Goal: Task Accomplishment & Management: Manage account settings

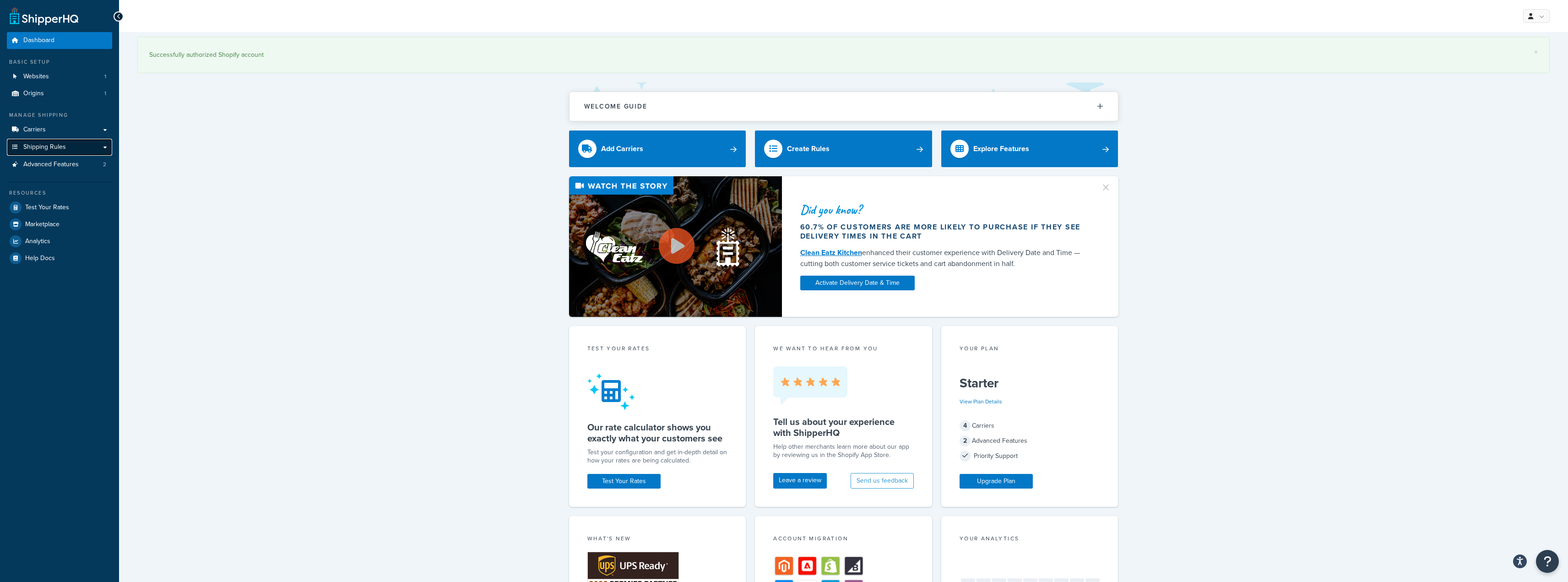
click at [99, 149] on link "Shipping Rules" at bounding box center [59, 147] width 105 height 17
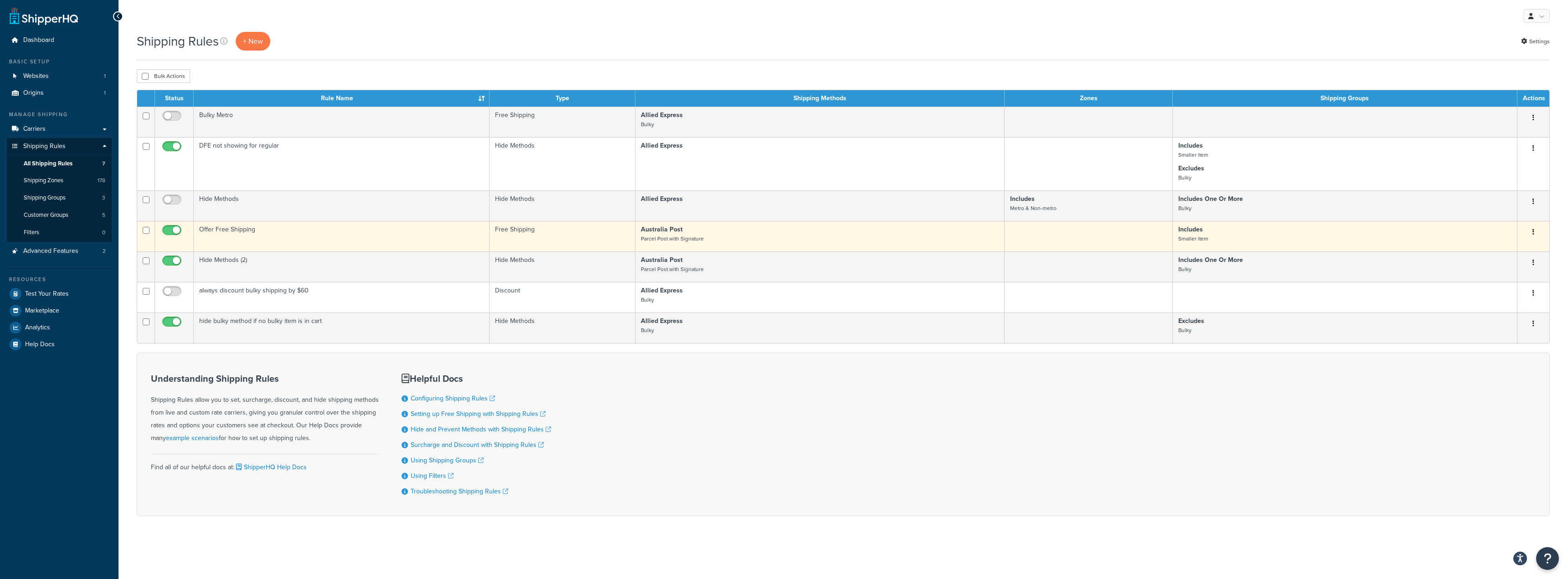
click at [1533, 235] on button "button" at bounding box center [1533, 232] width 13 height 15
click at [1491, 253] on link "Edit" at bounding box center [1503, 249] width 72 height 19
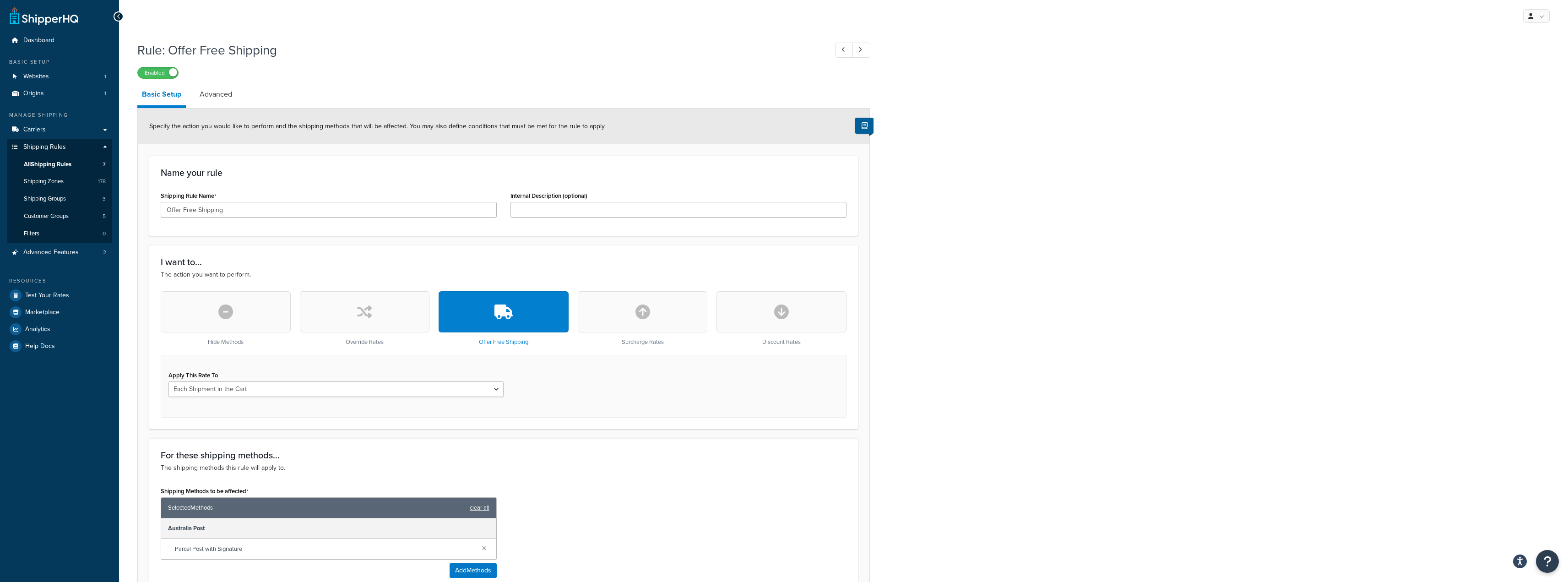
click at [516, 320] on button "button" at bounding box center [503, 311] width 130 height 41
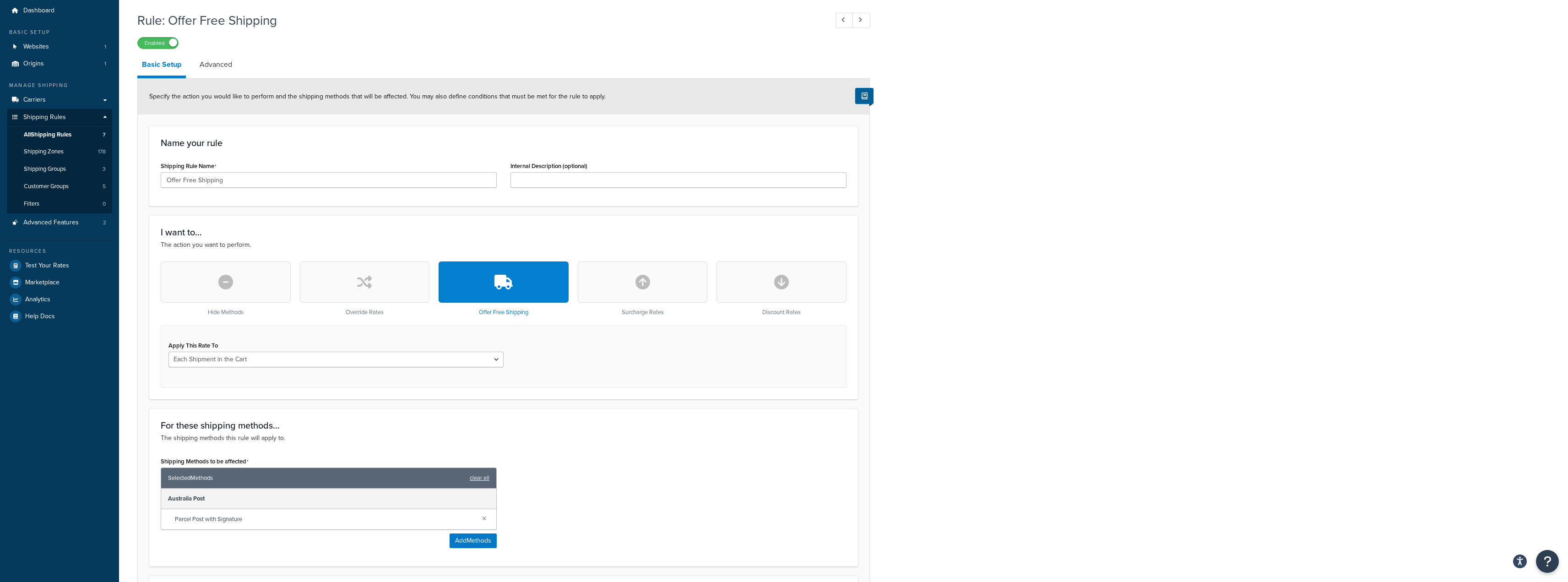
scroll to position [46, 0]
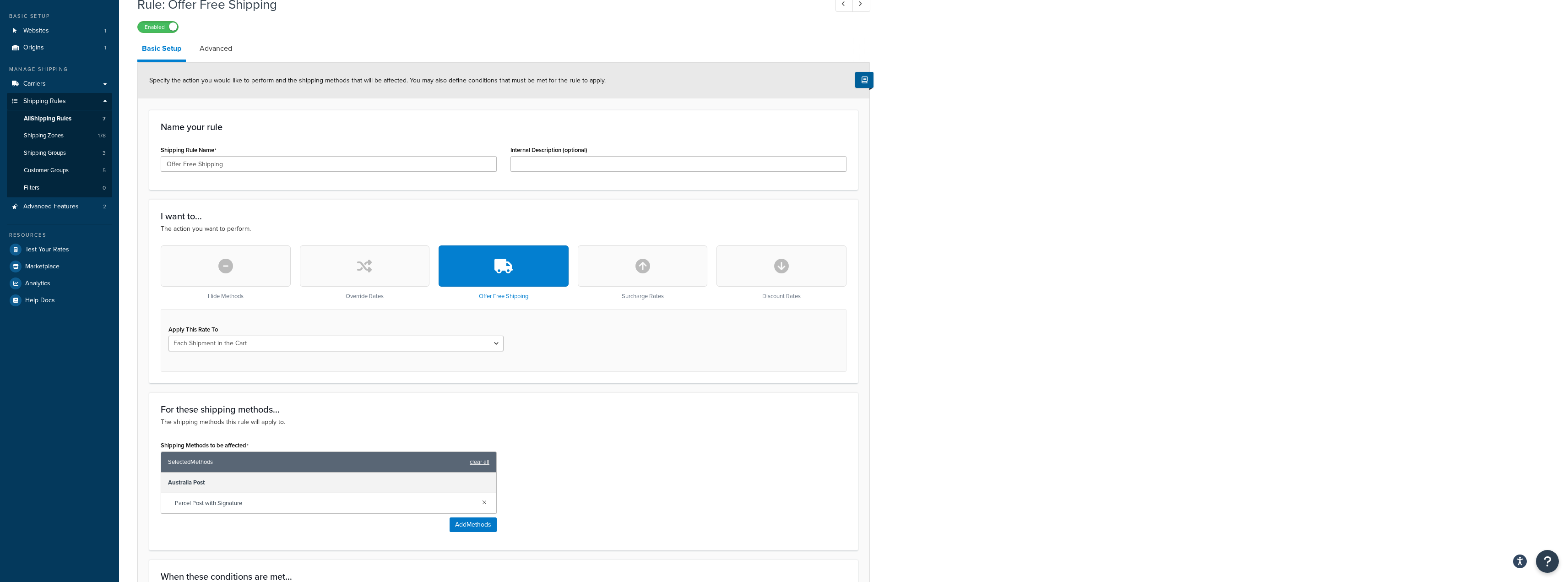
click at [656, 267] on button "button" at bounding box center [642, 265] width 130 height 41
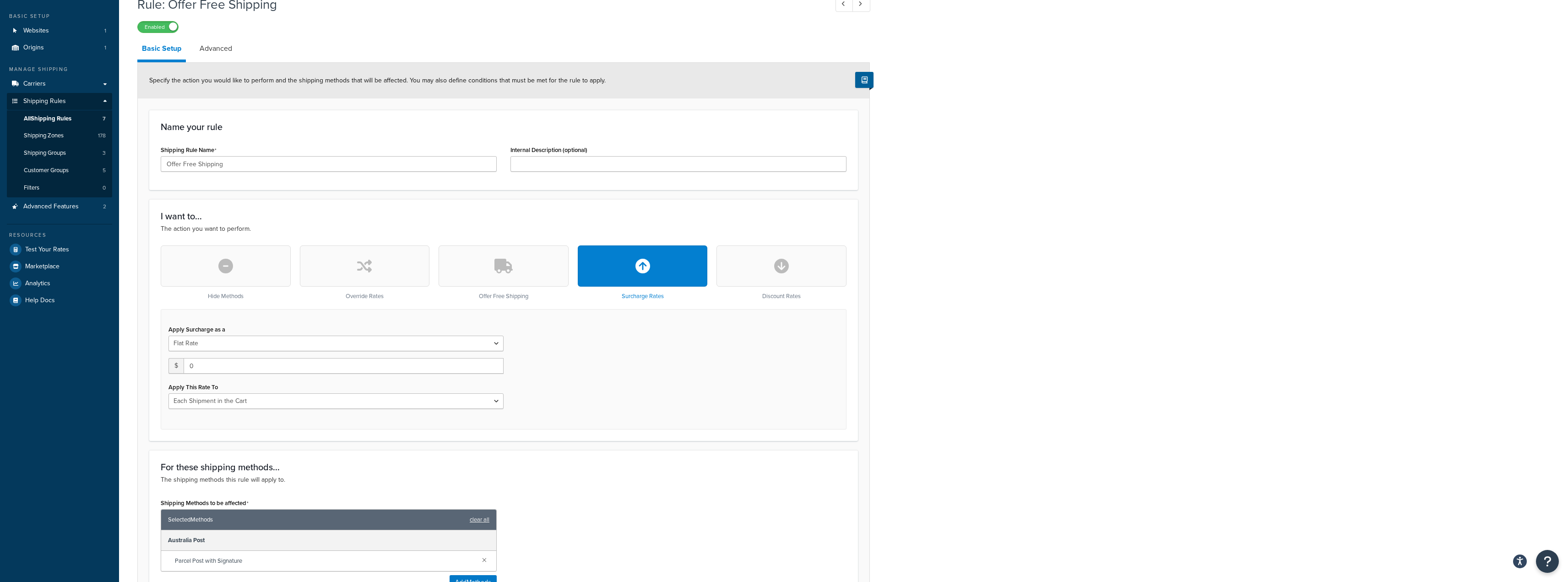
click at [503, 267] on icon "button" at bounding box center [504, 266] width 18 height 15
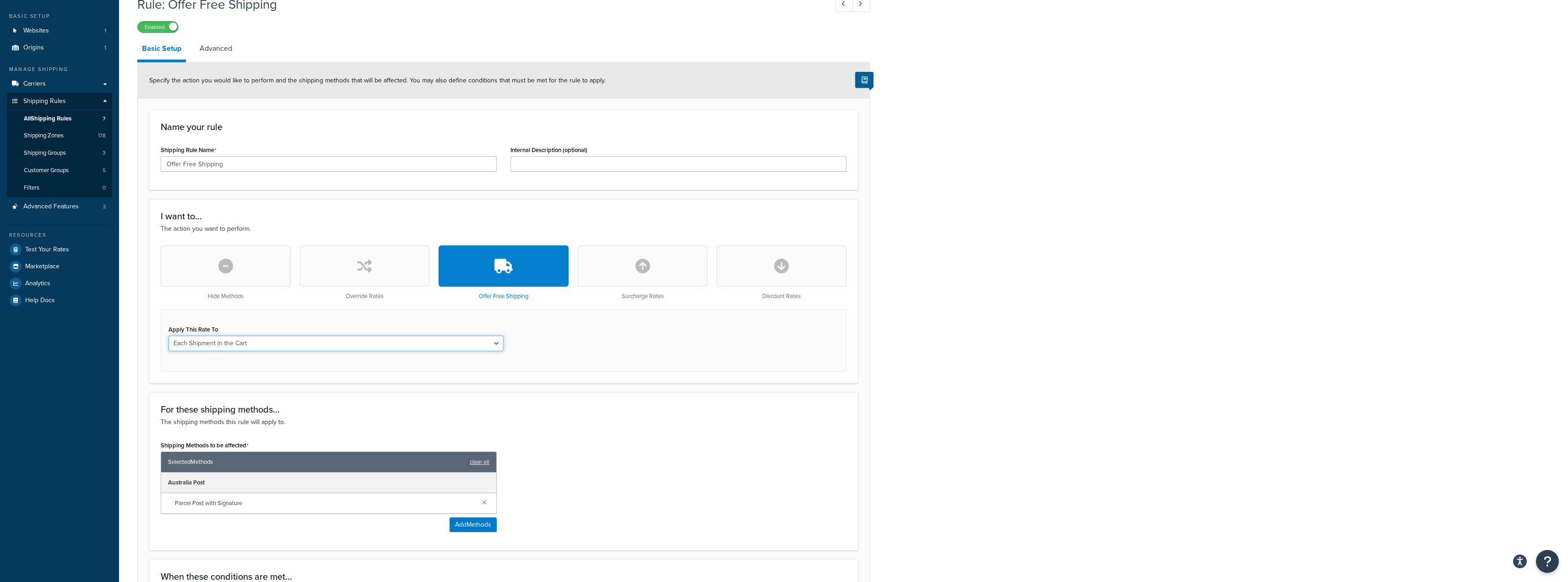
drag, startPoint x: 495, startPoint y: 342, endPoint x: 468, endPoint y: 350, distance: 28.2
click at [495, 342] on select "Each Shipment in the Cart Each Shipping Group in the Cart Each Item within a Sh…" at bounding box center [336, 343] width 335 height 15
click at [169, 336] on select "Each Shipment in the Cart Each Shipping Group in the Cart Each Item within a Sh…" at bounding box center [336, 343] width 335 height 15
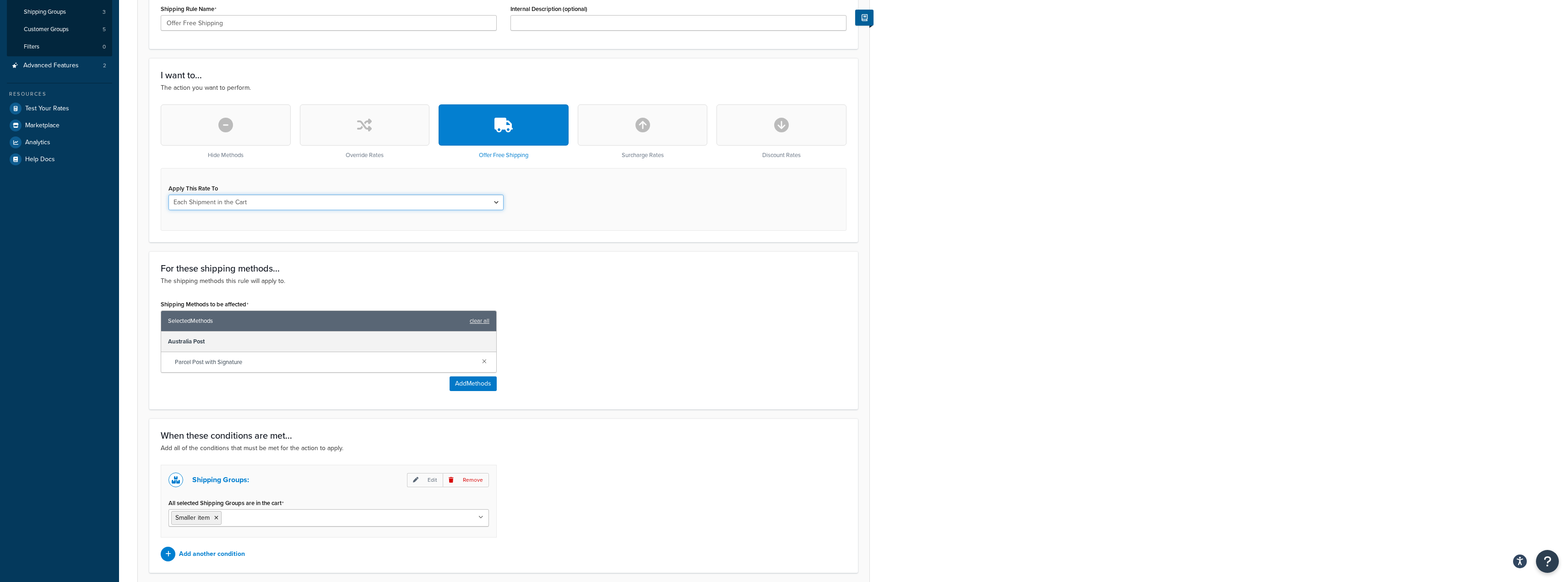
scroll to position [262, 0]
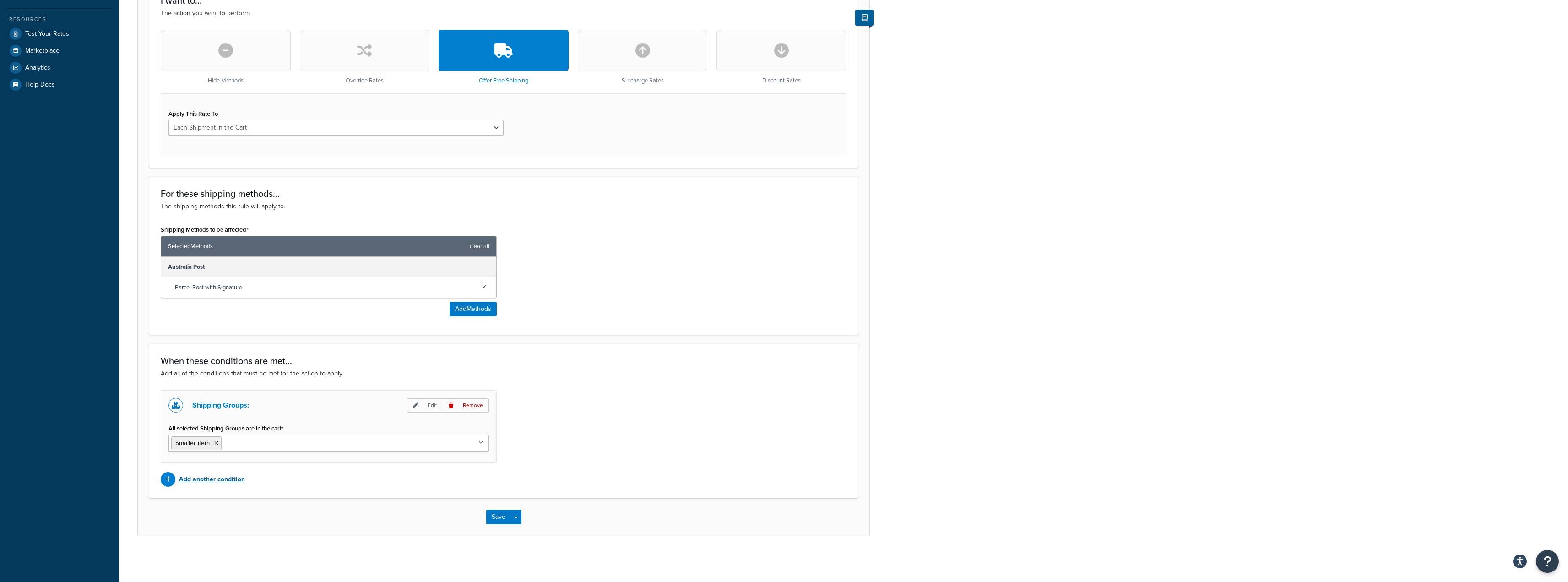
click at [169, 480] on icon at bounding box center [168, 479] width 6 height 6
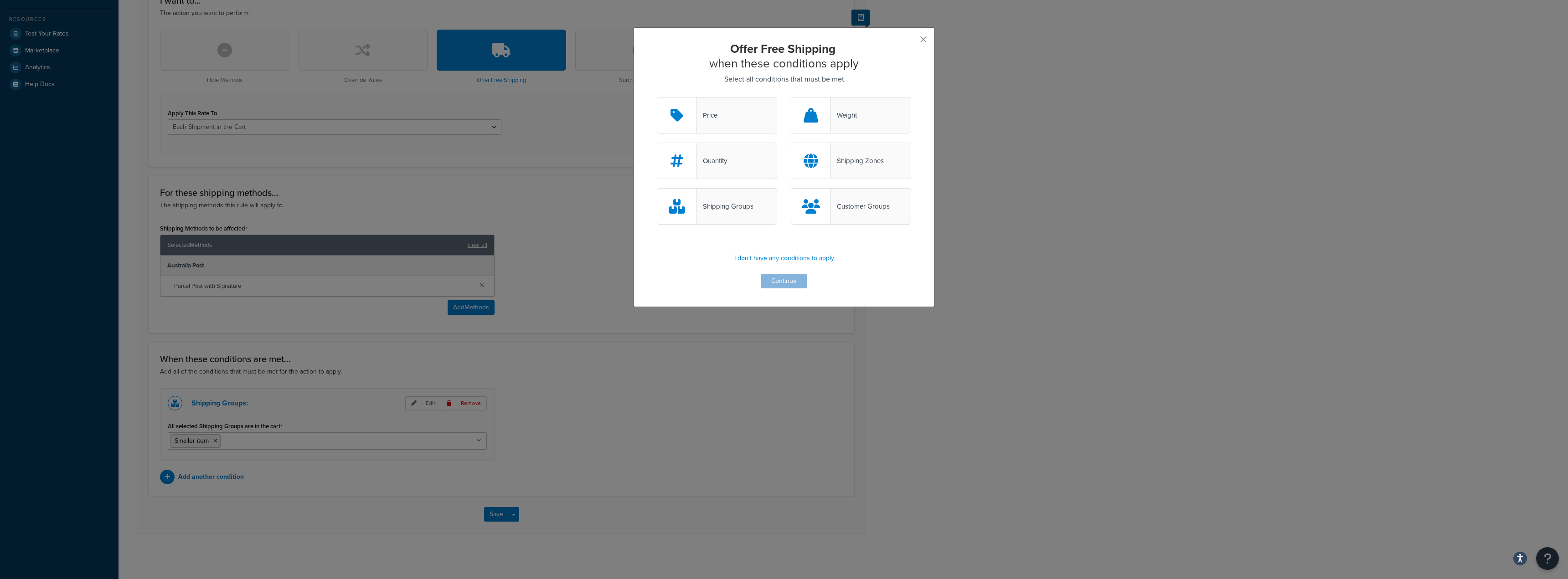
click at [710, 118] on div "Price" at bounding box center [707, 115] width 21 height 13
click at [0, 0] on input "Price" at bounding box center [0, 0] width 0 height 0
click at [783, 280] on button "Continue" at bounding box center [784, 281] width 46 height 15
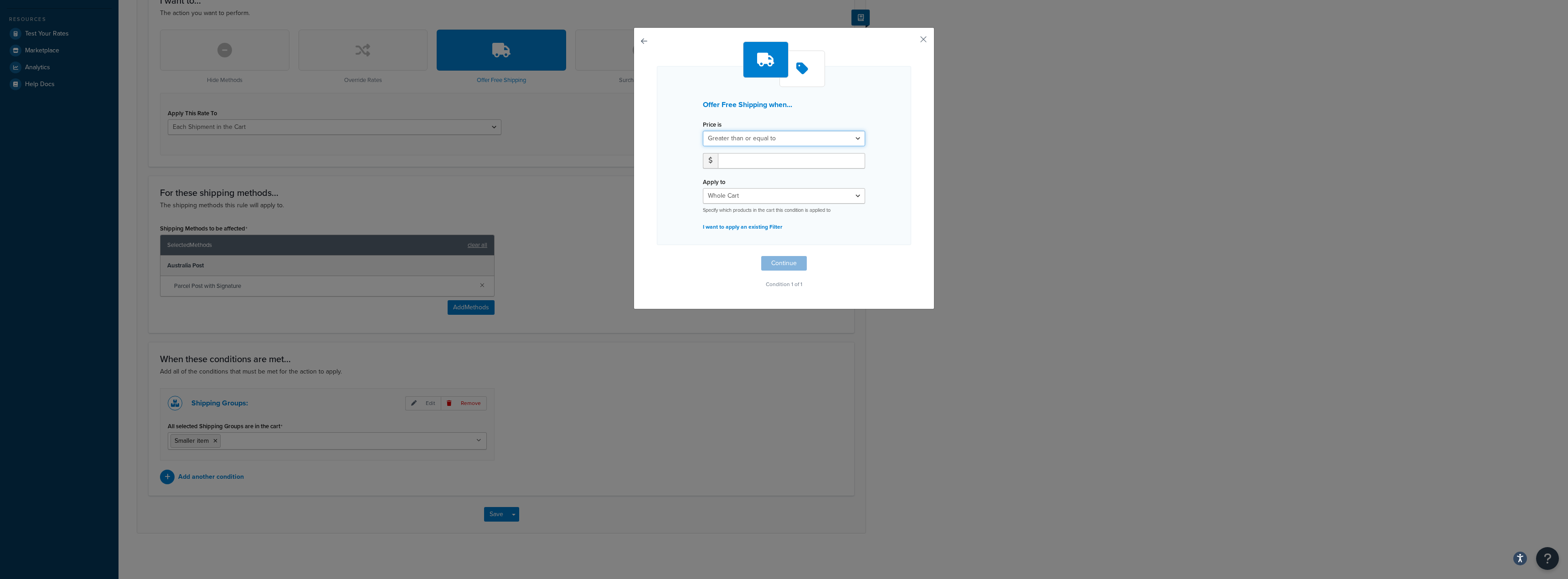
click at [814, 137] on select "Greater than or equal to Between or equal to Less than or equal to" at bounding box center [784, 138] width 163 height 15
click at [703, 131] on select "Greater than or equal to Between or equal to Less than or equal to" at bounding box center [784, 138] width 163 height 15
click at [744, 159] on input "number" at bounding box center [791, 161] width 147 height 15
type input "150"
click at [853, 252] on div "Offer Free Shipping when... Price is Greater than or equal to Between or equal …" at bounding box center [784, 166] width 254 height 249
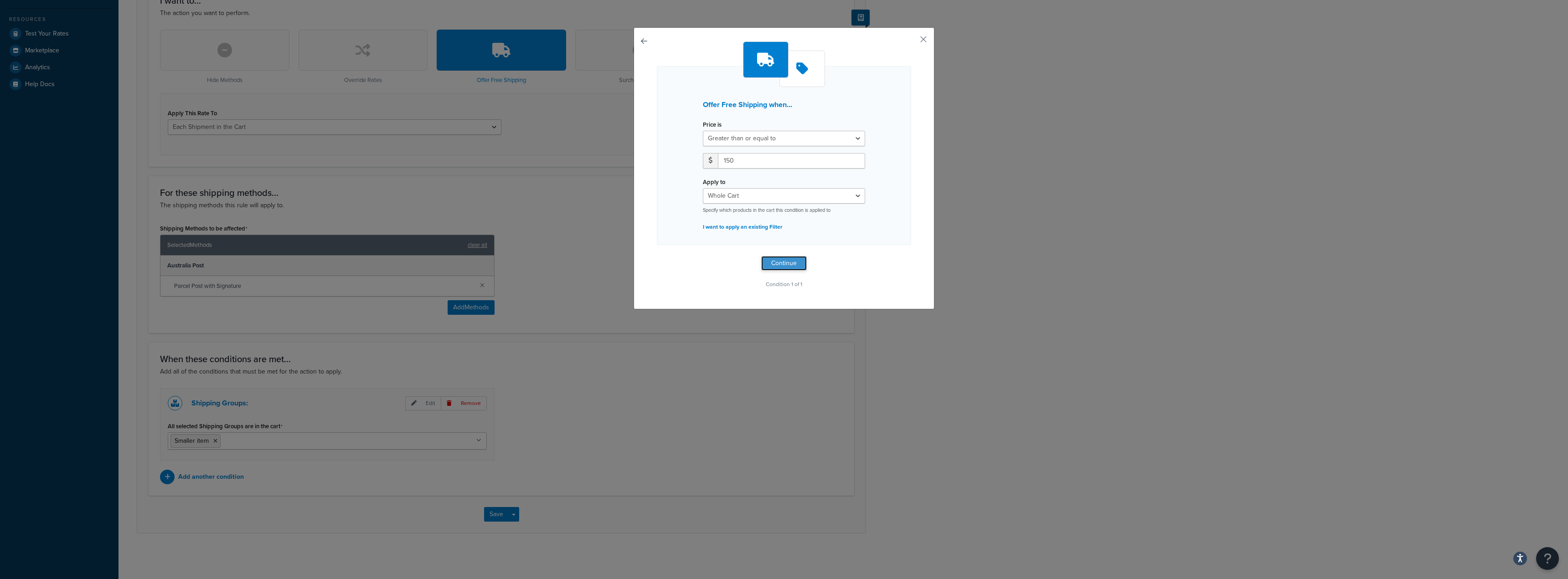
click at [775, 262] on button "Continue" at bounding box center [784, 263] width 46 height 15
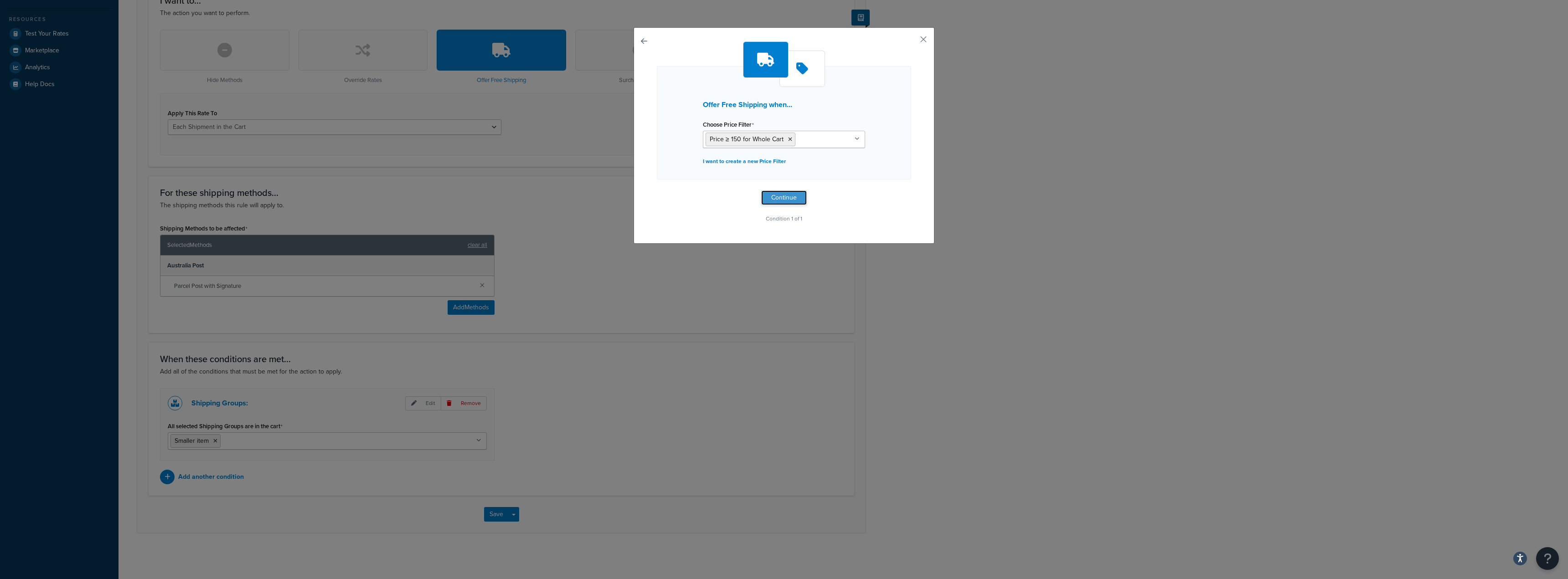
click at [786, 198] on button "Continue" at bounding box center [784, 198] width 46 height 15
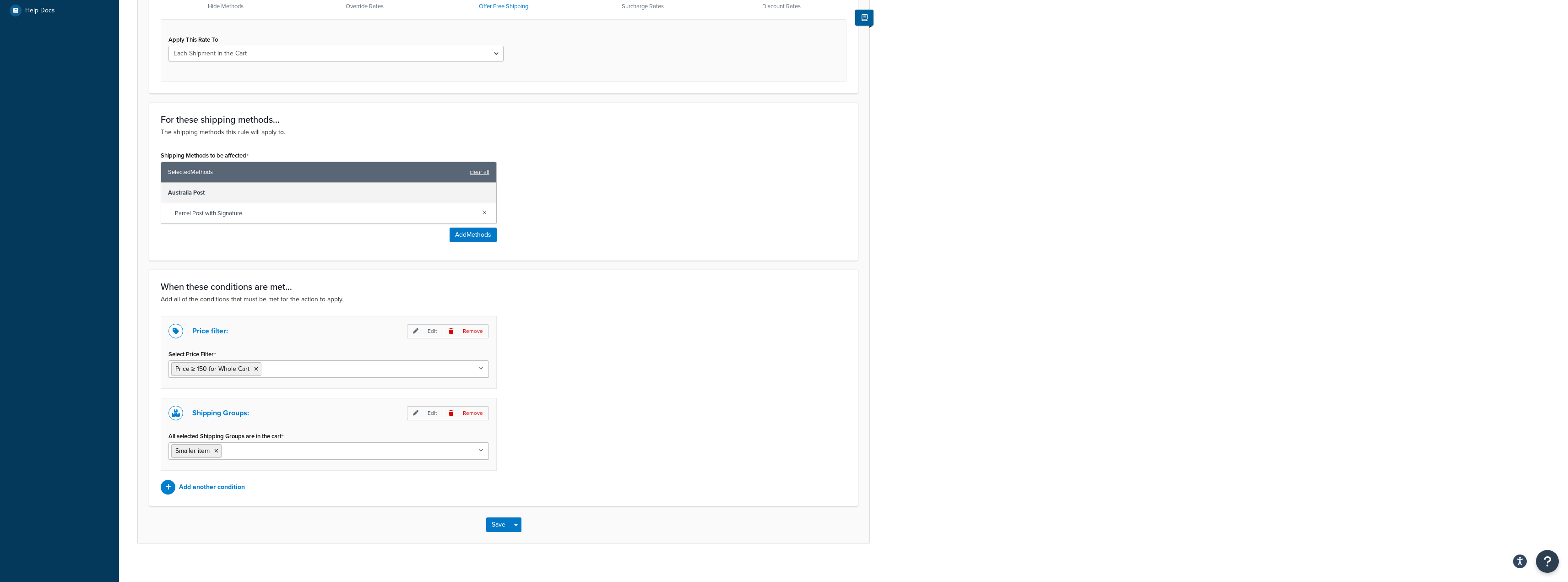
scroll to position [344, 0]
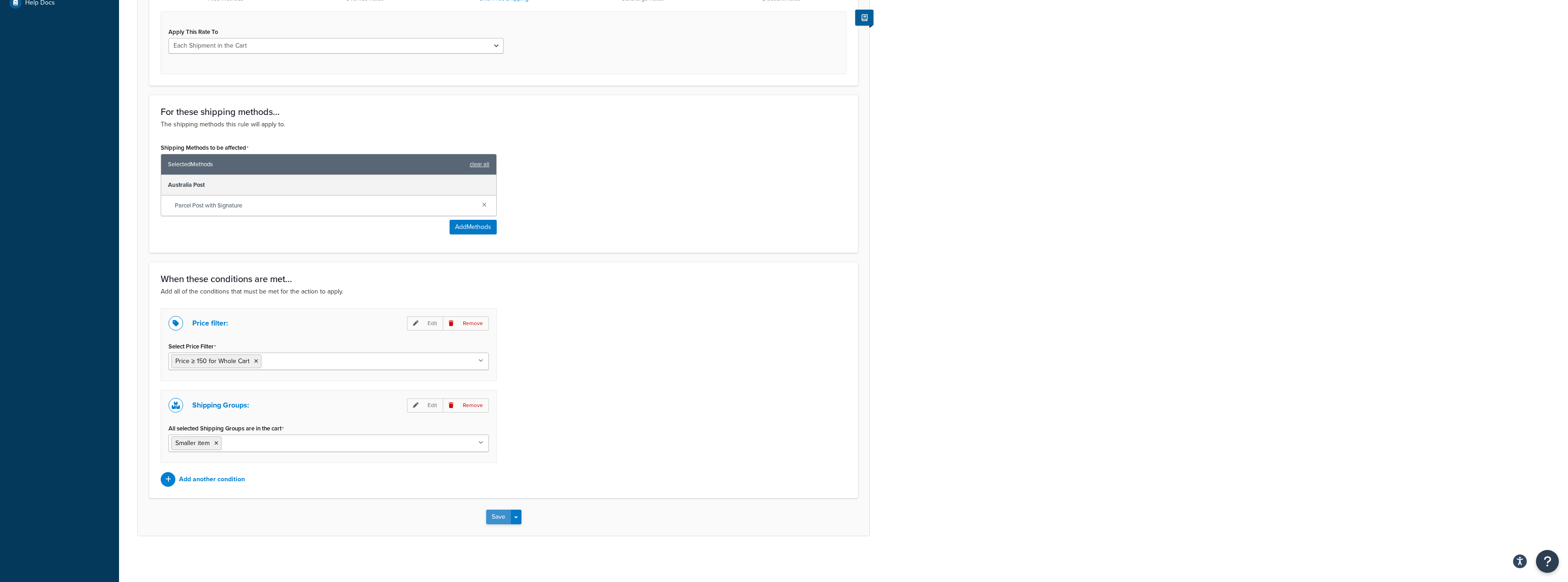
click at [500, 517] on button "Save" at bounding box center [498, 517] width 24 height 15
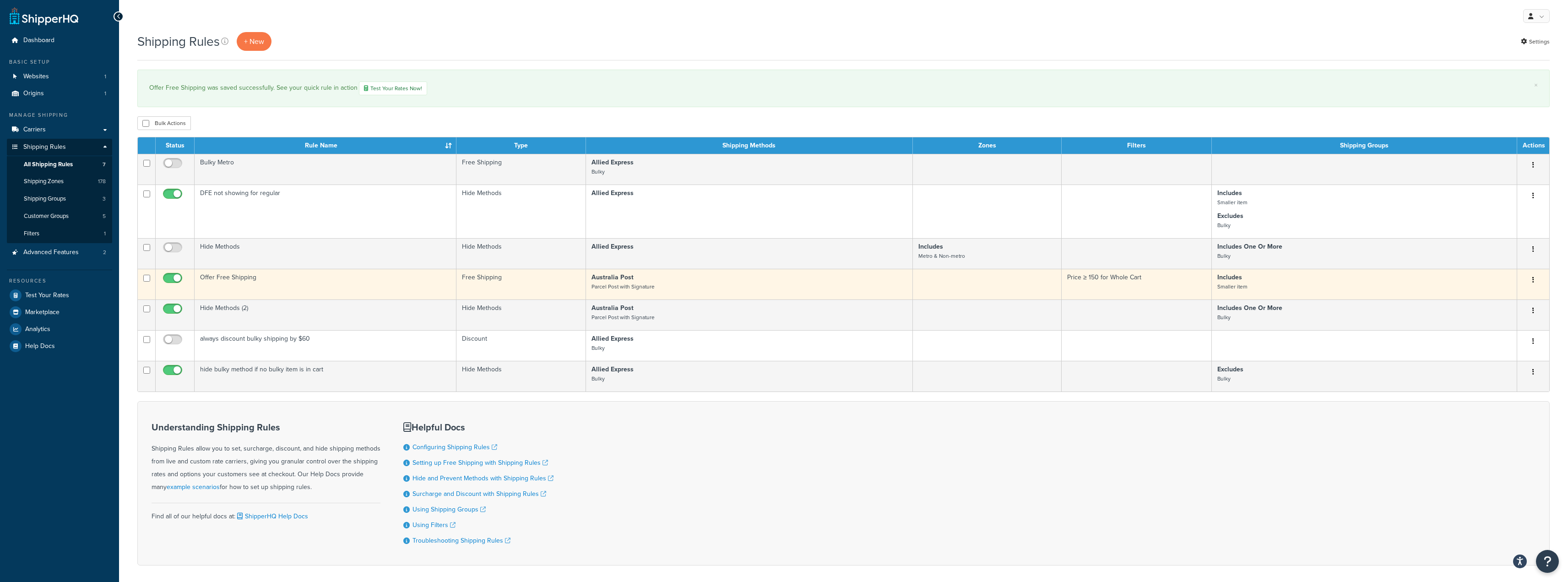
click at [1534, 280] on button "button" at bounding box center [1533, 280] width 13 height 15
click at [1495, 296] on link "Edit" at bounding box center [1503, 297] width 72 height 19
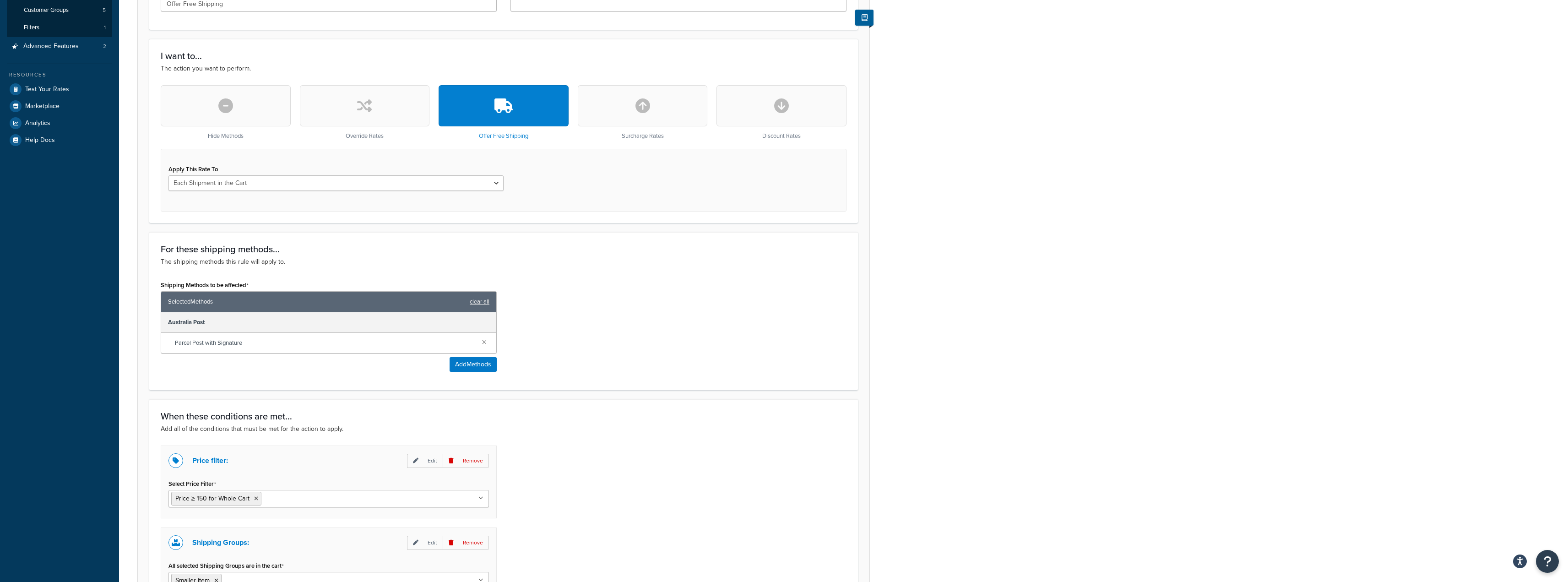
scroll to position [160, 0]
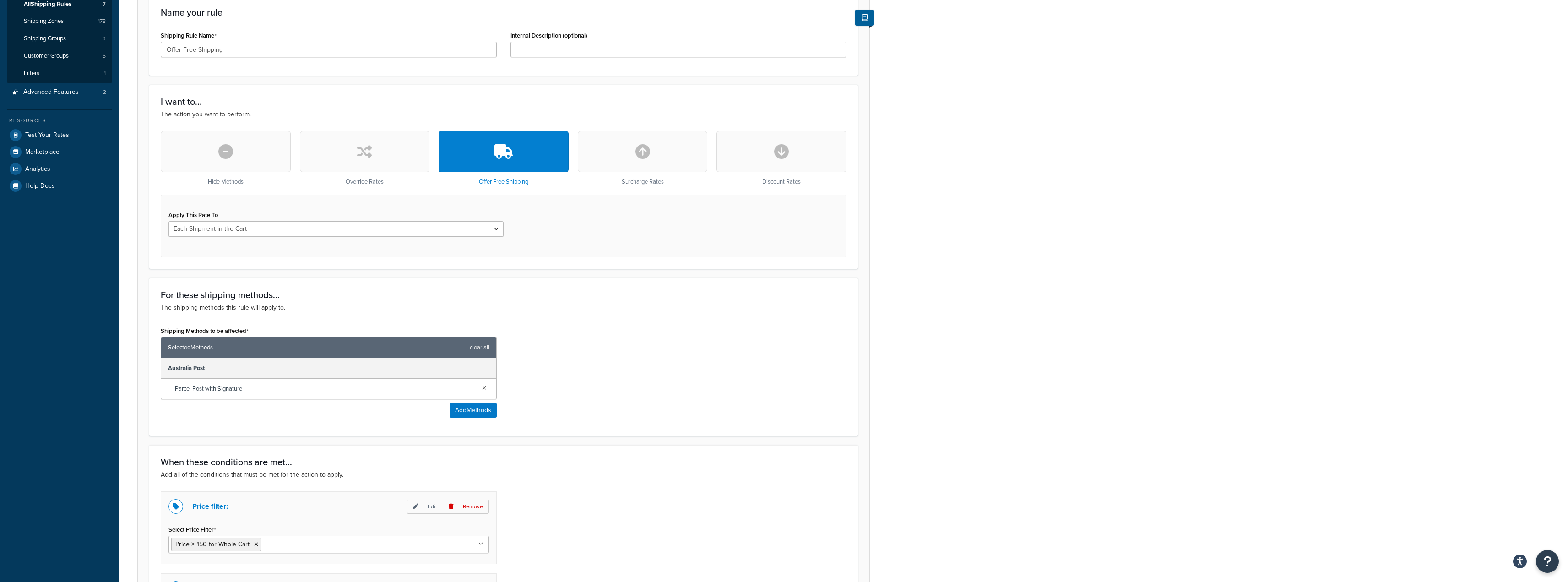
click at [647, 158] on icon "button" at bounding box center [642, 152] width 15 height 15
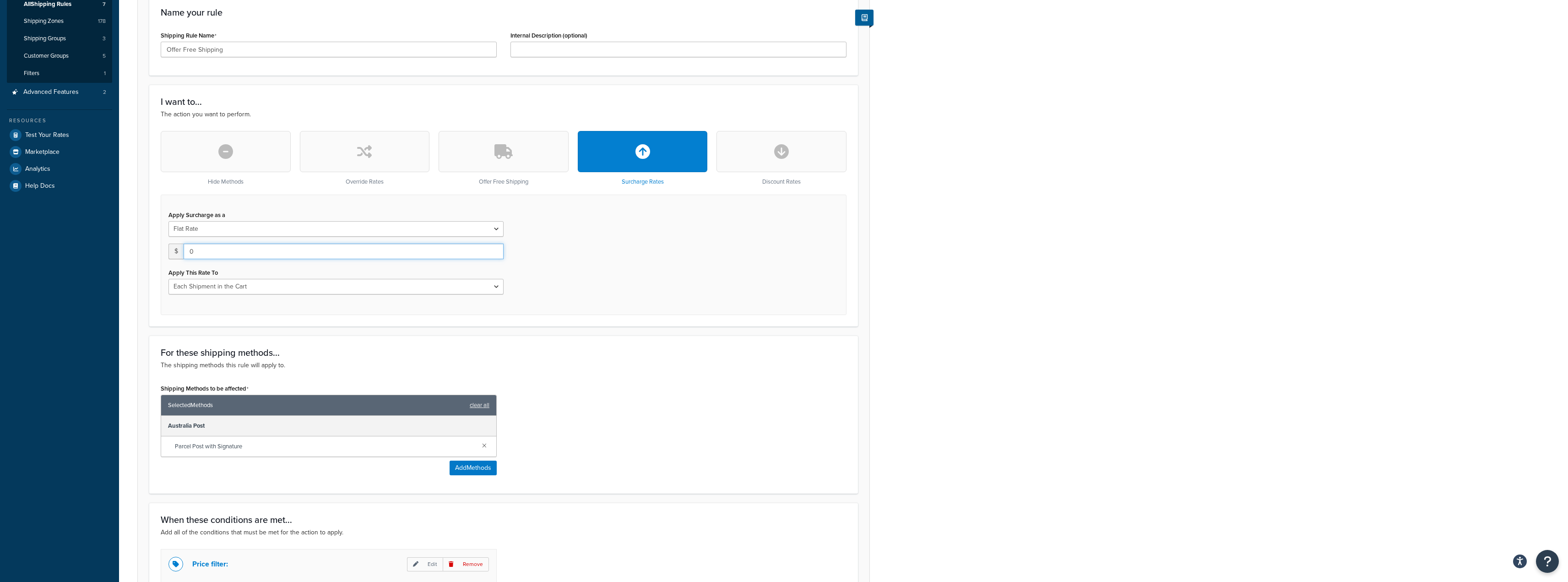
click at [249, 252] on input "0" at bounding box center [343, 251] width 320 height 15
click at [496, 254] on input "1" at bounding box center [343, 251] width 320 height 15
click at [496, 254] on input "0" at bounding box center [343, 251] width 320 height 15
type input "1"
click at [495, 249] on input "1" at bounding box center [343, 251] width 320 height 15
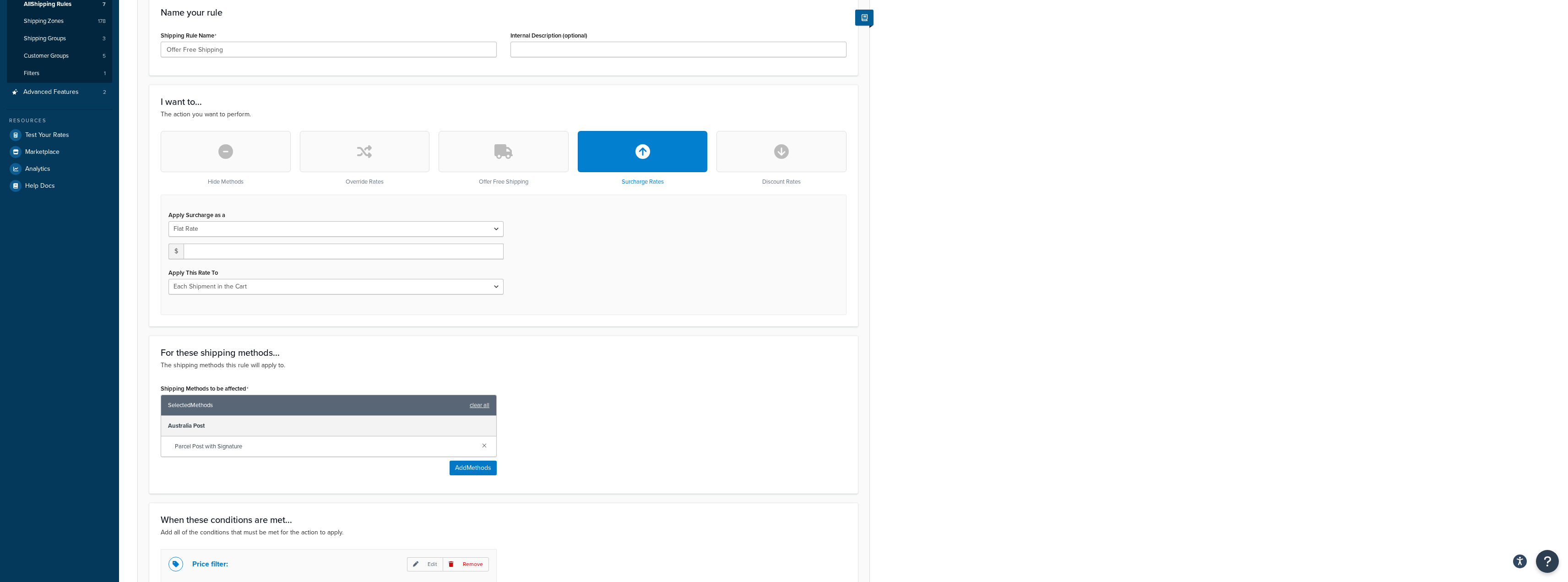
click at [611, 258] on div "Apply Surcharge as a Flat Rate Percentage Flat Rate & Percentage $ Apply This R…" at bounding box center [504, 254] width 686 height 120
click at [260, 252] on input "number" at bounding box center [343, 251] width 320 height 15
click at [492, 253] on input "1" at bounding box center [343, 251] width 320 height 15
click at [493, 249] on input "2" at bounding box center [343, 251] width 320 height 15
type input "3"
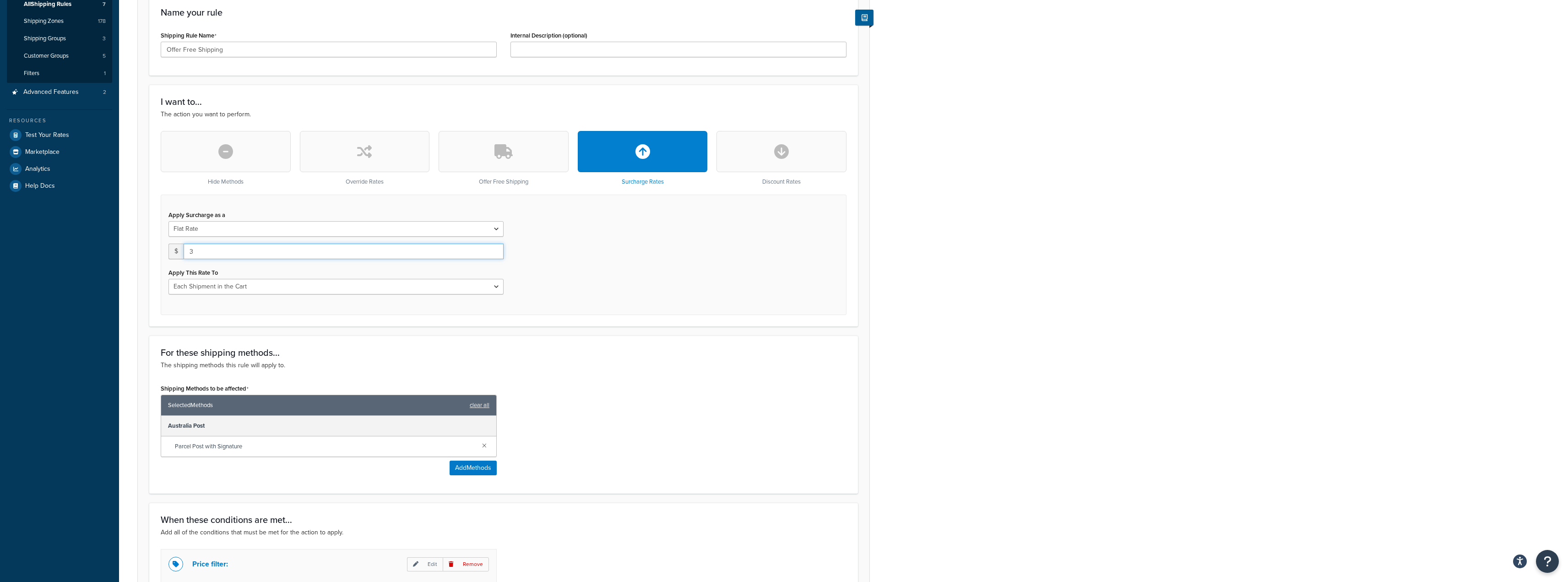
click at [493, 248] on input "3" at bounding box center [343, 251] width 320 height 15
click at [495, 228] on select "Flat Rate Percentage Flat Rate & Percentage" at bounding box center [336, 229] width 335 height 15
select select "PERCENTAGE"
click at [169, 221] on select "Flat Rate Percentage Flat Rate & Percentage" at bounding box center [336, 229] width 335 height 15
select select "ORDER"
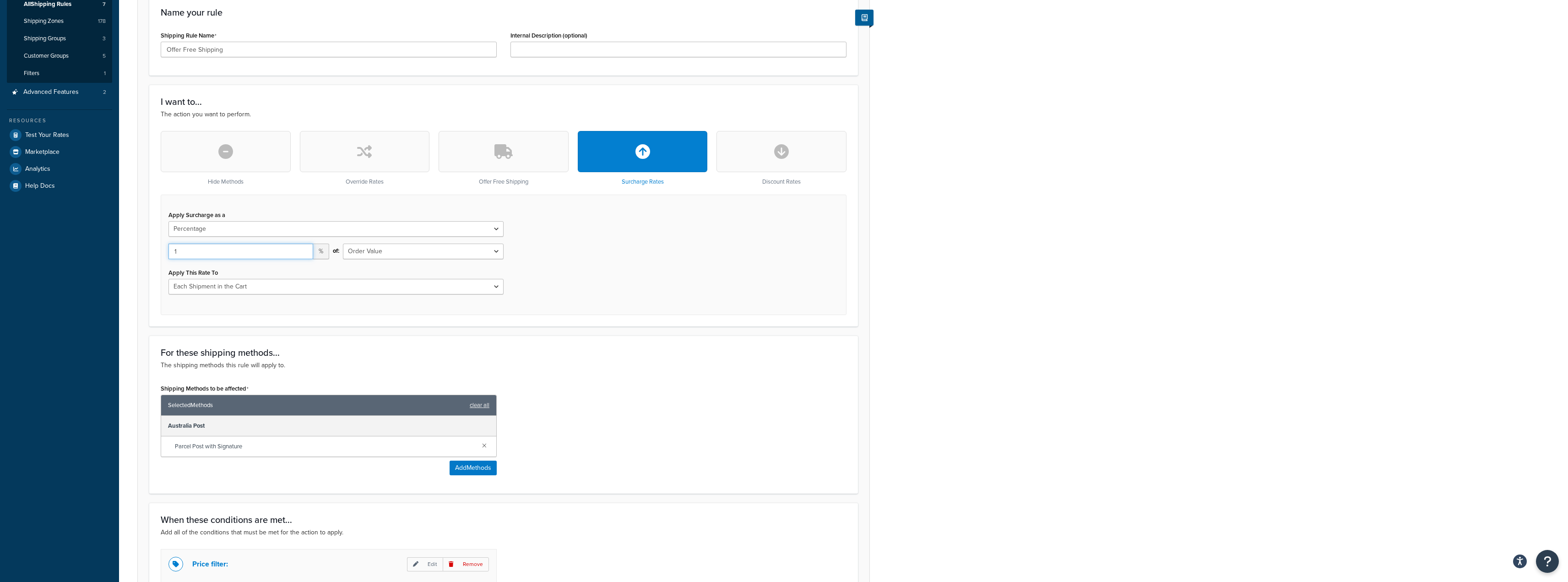
type input "1"
click at [306, 251] on input "1" at bounding box center [241, 251] width 145 height 15
click at [259, 251] on input "1" at bounding box center [241, 251] width 145 height 15
type input "25"
click at [523, 263] on div "Apply Surcharge as a Flat Rate Percentage Flat Rate & Percentage 25 % of: Shipp…" at bounding box center [504, 254] width 686 height 120
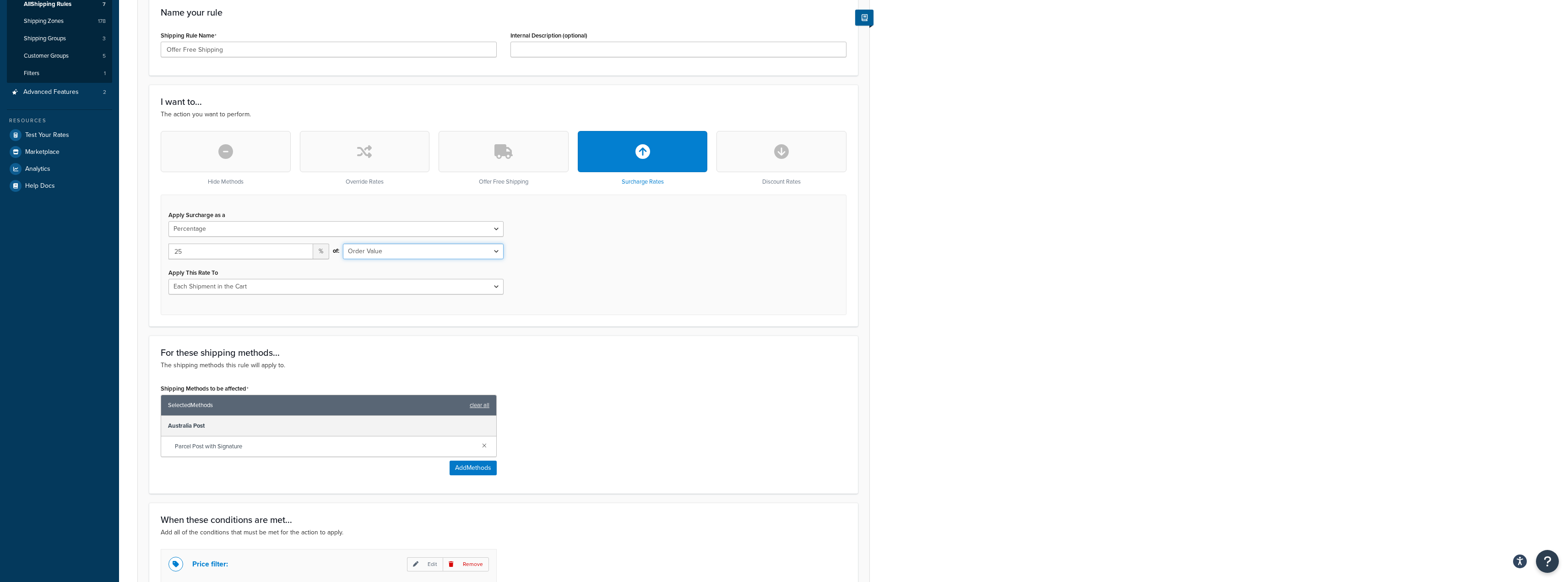
click at [498, 252] on select "Shipping Price Order Value" at bounding box center [423, 251] width 161 height 15
select select "SHIPPING"
click at [343, 243] on select "Shipping Price Order Value" at bounding box center [423, 251] width 161 height 15
click at [562, 288] on div "Apply Surcharge as a Flat Rate Percentage Flat Rate & Percentage 25 % of: Shipp…" at bounding box center [504, 254] width 686 height 120
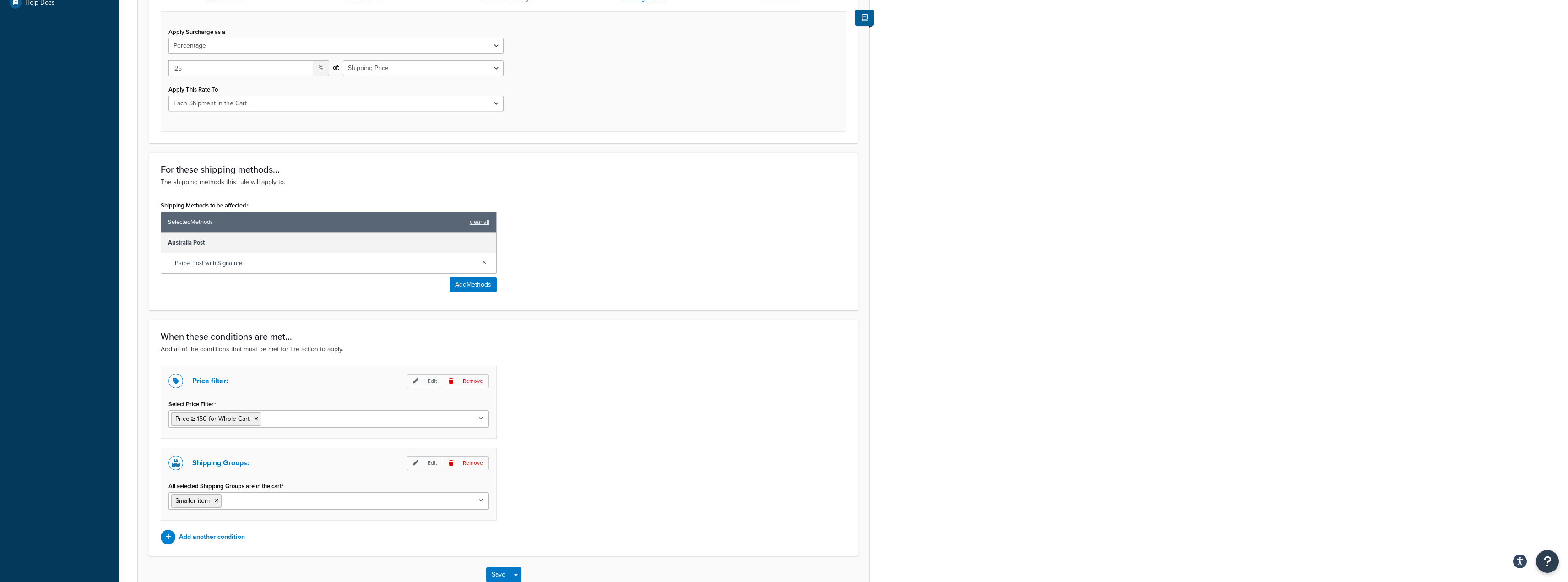
scroll to position [401, 0]
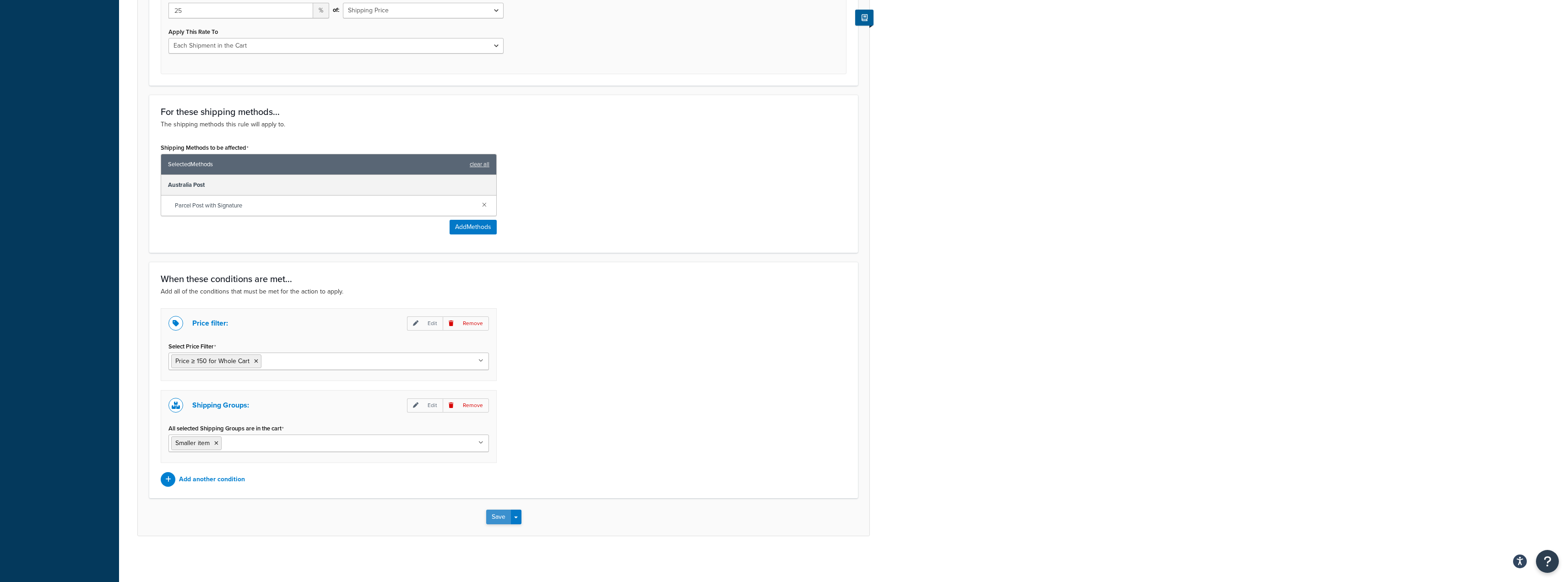
click at [502, 515] on button "Save" at bounding box center [498, 517] width 24 height 15
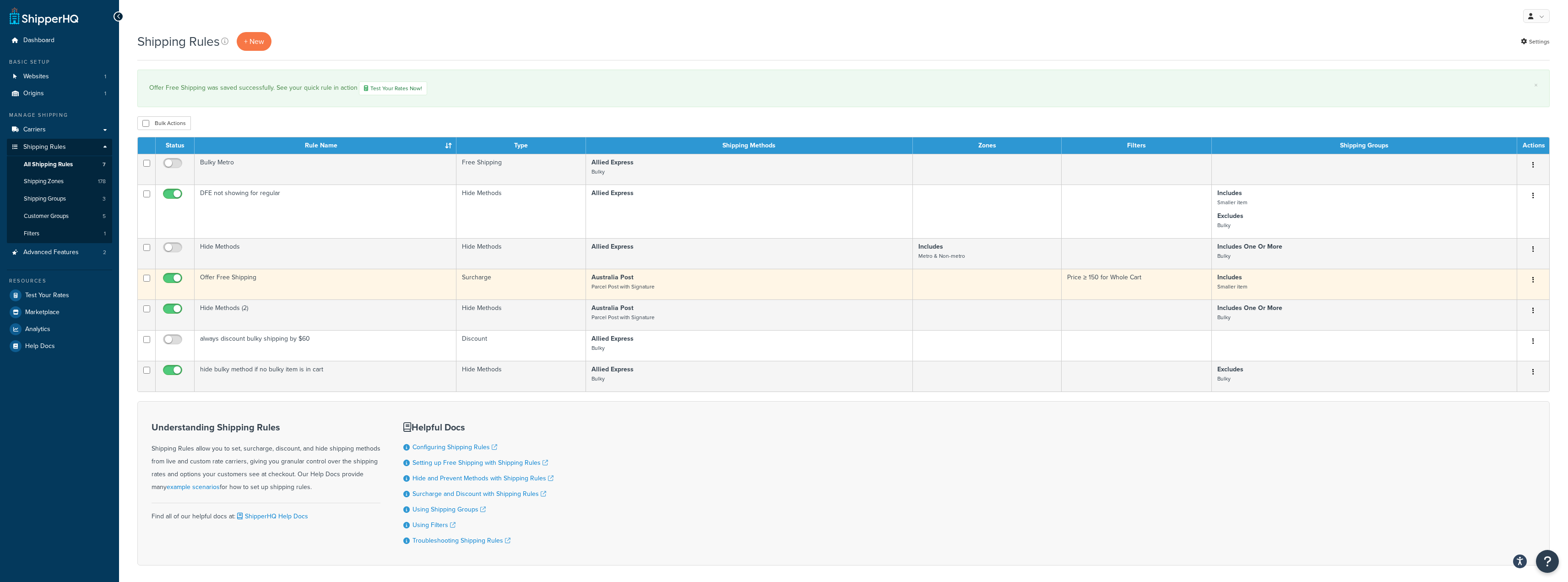
click at [1531, 277] on button "button" at bounding box center [1533, 280] width 13 height 15
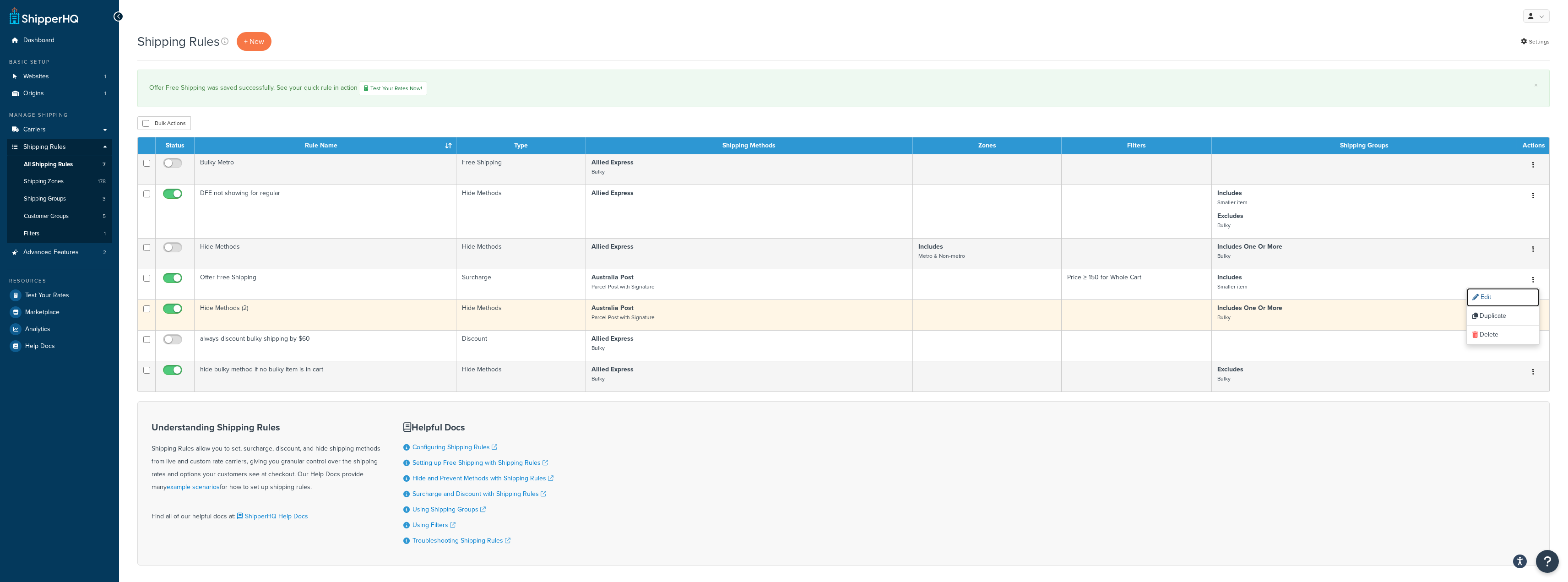
drag, startPoint x: 1490, startPoint y: 296, endPoint x: 1448, endPoint y: 327, distance: 52.2
click at [1490, 296] on link "Edit" at bounding box center [1503, 297] width 72 height 19
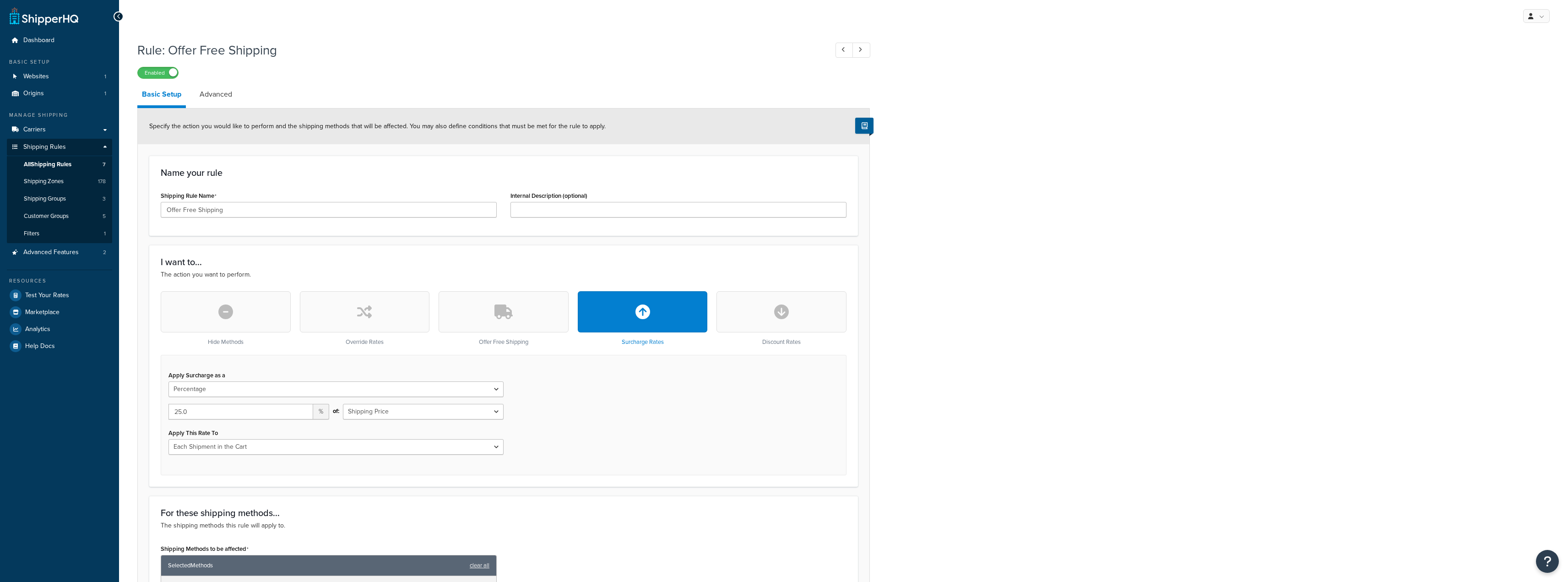
select select "PERCENTAGE"
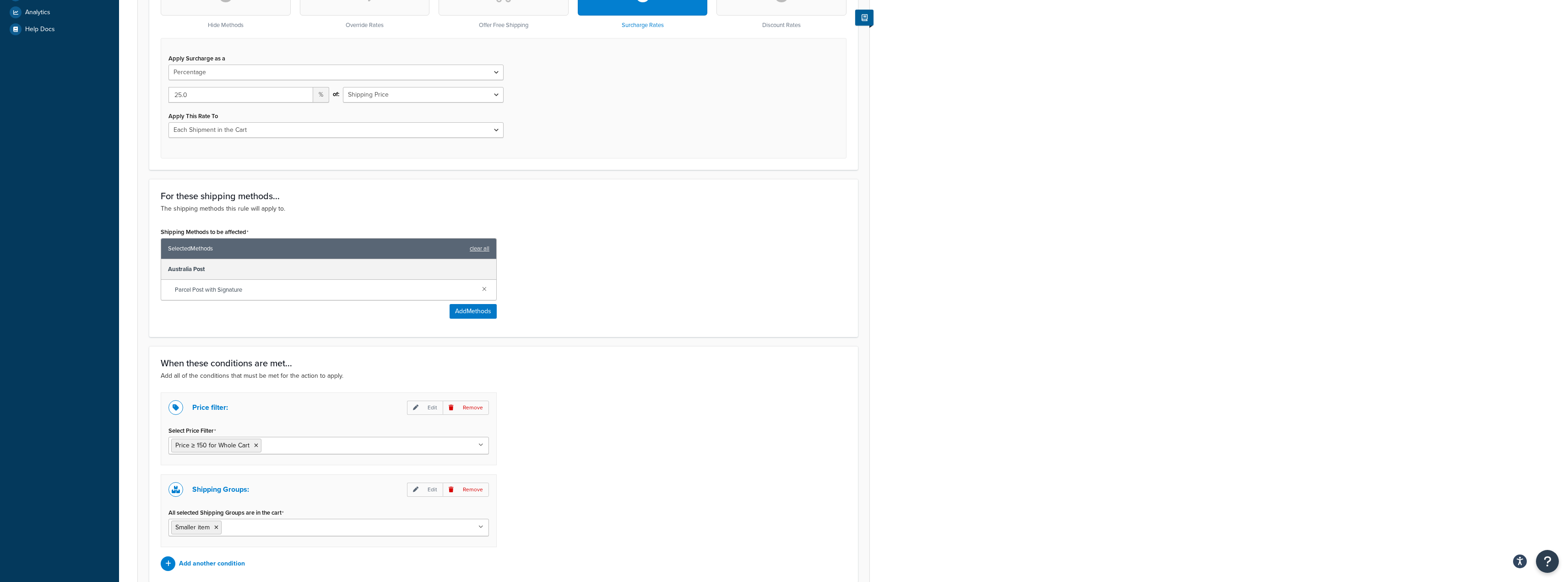
scroll to position [320, 0]
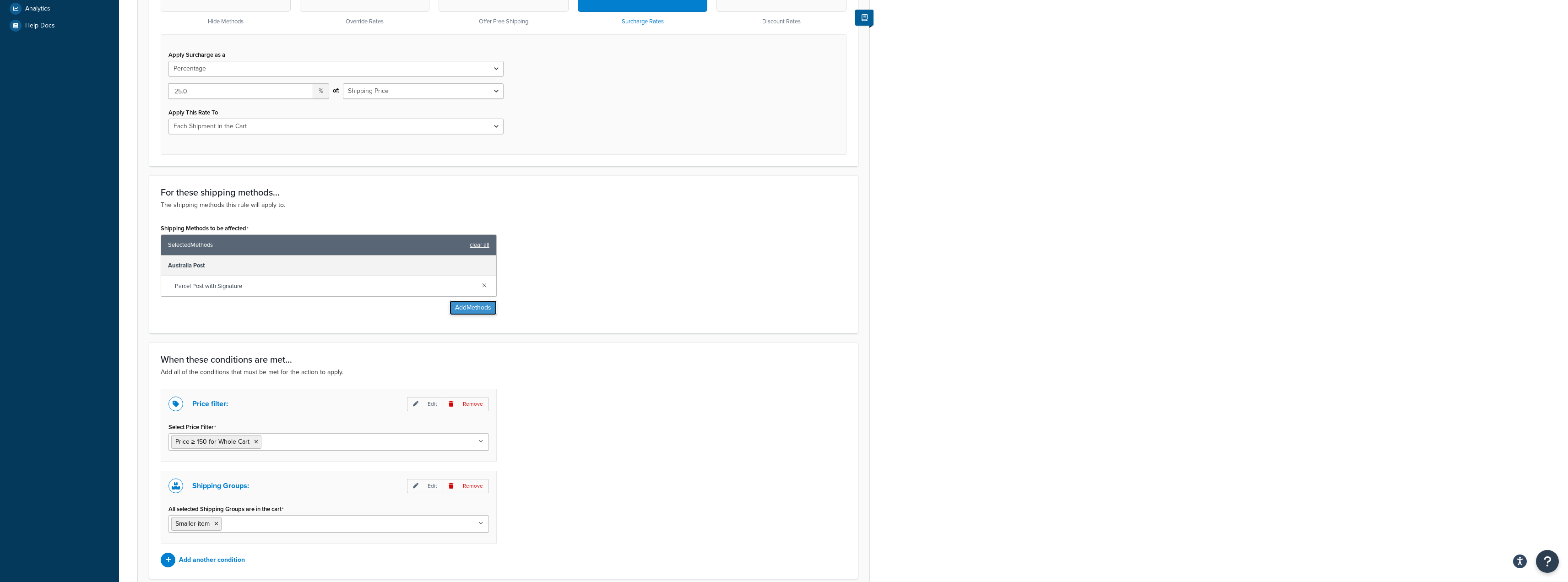
click at [465, 308] on button "Add Methods" at bounding box center [473, 308] width 47 height 15
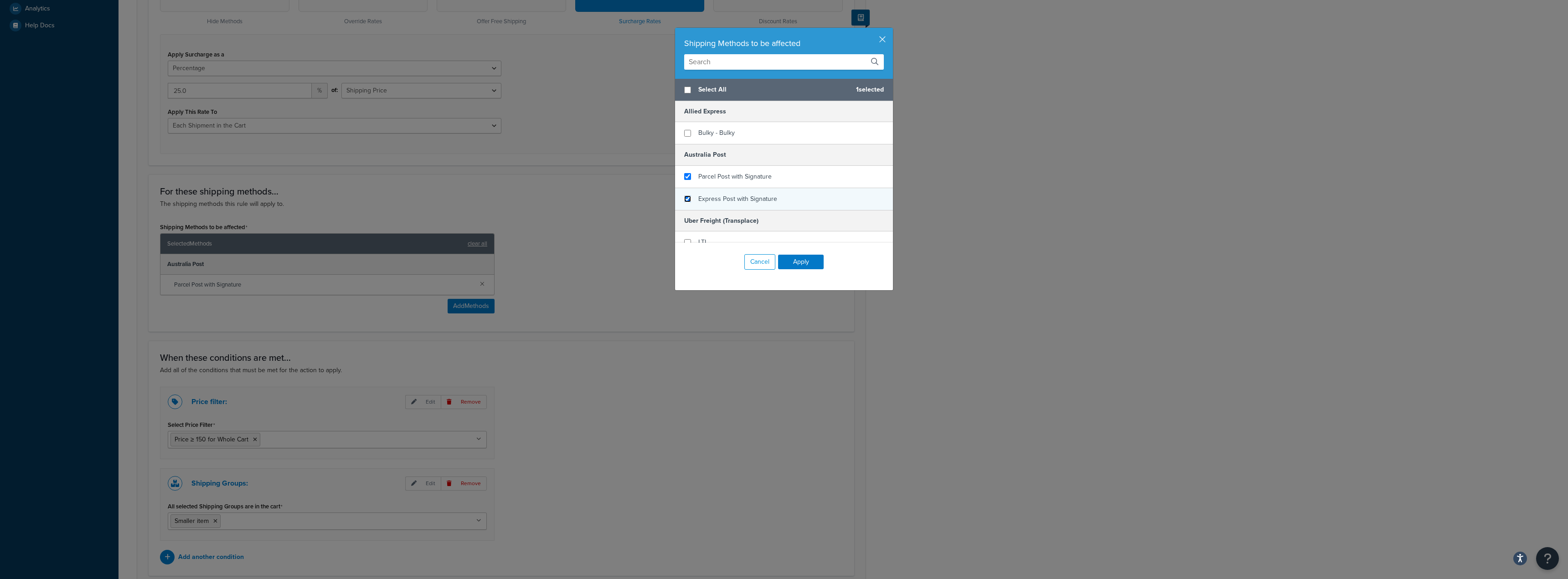
click at [686, 200] on input "checkbox" at bounding box center [687, 198] width 7 height 7
checkbox input "true"
drag, startPoint x: 805, startPoint y: 262, endPoint x: 774, endPoint y: 309, distance: 56.3
click at [805, 262] on button "Apply" at bounding box center [800, 262] width 46 height 15
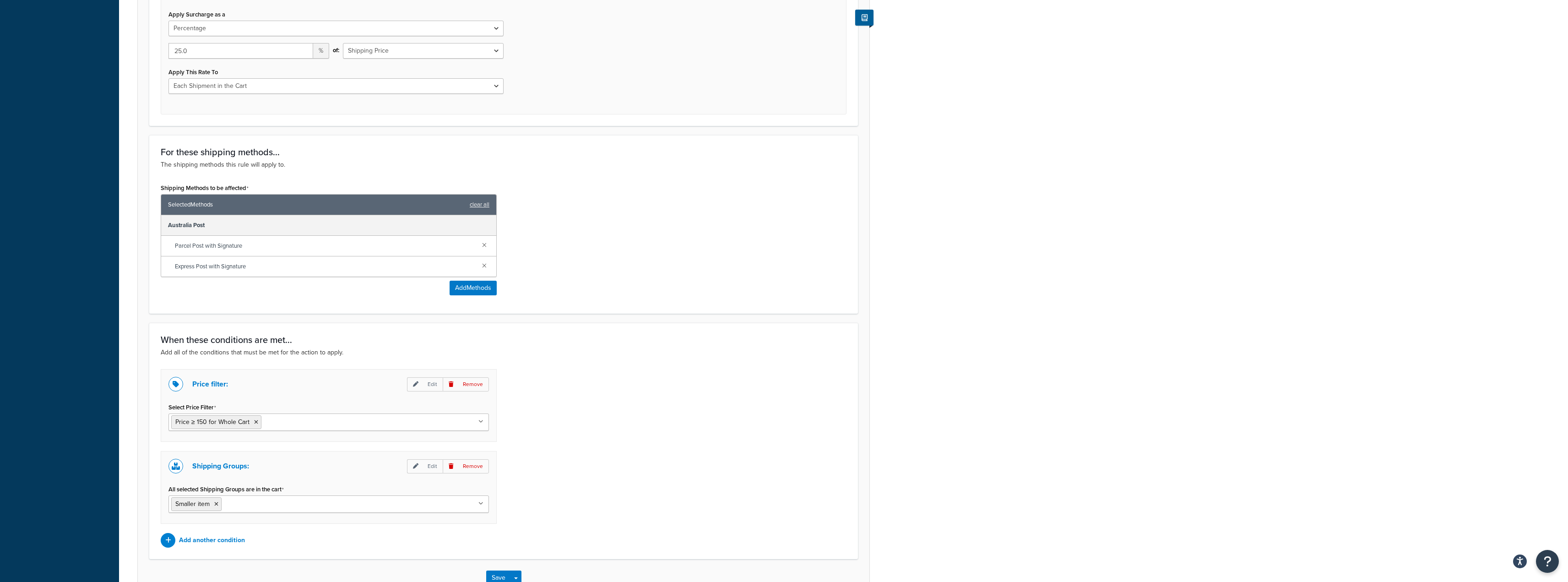
scroll to position [422, 0]
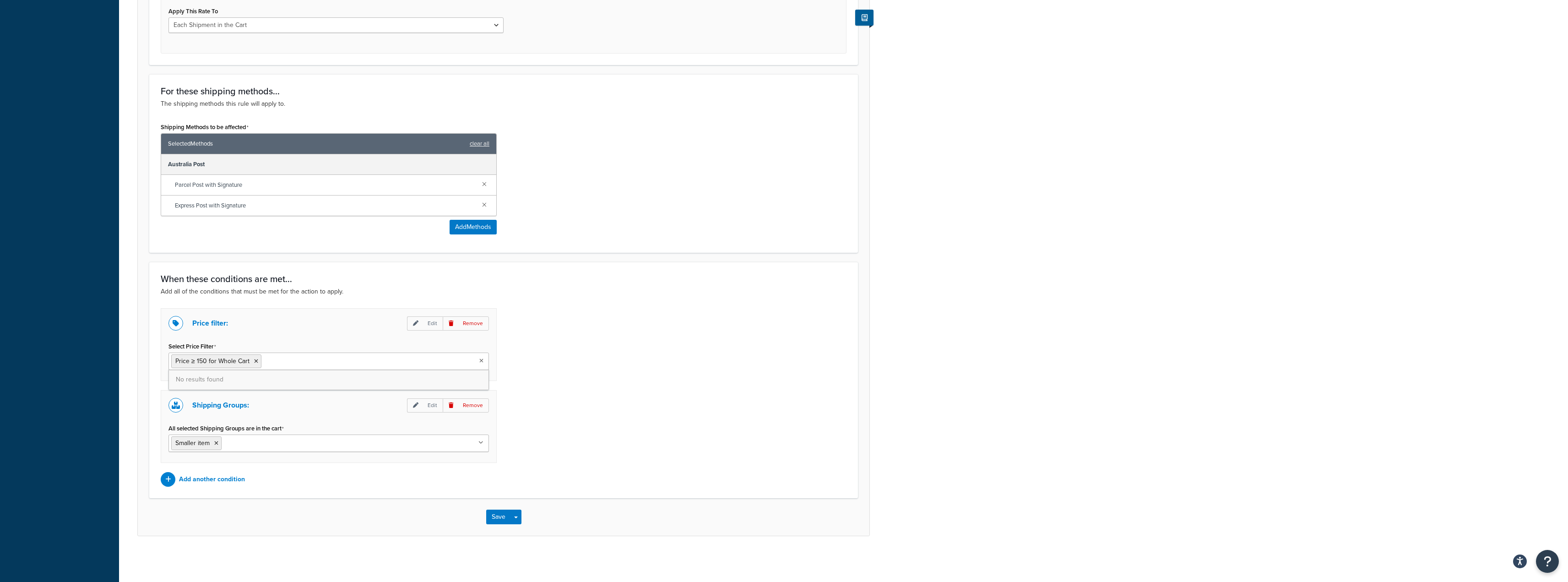
click at [480, 361] on icon at bounding box center [481, 361] width 4 height 6
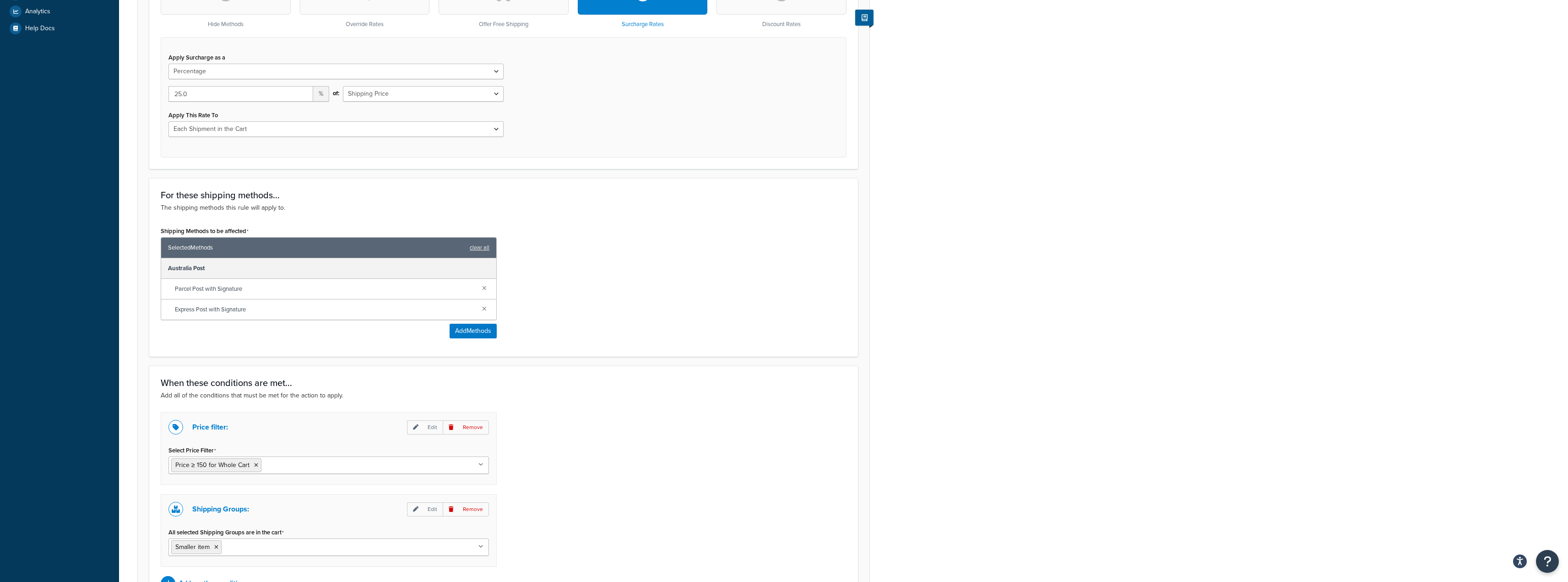
scroll to position [330, 0]
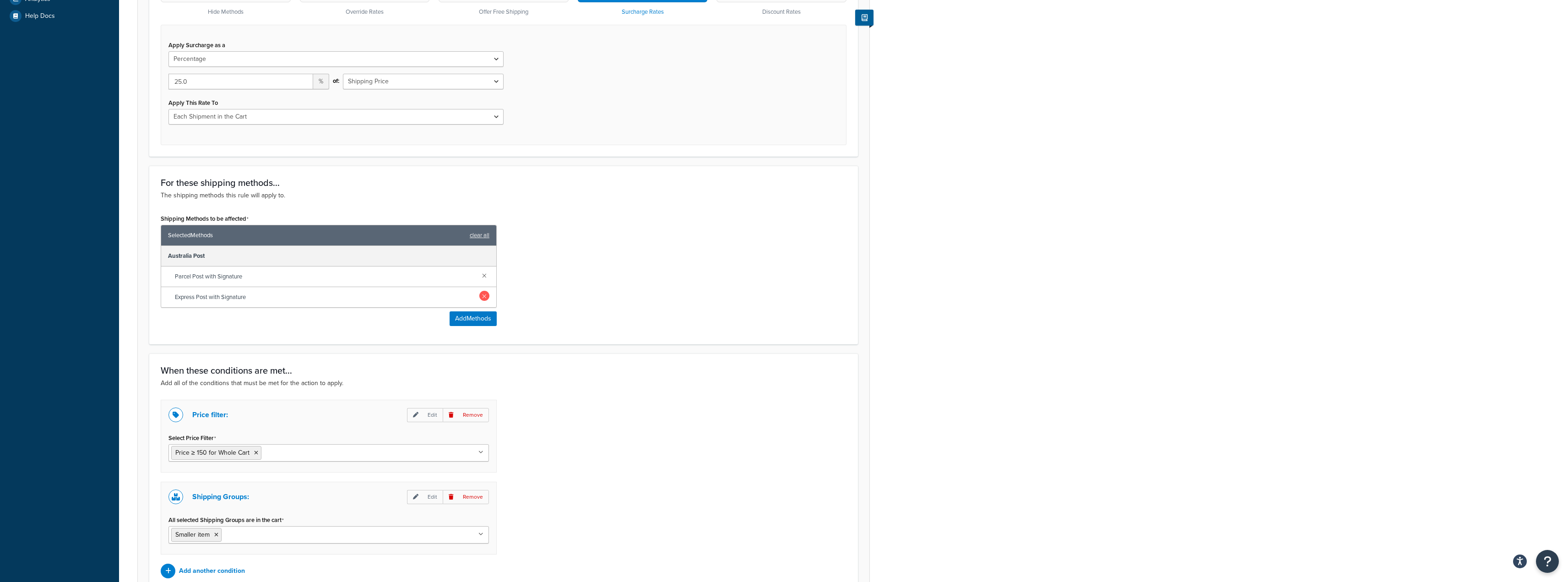
click at [484, 296] on link at bounding box center [484, 296] width 10 height 10
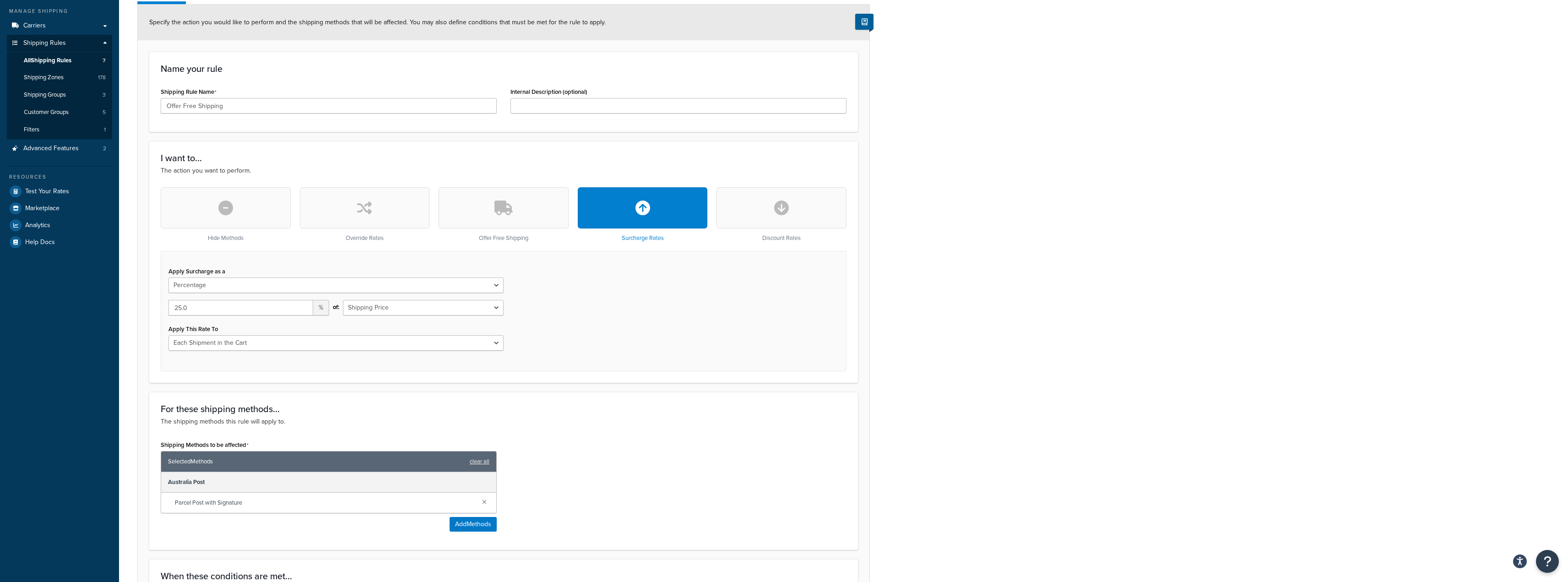
scroll to position [101, 0]
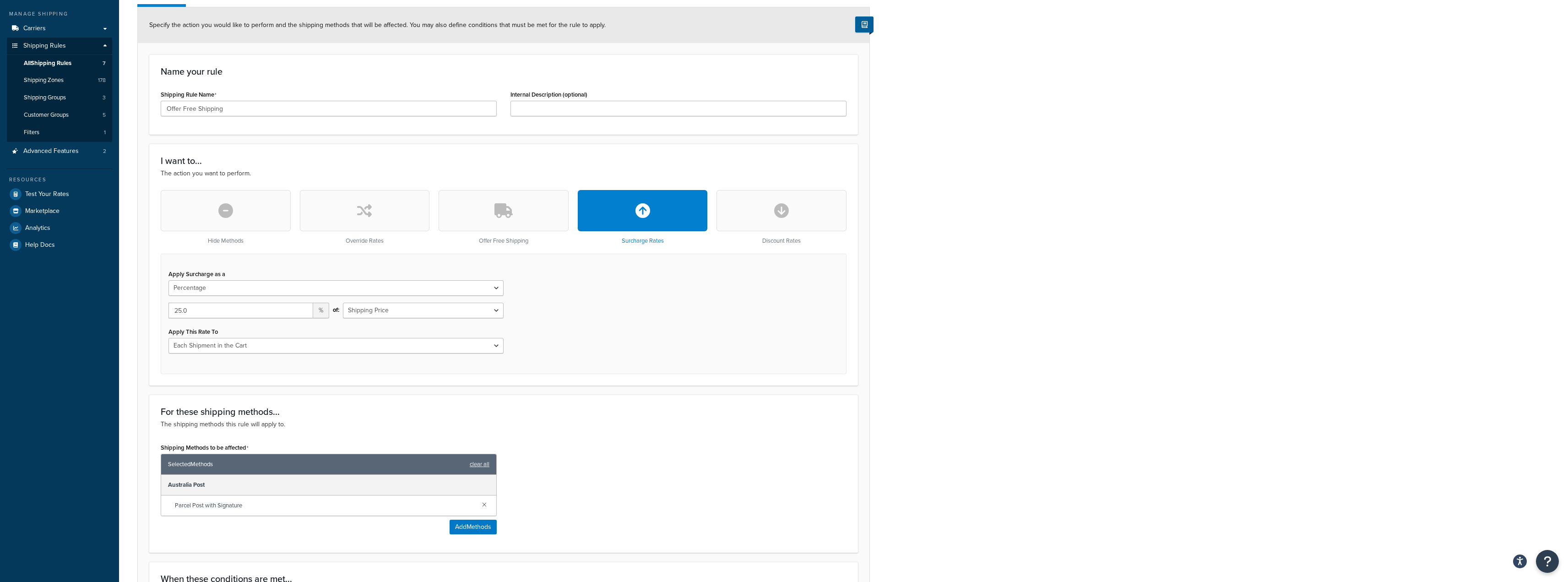
click at [626, 221] on button "button" at bounding box center [642, 210] width 130 height 41
select select "FLAT_RATE"
click at [507, 219] on button "button" at bounding box center [503, 210] width 130 height 41
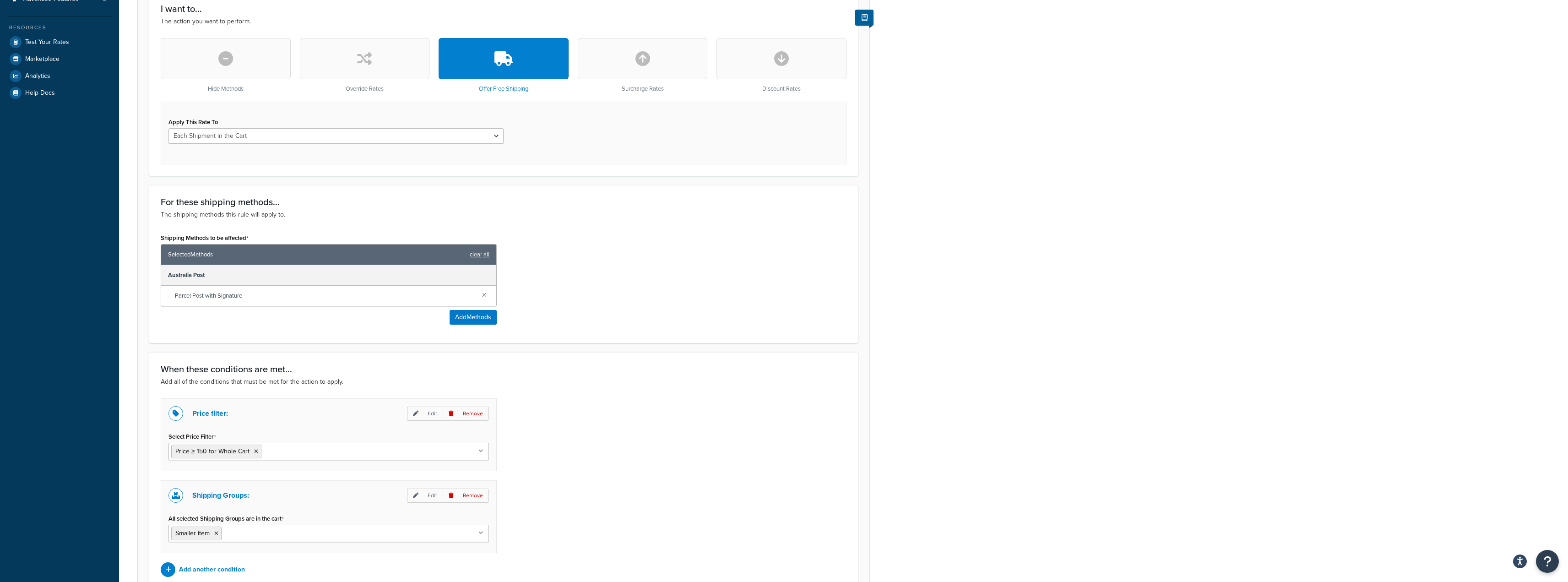
scroll to position [344, 0]
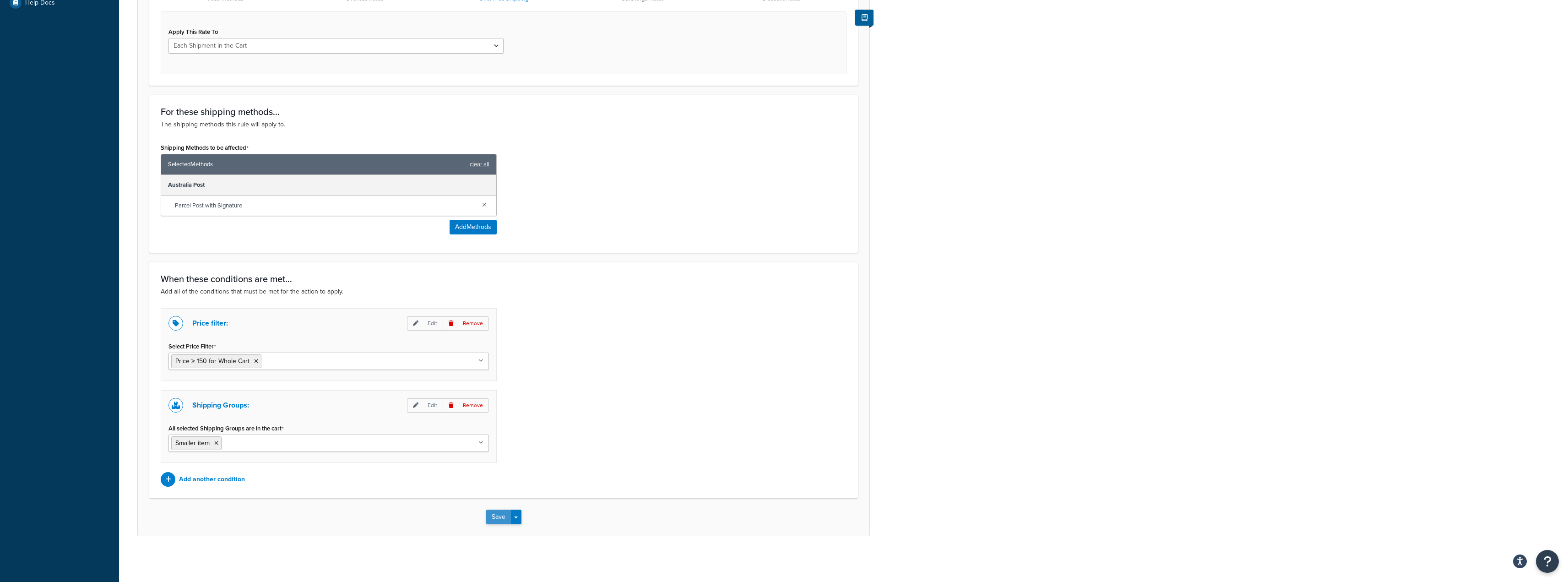
click at [500, 518] on button "Save" at bounding box center [498, 517] width 24 height 15
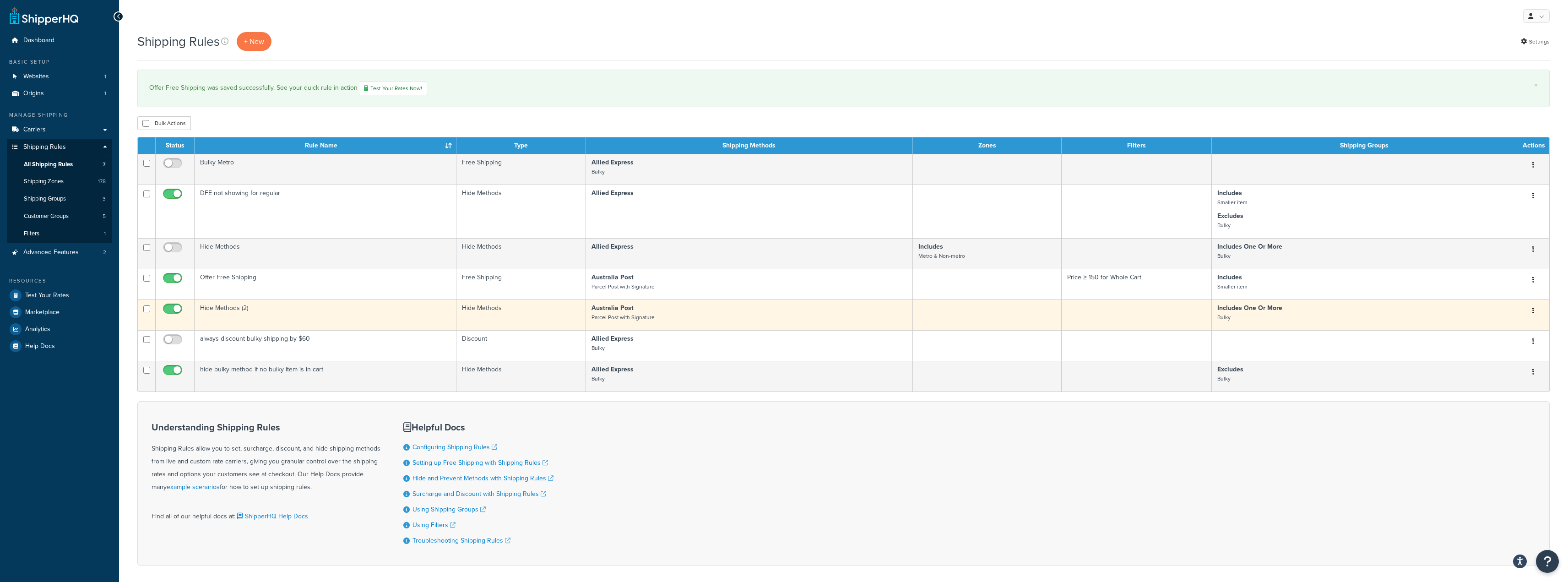
click at [1536, 309] on button "button" at bounding box center [1533, 311] width 13 height 15
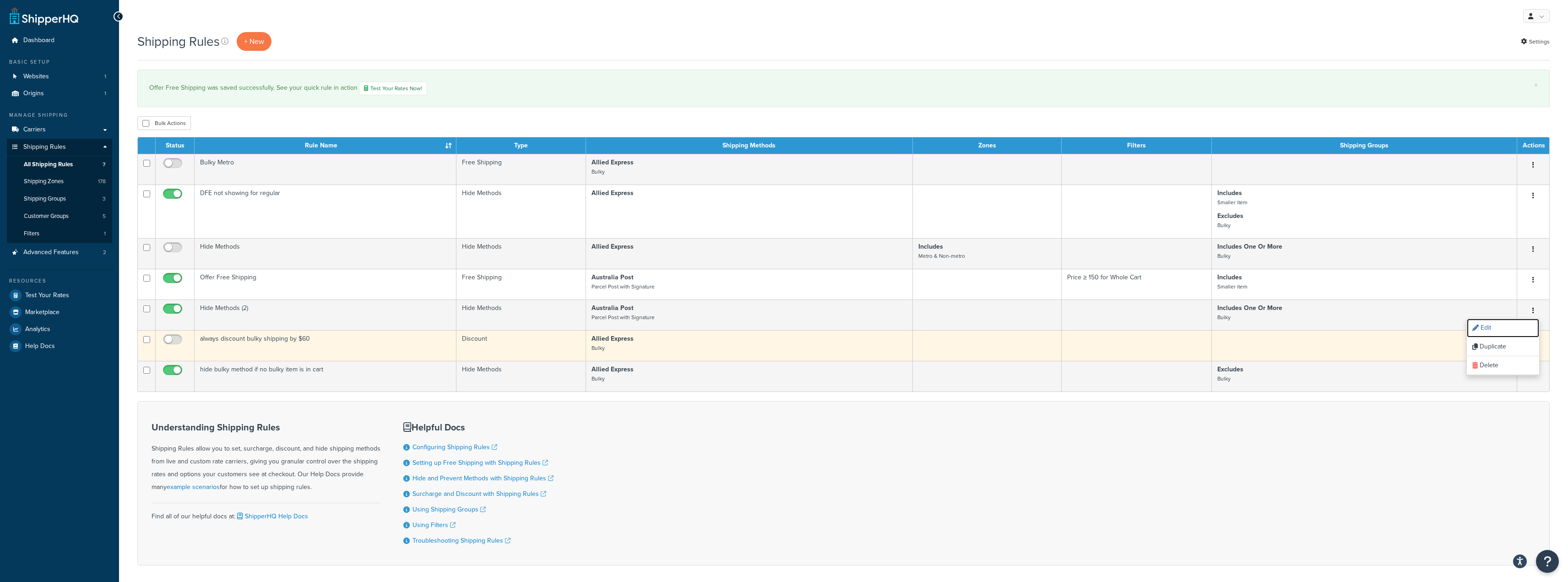
drag, startPoint x: 1501, startPoint y: 326, endPoint x: 1402, endPoint y: 357, distance: 103.7
click at [1501, 326] on link "Edit" at bounding box center [1503, 328] width 72 height 19
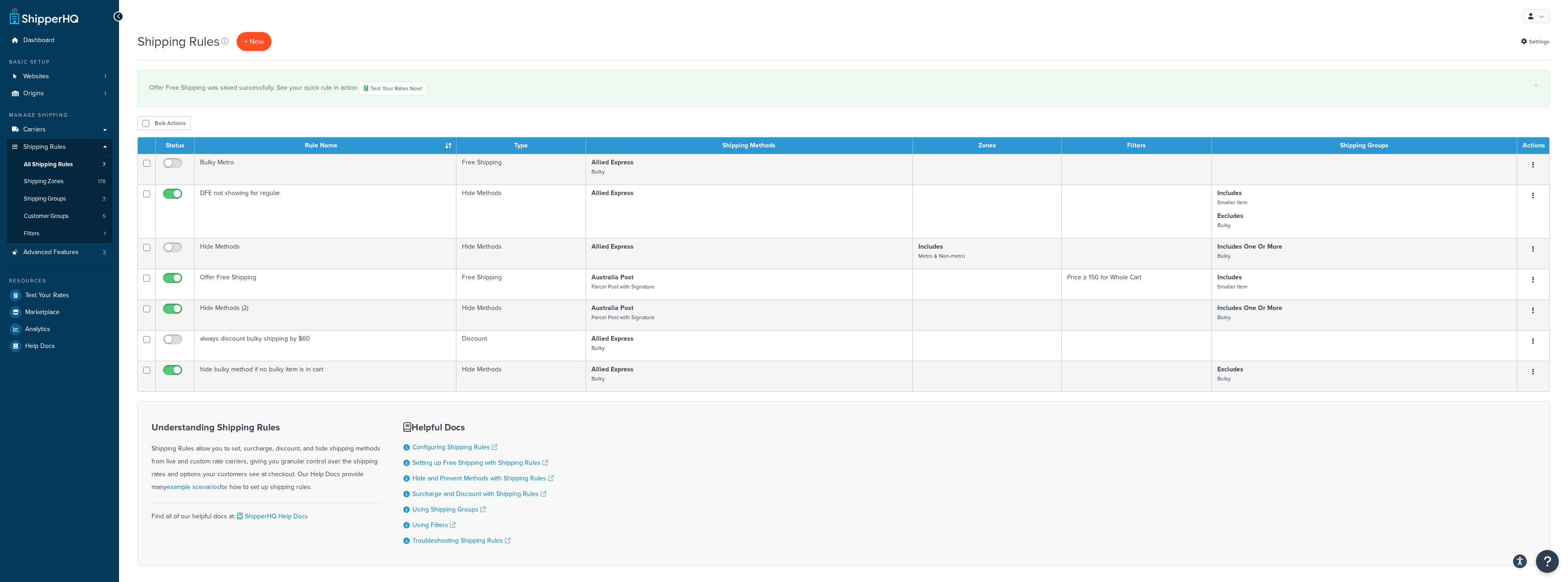
click at [253, 40] on p "+ New" at bounding box center [254, 41] width 35 height 19
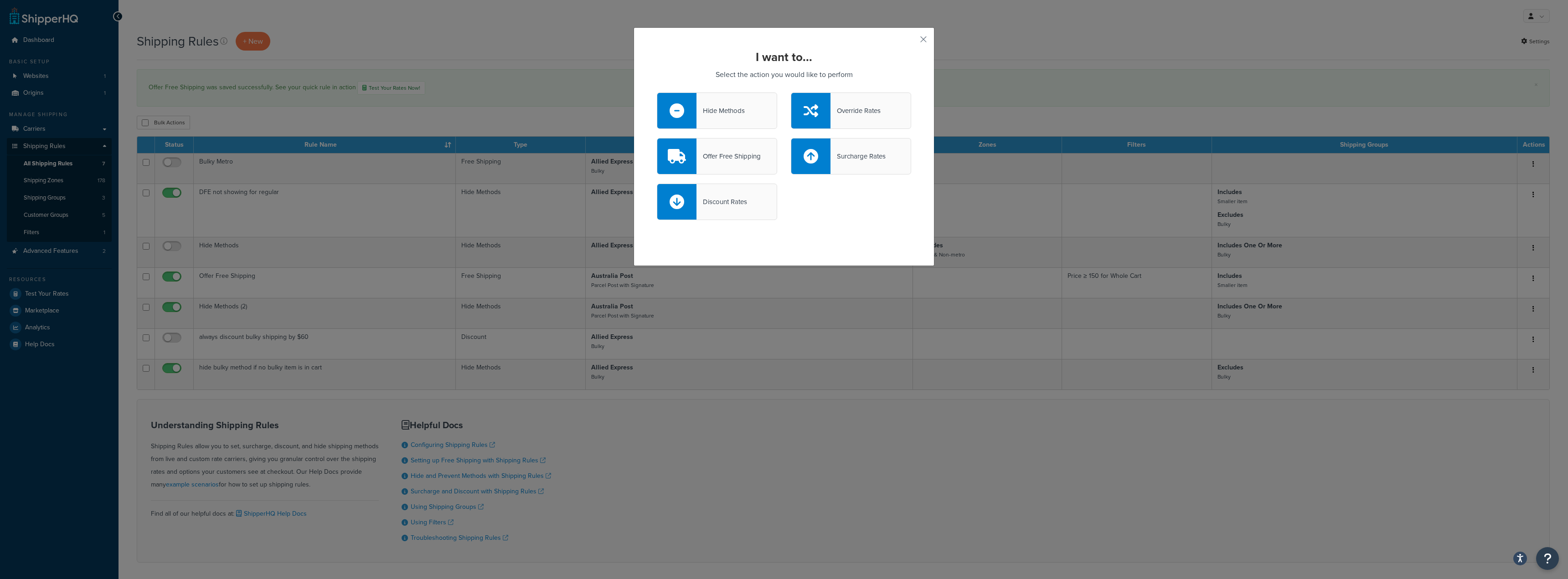
click at [864, 166] on div "Surcharge Rates" at bounding box center [851, 156] width 121 height 36
click at [0, 0] on input "Surcharge Rates" at bounding box center [0, 0] width 0 height 0
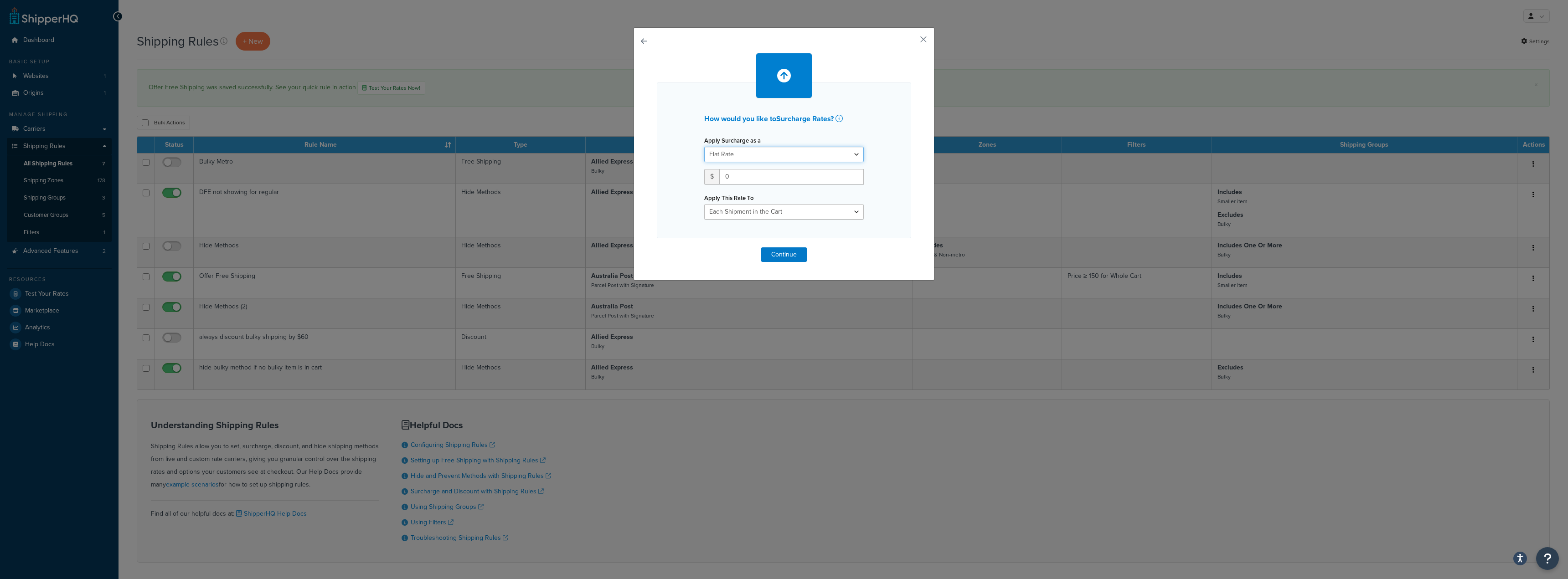
drag, startPoint x: 845, startPoint y: 153, endPoint x: 814, endPoint y: 153, distance: 31.0
click at [845, 153] on select "Flat Rate Percentage Flat Rate & Percentage" at bounding box center [784, 154] width 159 height 15
select select "PERCENTAGE"
click at [704, 147] on select "Flat Rate Percentage Flat Rate & Percentage" at bounding box center [784, 154] width 159 height 15
click at [714, 179] on input "number" at bounding box center [733, 176] width 57 height 15
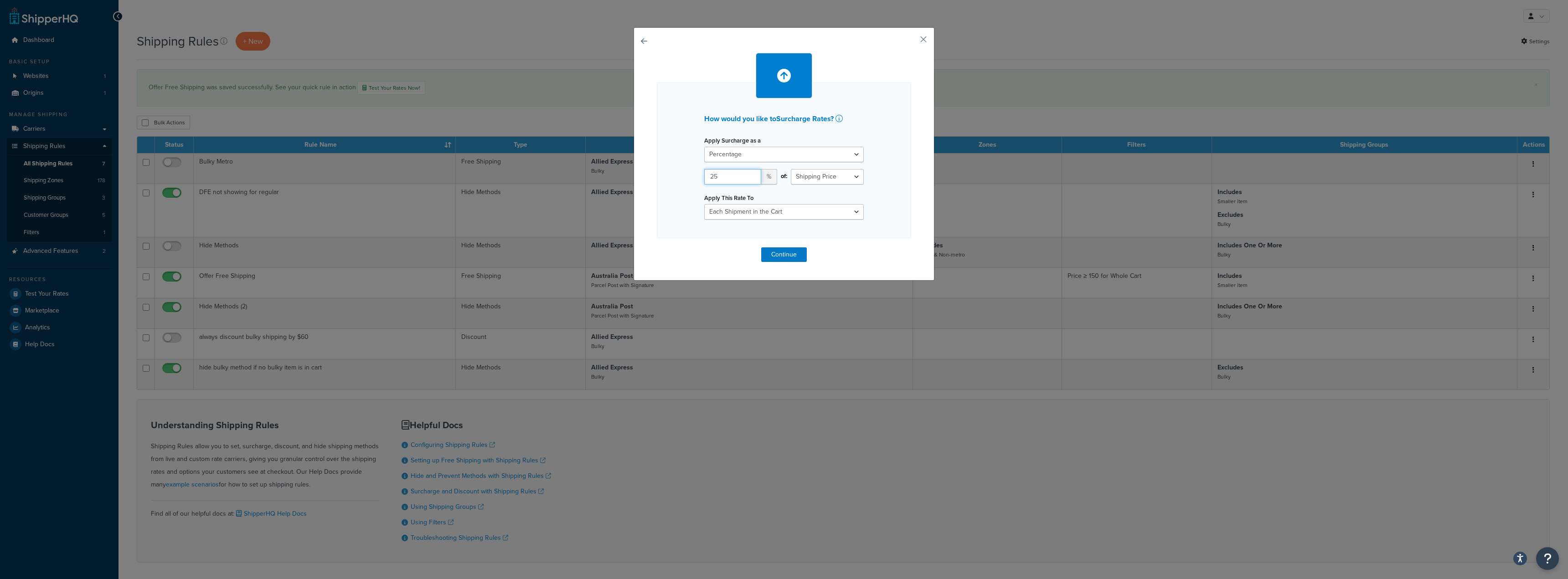
type input "25"
click at [891, 253] on div "How would you like to Surcharge Rates ? Apply Surcharge as a Flat Rate Percenta…" at bounding box center [784, 158] width 254 height 209
click at [852, 212] on select "Each Shipment in the Cart Each Shipping Group in the Cart Each Item within a Sh…" at bounding box center [784, 211] width 159 height 15
click at [704, 204] on select "Each Shipment in the Cart Each Shipping Group in the Cart Each Item within a Sh…" at bounding box center [784, 211] width 159 height 15
click at [782, 254] on button "Continue" at bounding box center [784, 255] width 46 height 15
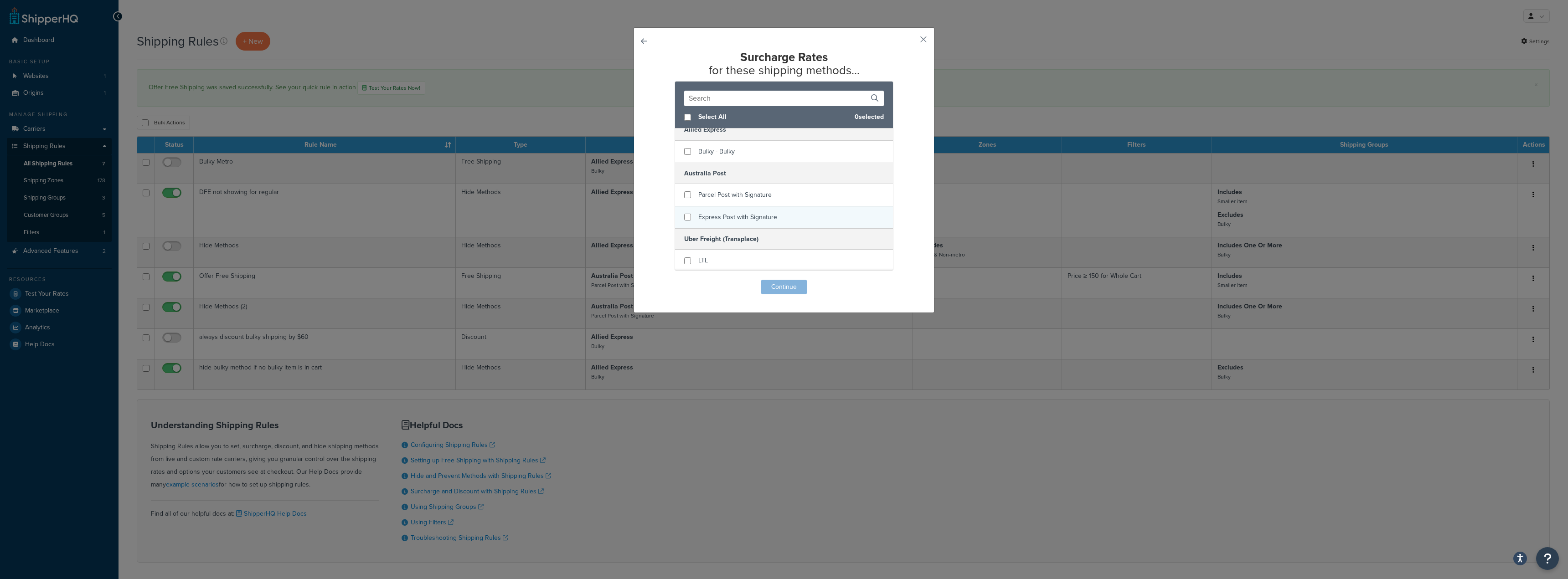
scroll to position [10, 0]
click at [685, 193] on input "checkbox" at bounding box center [687, 193] width 7 height 7
checkbox input "true"
click at [685, 215] on input "checkbox" at bounding box center [687, 215] width 7 height 7
checkbox input "true"
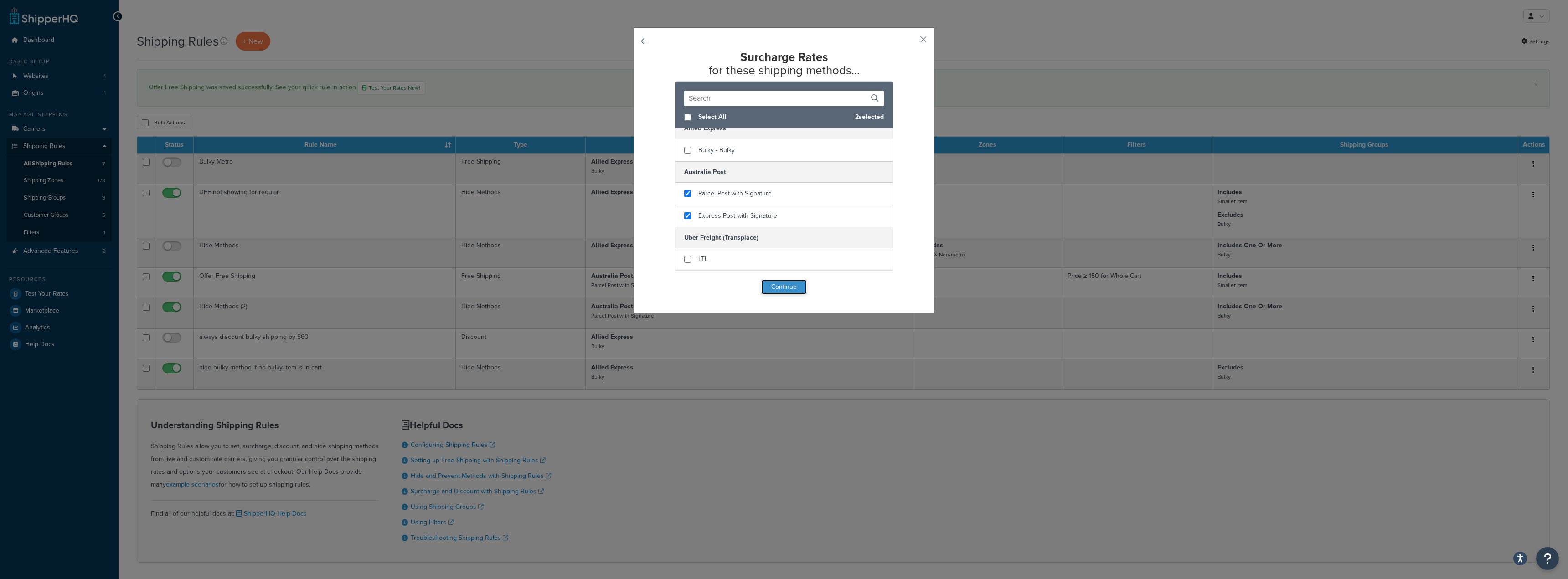
click at [783, 286] on button "Continue" at bounding box center [784, 287] width 46 height 15
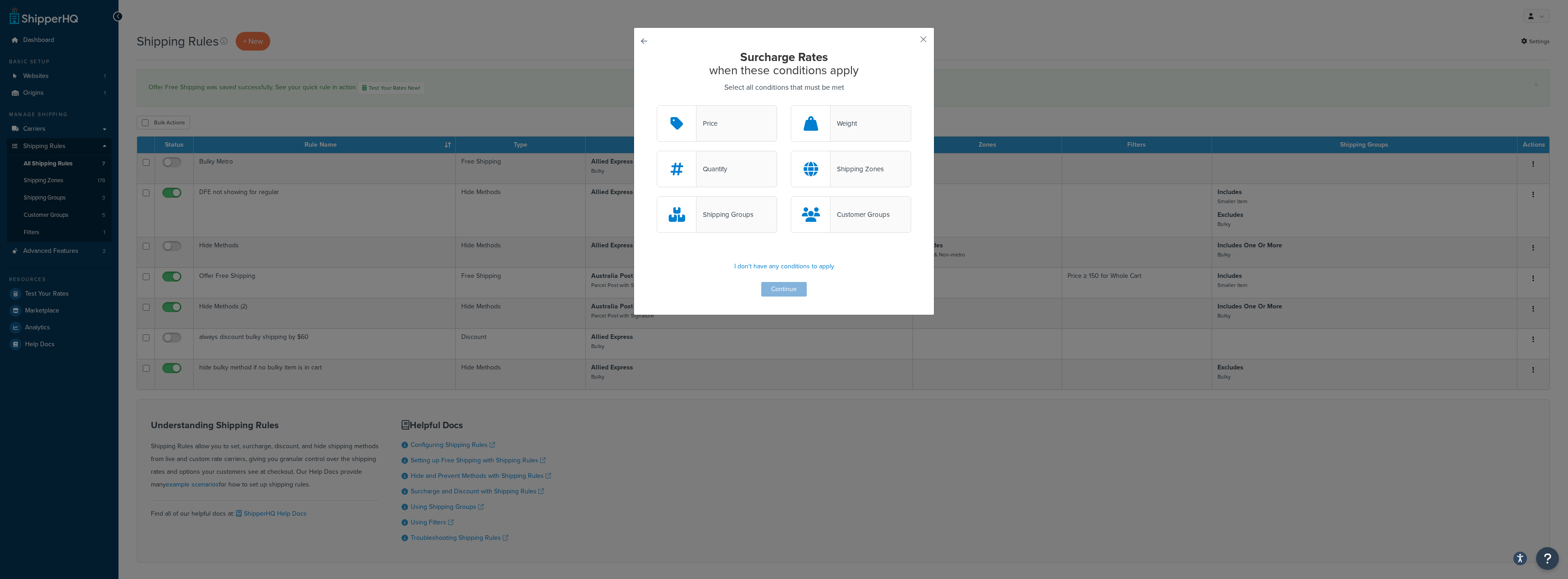
click at [727, 126] on div "Price" at bounding box center [717, 123] width 121 height 36
click at [0, 0] on input "Price" at bounding box center [0, 0] width 0 height 0
click at [779, 286] on button "Continue" at bounding box center [784, 290] width 46 height 15
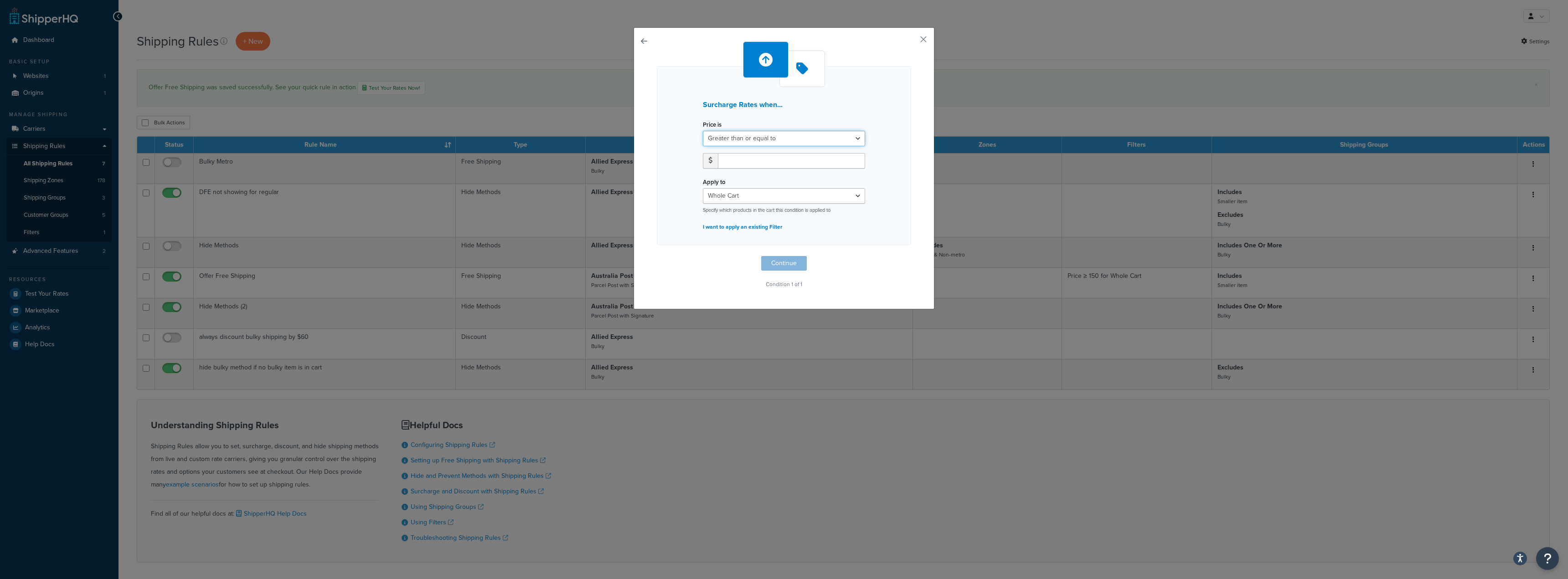
click at [771, 139] on select "Greater than or equal to Between or equal to Less than or equal to" at bounding box center [784, 138] width 163 height 15
select select "UNDER"
click at [703, 131] on select "Greater than or equal to Between or equal to Less than or equal to" at bounding box center [784, 138] width 163 height 15
click at [743, 159] on input "number" at bounding box center [791, 161] width 147 height 15
type input "149.99"
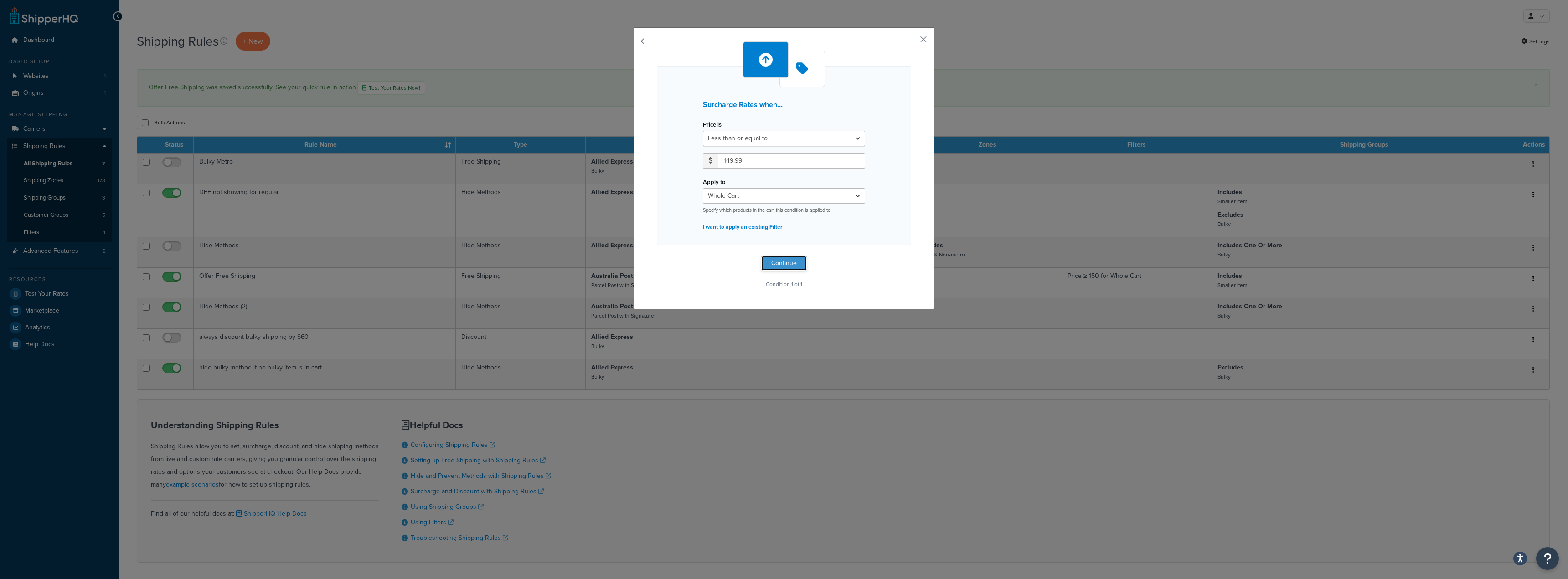
click at [785, 264] on button "Continue" at bounding box center [784, 263] width 46 height 15
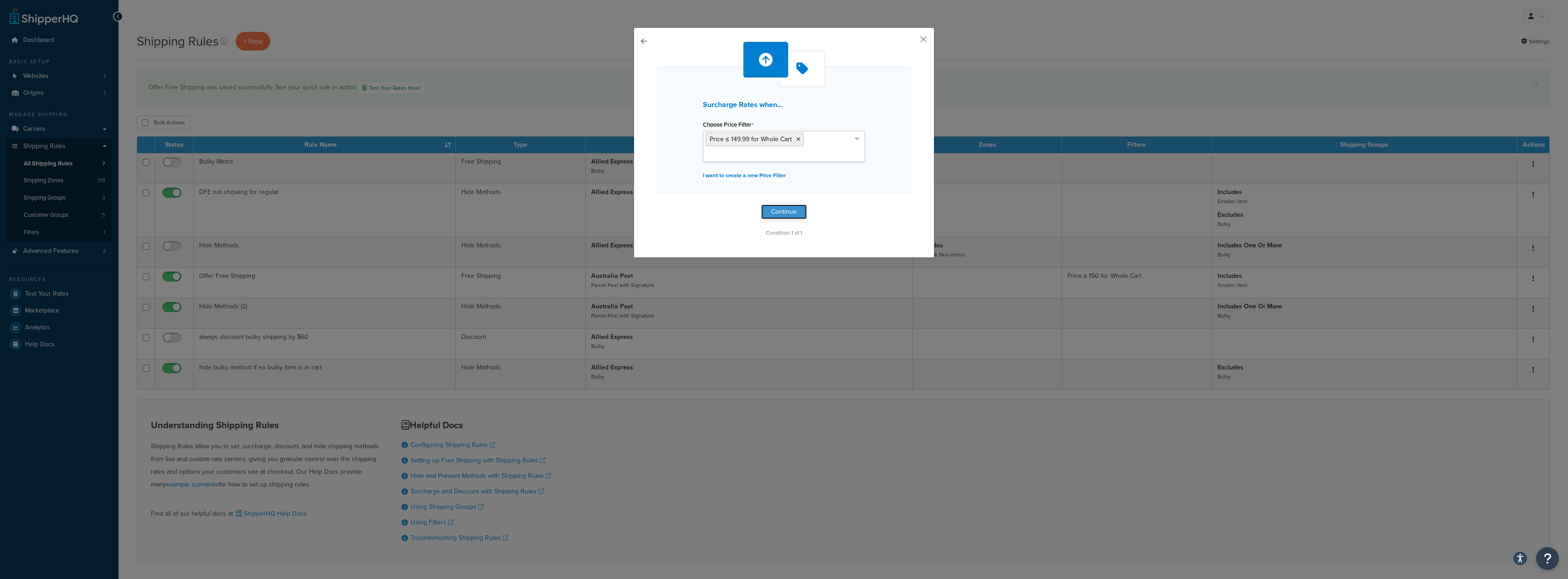
click at [782, 212] on button "Continue" at bounding box center [784, 212] width 46 height 15
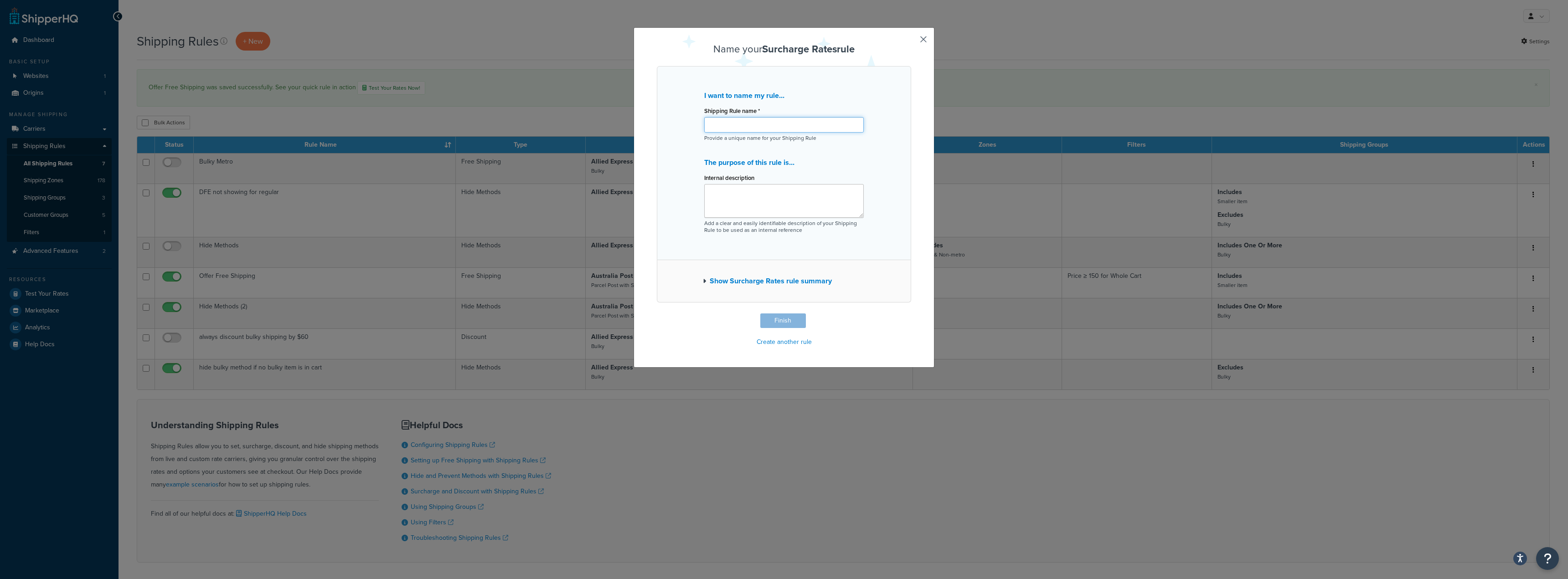
click at [753, 125] on input "Shipping Rule name *" at bounding box center [784, 124] width 159 height 15
type input "F"
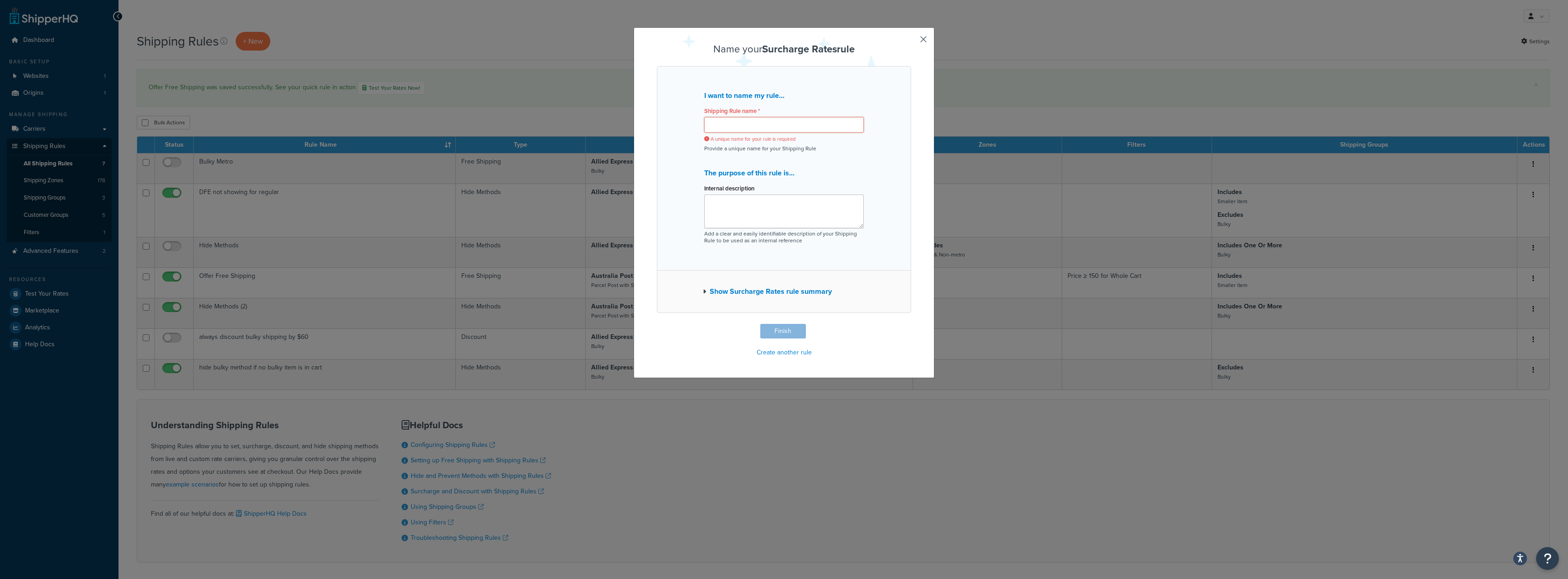
type input "S"
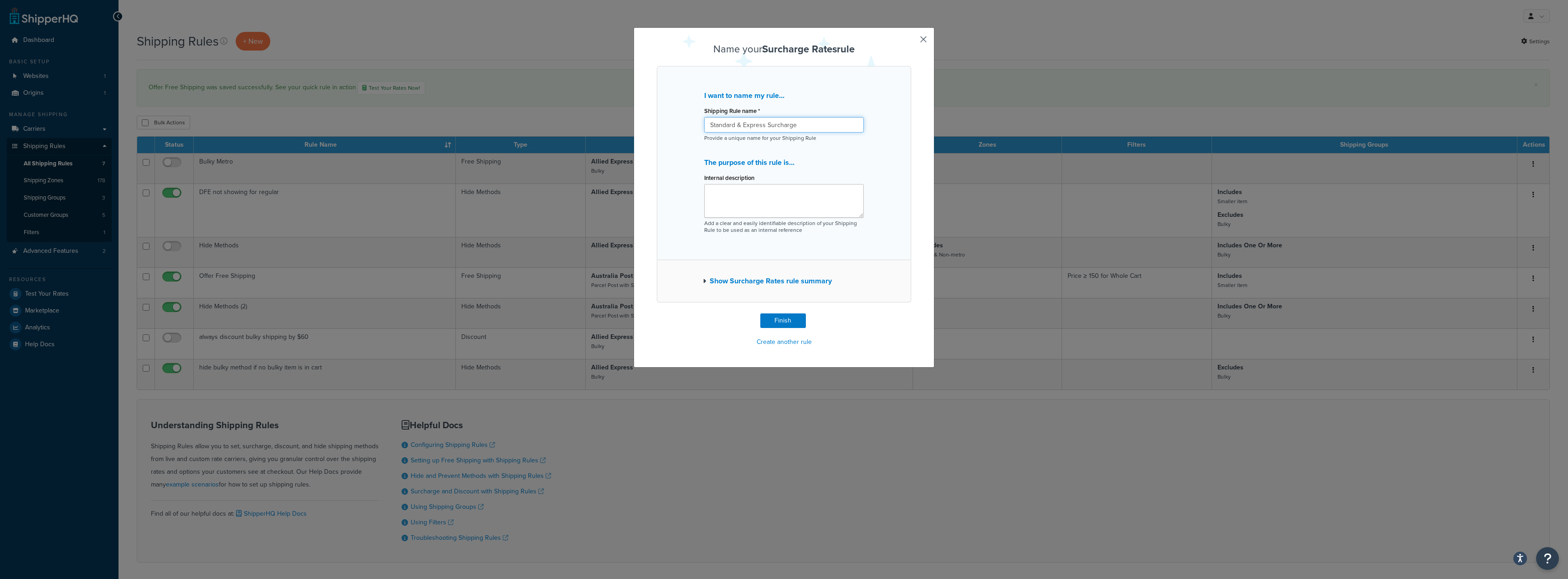
type input "Standard & Express Surcharge"
click at [747, 194] on textarea "Internal description" at bounding box center [784, 201] width 159 height 33
type textarea "25% increase on price"
click at [703, 280] on icon "button" at bounding box center [704, 281] width 3 height 6
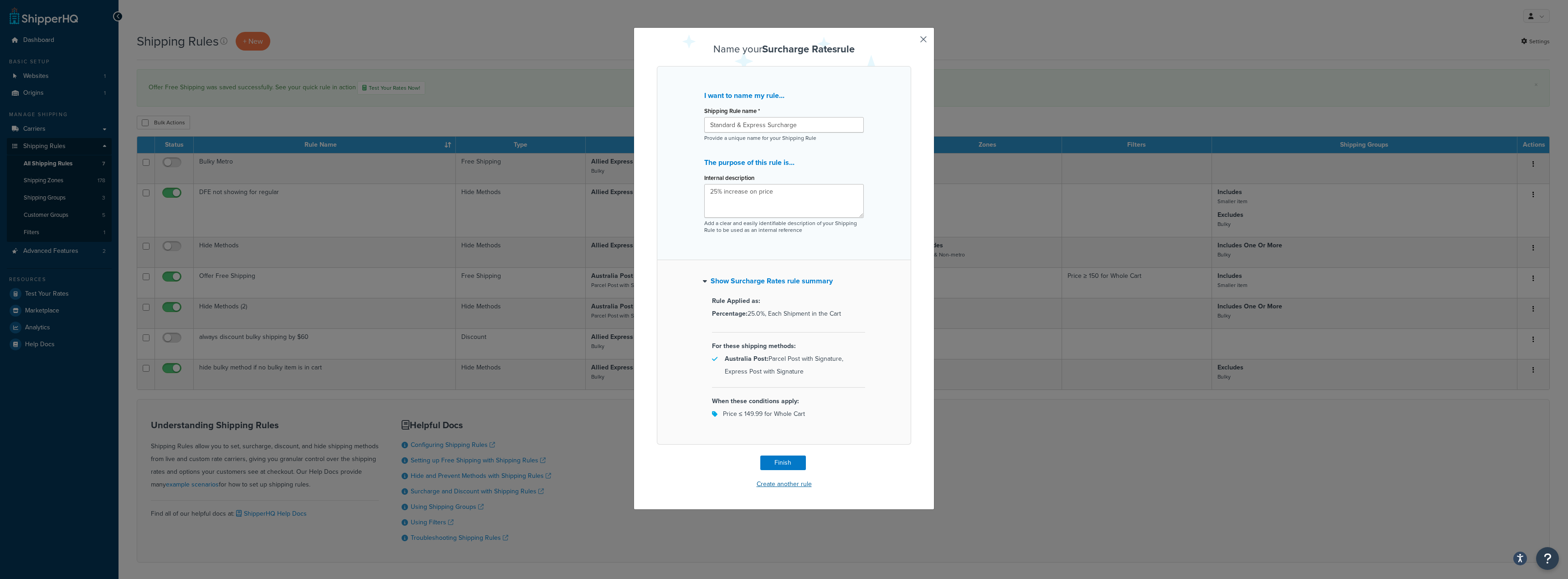
click at [784, 487] on button "Create another rule" at bounding box center [785, 484] width 61 height 13
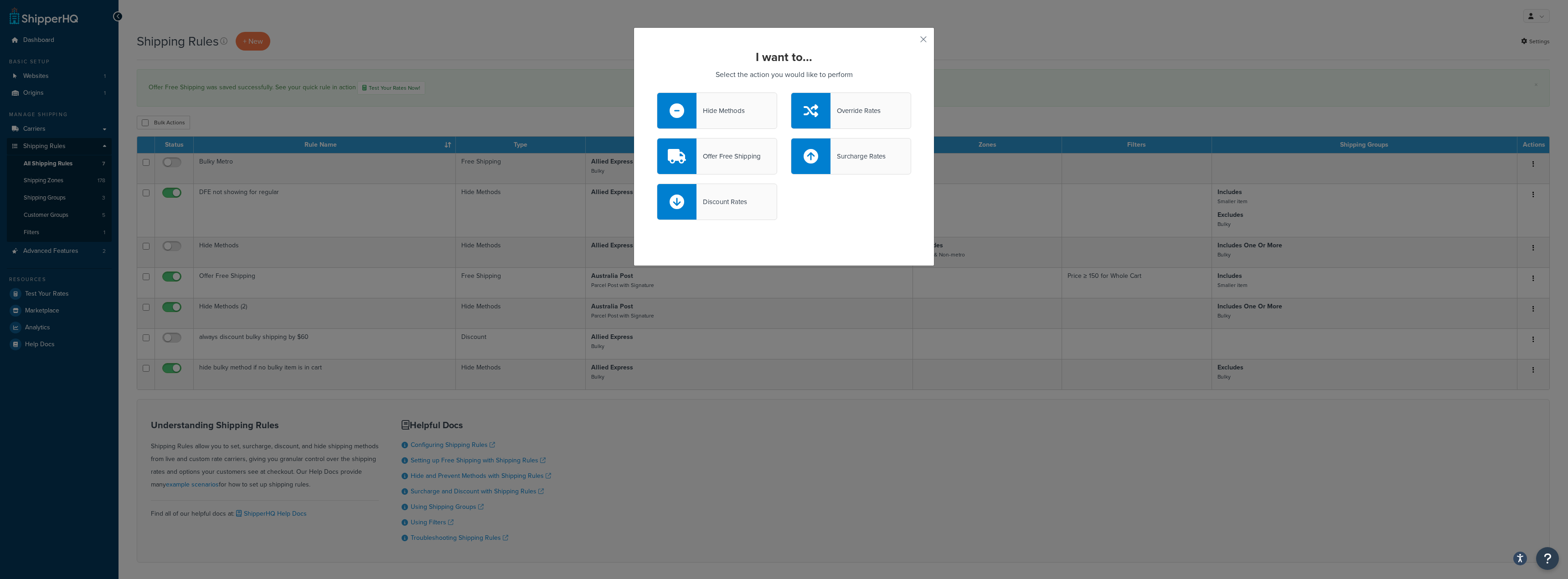
click at [847, 156] on div "Surcharge Rates" at bounding box center [858, 156] width 55 height 13
click at [0, 0] on input "Surcharge Rates" at bounding box center [0, 0] width 0 height 0
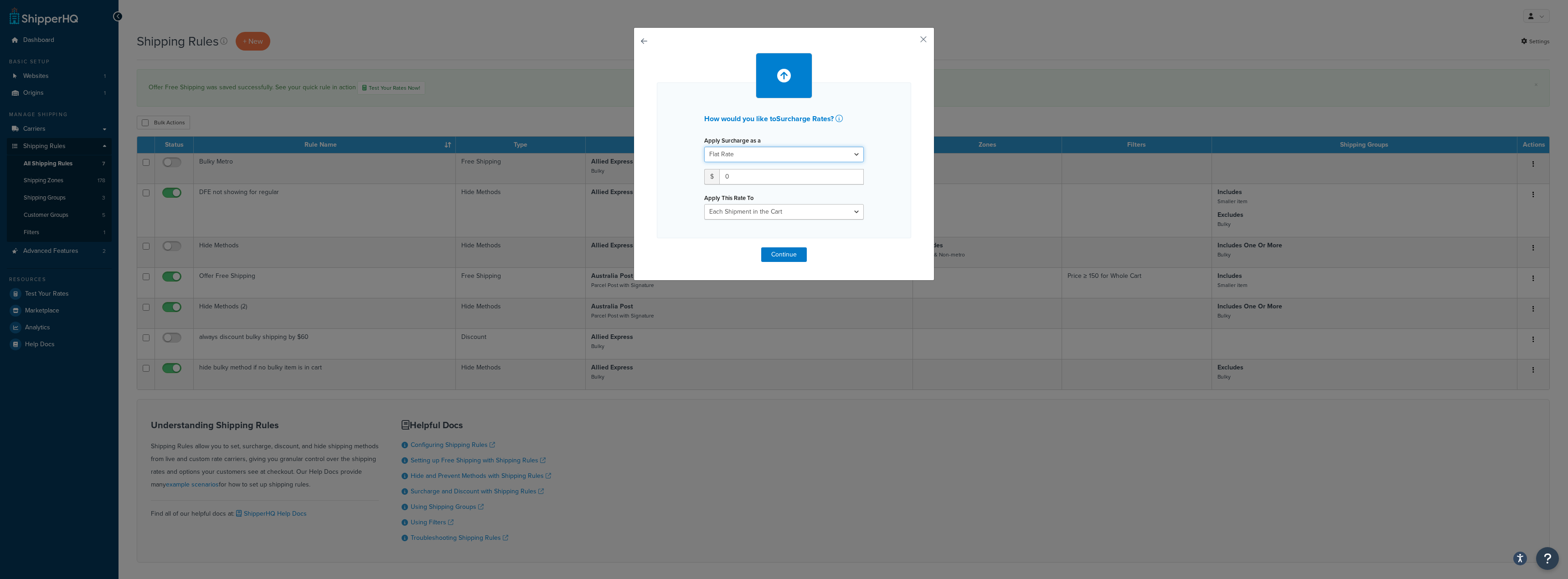
click at [756, 154] on select "Flat Rate Percentage Flat Rate & Percentage" at bounding box center [784, 154] width 159 height 15
select select "PERCENTAGE"
click at [704, 147] on select "Flat Rate Percentage Flat Rate & Percentage" at bounding box center [784, 154] width 159 height 15
click at [730, 177] on input "number" at bounding box center [733, 176] width 57 height 15
type input "25"
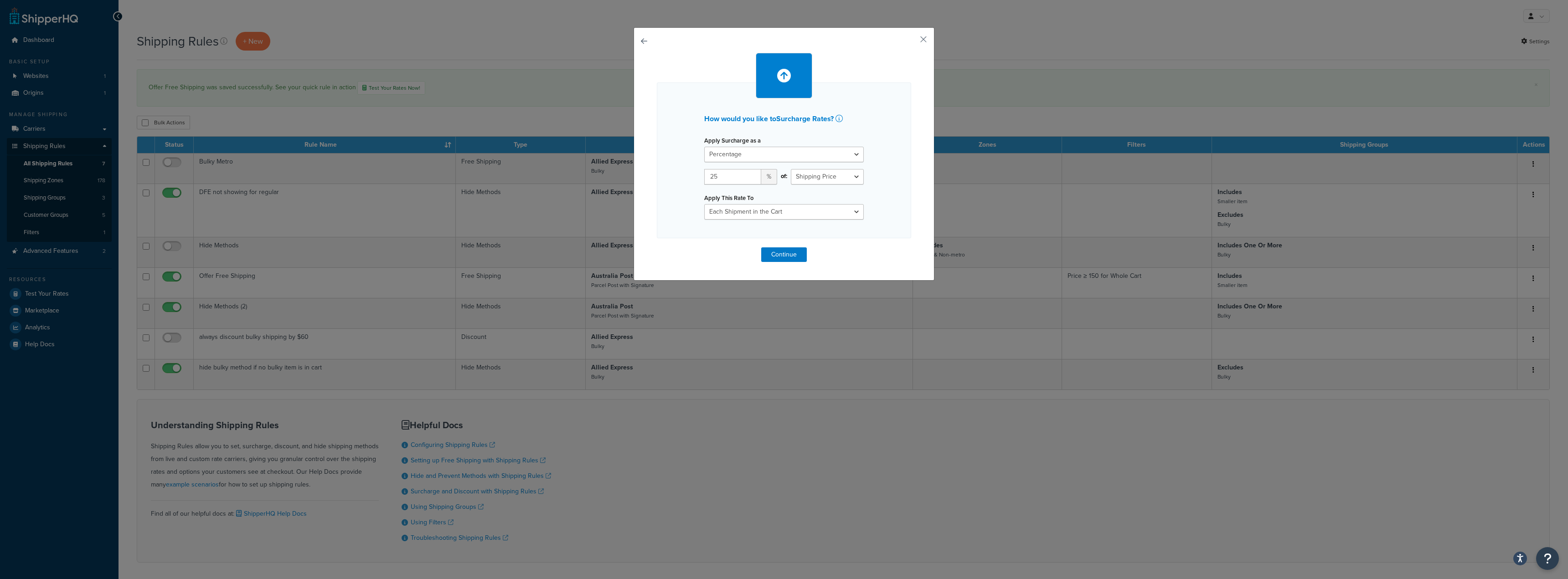
click at [833, 236] on div "How would you like to Surcharge Rates ? Apply Surcharge as a Flat Rate Percenta…" at bounding box center [784, 161] width 254 height 156
click at [788, 254] on button "Continue" at bounding box center [784, 255] width 46 height 15
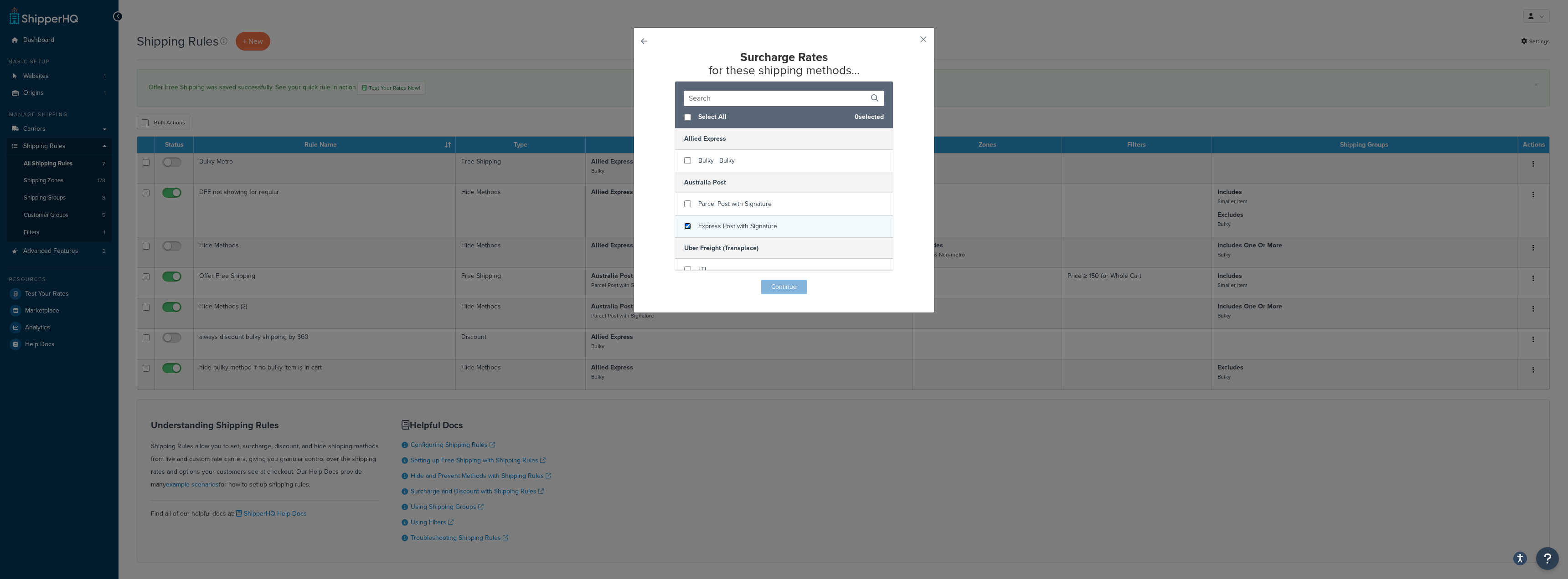
click at [684, 225] on input "checkbox" at bounding box center [687, 226] width 7 height 7
checkbox input "true"
click at [779, 286] on button "Continue" at bounding box center [784, 287] width 46 height 15
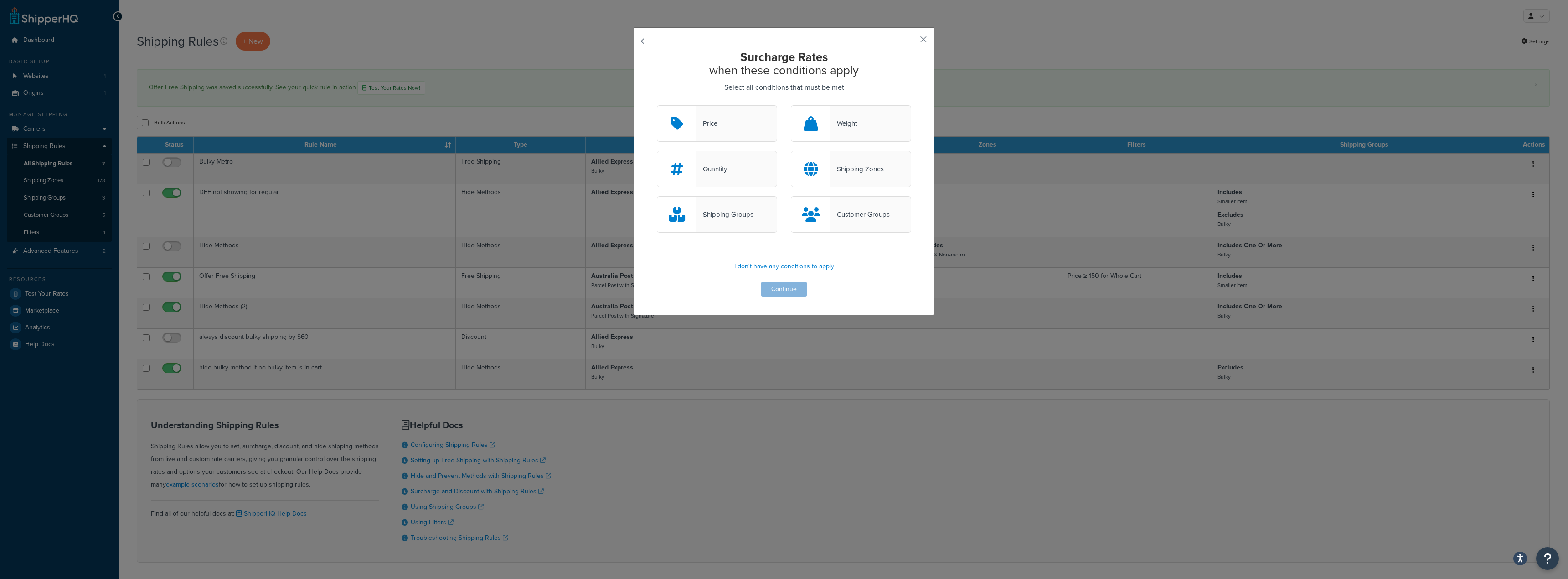
click at [733, 126] on div "Price" at bounding box center [717, 123] width 121 height 36
click at [0, 0] on input "Price" at bounding box center [0, 0] width 0 height 0
click at [777, 287] on button "Continue" at bounding box center [784, 290] width 46 height 15
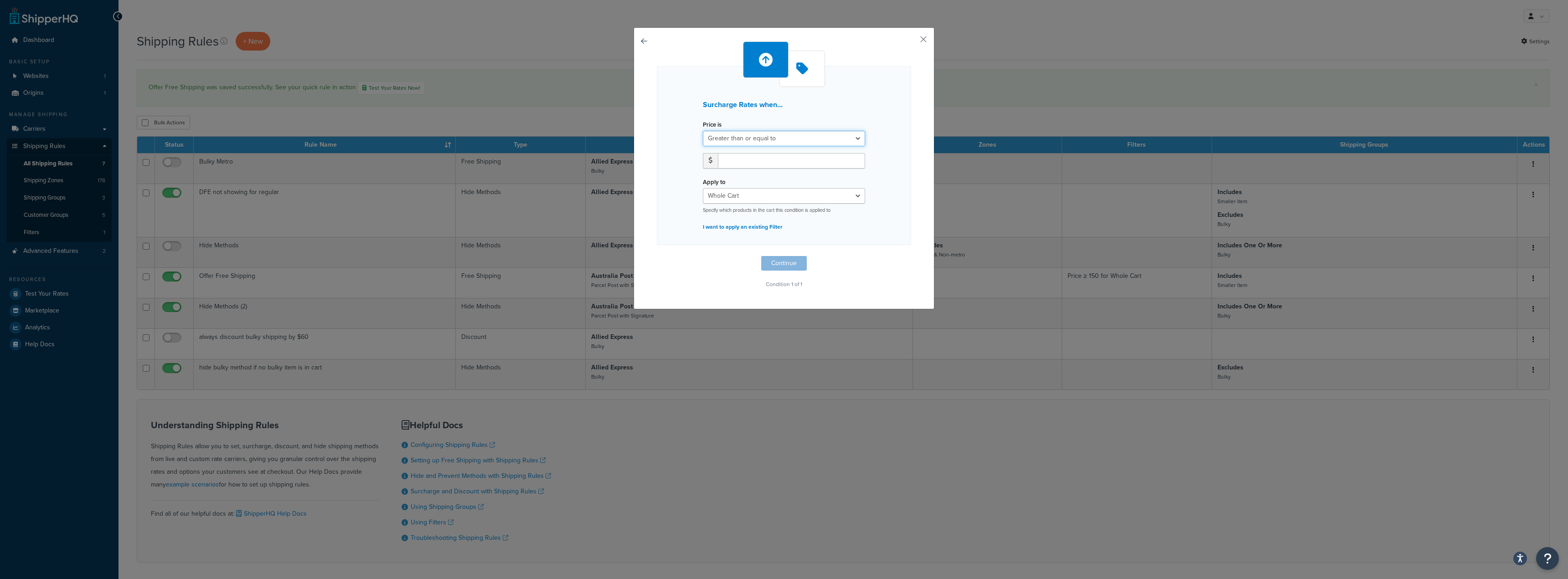
click at [794, 141] on select "Greater than or equal to Between or equal to Less than or equal to" at bounding box center [784, 138] width 163 height 15
click at [703, 131] on select "Greater than or equal to Between or equal to Less than or equal to" at bounding box center [784, 138] width 163 height 15
click at [743, 155] on input "number" at bounding box center [791, 161] width 147 height 15
type input "150"
click at [752, 181] on div "Apply to Whole Cart Everything in Shipping Group Everything at Origin Each Item…" at bounding box center [784, 194] width 163 height 38
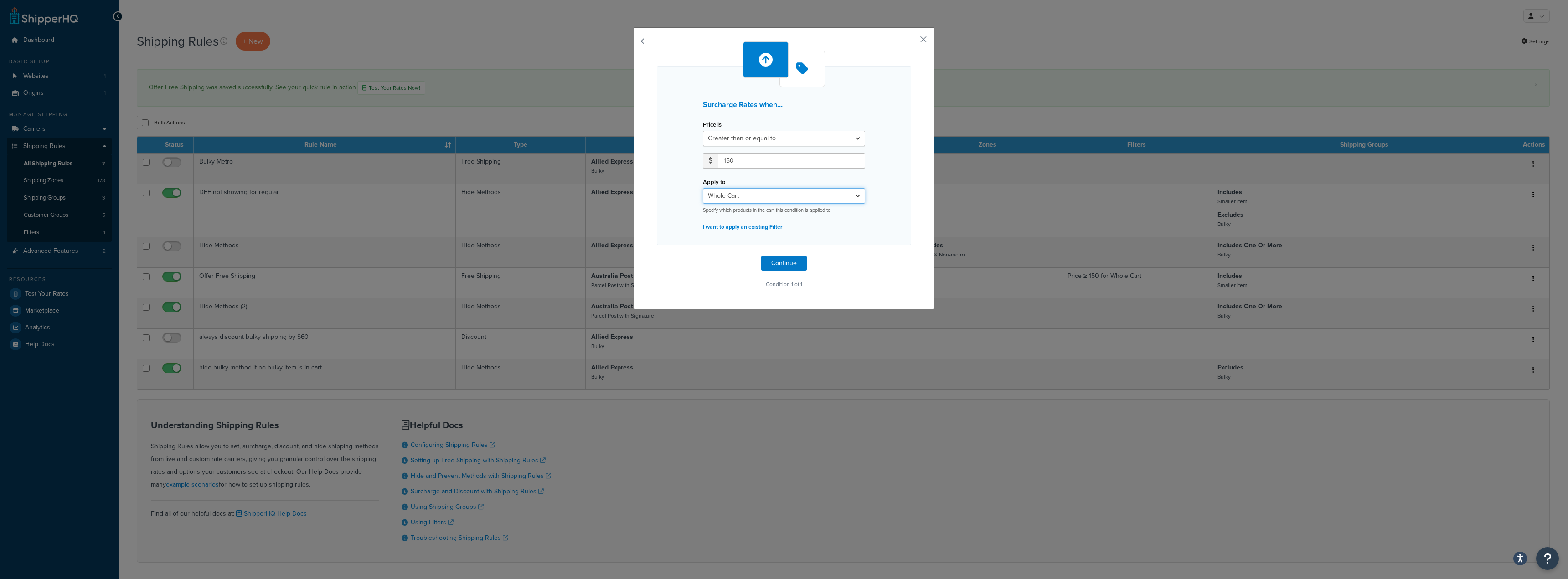
click at [850, 195] on select "Whole Cart Everything in Shipping Group Everything at Origin Each Item within S…" at bounding box center [784, 195] width 163 height 15
click at [703, 188] on select "Whole Cart Everything in Shipping Group Everything at Origin Each Item within S…" at bounding box center [784, 195] width 163 height 15
click at [782, 259] on button "Continue" at bounding box center [784, 263] width 46 height 15
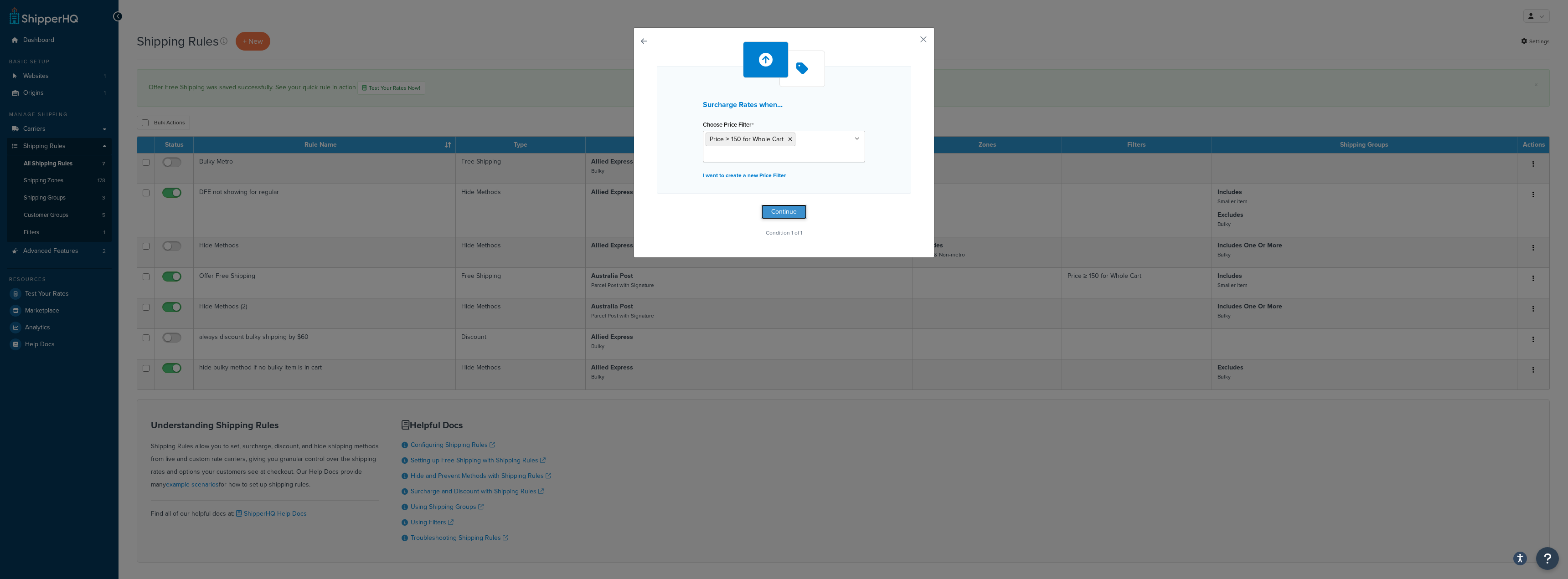
click at [782, 213] on button "Continue" at bounding box center [784, 212] width 46 height 15
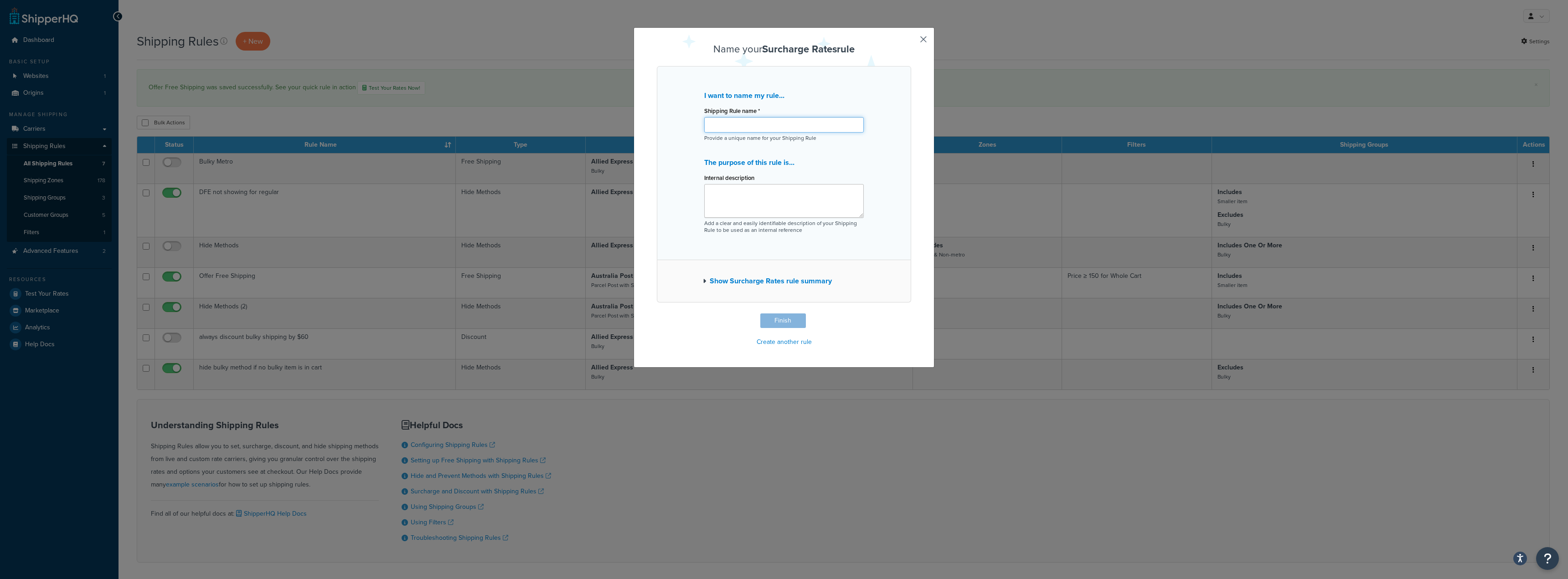
click at [754, 122] on input "Shipping Rule name *" at bounding box center [784, 124] width 159 height 15
type input "Express Surcharge"
click at [782, 194] on textarea "Internal description" at bounding box center [784, 201] width 159 height 33
type textarea "25% increase"
click at [783, 319] on button "Finish" at bounding box center [783, 321] width 46 height 15
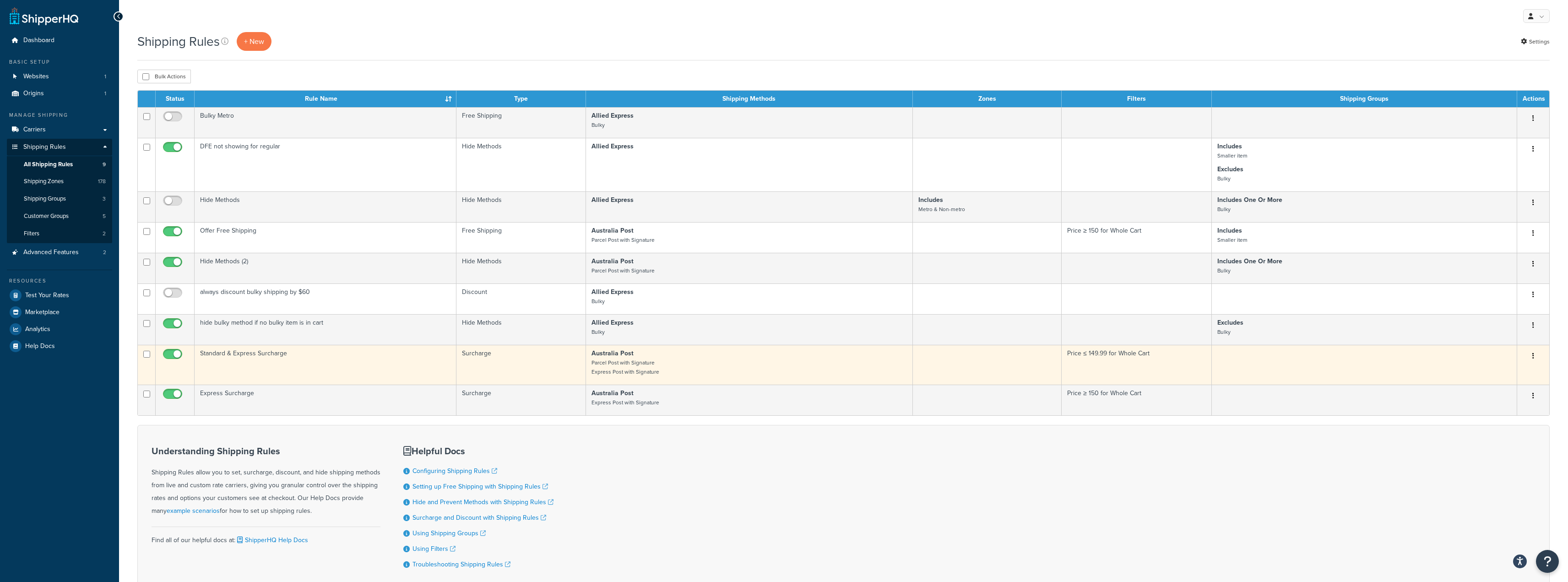
click at [1533, 356] on icon "button" at bounding box center [1533, 356] width 2 height 6
click at [1521, 373] on link "Edit" at bounding box center [1503, 373] width 72 height 19
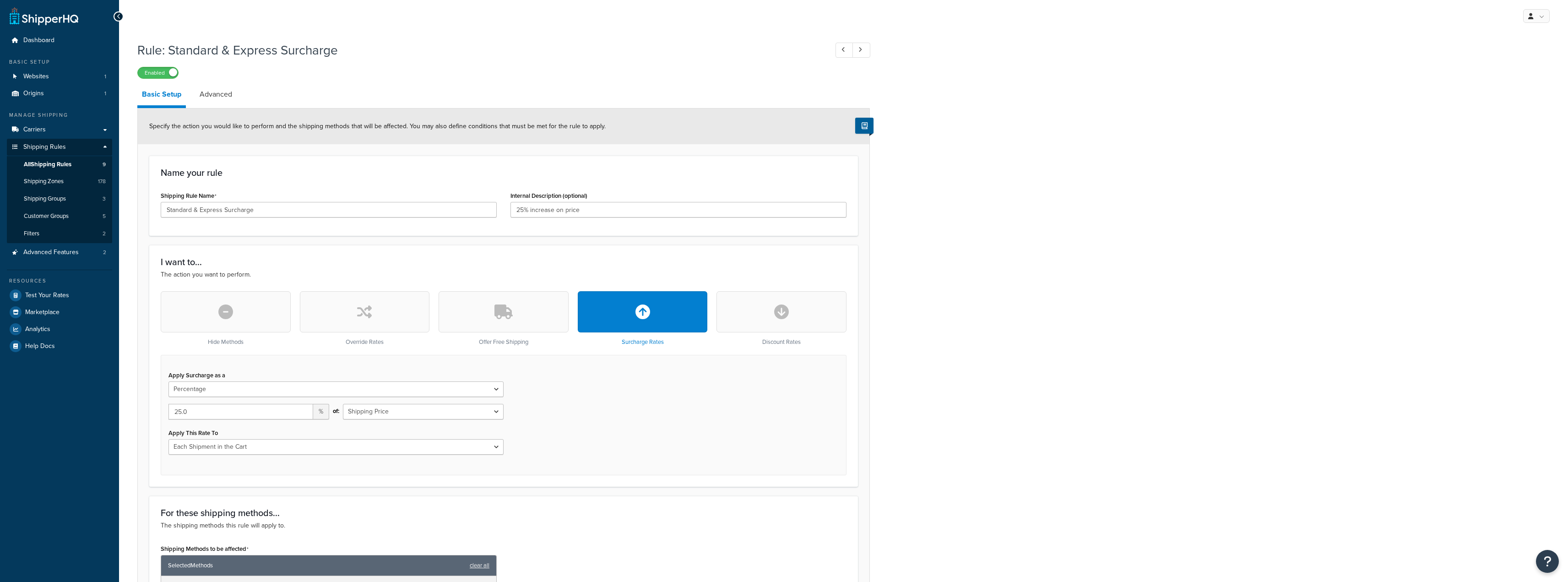
select select "PERCENTAGE"
click at [40, 145] on span "Shipping Rules" at bounding box center [45, 147] width 43 height 8
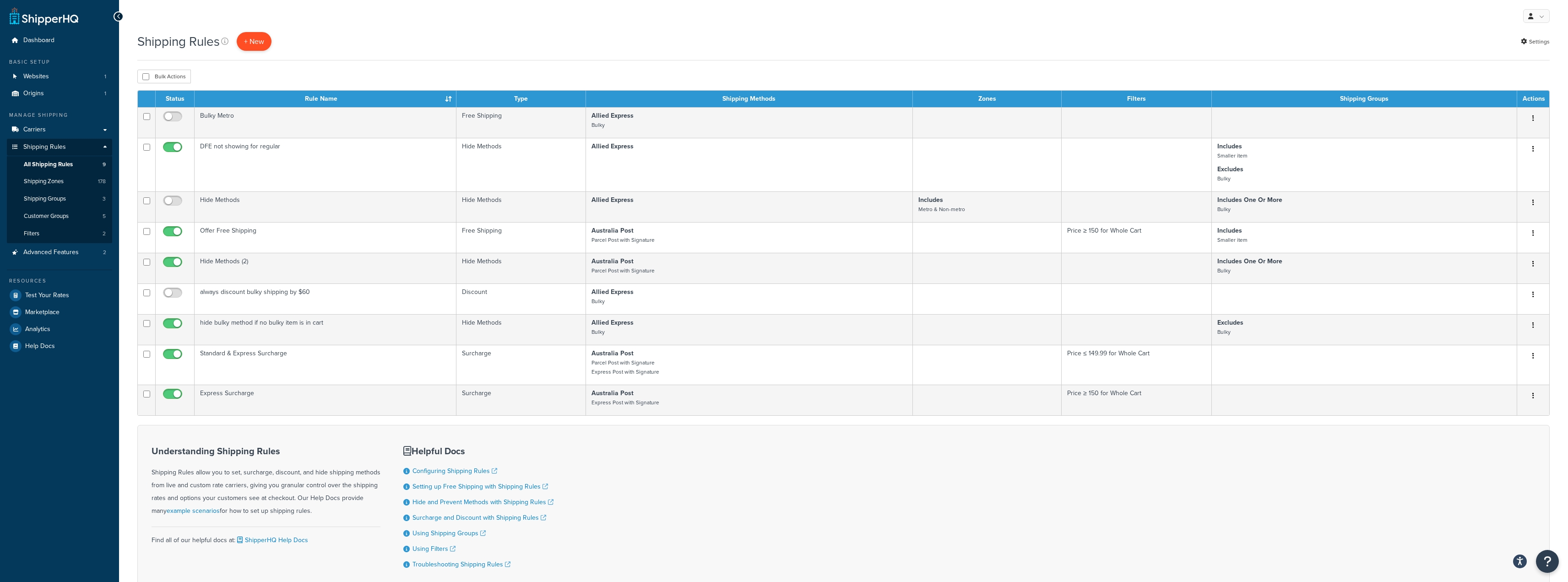
click at [256, 39] on p "+ New" at bounding box center [254, 41] width 35 height 19
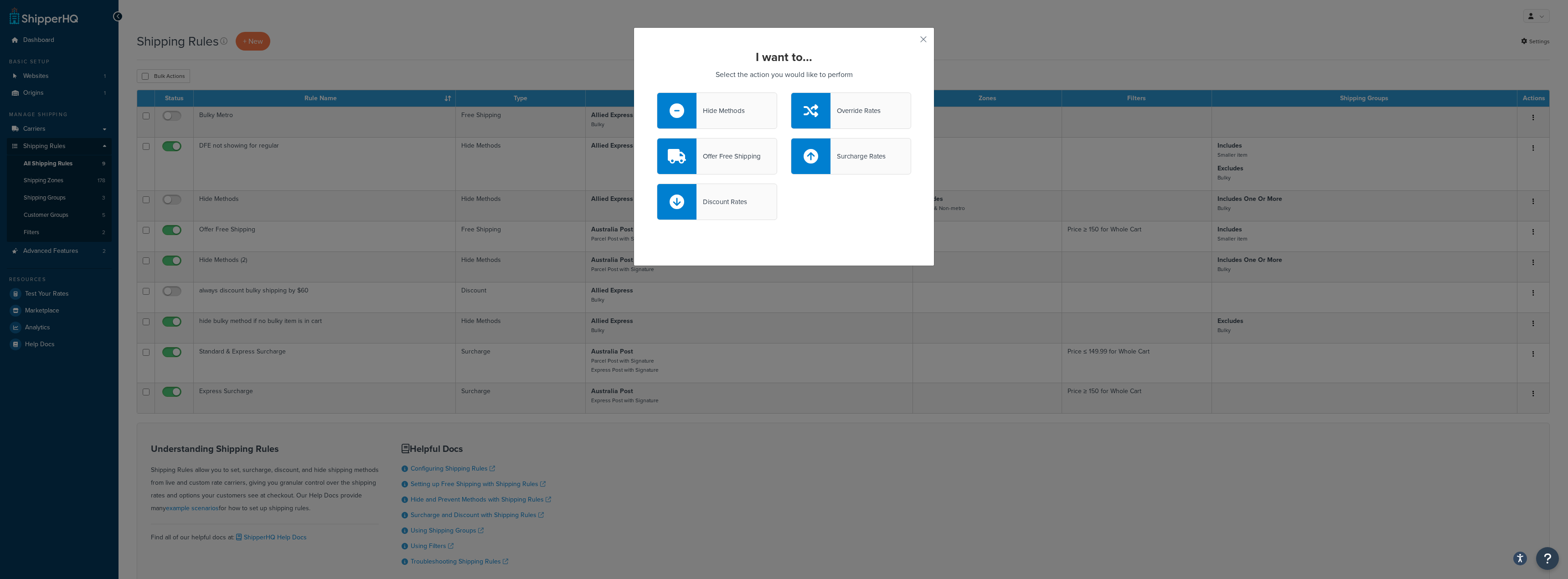
click at [850, 160] on div "Surcharge Rates" at bounding box center [858, 156] width 55 height 13
click at [0, 0] on input "Surcharge Rates" at bounding box center [0, 0] width 0 height 0
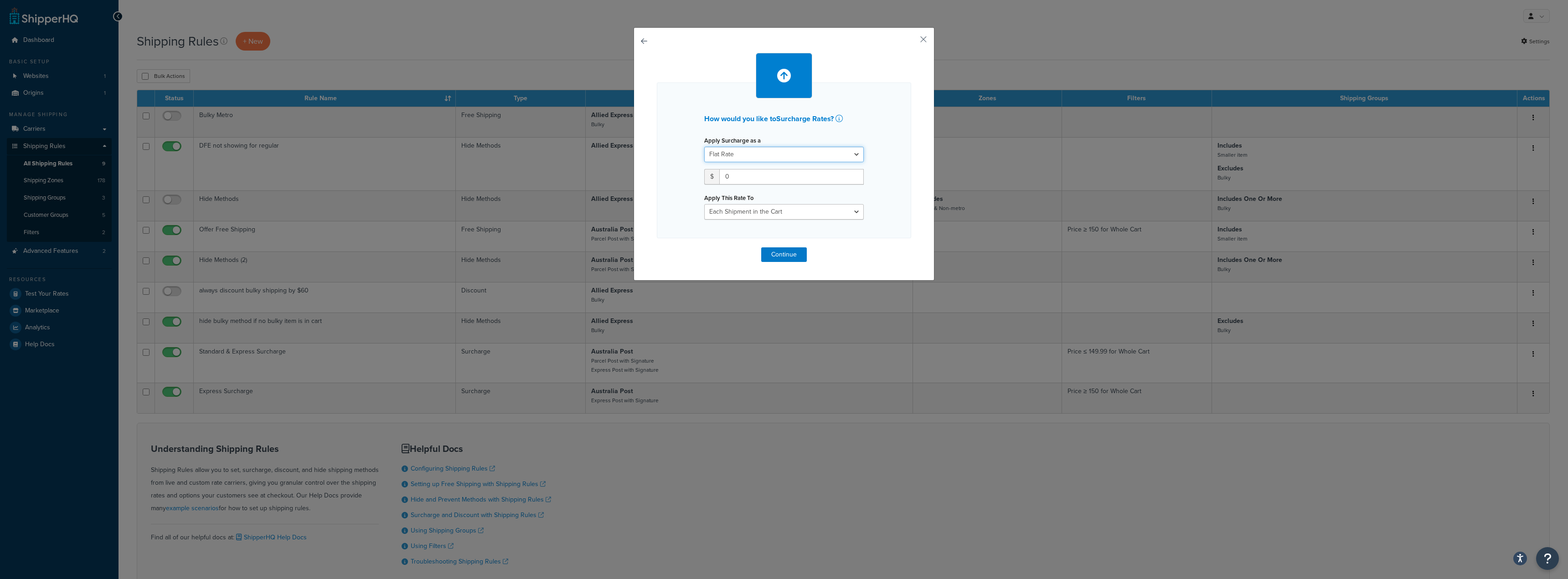
click at [850, 154] on select "Flat Rate Percentage Flat Rate & Percentage" at bounding box center [784, 154] width 159 height 15
select select "PERCENTAGE"
click at [704, 147] on select "Flat Rate Percentage Flat Rate & Percentage" at bounding box center [784, 154] width 159 height 15
click at [720, 182] on input "number" at bounding box center [733, 176] width 57 height 15
type input "25"
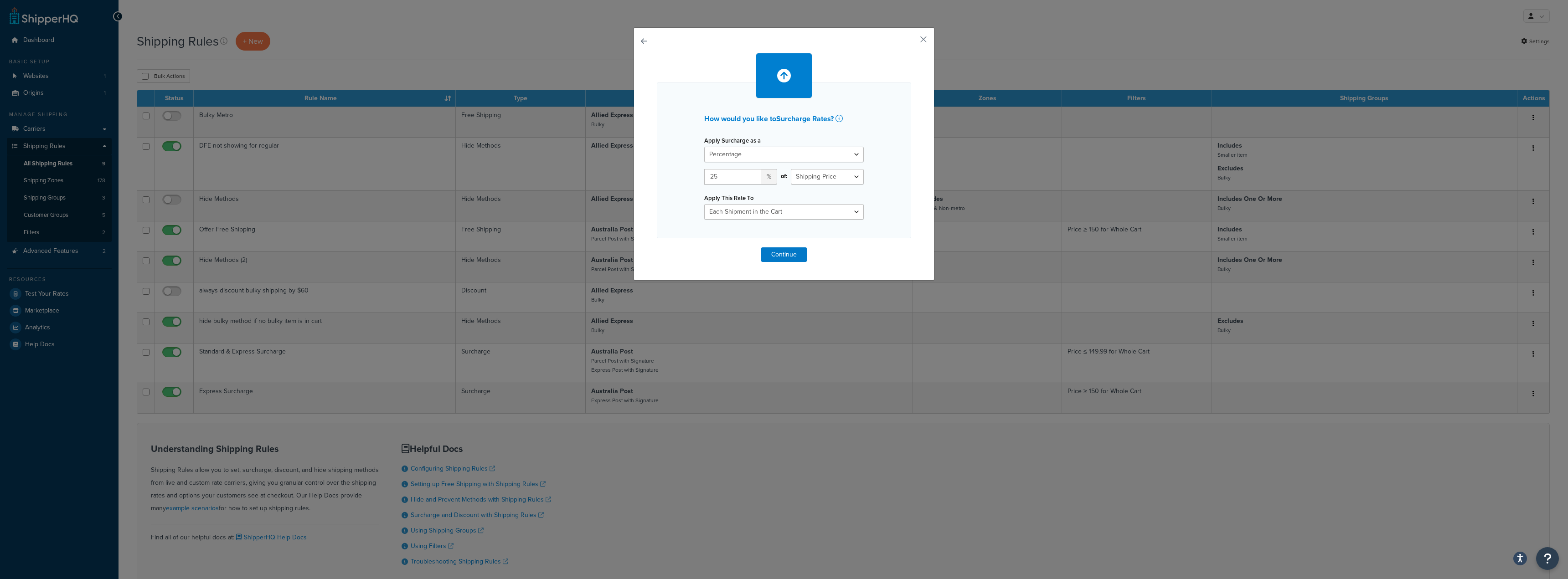
click at [791, 193] on div "Apply This Rate To Each Shipment in the Cart Each Shipping Group in the Cart Ea…" at bounding box center [784, 194] width 159 height 50
click at [783, 253] on button "Continue" at bounding box center [784, 255] width 46 height 15
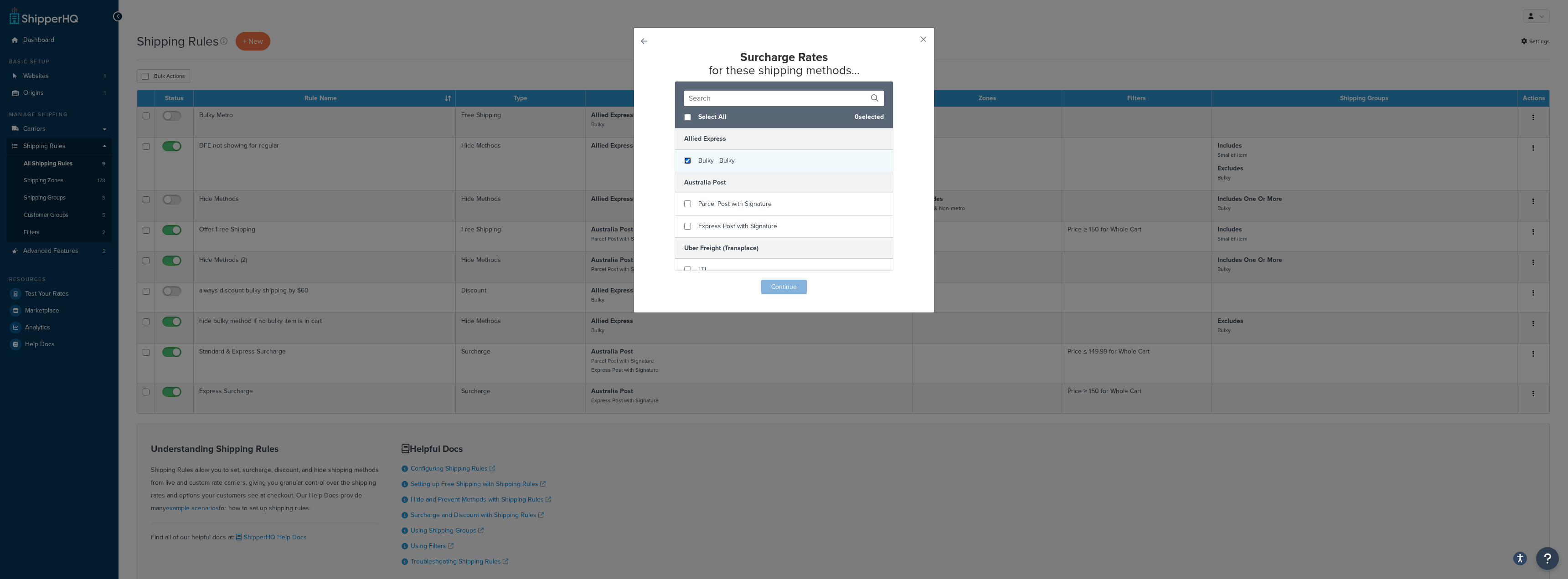
click at [687, 162] on input "checkbox" at bounding box center [687, 160] width 7 height 7
checkbox input "true"
click at [780, 286] on button "Continue" at bounding box center [784, 287] width 46 height 15
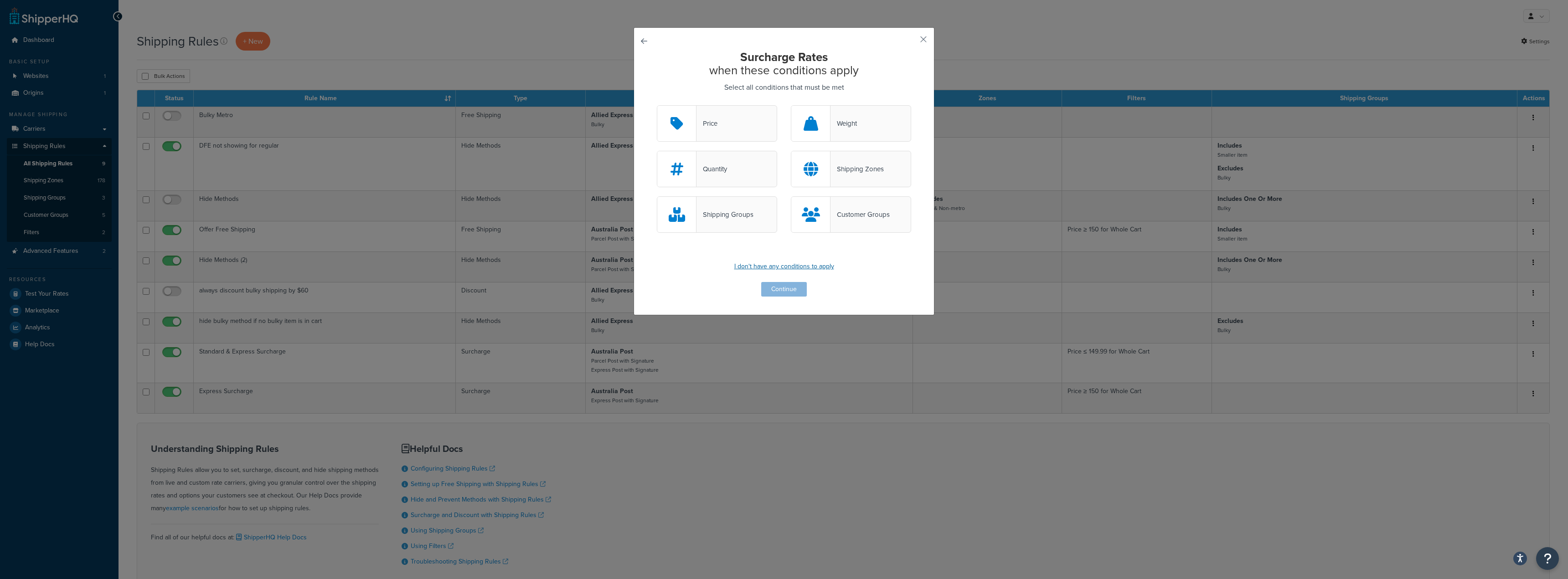
click at [783, 264] on p "I don't have any conditions to apply" at bounding box center [784, 266] width 254 height 13
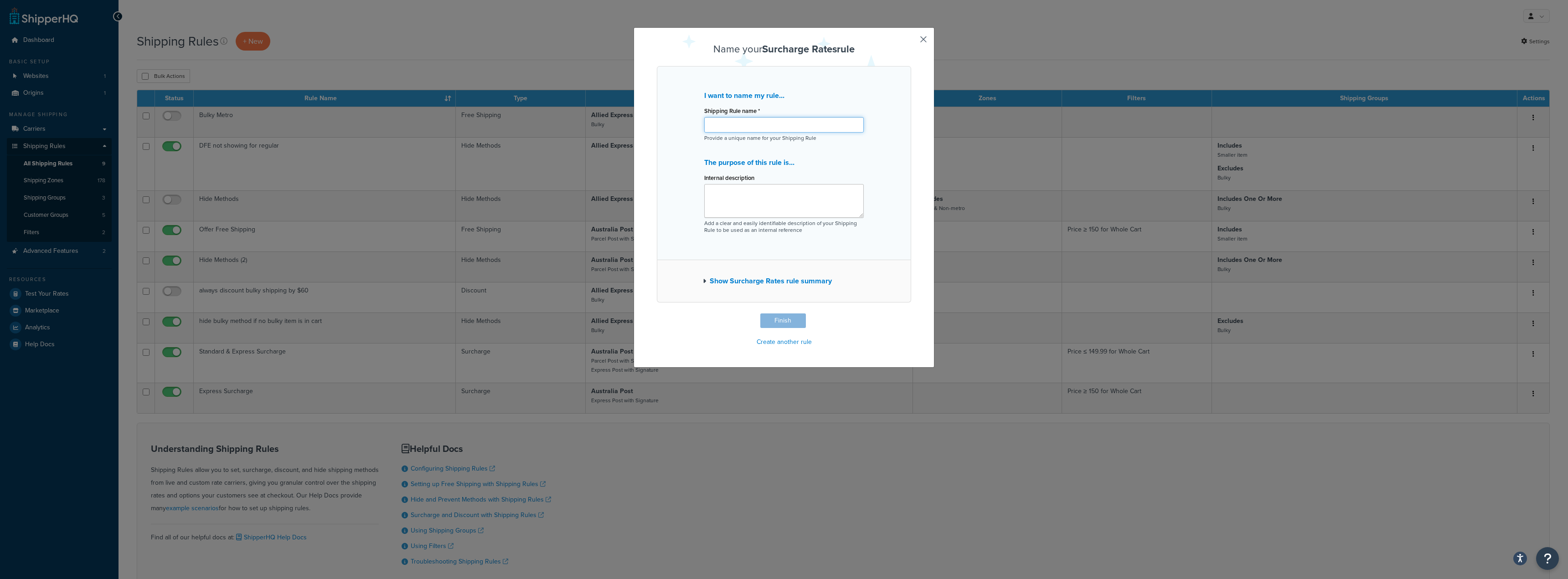
drag, startPoint x: 745, startPoint y: 131, endPoint x: 740, endPoint y: 124, distance: 8.6
click at [745, 131] on input "Shipping Rule name *" at bounding box center [784, 124] width 159 height 15
type input "Bulky Surcharge"
click at [761, 196] on textarea "Internal description" at bounding box center [784, 201] width 159 height 33
type textarea "25% increase"
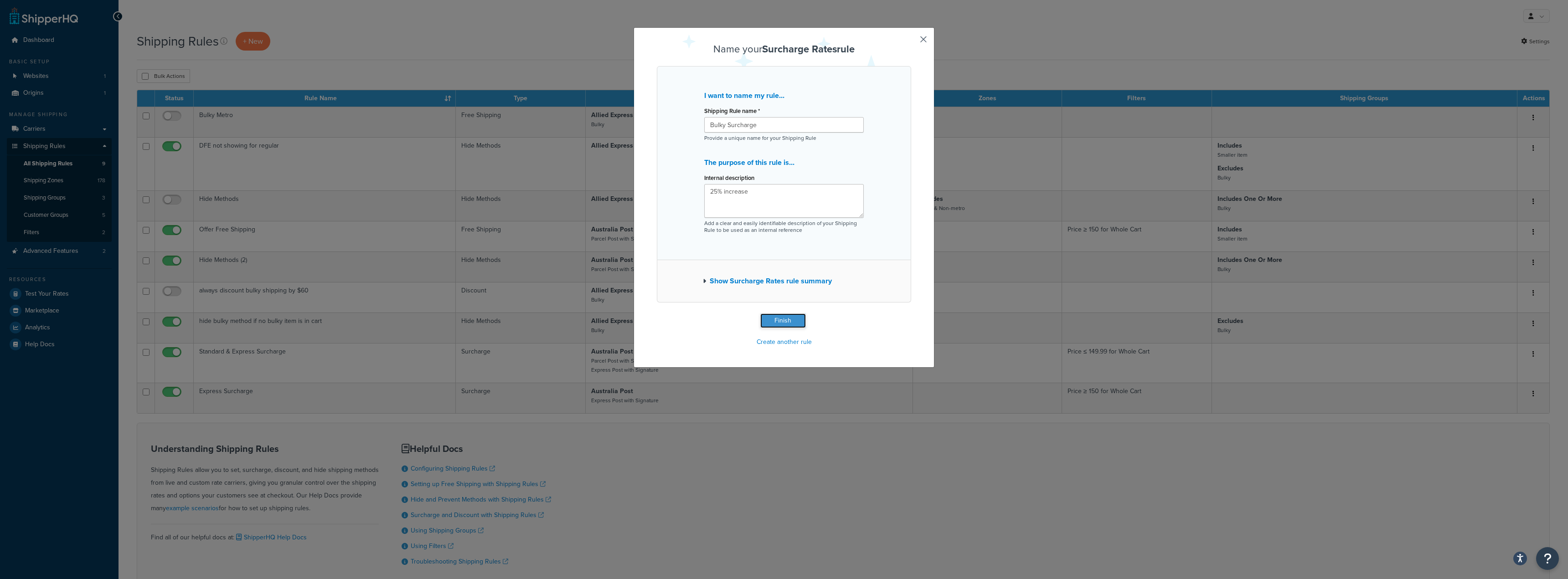
click at [782, 322] on button "Finish" at bounding box center [783, 321] width 46 height 15
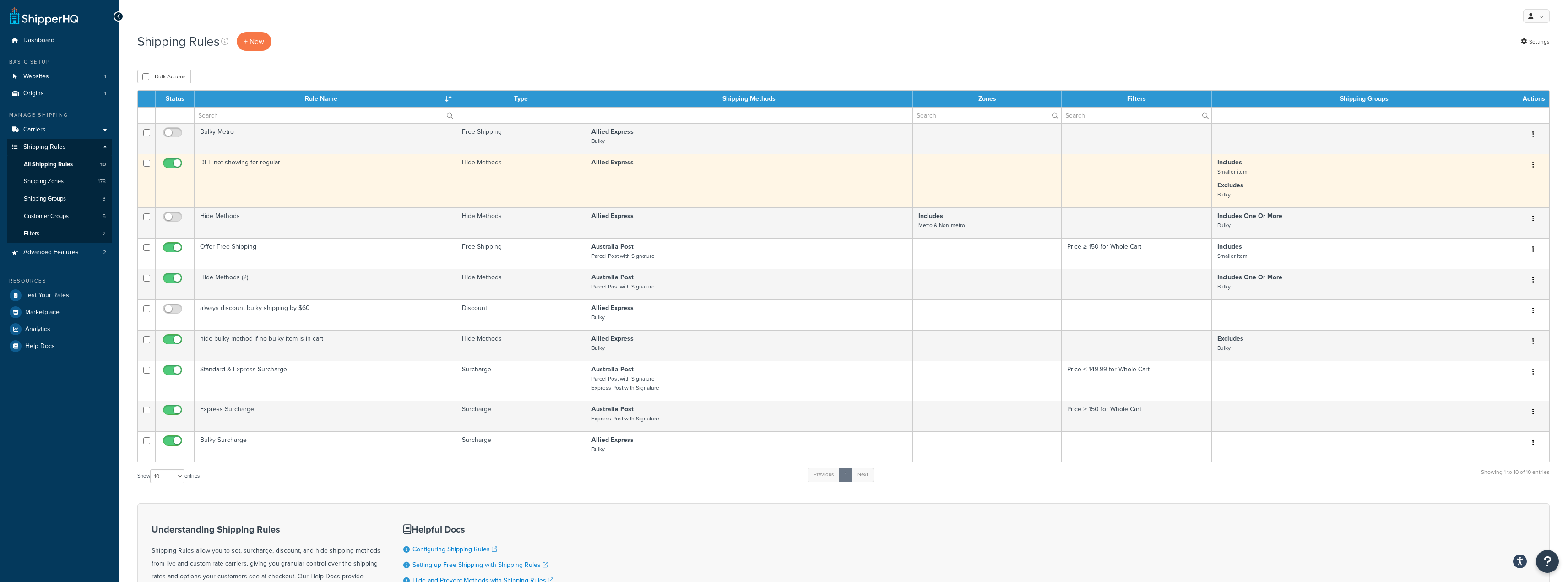
click at [1532, 166] on icon "button" at bounding box center [1533, 164] width 2 height 6
drag, startPoint x: 1510, startPoint y: 184, endPoint x: 1501, endPoint y: 191, distance: 11.4
click at [1510, 184] on link "Edit" at bounding box center [1503, 182] width 72 height 19
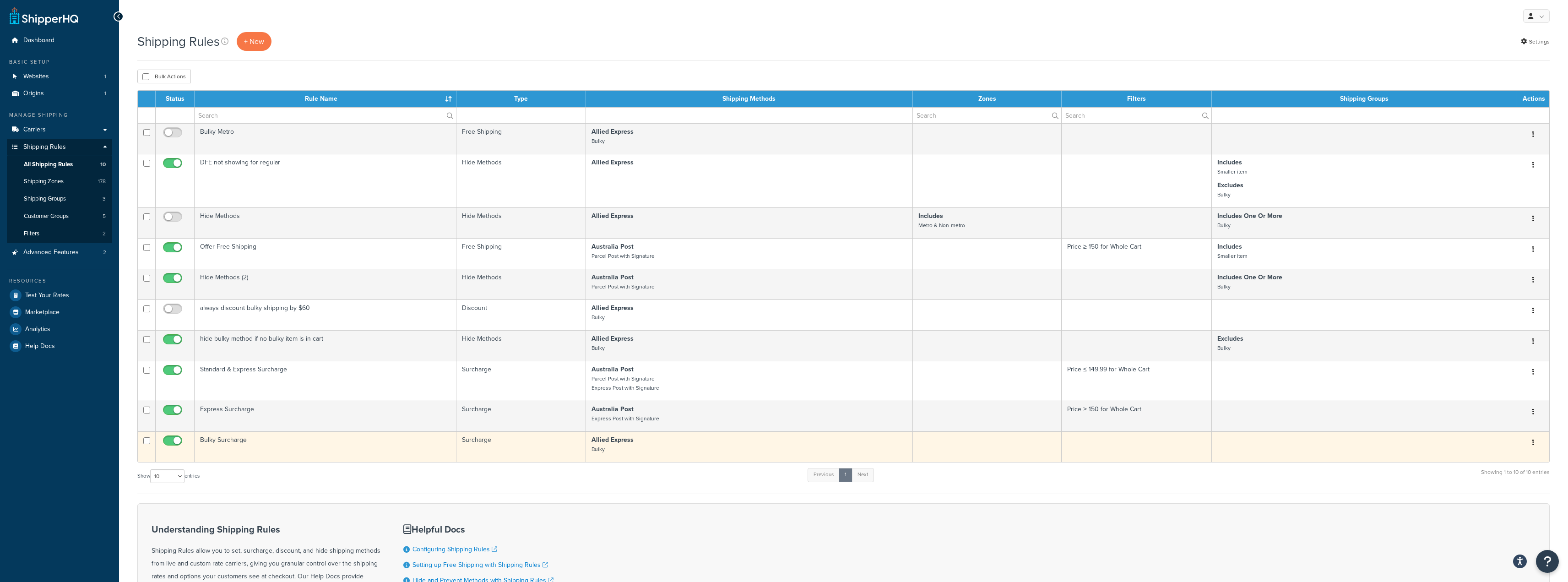
click at [1532, 444] on icon "button" at bounding box center [1533, 442] width 2 height 6
click at [1492, 460] on link "Edit" at bounding box center [1503, 460] width 72 height 19
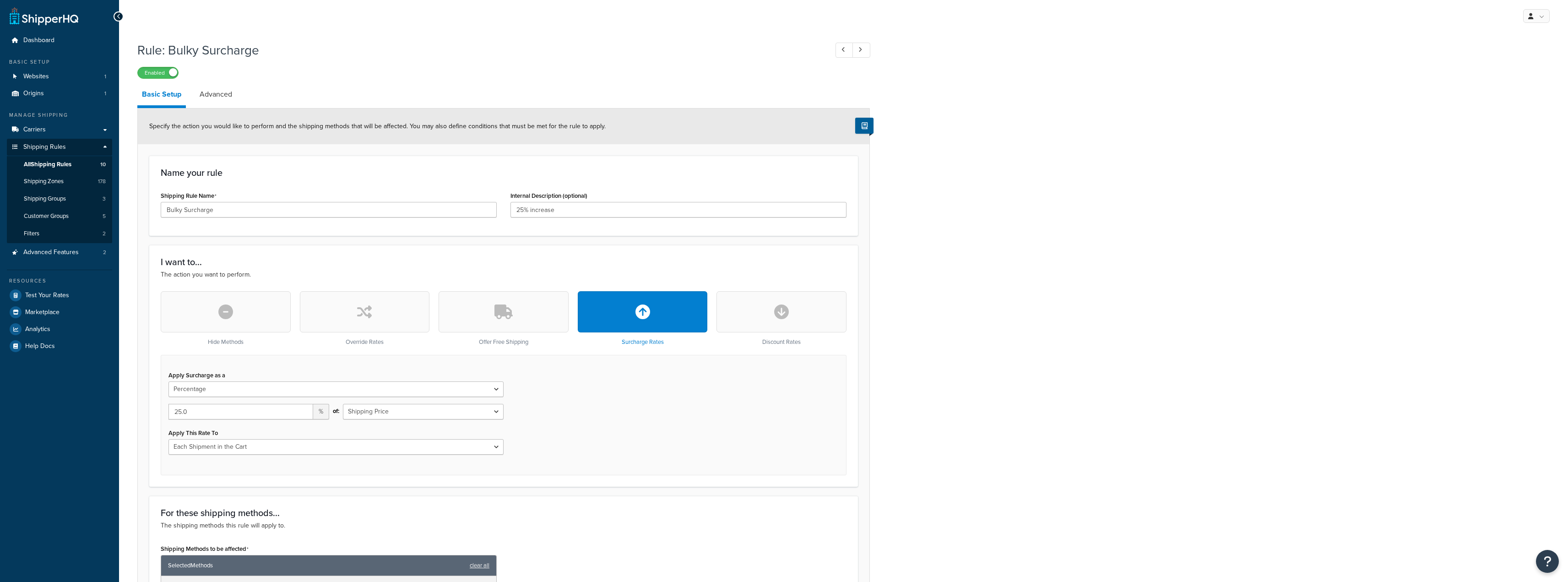
select select "PERCENTAGE"
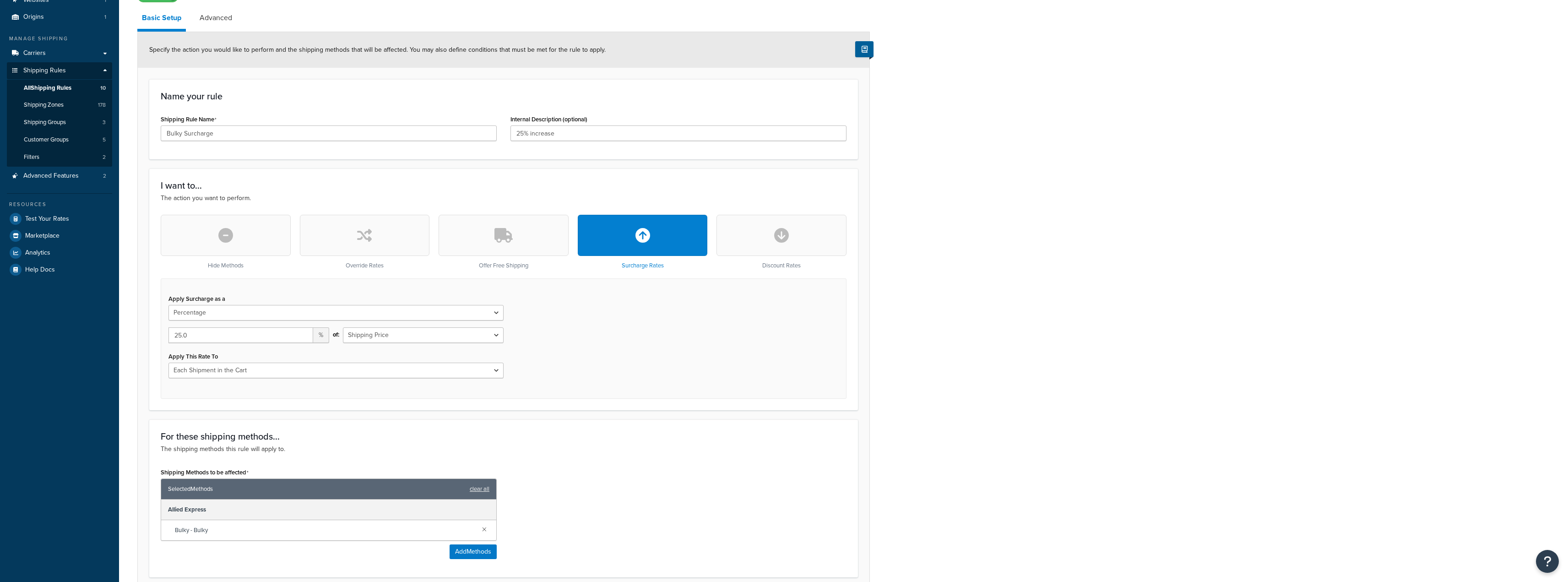
scroll to position [92, 0]
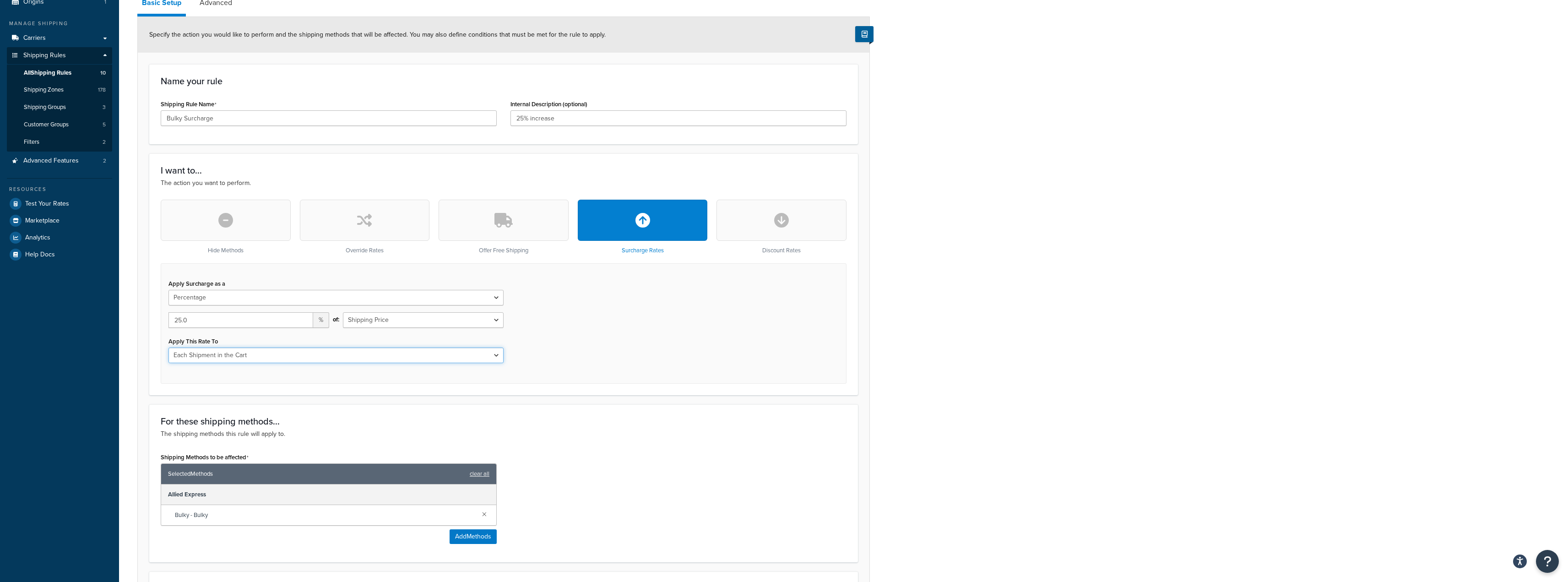
click at [315, 355] on select "Each Shipment in the Cart Each Shipping Group in the Cart Each Item within a Sh…" at bounding box center [336, 355] width 335 height 15
click at [169, 347] on select "Each Shipment in the Cart Each Shipping Group in the Cart Each Item within a Sh…" at bounding box center [336, 355] width 335 height 15
click at [498, 356] on select "Each Shipment in the Cart Each Shipping Group in the Cart Each Item within a Sh…" at bounding box center [336, 355] width 335 height 15
click at [34, 252] on span "Help Docs" at bounding box center [40, 254] width 30 height 8
click at [50, 105] on span "Shipping Groups" at bounding box center [45, 107] width 42 height 8
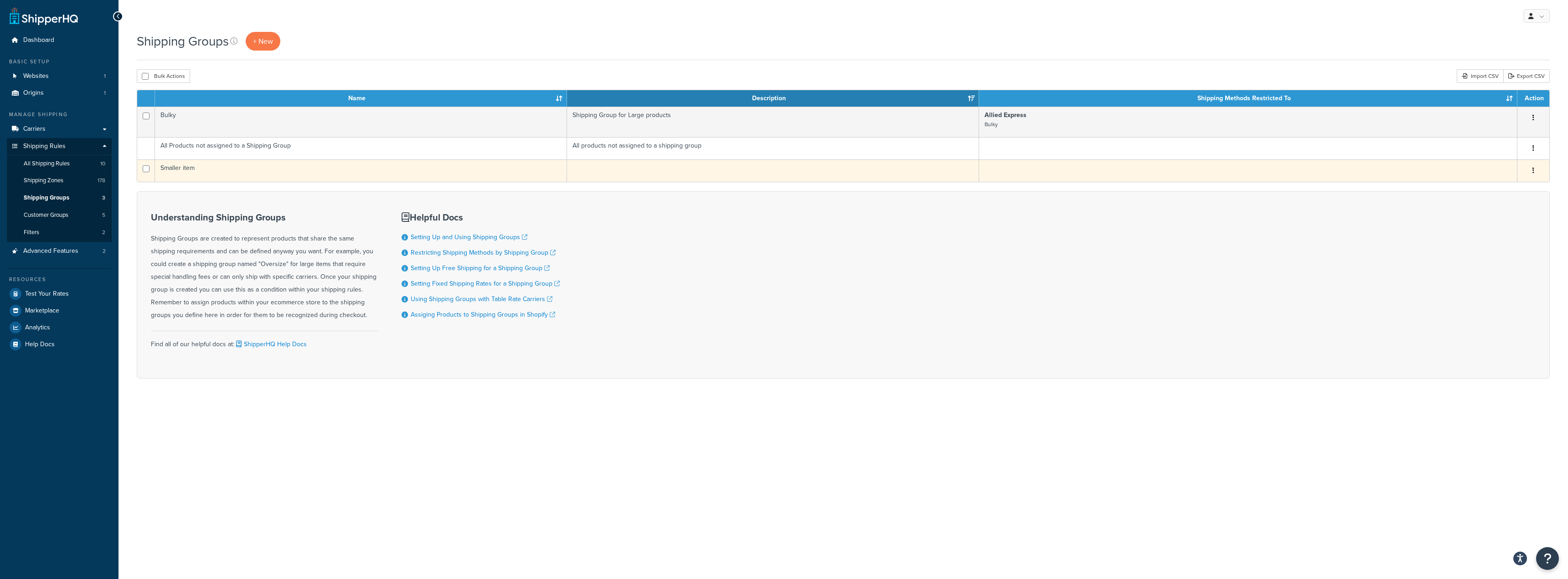
click at [1535, 170] on button "button" at bounding box center [1533, 171] width 13 height 15
click at [1499, 192] on link "Edit" at bounding box center [1496, 189] width 72 height 19
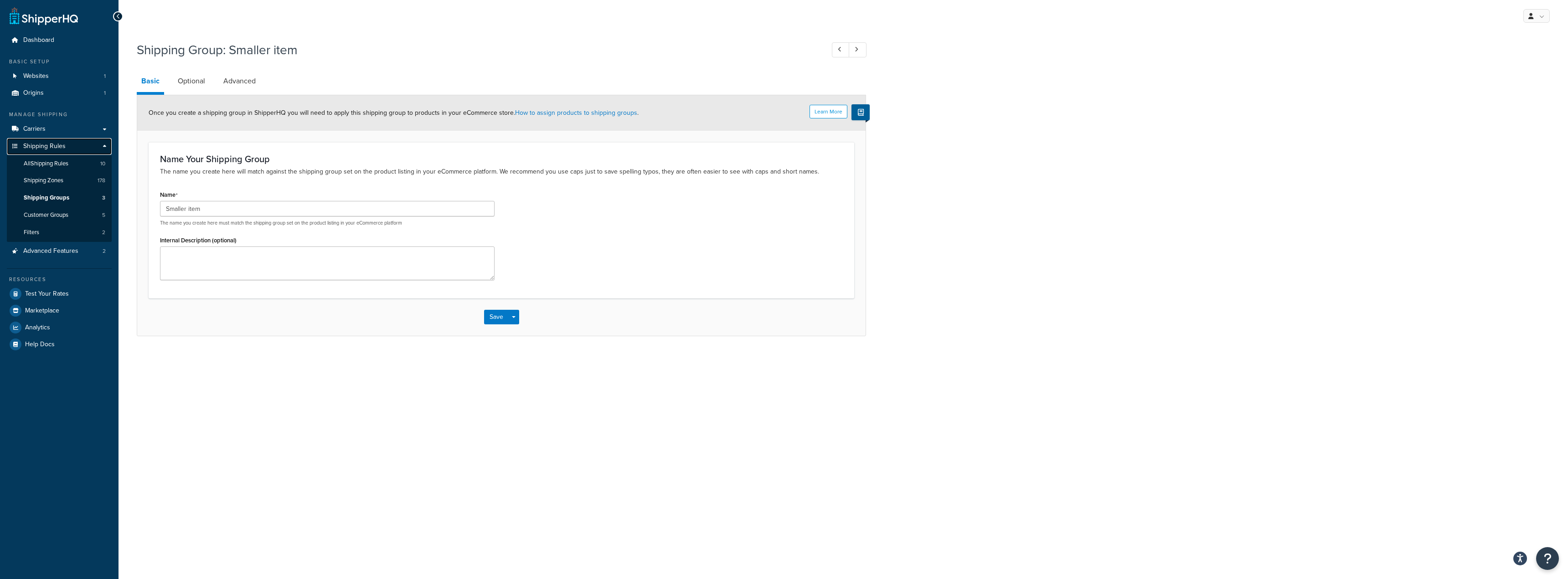
click at [49, 144] on span "Shipping Rules" at bounding box center [44, 146] width 43 height 8
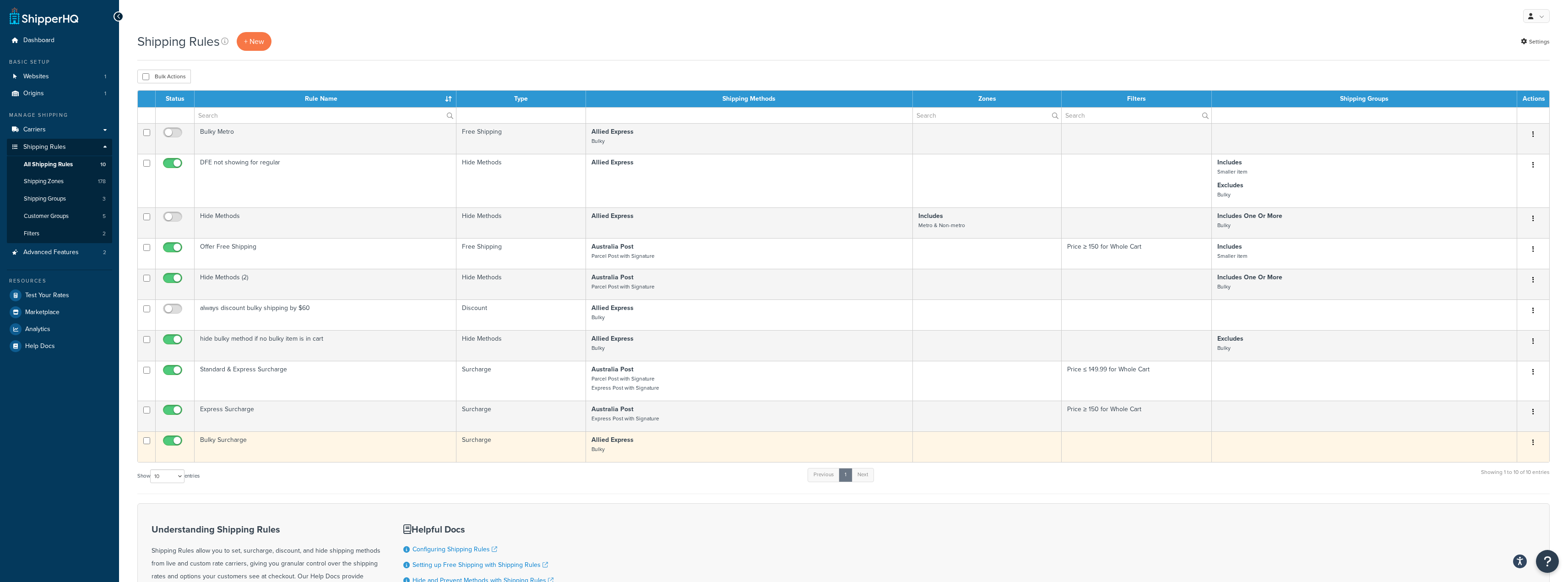
click at [1536, 441] on button "button" at bounding box center [1533, 443] width 13 height 15
click at [1495, 460] on link "Edit" at bounding box center [1503, 460] width 72 height 19
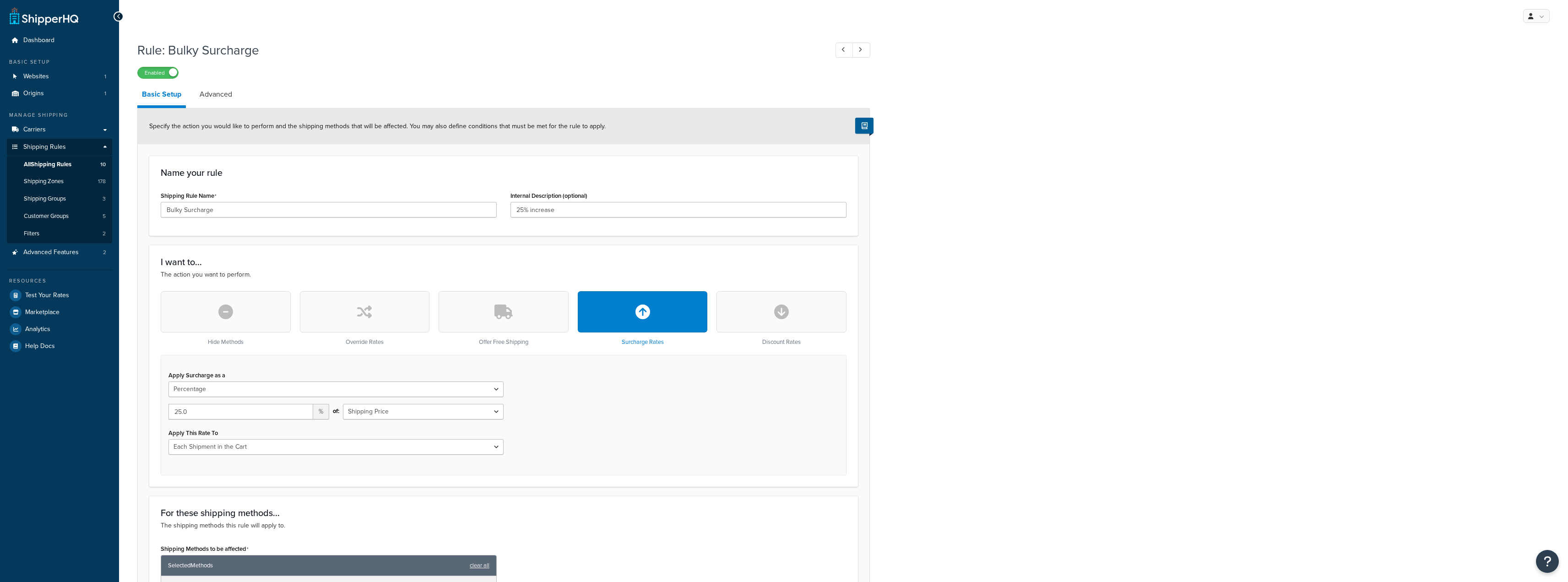
select select "PERCENTAGE"
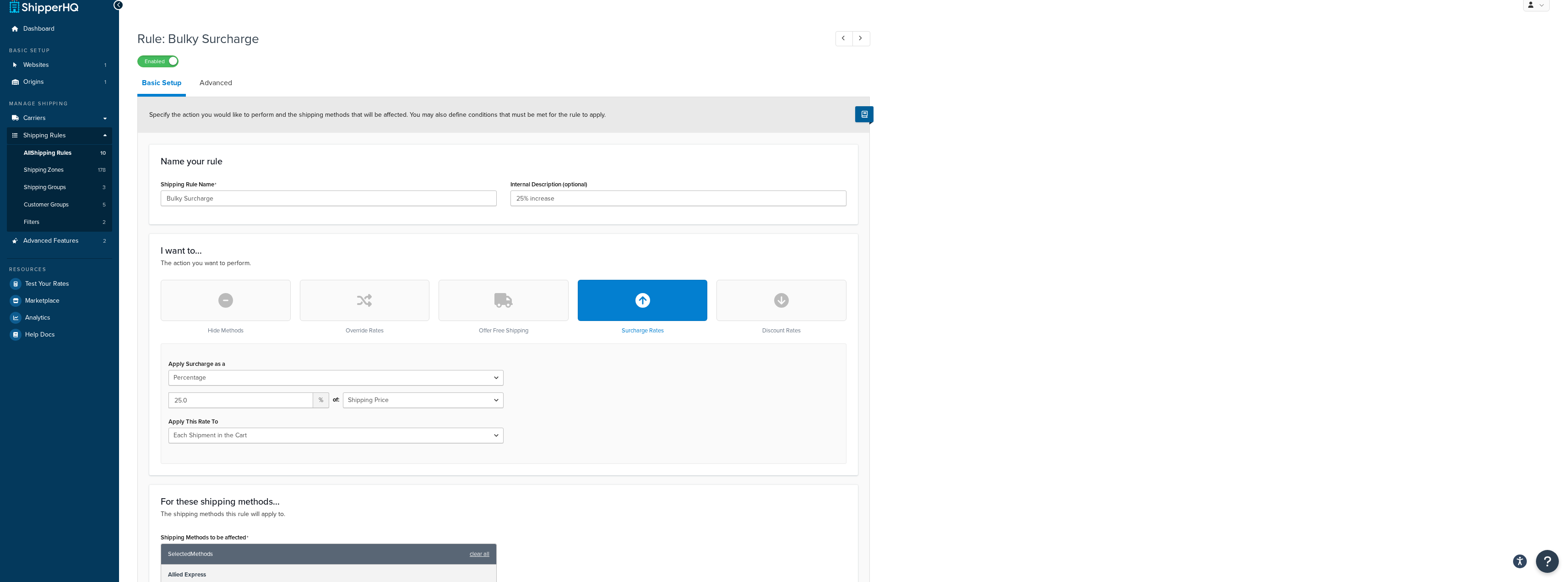
scroll to position [138, 0]
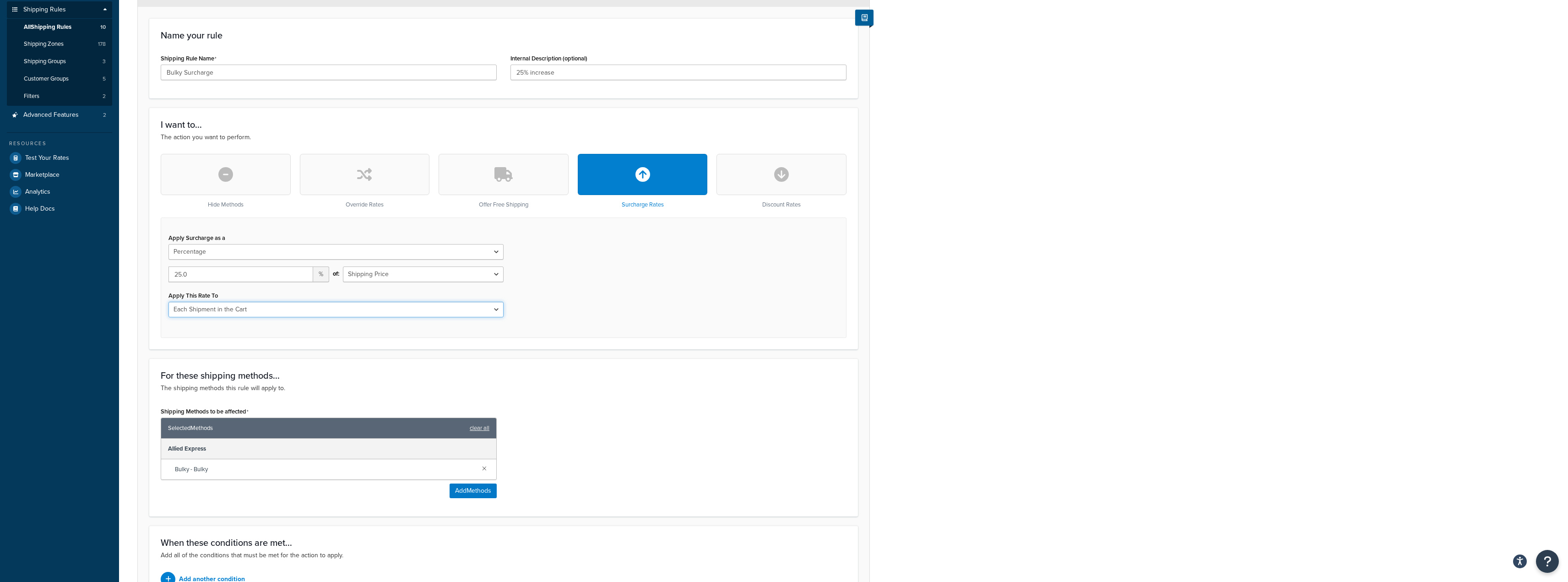
click at [495, 308] on select "Each Shipment in the Cart Each Shipping Group in the Cart Each Item within a Sh…" at bounding box center [336, 309] width 335 height 15
select select "ITEM"
click at [169, 301] on select "Each Shipment in the Cart Each Shipping Group in the Cart Each Item within a Sh…" at bounding box center [336, 309] width 335 height 15
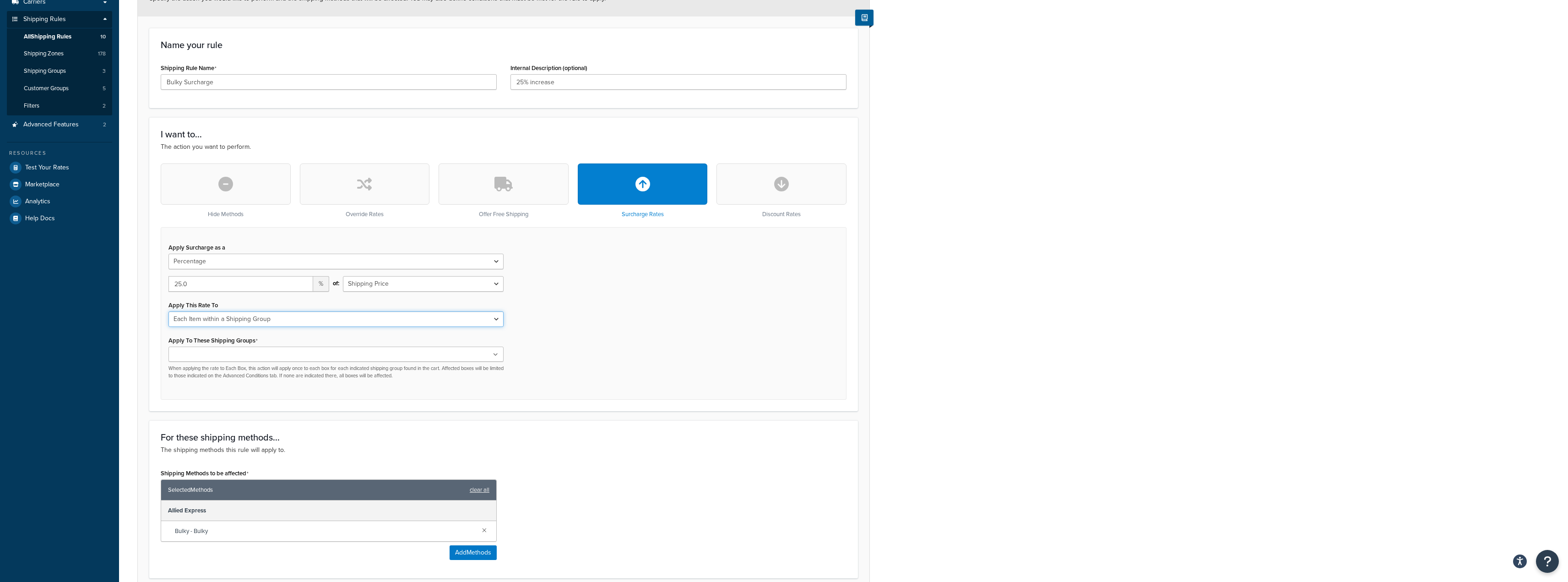
scroll to position [0, 0]
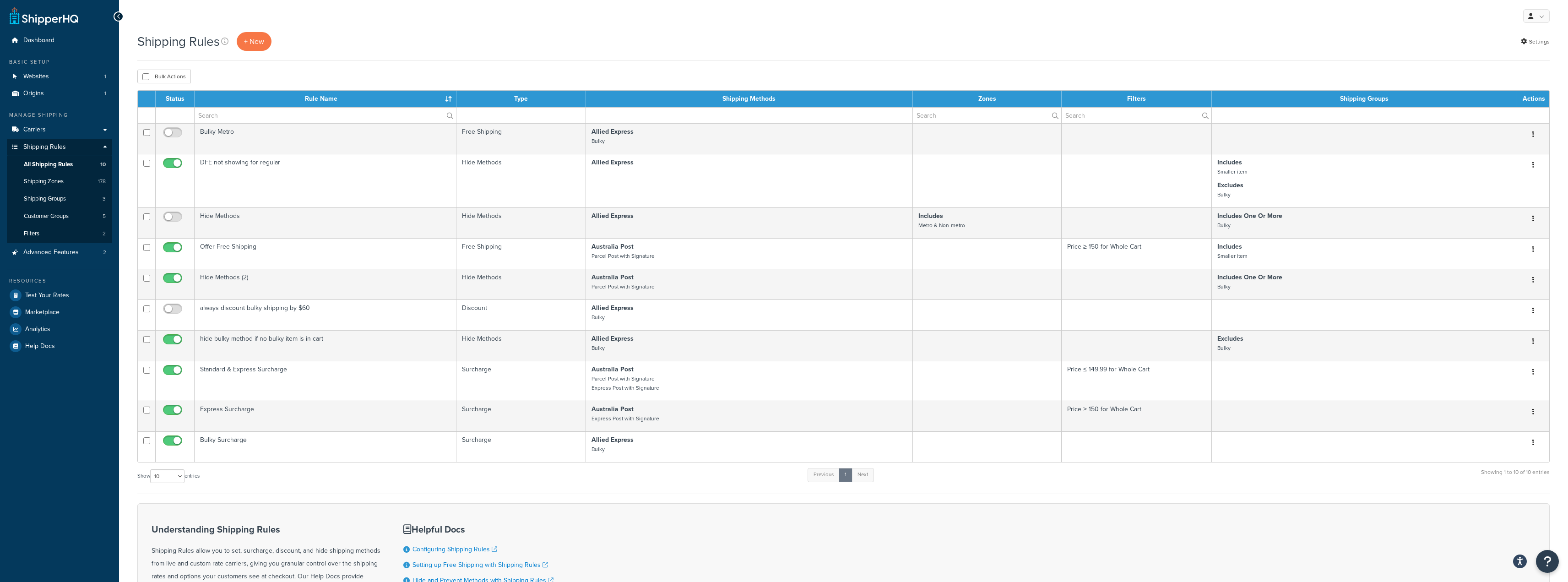
click at [680, 34] on div "Shipping Rules + New Settings" at bounding box center [844, 41] width 1412 height 19
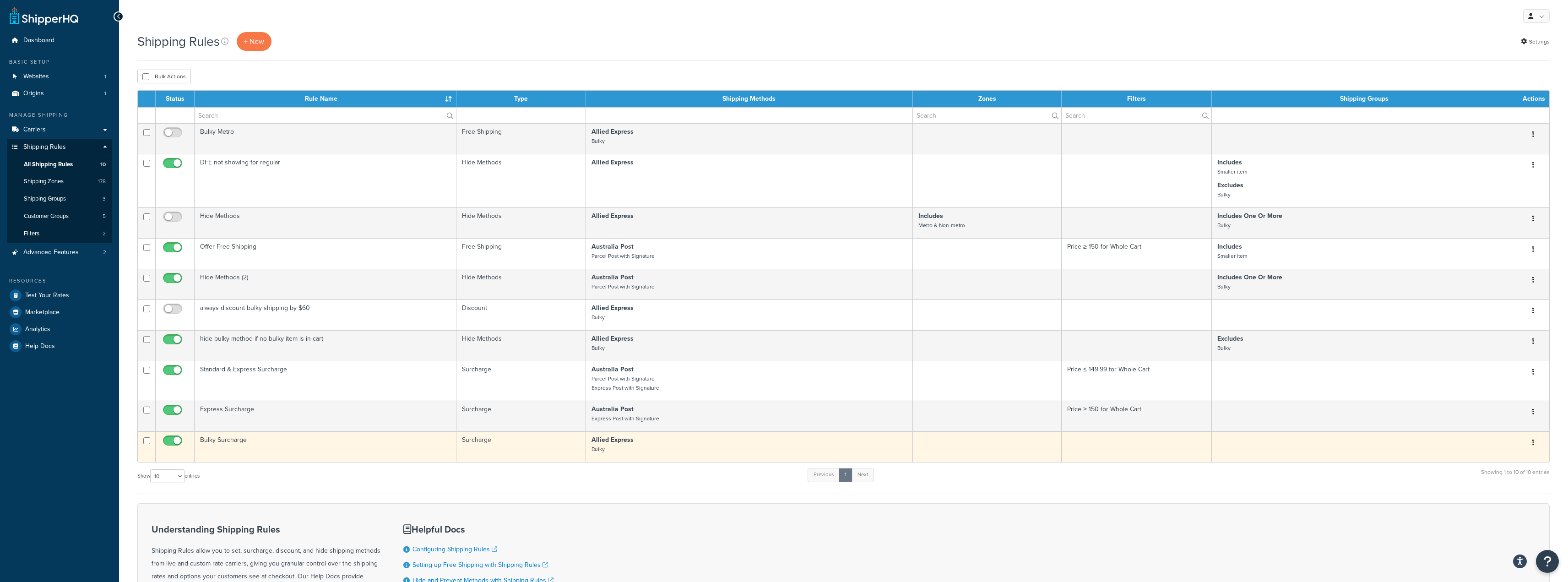
click at [1532, 442] on icon "button" at bounding box center [1533, 442] width 2 height 6
click at [1487, 458] on link "Edit" at bounding box center [1503, 460] width 72 height 19
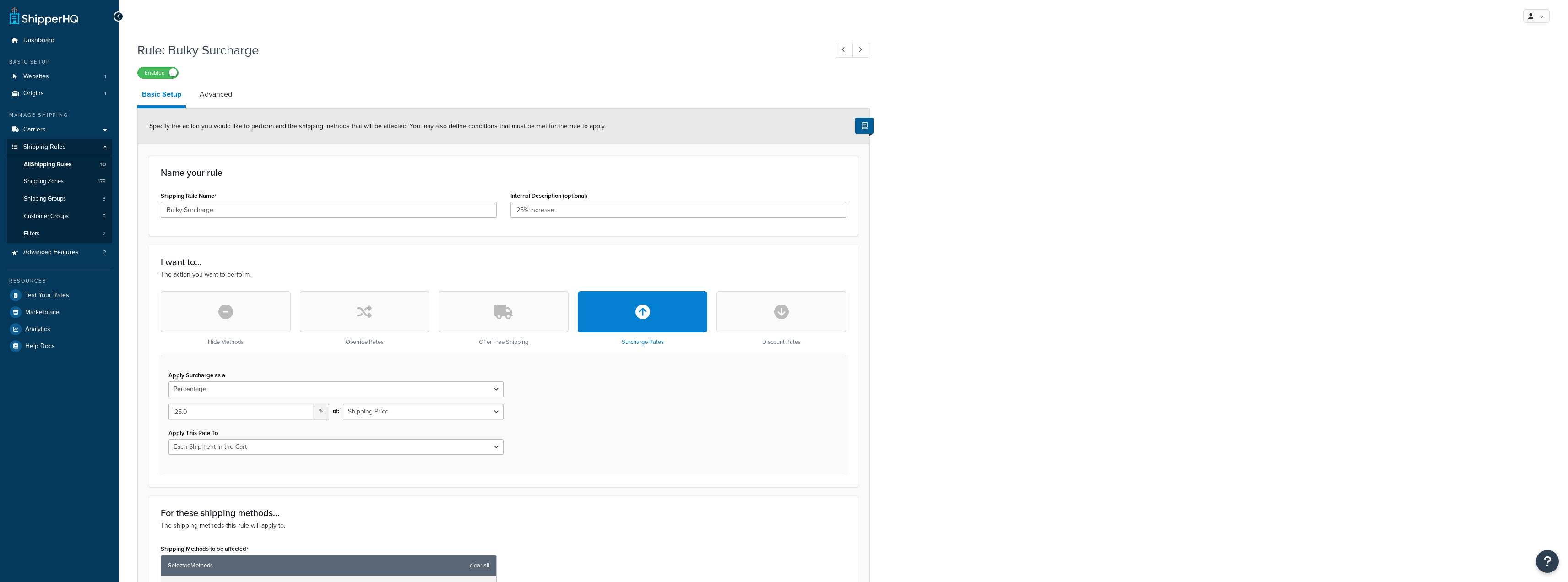
select select "PERCENTAGE"
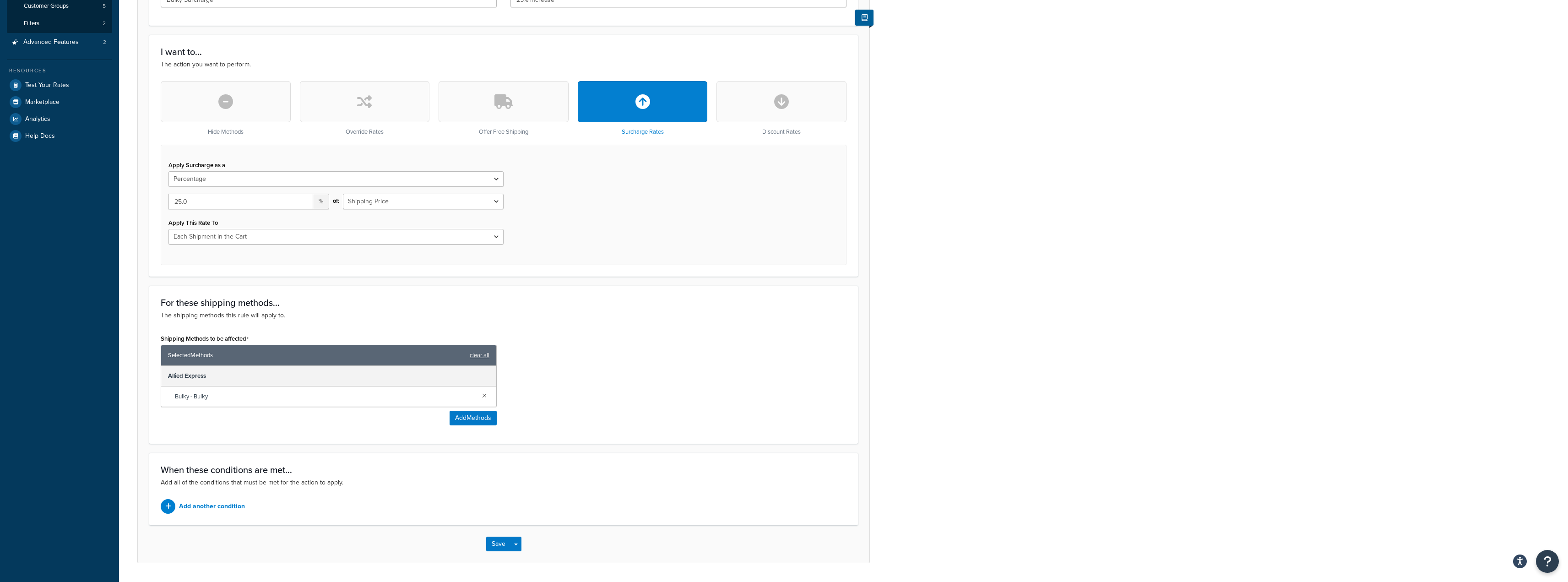
scroll to position [237, 0]
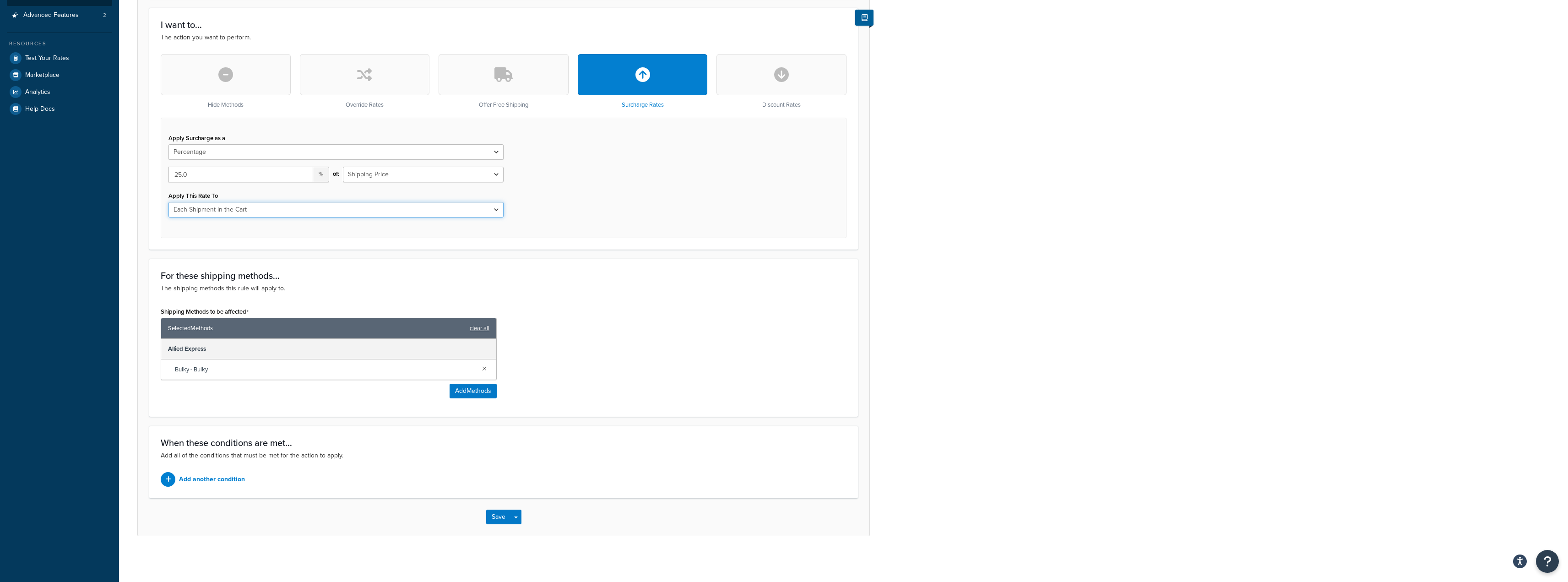
click at [285, 210] on select "Each Shipment in the Cart Each Shipping Group in the Cart Each Item within a Sh…" at bounding box center [336, 209] width 335 height 15
select select "ITEM"
click at [169, 202] on select "Each Shipment in the Cart Each Shipping Group in the Cart Each Item within a Sh…" at bounding box center [336, 209] width 335 height 15
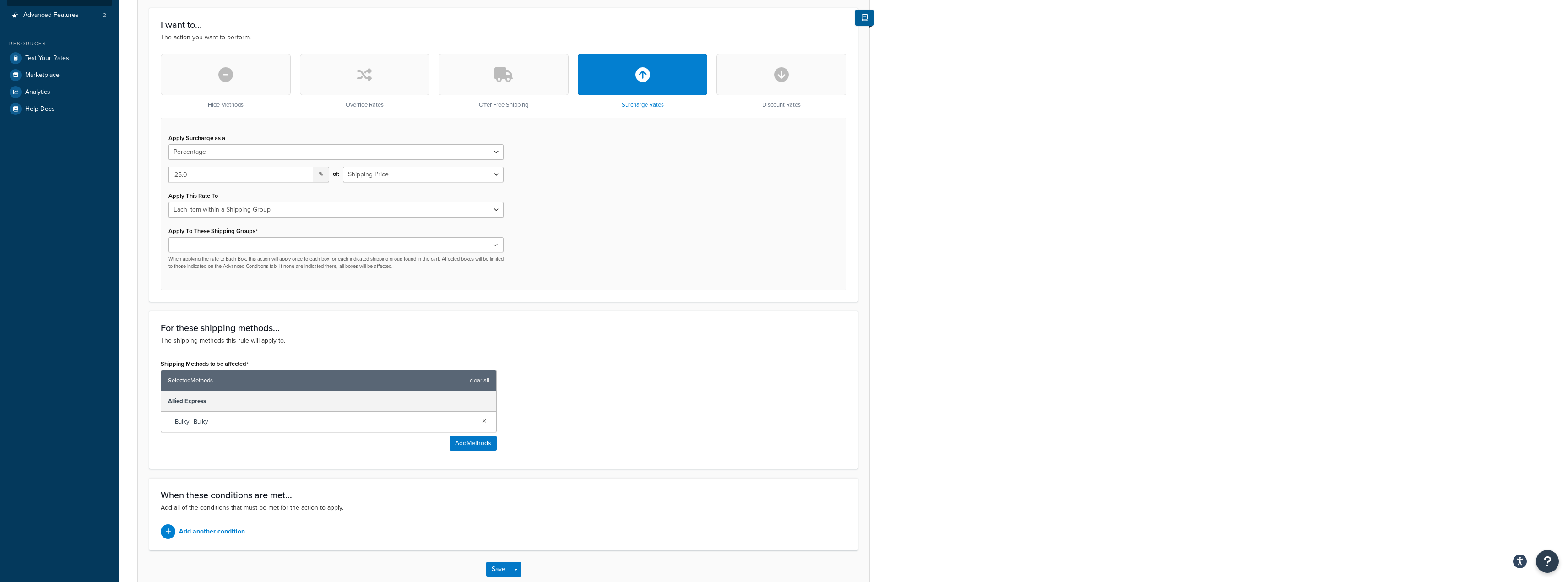
click at [496, 246] on icon at bounding box center [495, 245] width 5 height 6
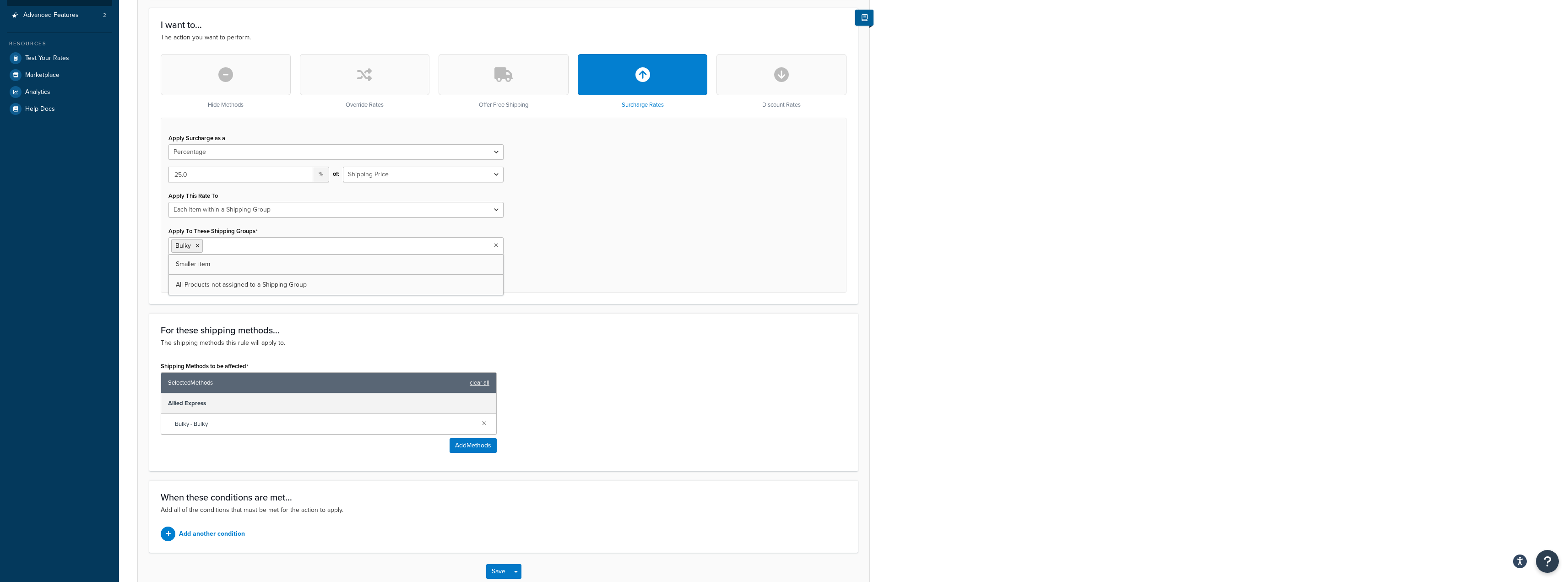
click at [561, 252] on div "Apply Surcharge as a Flat Rate Percentage Flat Rate & Percentage 25.0 % of: Shi…" at bounding box center [504, 205] width 686 height 175
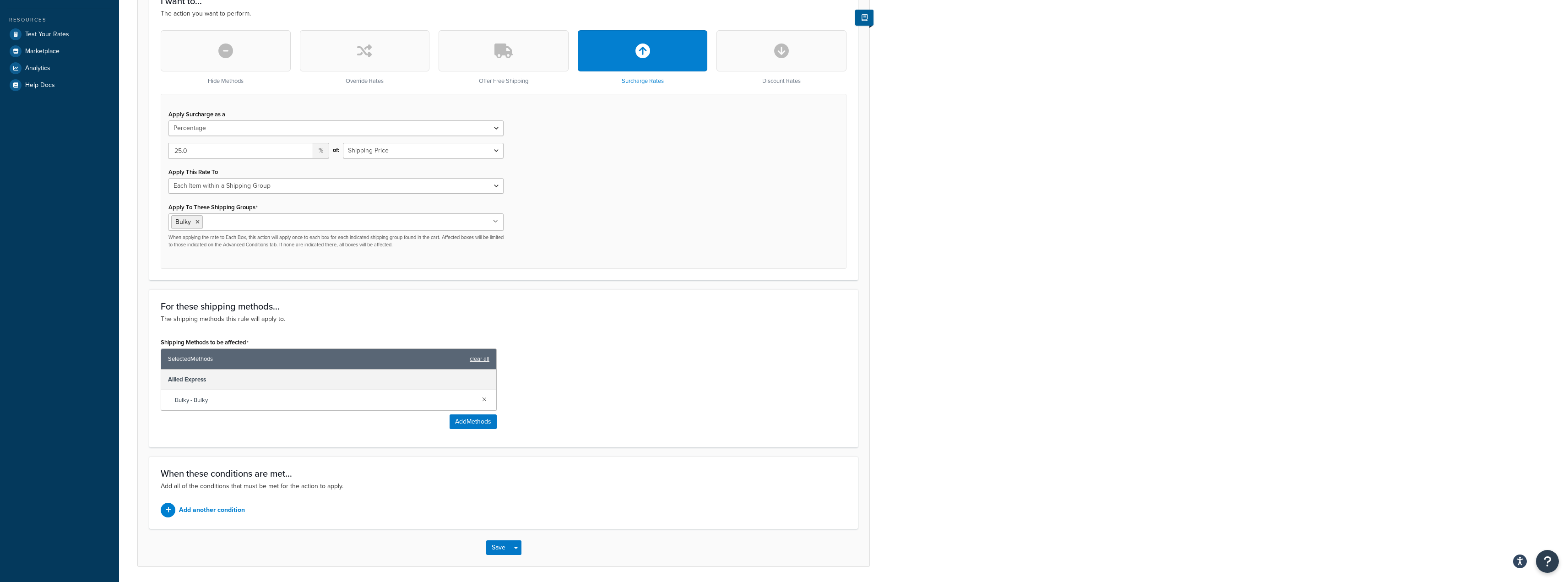
scroll to position [292, 0]
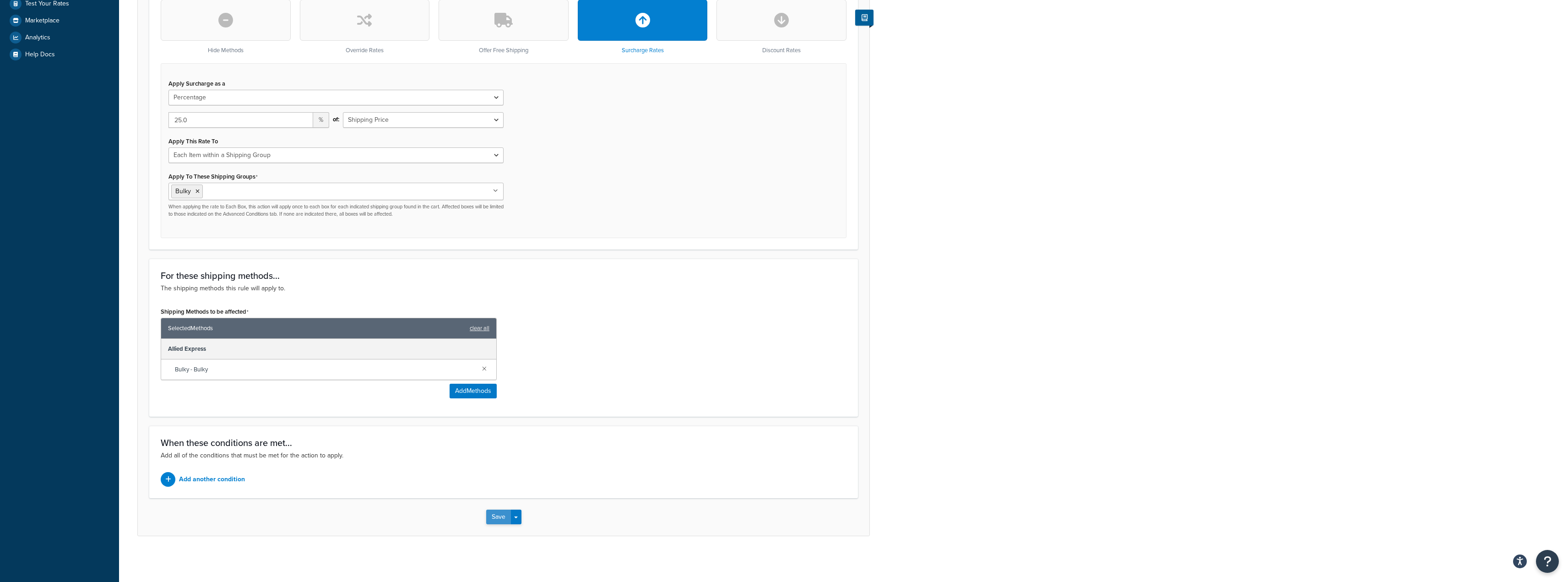
click at [501, 515] on button "Save" at bounding box center [498, 517] width 24 height 15
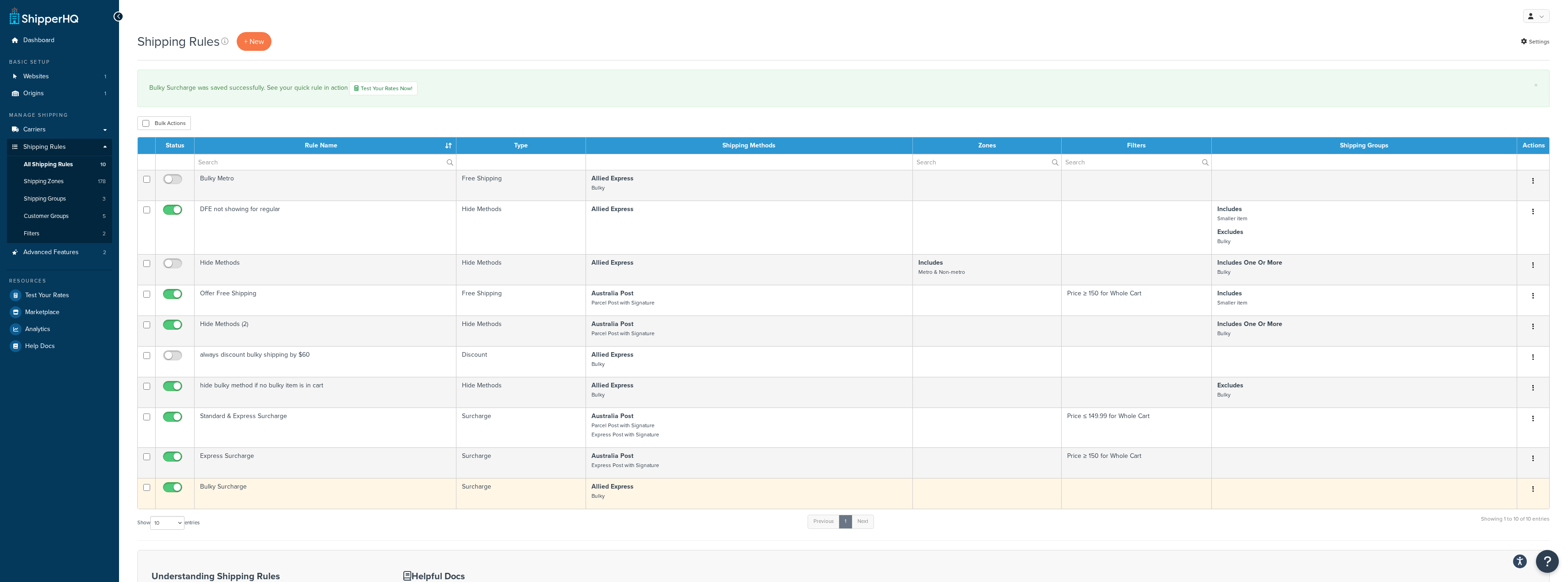
click at [1532, 492] on button "button" at bounding box center [1533, 490] width 13 height 15
click at [1483, 504] on link "Edit" at bounding box center [1503, 506] width 72 height 19
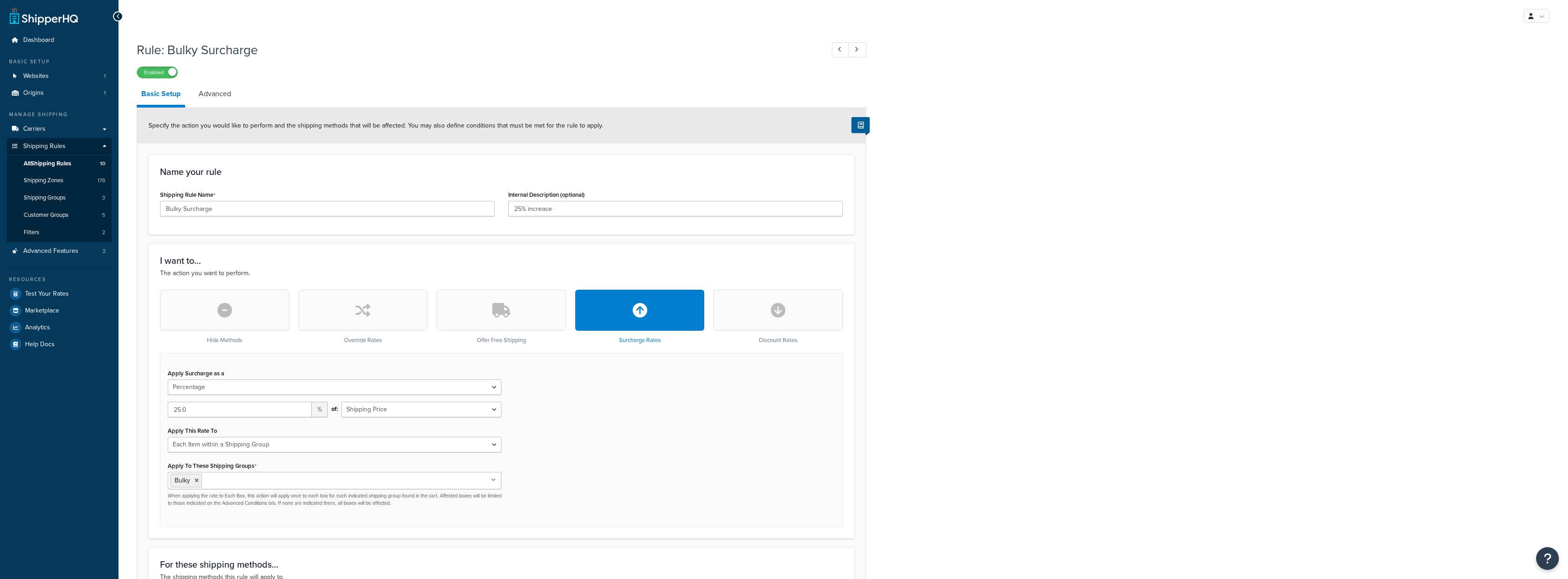
select select "PERCENTAGE"
select select "ITEM"
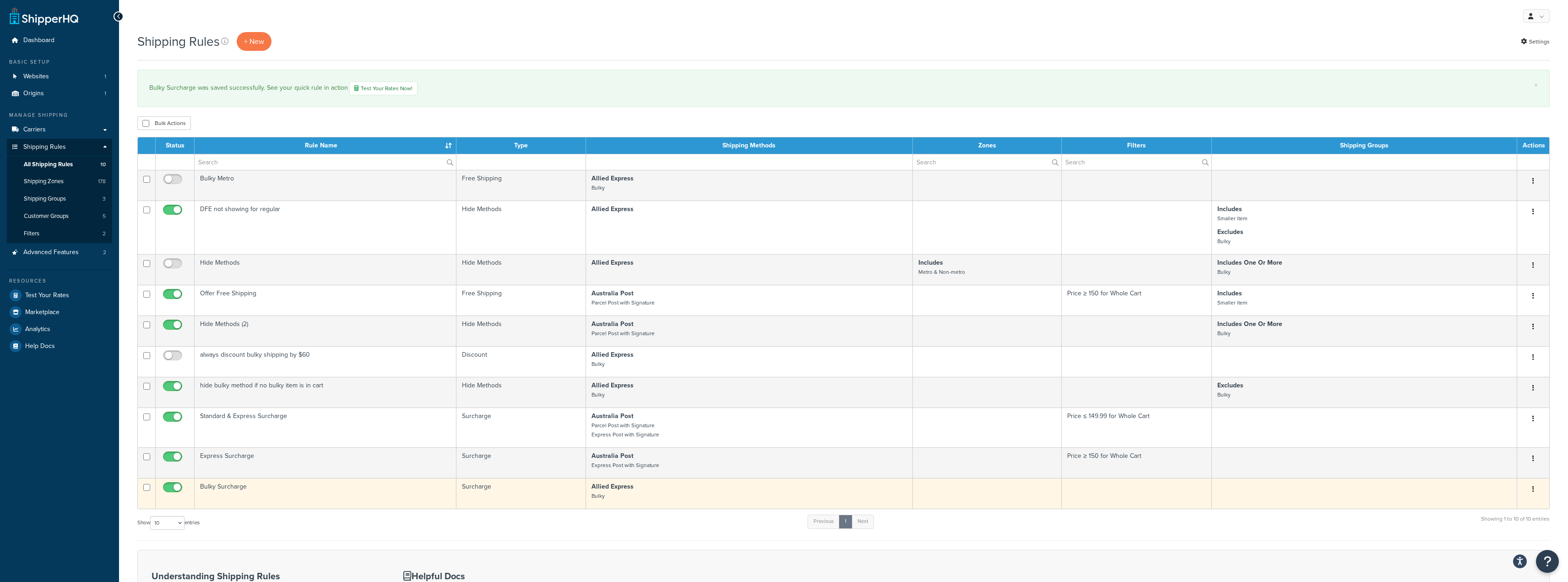
click at [1530, 492] on button "button" at bounding box center [1533, 490] width 13 height 15
click at [1487, 504] on link "Edit" at bounding box center [1503, 506] width 72 height 19
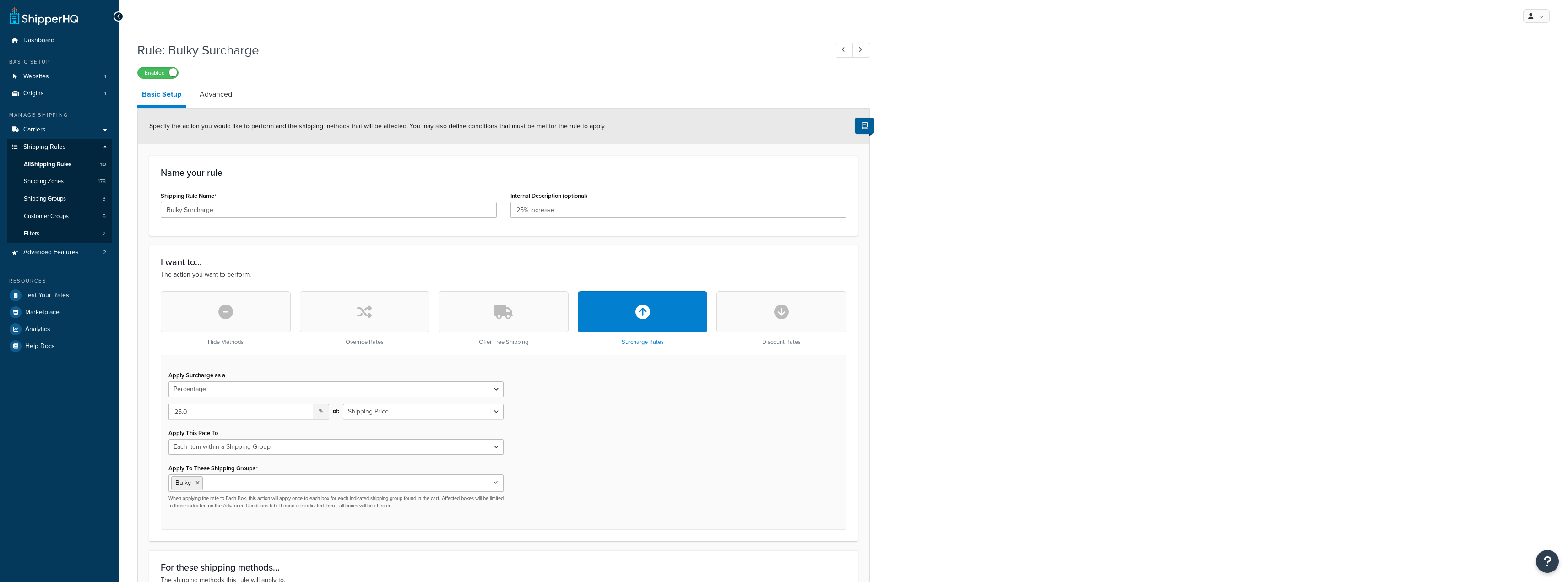
select select "PERCENTAGE"
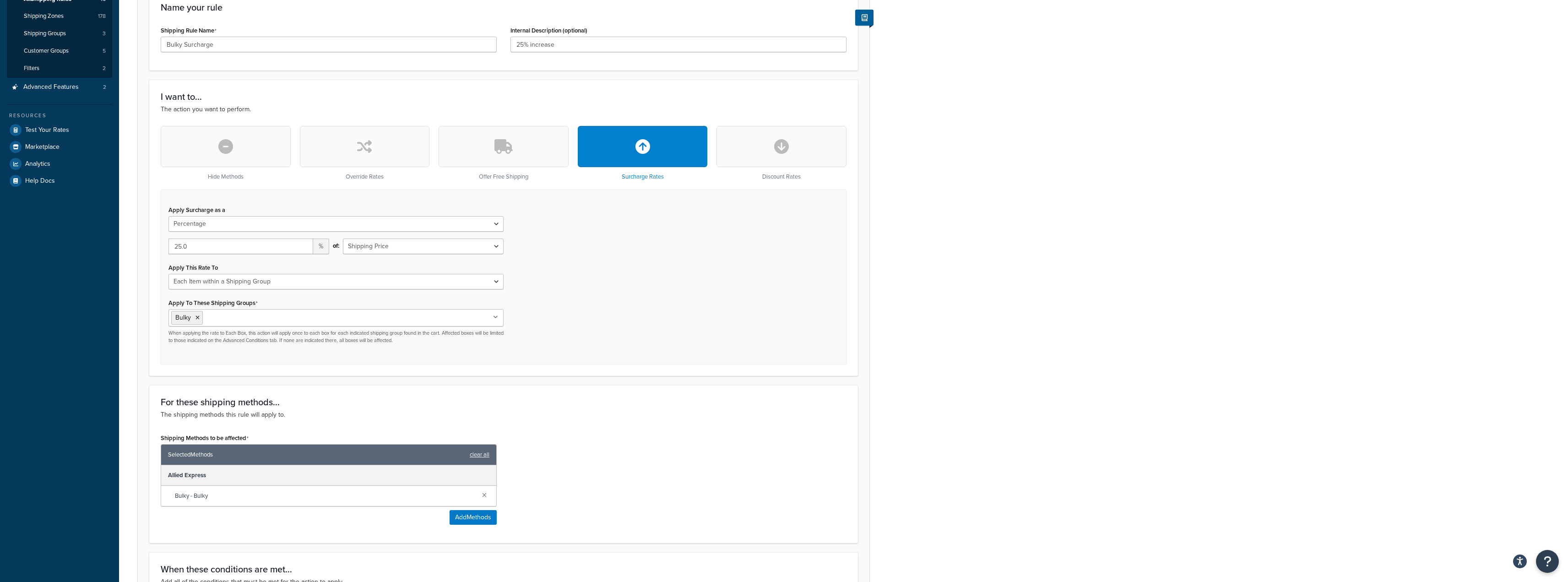
scroll to position [108, 0]
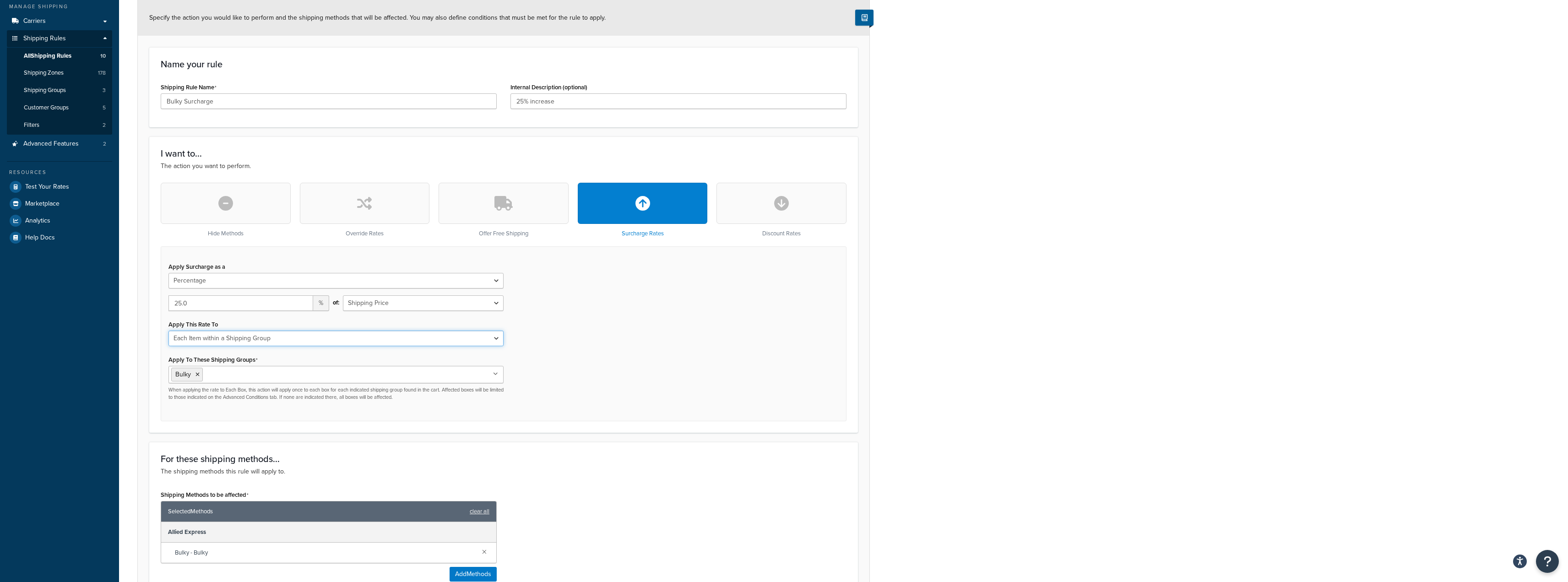
click at [496, 337] on select "Each Shipment in the Cart Each Shipping Group in the Cart Each Item within a Sh…" at bounding box center [336, 338] width 335 height 15
select select "BOX"
click at [169, 331] on select "Each Shipment in the Cart Each Shipping Group in the Cart Each Item within a Sh…" at bounding box center [336, 338] width 335 height 15
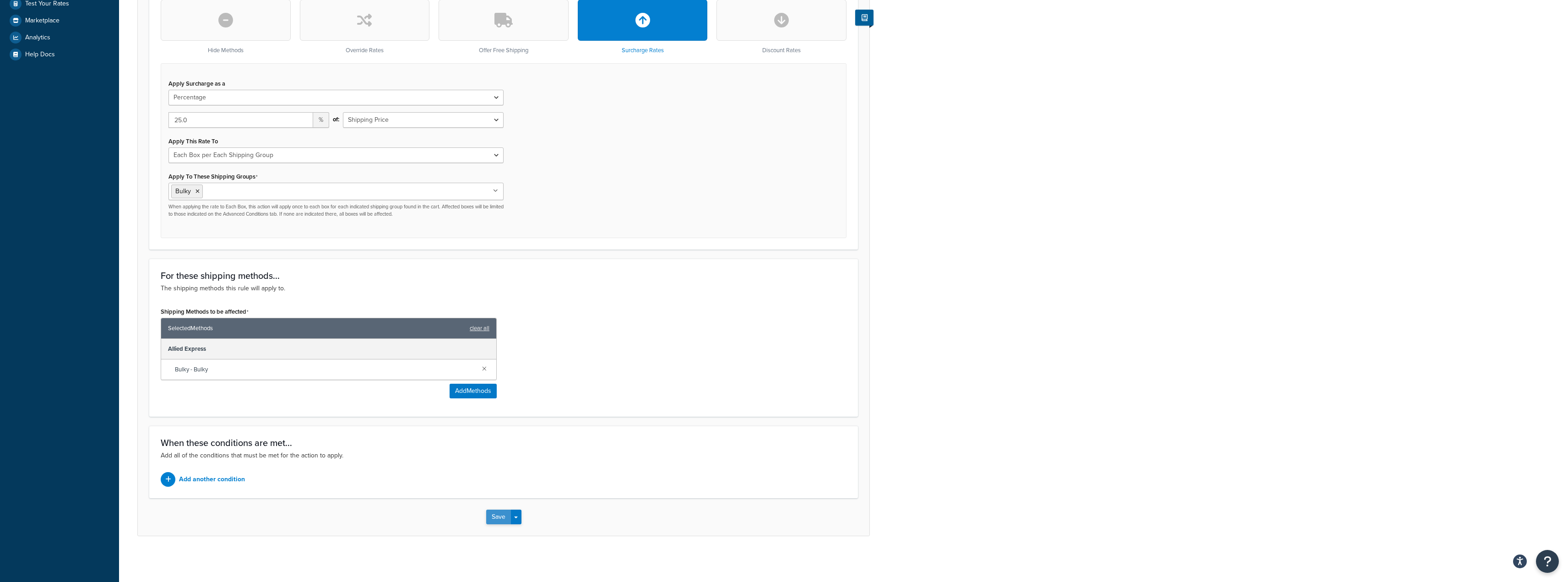
click at [508, 515] on button "Save" at bounding box center [498, 517] width 24 height 15
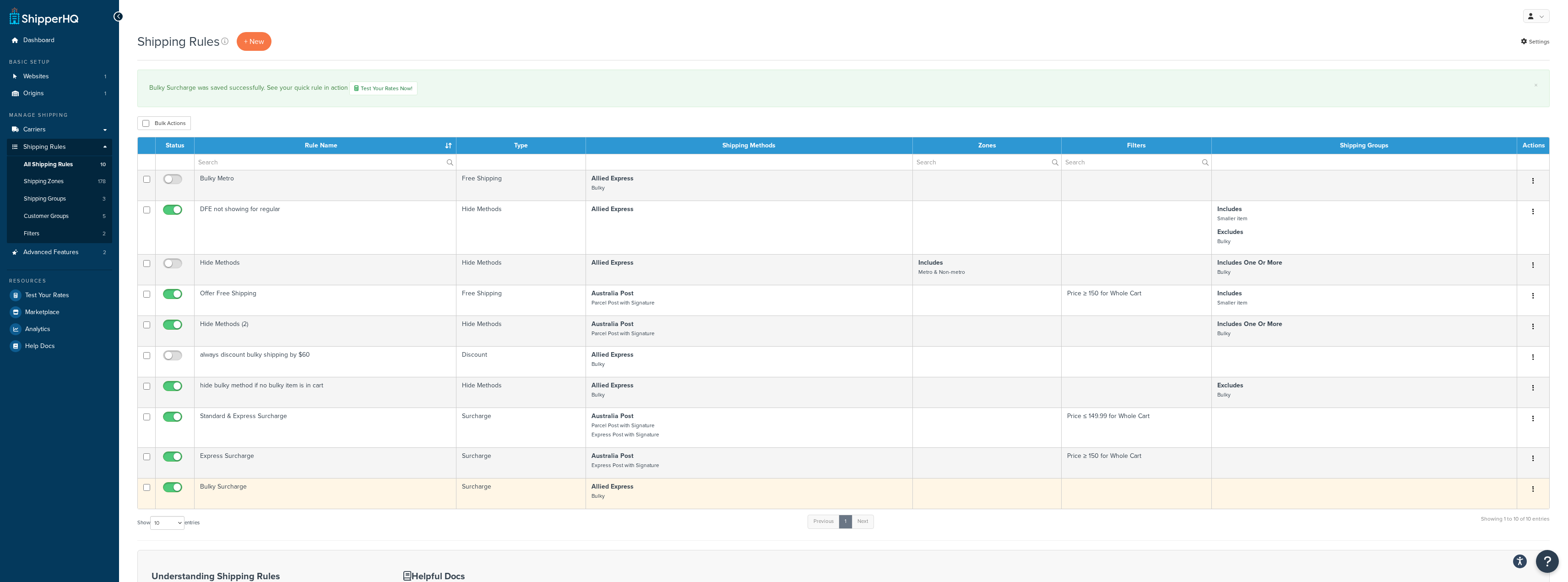
scroll to position [183, 0]
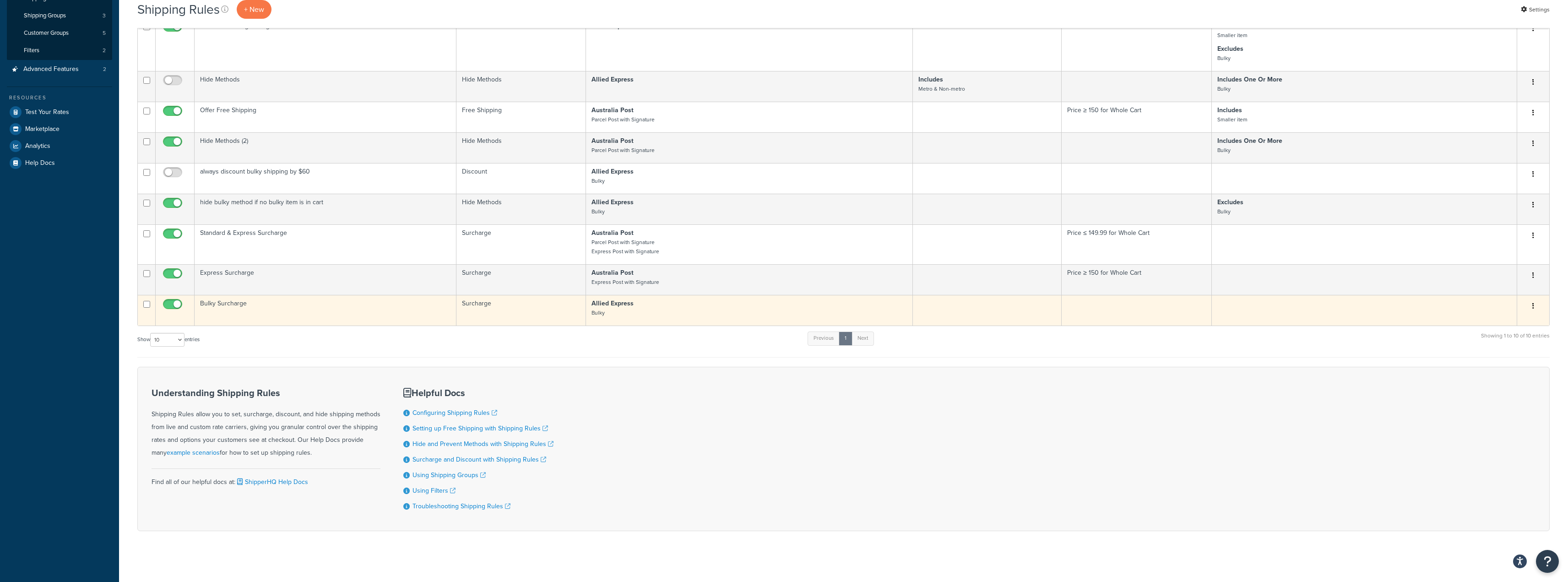
click at [1533, 304] on icon "button" at bounding box center [1533, 306] width 2 height 6
click at [1501, 325] on link "Edit" at bounding box center [1503, 323] width 72 height 19
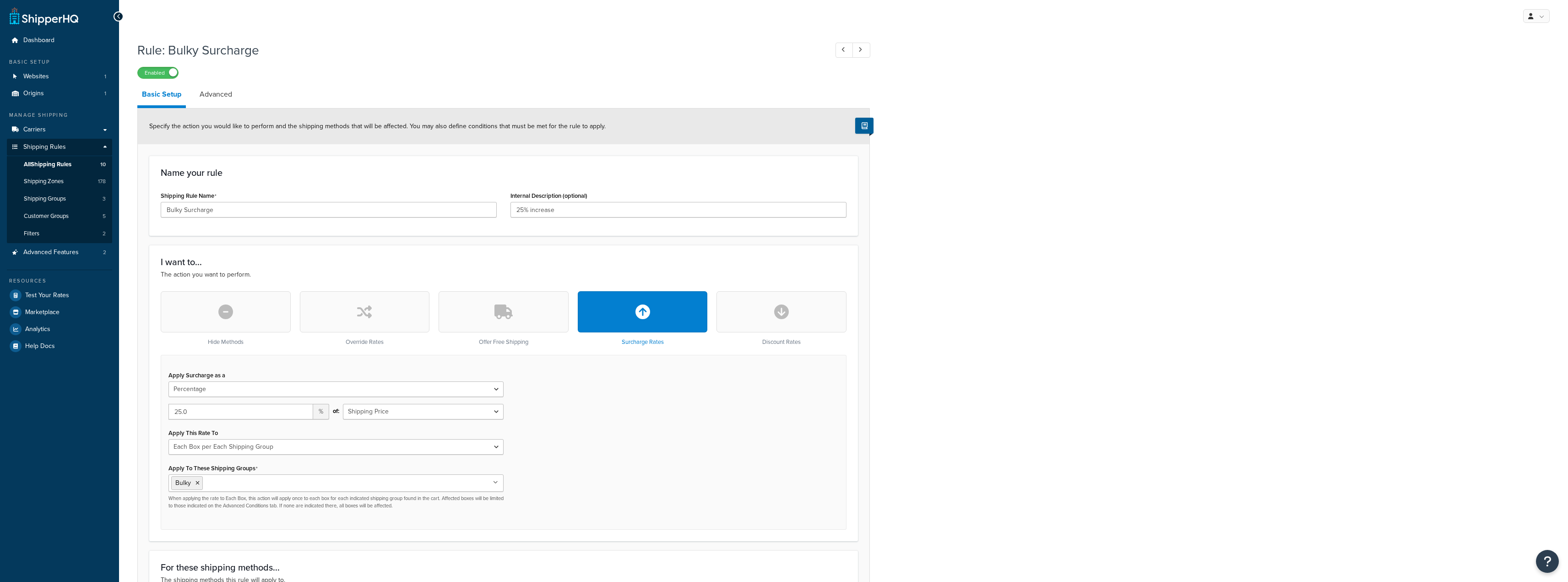
select select "PERCENTAGE"
click at [499, 446] on select "Each Shipment in the Cart Each Shipping Group in the Cart Each Item within a Sh…" at bounding box center [336, 446] width 335 height 15
click at [600, 437] on div "Apply Surcharge as a Flat Rate Percentage Flat Rate & Percentage 25.0 % of: Shi…" at bounding box center [504, 442] width 686 height 175
drag, startPoint x: 496, startPoint y: 444, endPoint x: 312, endPoint y: 447, distance: 184.0
click at [496, 444] on select "Each Shipment in the Cart Each Shipping Group in the Cart Each Item within a Sh…" at bounding box center [336, 446] width 335 height 15
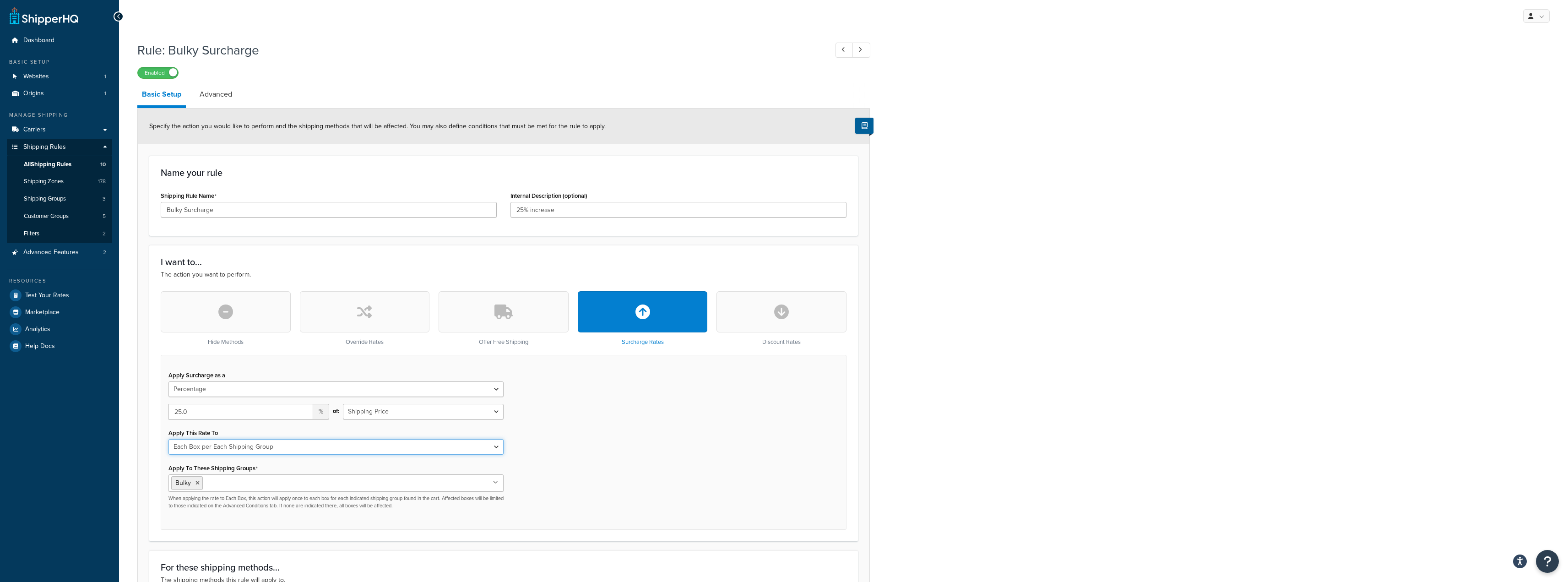
select select "CART"
click at [169, 439] on select "Each Shipment in the Cart Each Shipping Group in the Cart Each Item within a Sh…" at bounding box center [336, 446] width 335 height 15
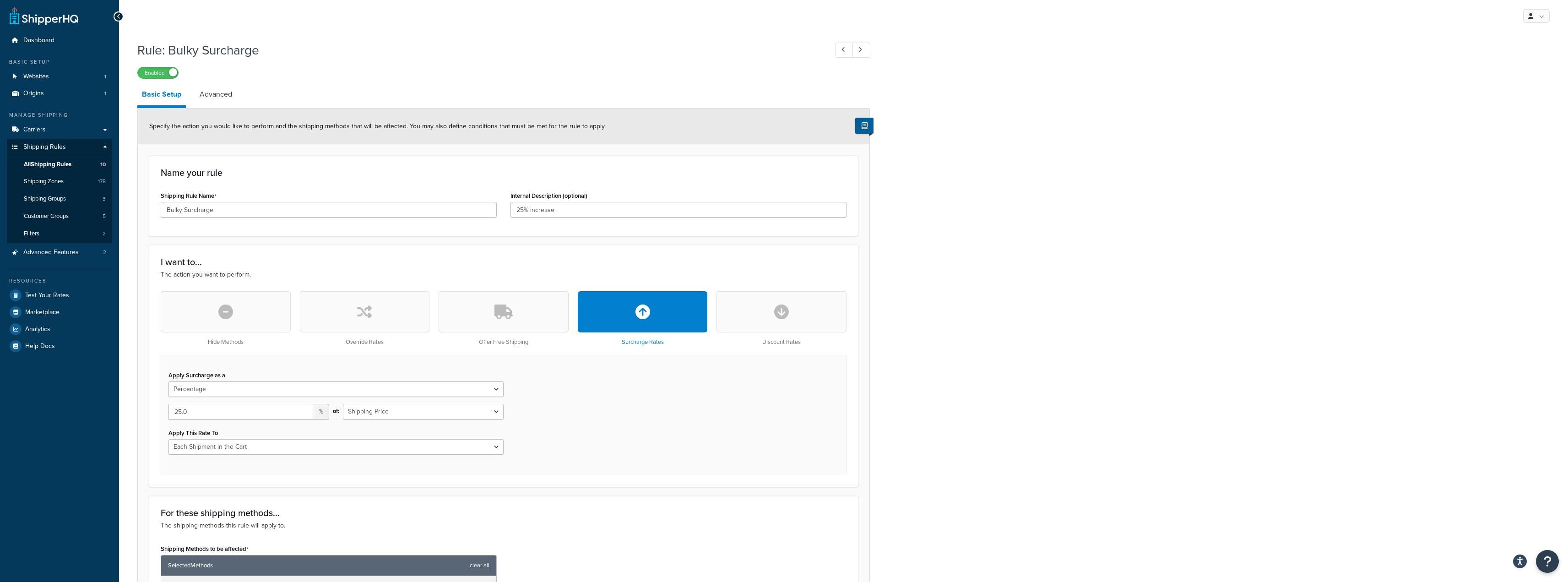
click at [408, 487] on form "Specify the action you would like to perform and the shipping methods that will…" at bounding box center [503, 440] width 732 height 665
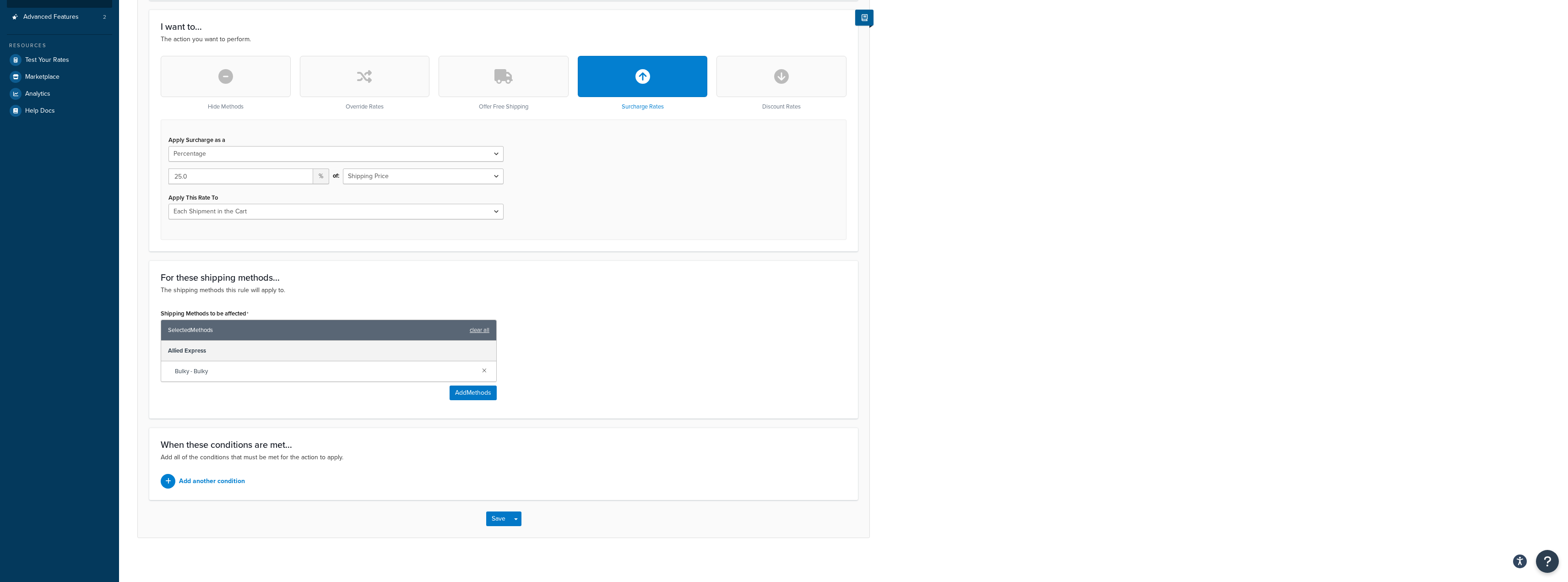
scroll to position [237, 0]
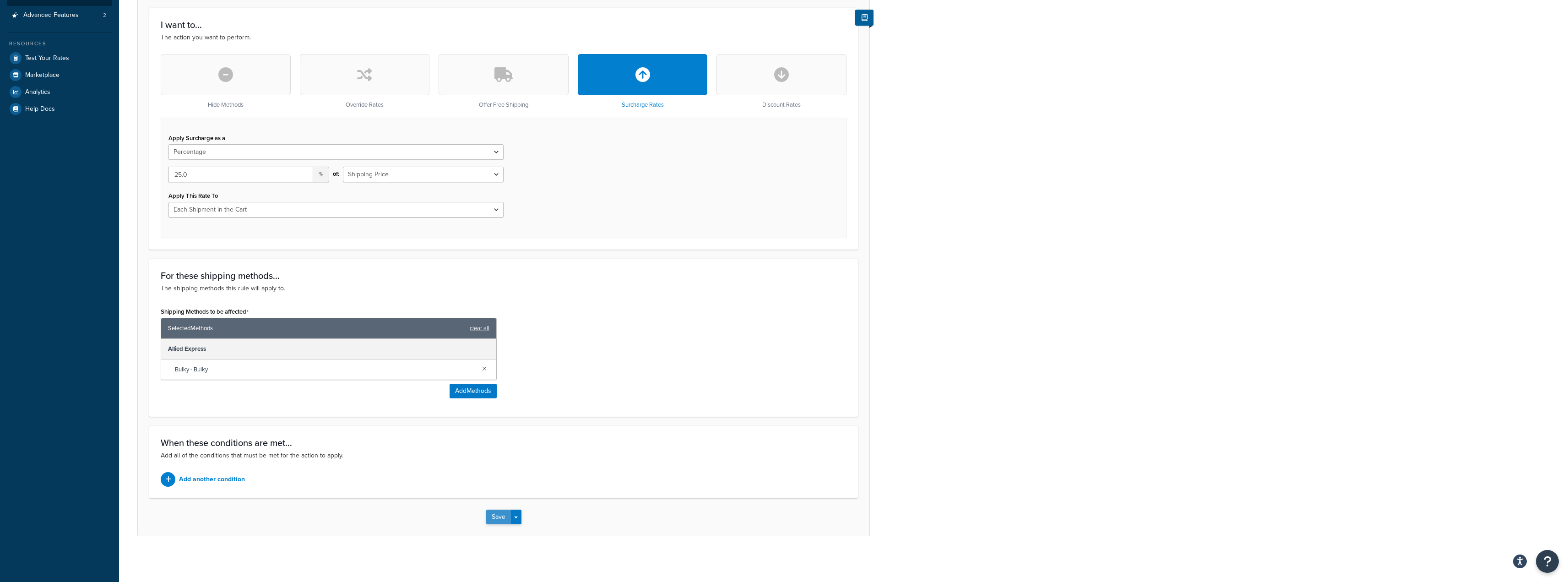
click at [502, 515] on button "Save" at bounding box center [498, 517] width 24 height 15
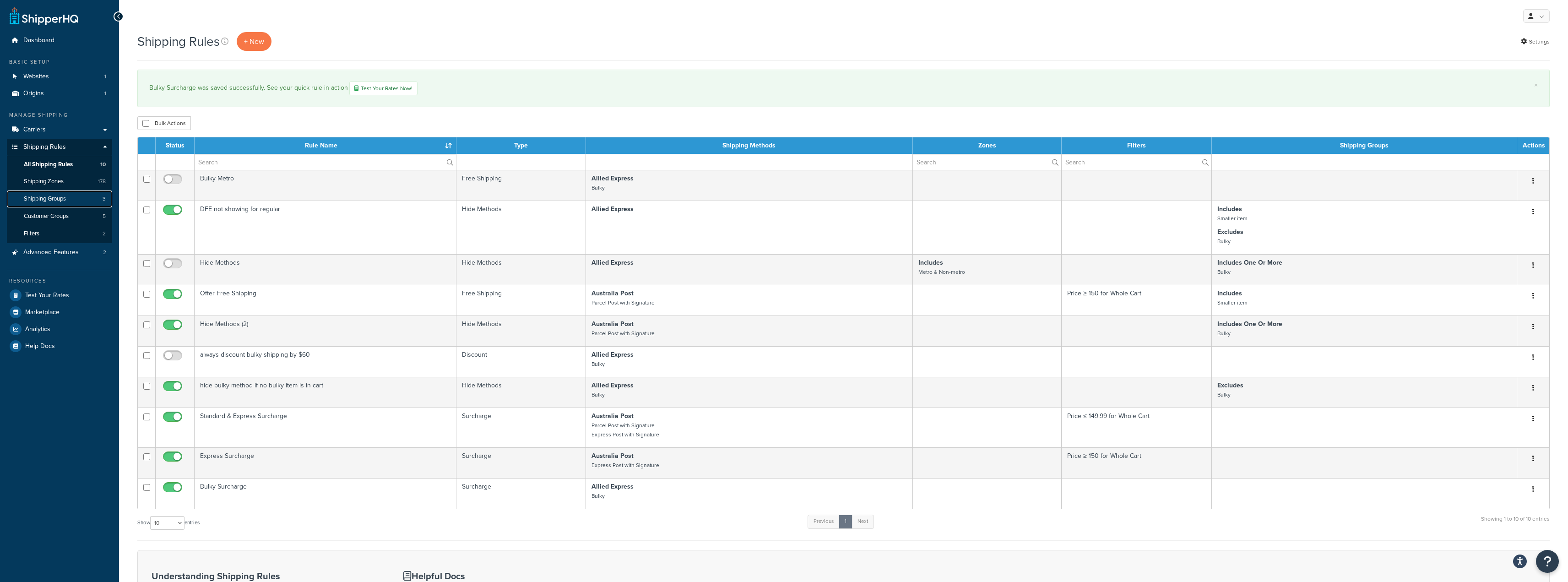
click at [52, 201] on span "Shipping Groups" at bounding box center [45, 199] width 42 height 8
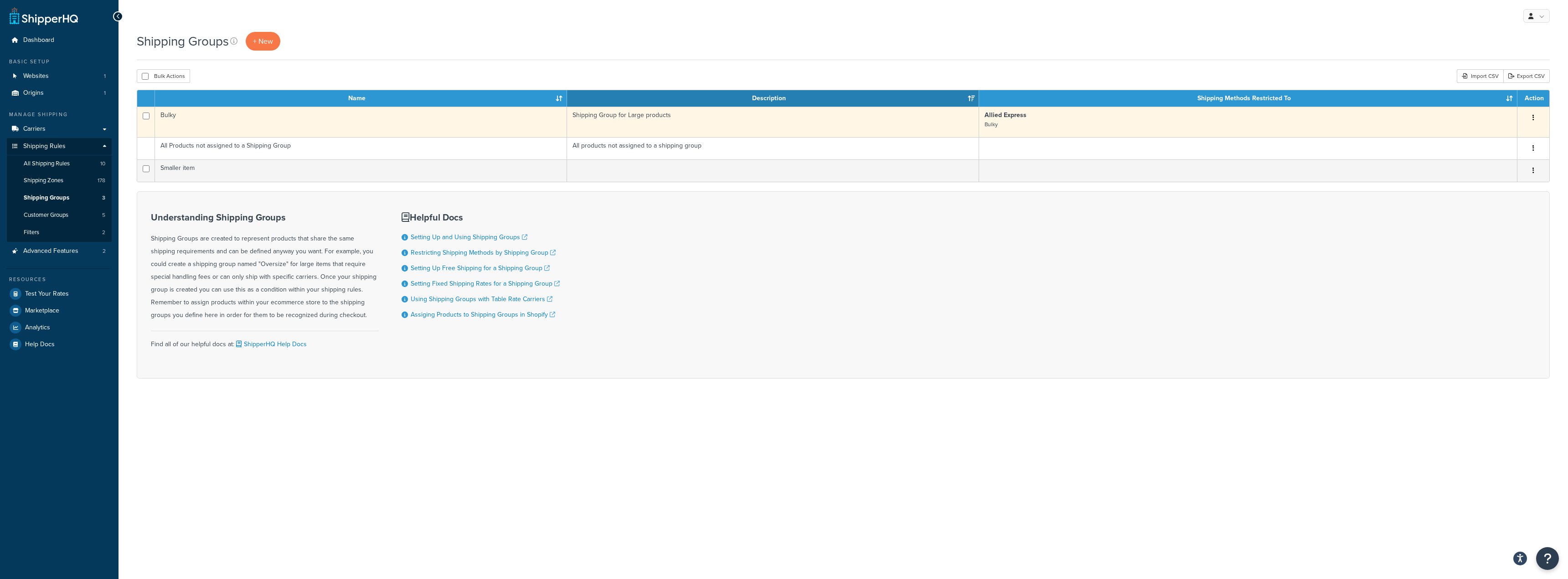
click at [1533, 115] on icon "button" at bounding box center [1533, 117] width 2 height 6
click at [1496, 137] on link "Edit" at bounding box center [1496, 136] width 72 height 19
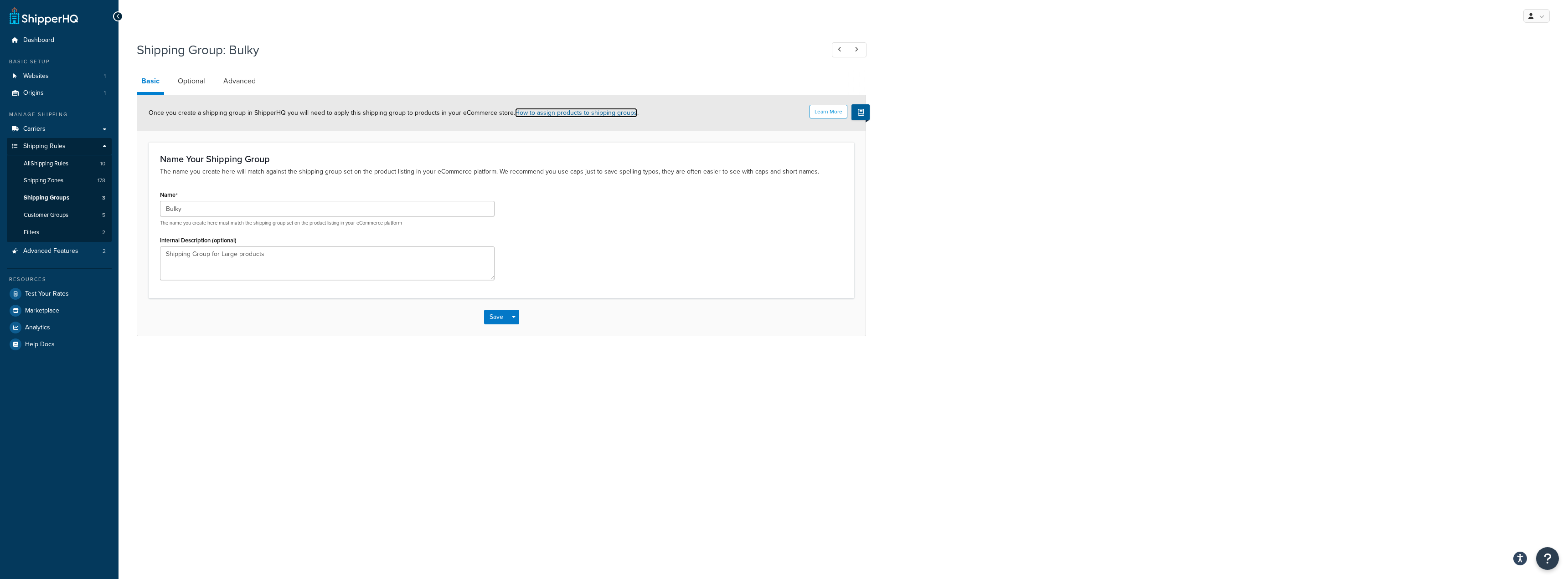
click at [583, 111] on link "How to assign products to shipping groups" at bounding box center [576, 113] width 122 height 10
click at [47, 162] on span "All Shipping Rules" at bounding box center [46, 164] width 44 height 8
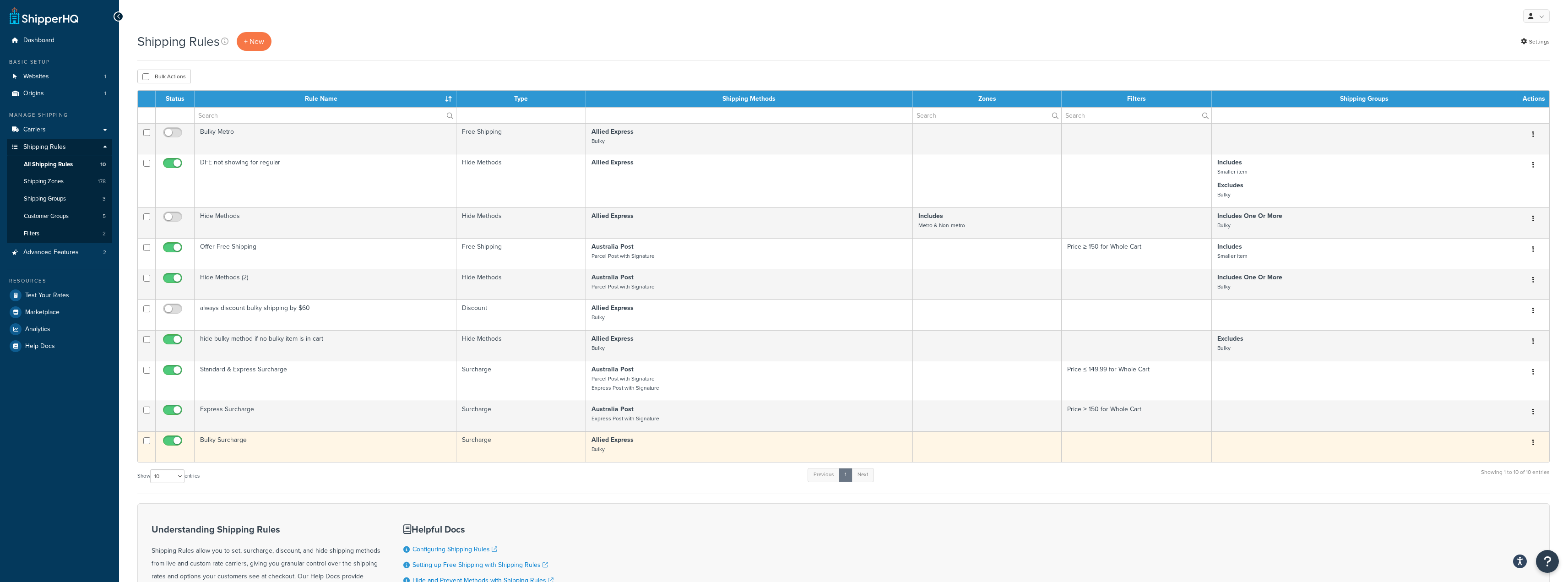
click at [1536, 441] on button "button" at bounding box center [1533, 443] width 13 height 15
click at [1505, 458] on link "Edit" at bounding box center [1503, 460] width 72 height 19
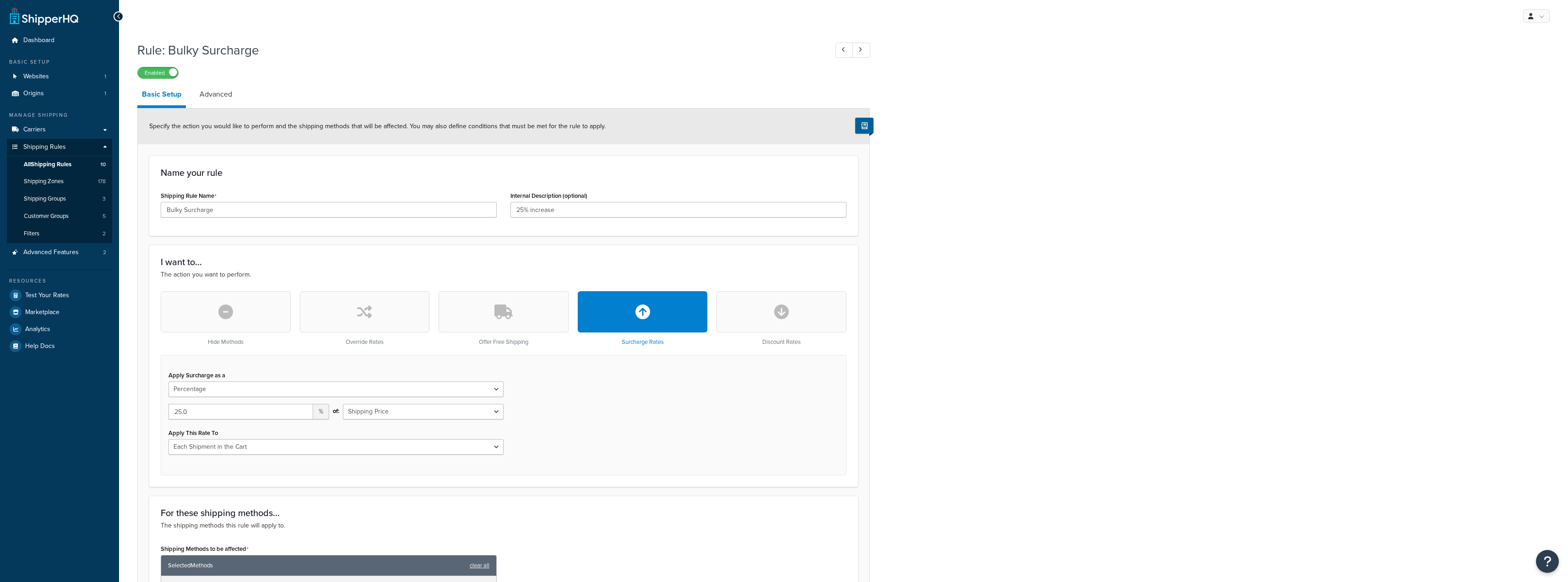
select select "PERCENTAGE"
click at [274, 448] on select "Each Shipment in the Cart Each Shipping Group in the Cart Each Item within a Sh…" at bounding box center [336, 446] width 335 height 15
click at [679, 425] on div "Apply Surcharge as a Flat Rate Percentage Flat Rate & Percentage 25.0 % of: Shi…" at bounding box center [504, 414] width 686 height 120
click at [497, 446] on select "Each Shipment in the Cart Each Shipping Group in the Cart Each Item within a Sh…" at bounding box center [336, 446] width 335 height 15
select select "ITEM"
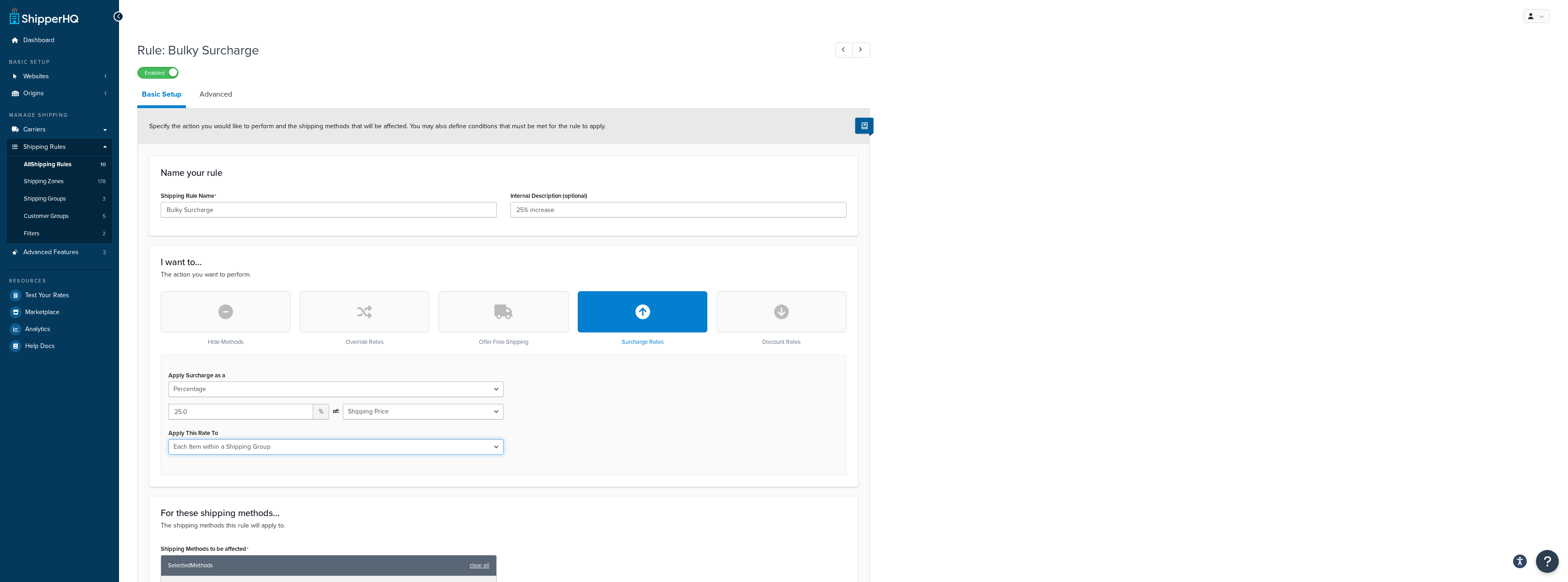
click at [169, 439] on select "Each Shipment in the Cart Each Shipping Group in the Cart Each Item within a Sh…" at bounding box center [336, 446] width 335 height 15
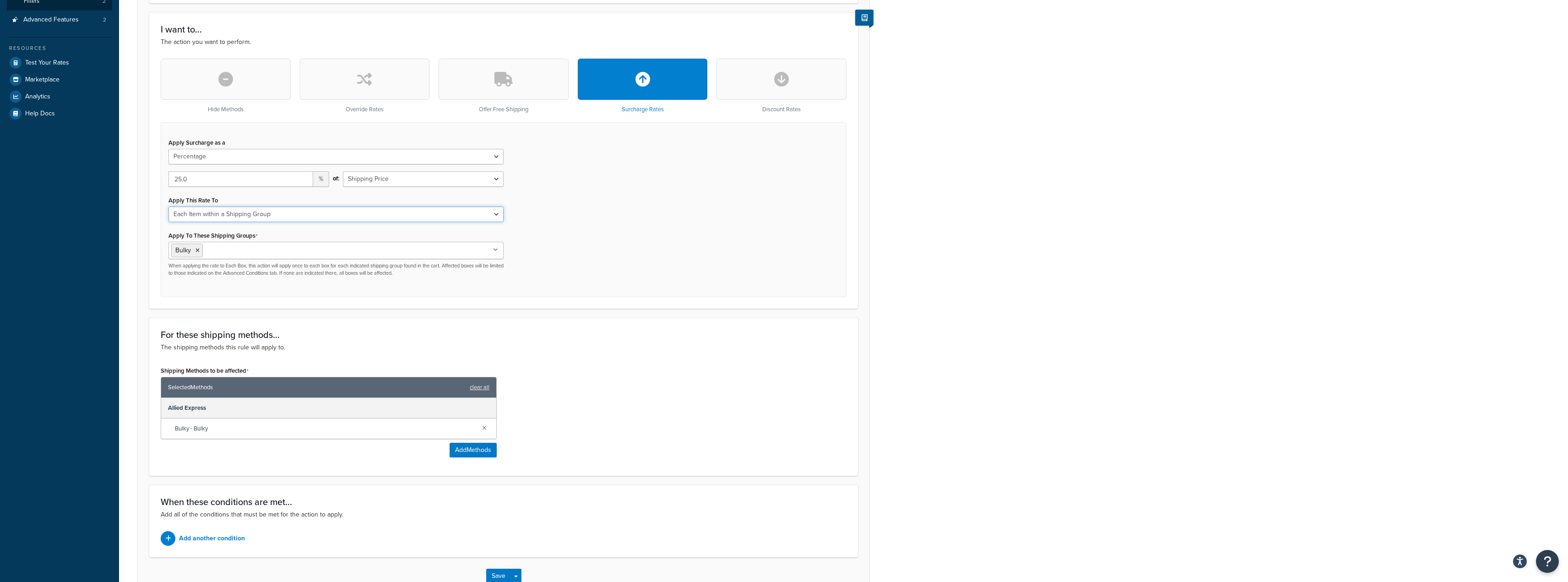
scroll to position [292, 0]
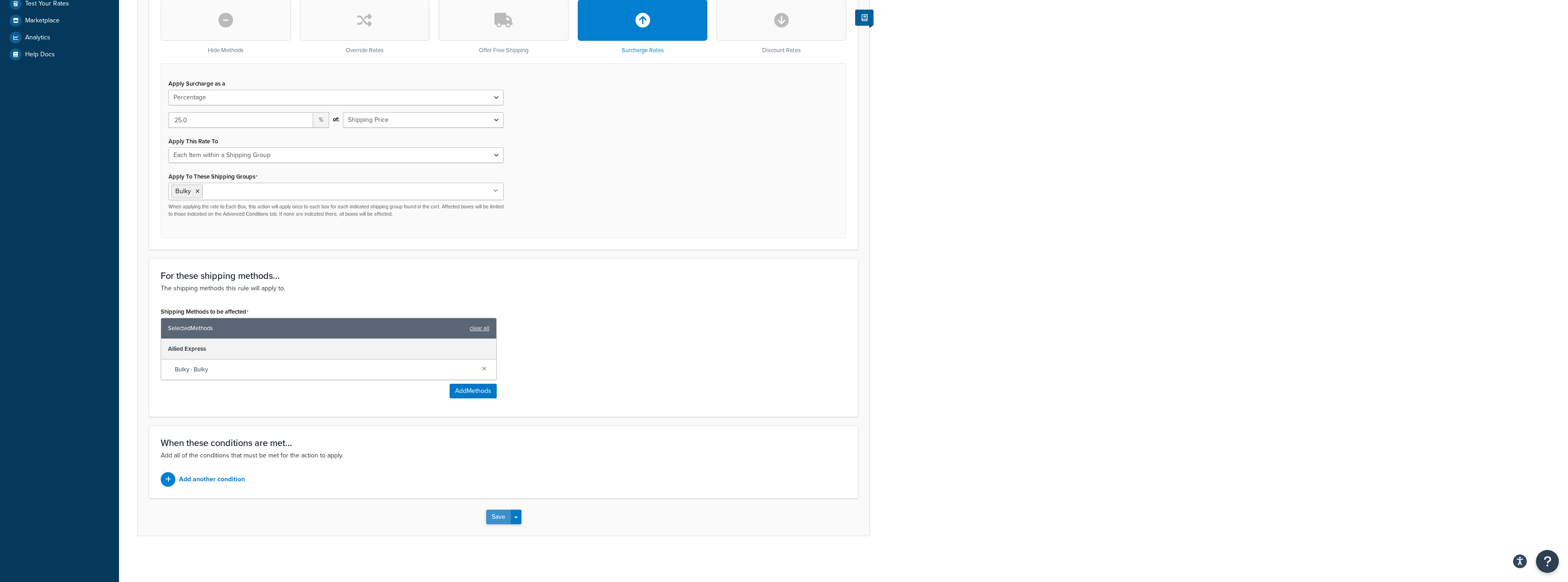
click at [504, 520] on button "Save" at bounding box center [498, 517] width 24 height 15
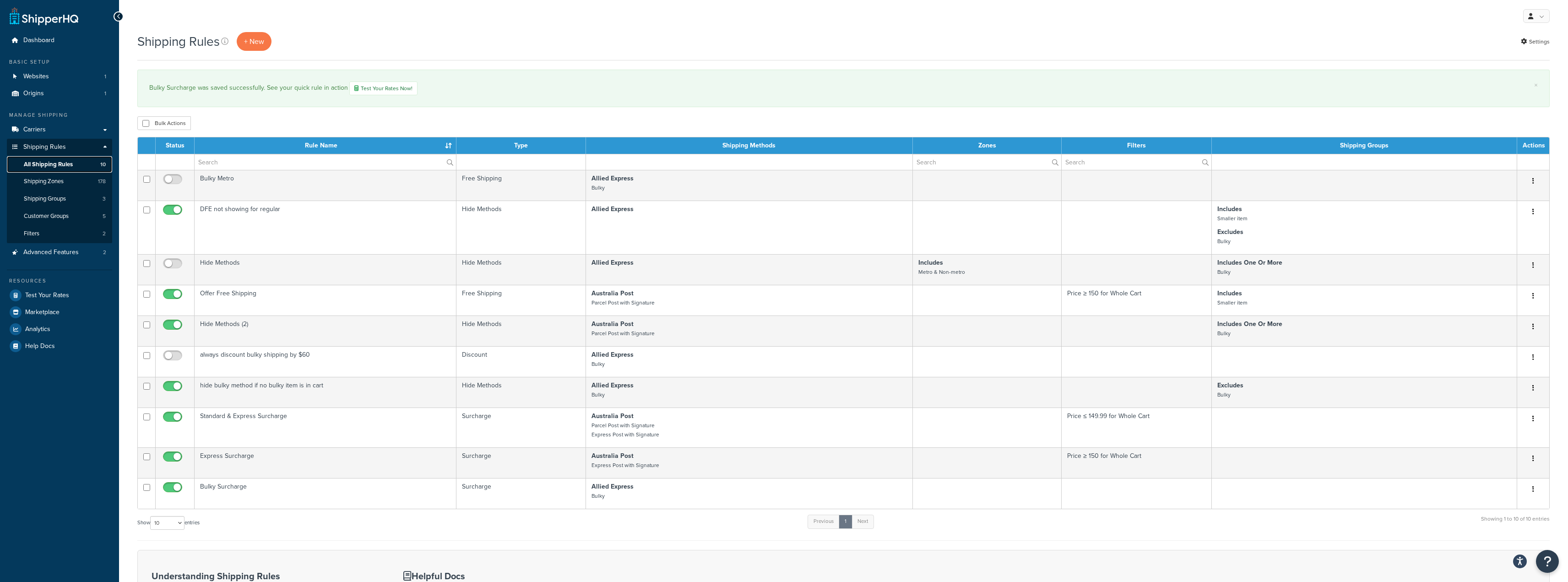
click at [51, 163] on span "All Shipping Rules" at bounding box center [48, 164] width 49 height 8
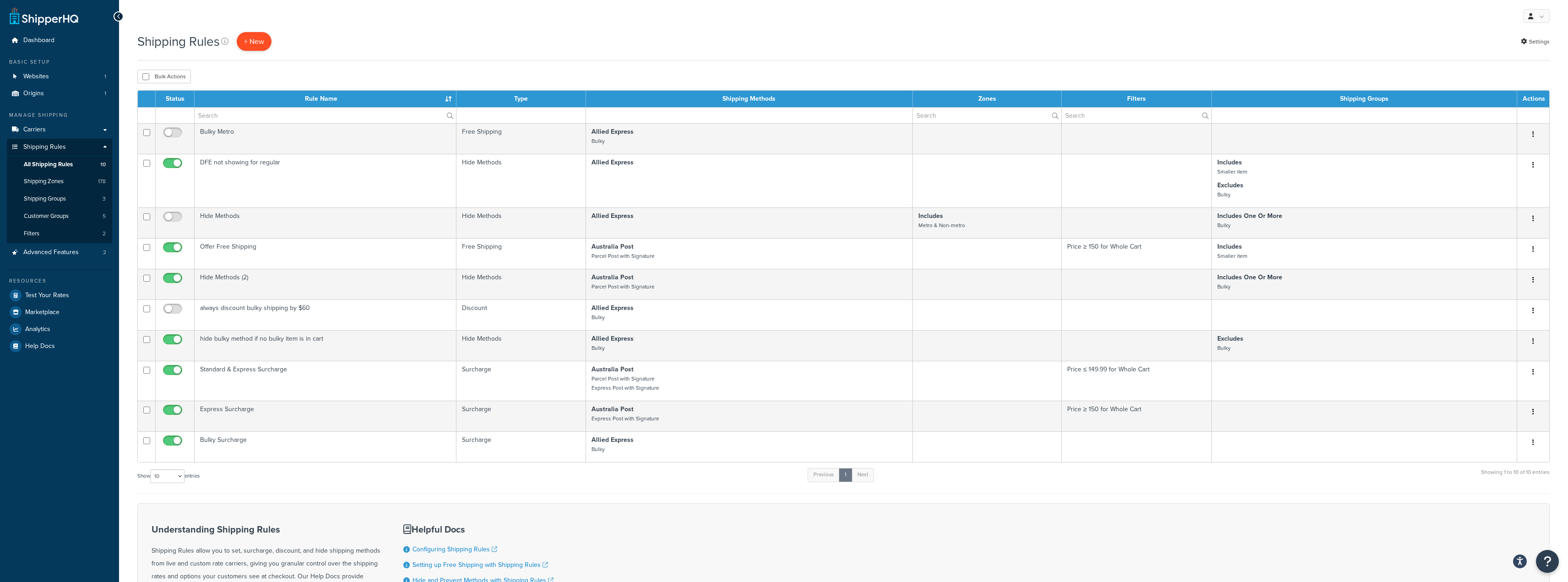
click at [260, 46] on p "+ New" at bounding box center [254, 41] width 35 height 19
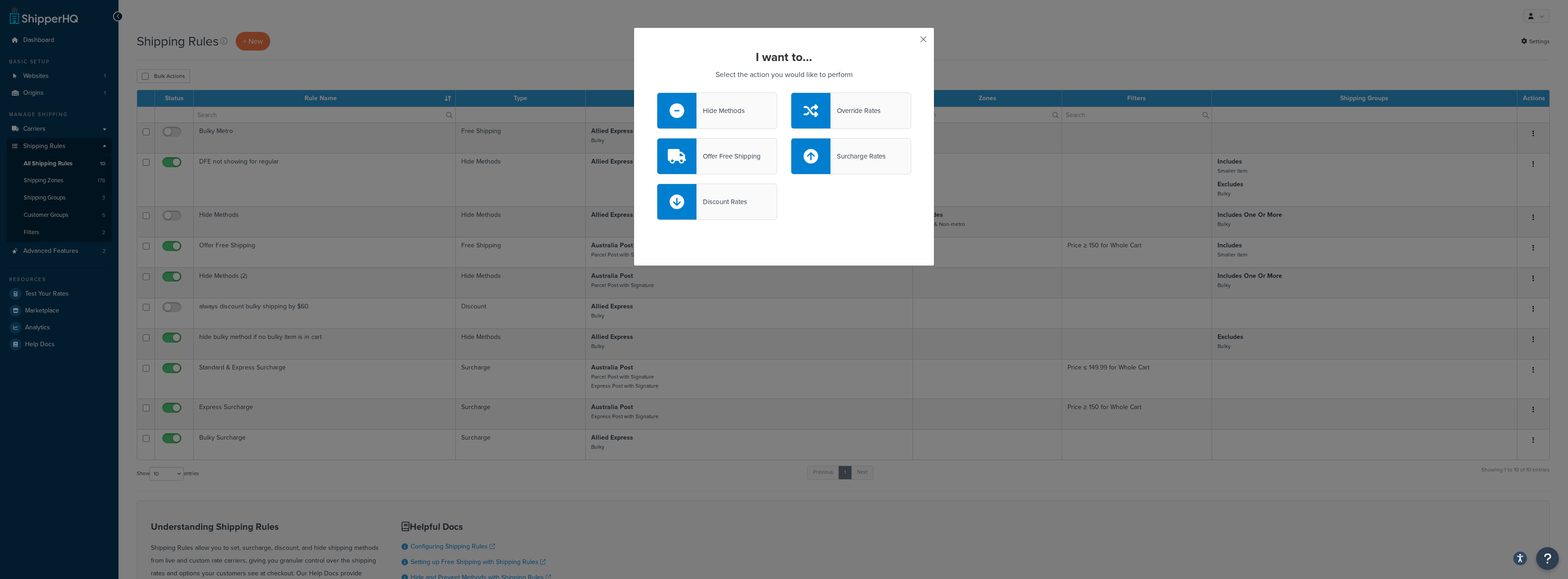
click at [911, 41] on button "button" at bounding box center [910, 43] width 2 height 2
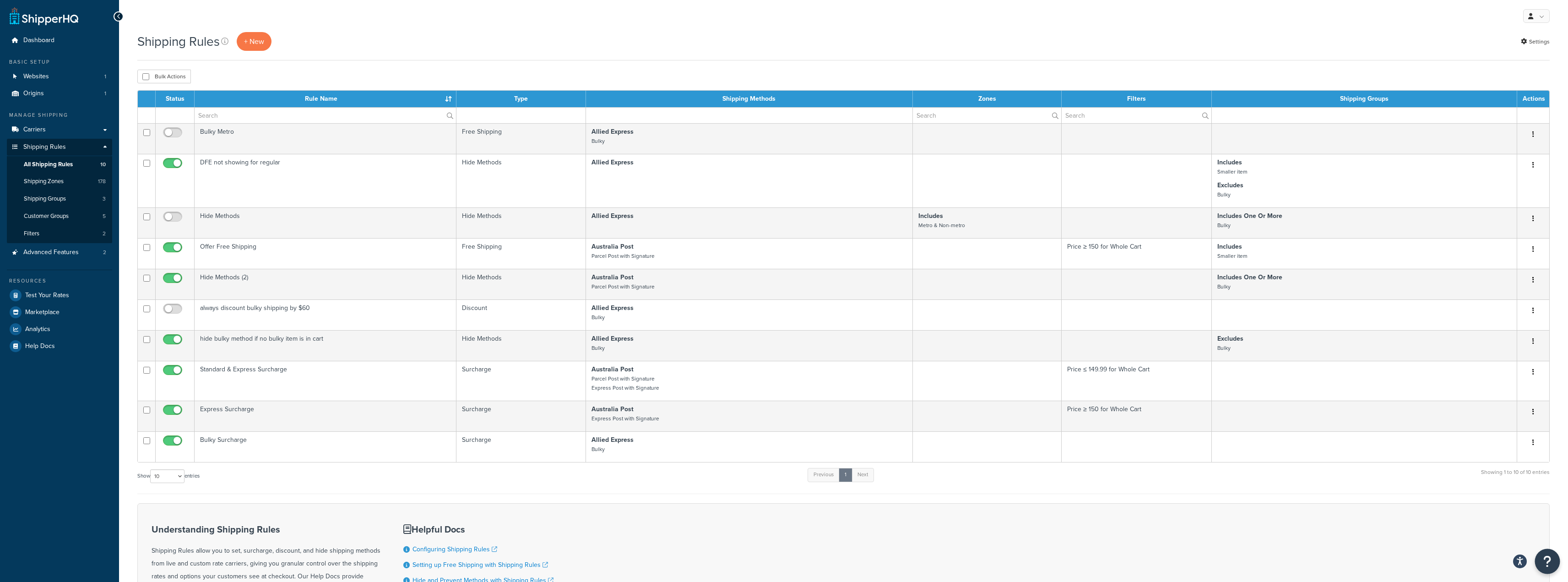
click at [1548, 565] on icon "Open Resource Center" at bounding box center [1547, 561] width 9 height 13
click at [1506, 485] on link "Get Help from Support" at bounding box center [1501, 484] width 95 height 15
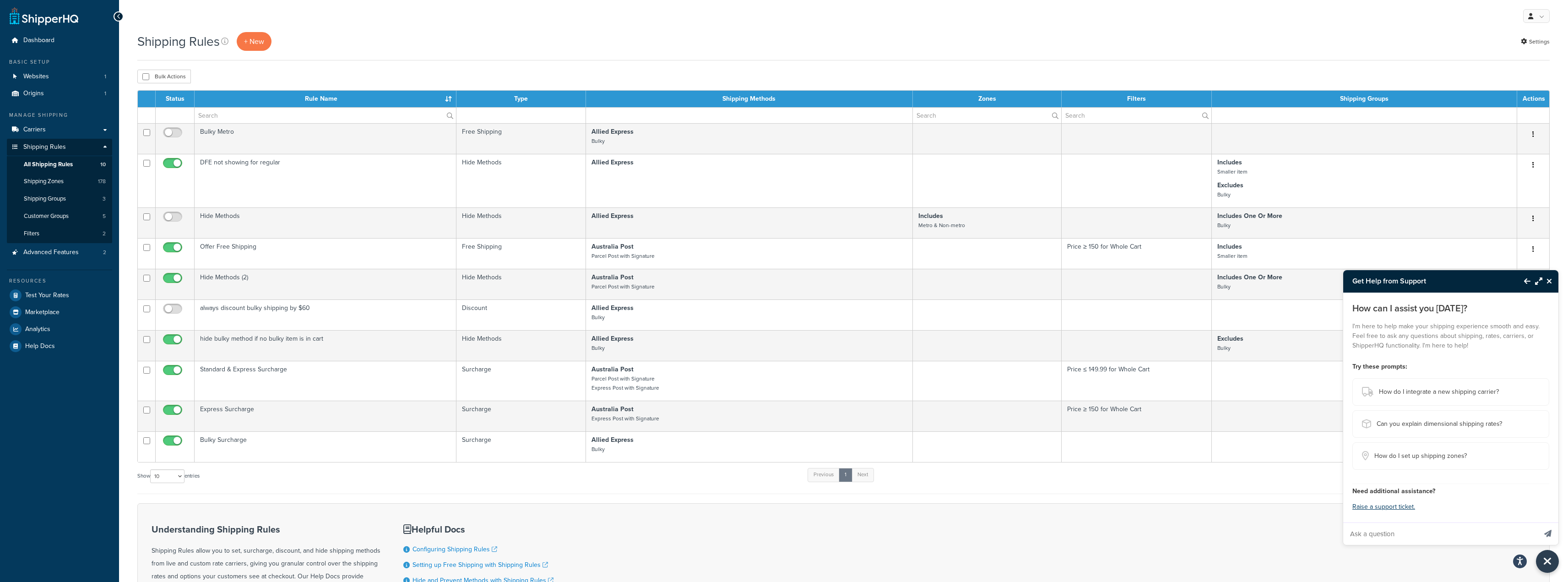
click at [1401, 533] on input "Ask a question" at bounding box center [1440, 534] width 193 height 22
type input "how to apply bulky shipping charge to each bulky item in cart"
click at [1537, 522] on button "Send message" at bounding box center [1548, 533] width 21 height 23
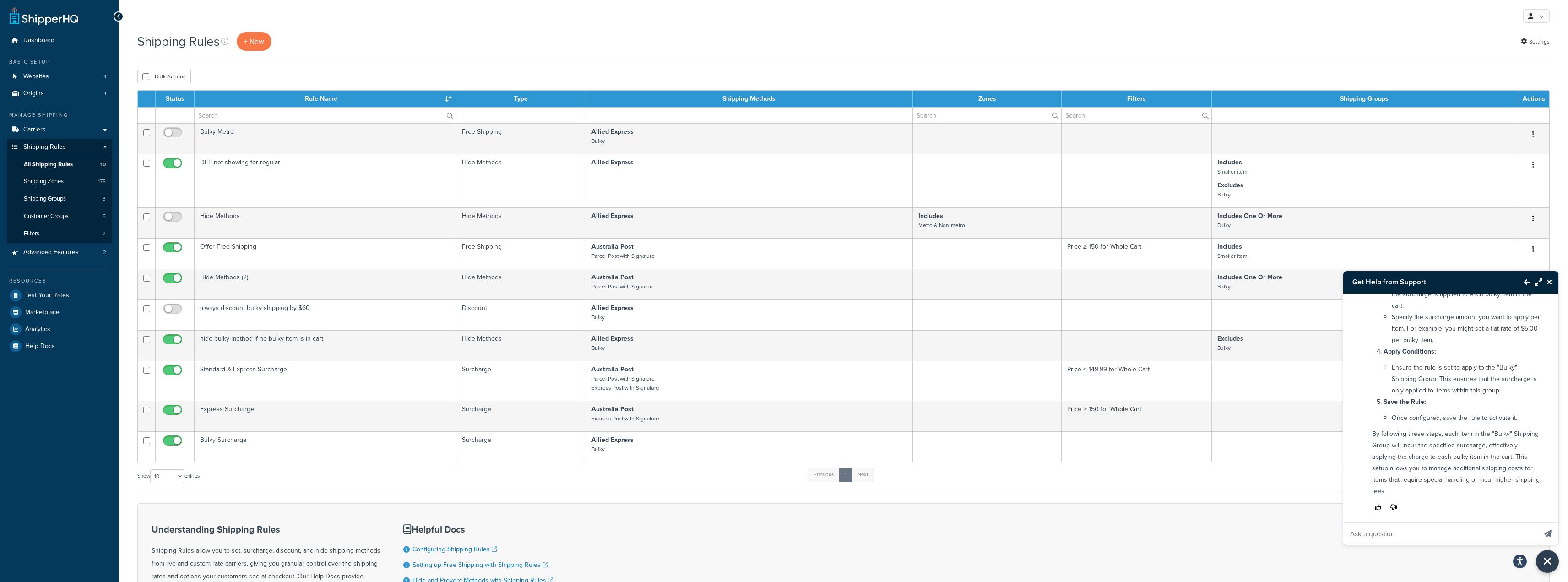
scroll to position [269, 0]
click at [1270, 523] on div "Understanding Shipping Rules Shipping Rules allow you to set, surcharge, discou…" at bounding box center [844, 585] width 1412 height 164
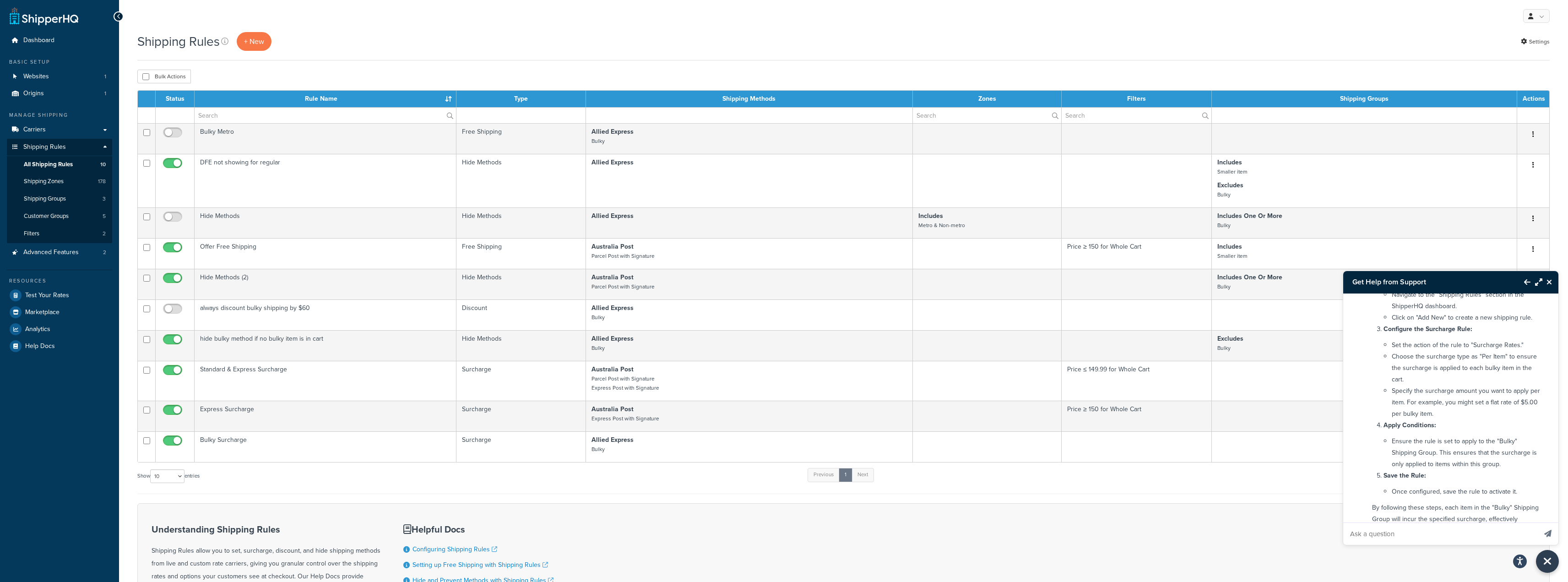
click at [1550, 282] on icon "Close Resource Center" at bounding box center [1549, 282] width 6 height 7
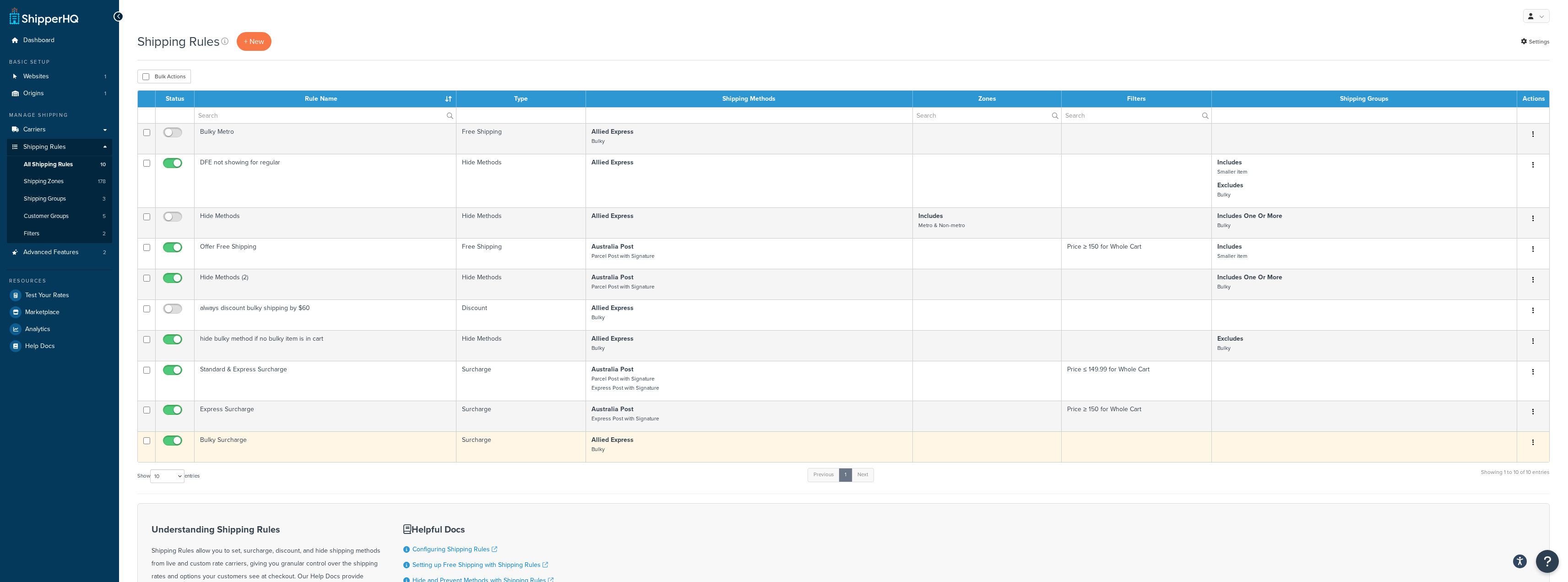
click at [1536, 441] on button "button" at bounding box center [1533, 443] width 13 height 15
click at [1502, 459] on link "Edit" at bounding box center [1503, 460] width 72 height 19
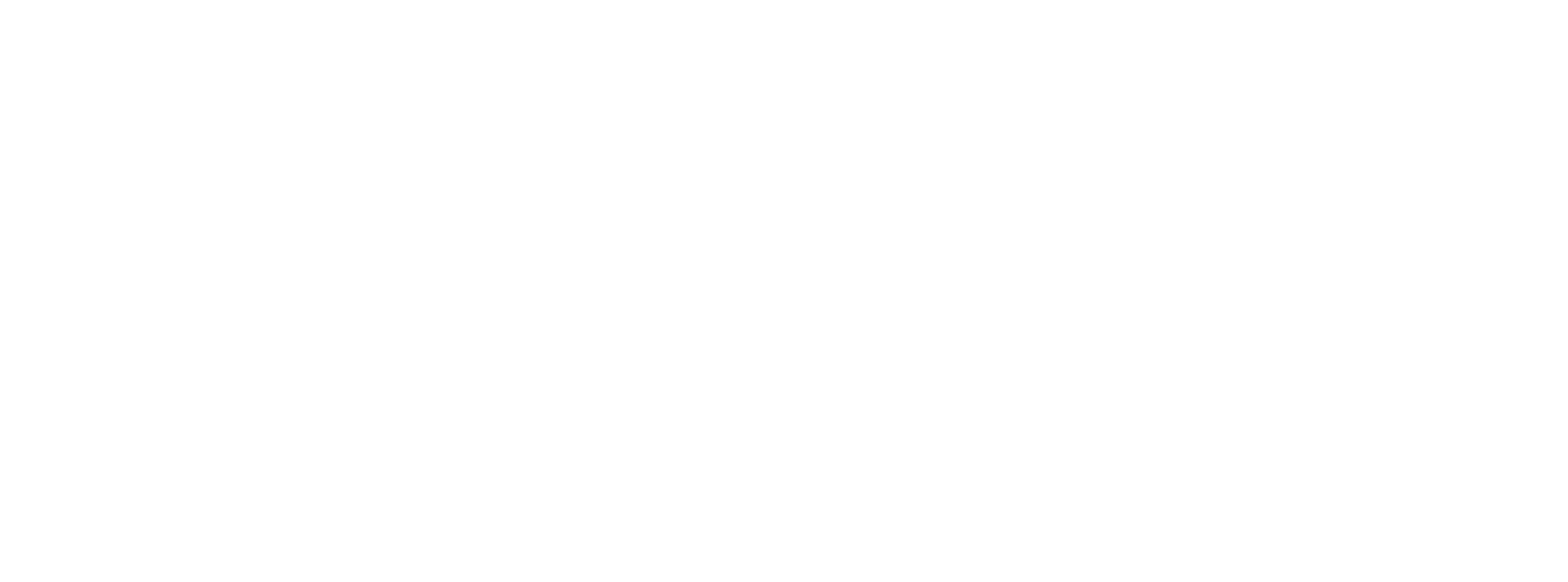
select select "PERCENTAGE"
select select "ITEM"
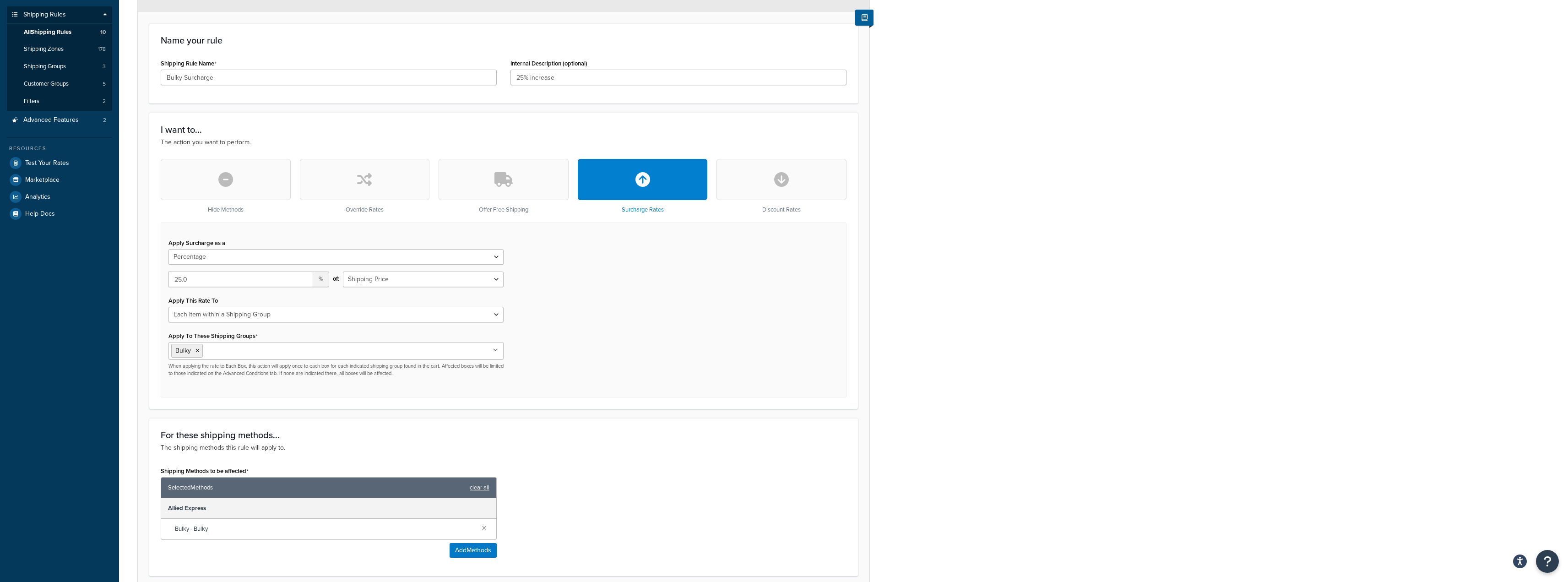
scroll to position [138, 0]
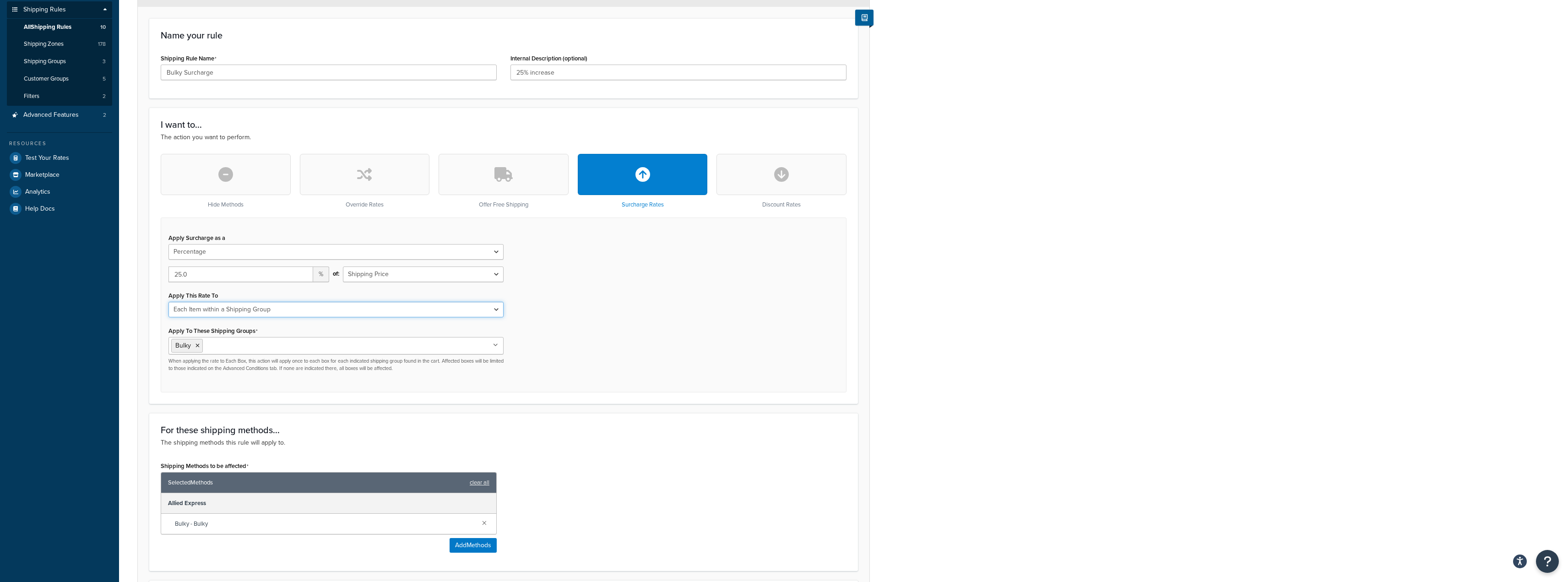
click at [293, 310] on select "Each Shipment in the Cart Each Shipping Group in the Cart Each Item within a Sh…" at bounding box center [336, 309] width 335 height 15
click at [169, 301] on select "Each Shipment in the Cart Each Shipping Group in the Cart Each Item within a Sh…" at bounding box center [336, 309] width 335 height 15
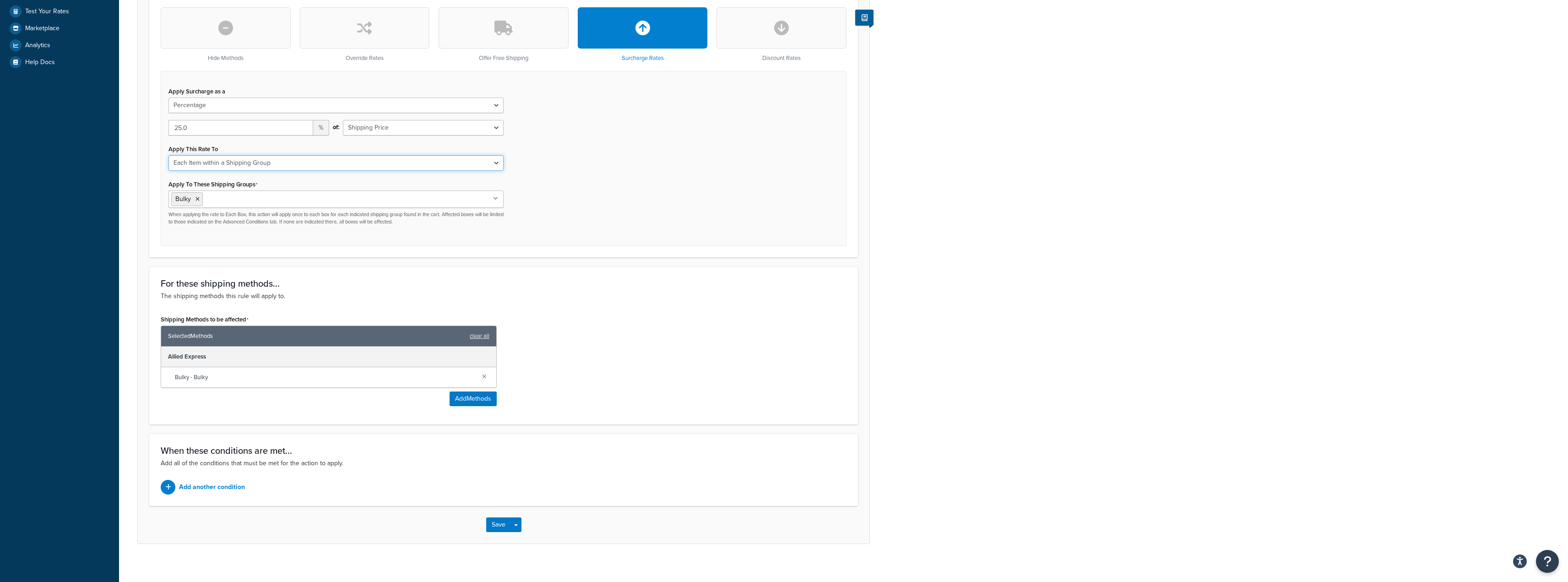
scroll to position [292, 0]
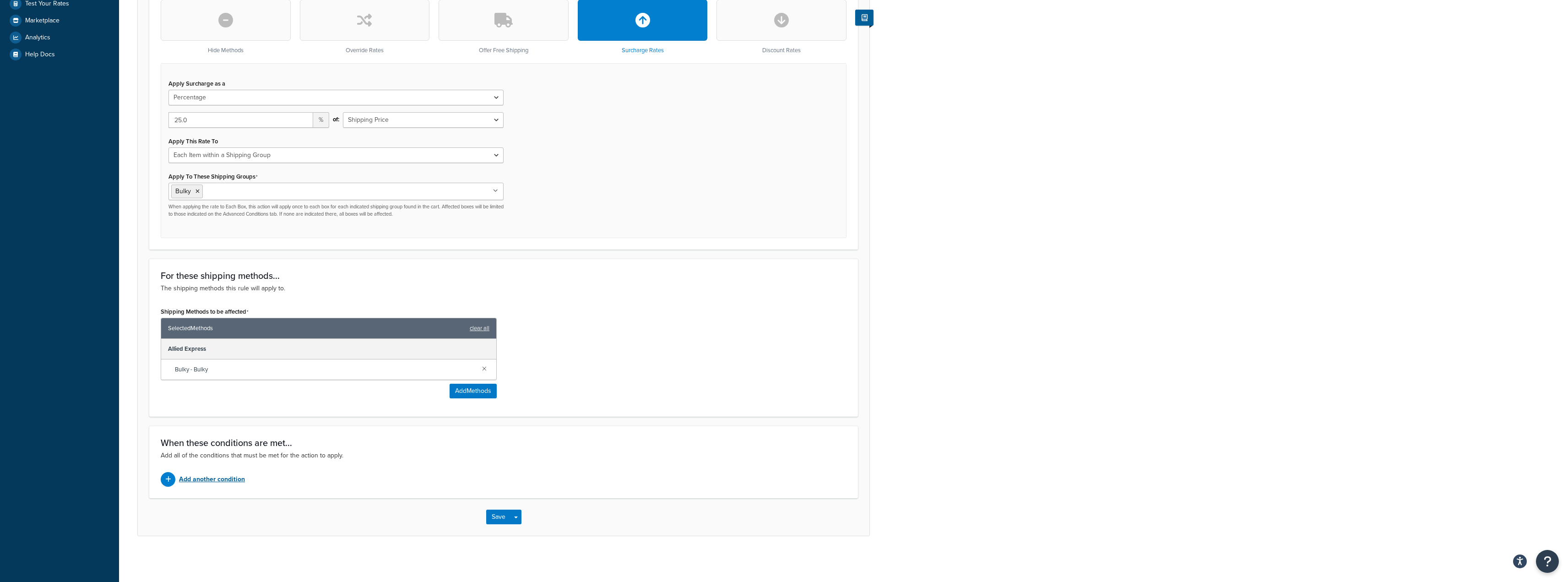
click at [226, 479] on p "Add another condition" at bounding box center [212, 479] width 66 height 13
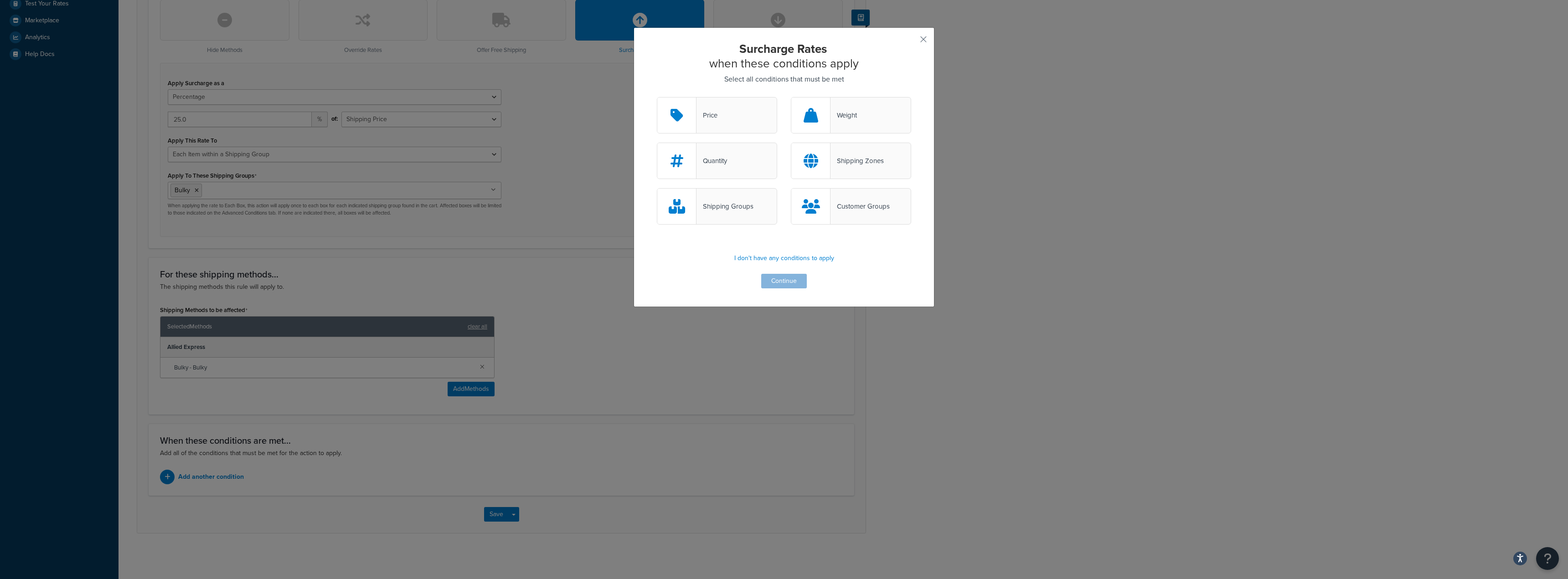
click at [727, 117] on div "Price" at bounding box center [717, 116] width 121 height 36
click at [0, 0] on input "Price" at bounding box center [0, 0] width 0 height 0
click at [773, 281] on button "Continue" at bounding box center [784, 281] width 46 height 15
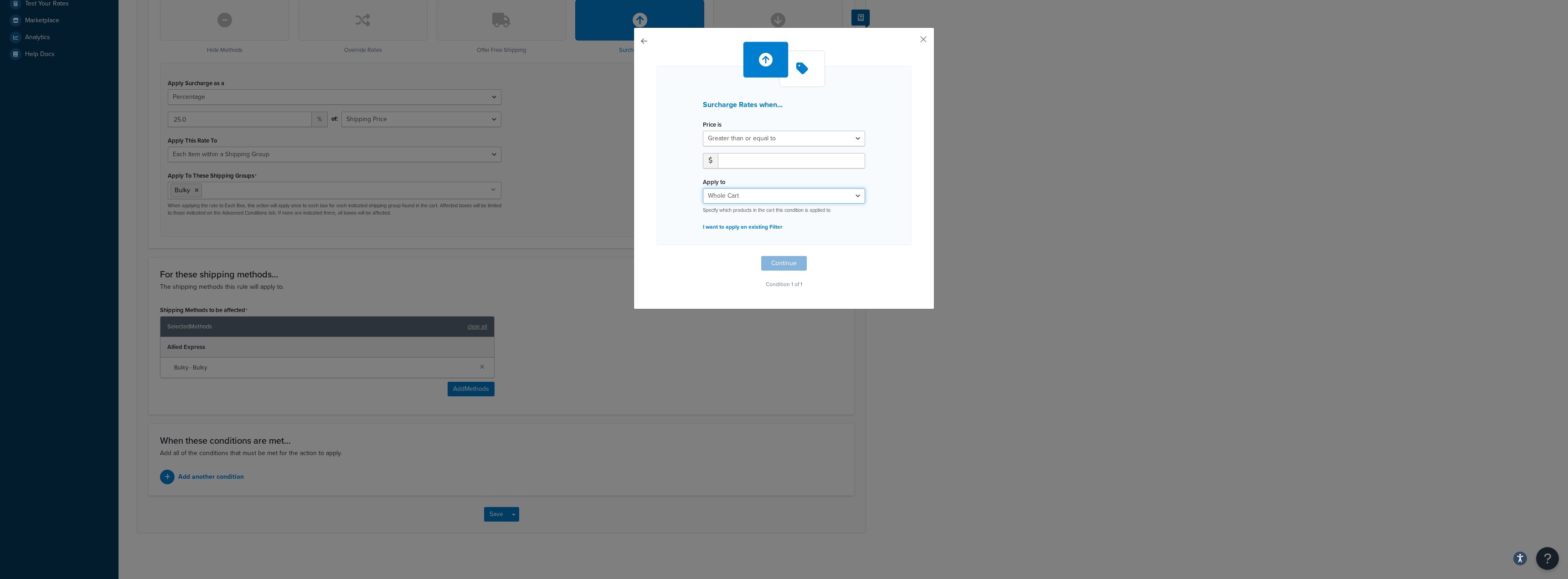
click at [785, 197] on select "Whole Cart Everything in Shipping Group Everything at Origin Each Item within S…" at bounding box center [784, 195] width 163 height 15
drag, startPoint x: 917, startPoint y: 36, endPoint x: 912, endPoint y: 49, distance: 13.9
click at [911, 41] on button "button" at bounding box center [910, 43] width 2 height 2
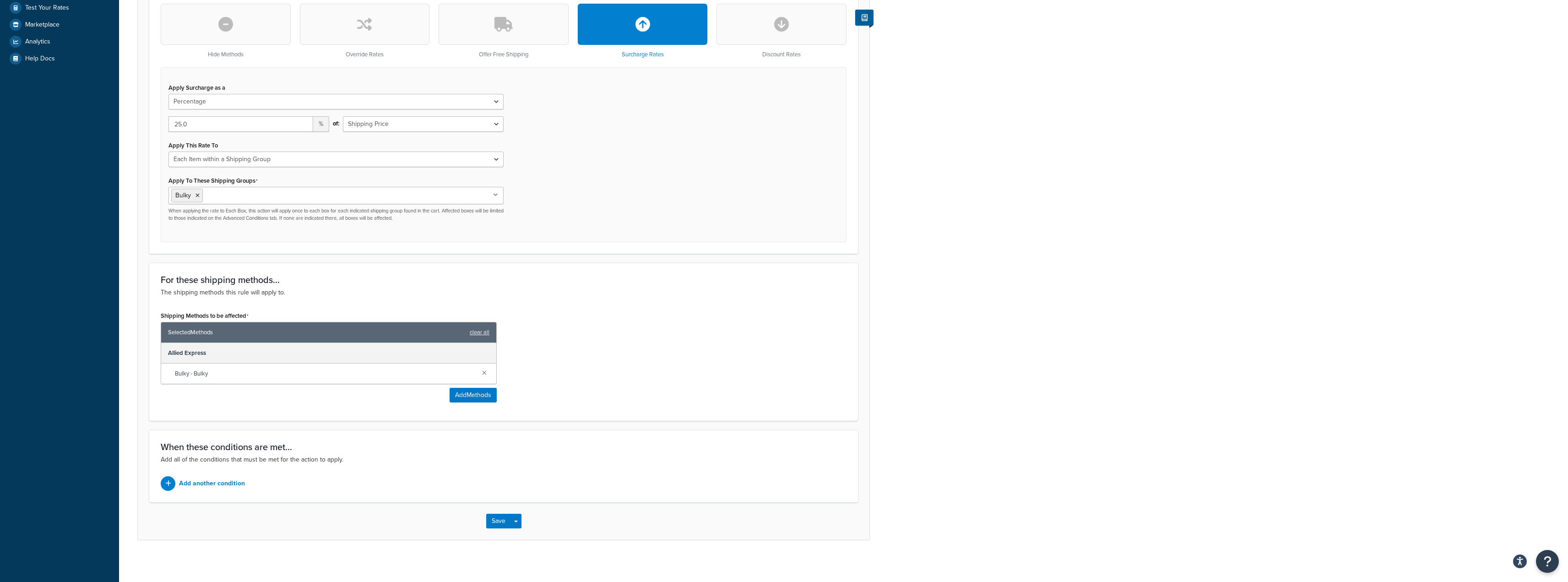
scroll to position [292, 0]
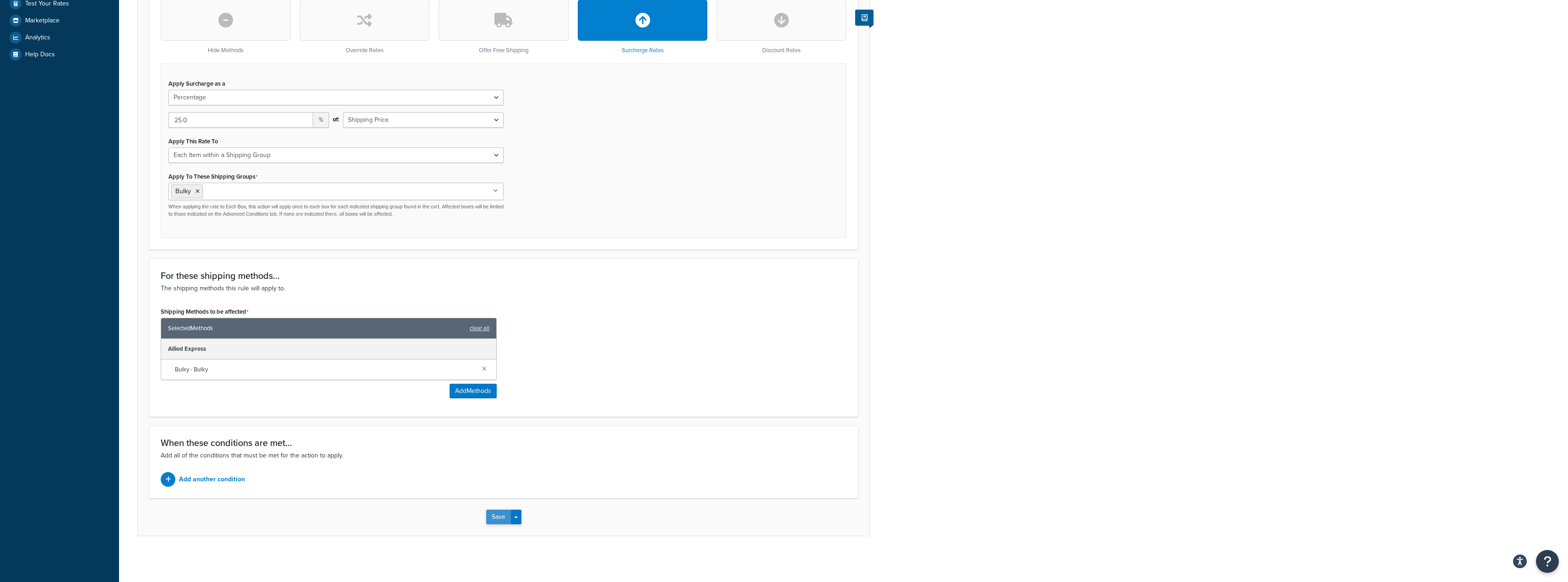
click at [498, 515] on button "Save" at bounding box center [498, 517] width 24 height 15
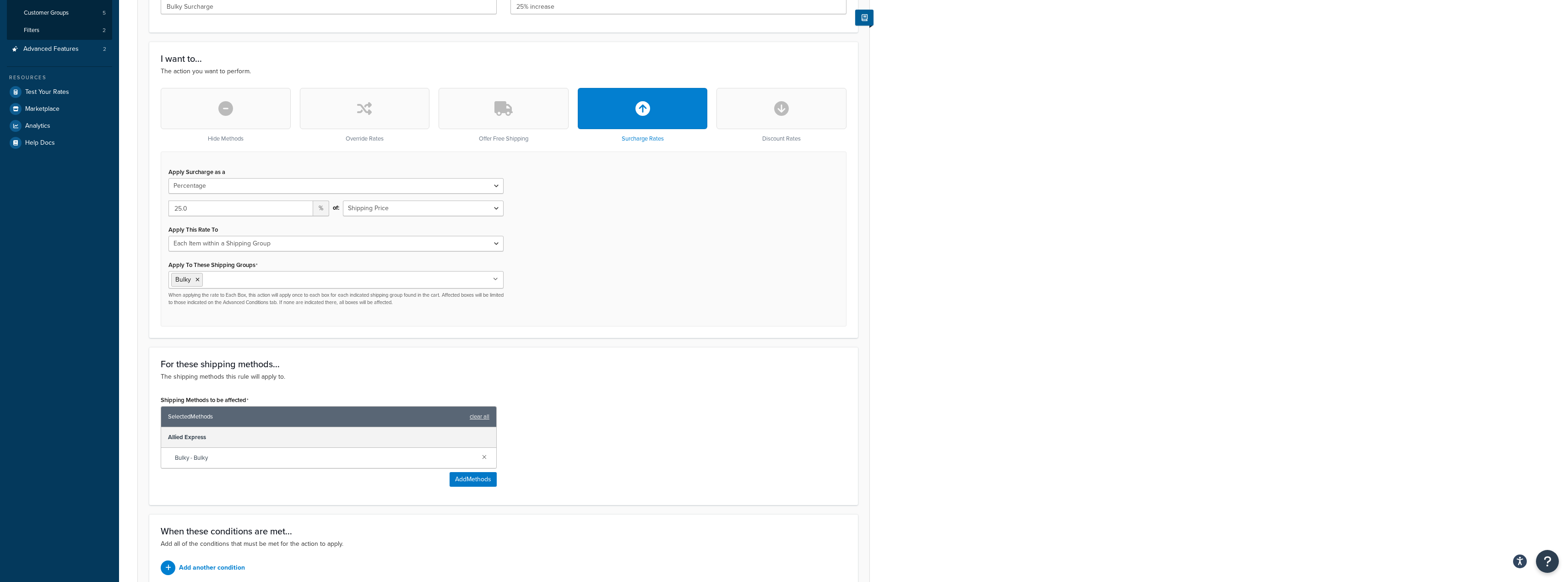
scroll to position [229, 0]
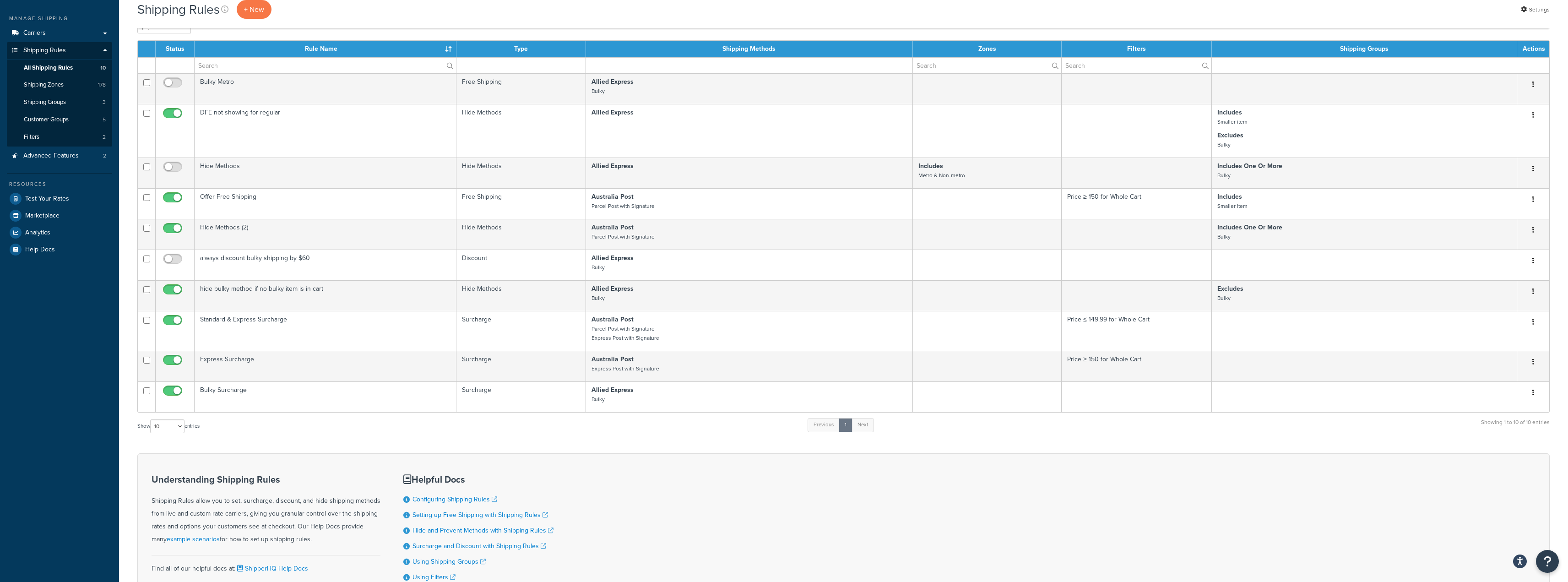
scroll to position [96, 0]
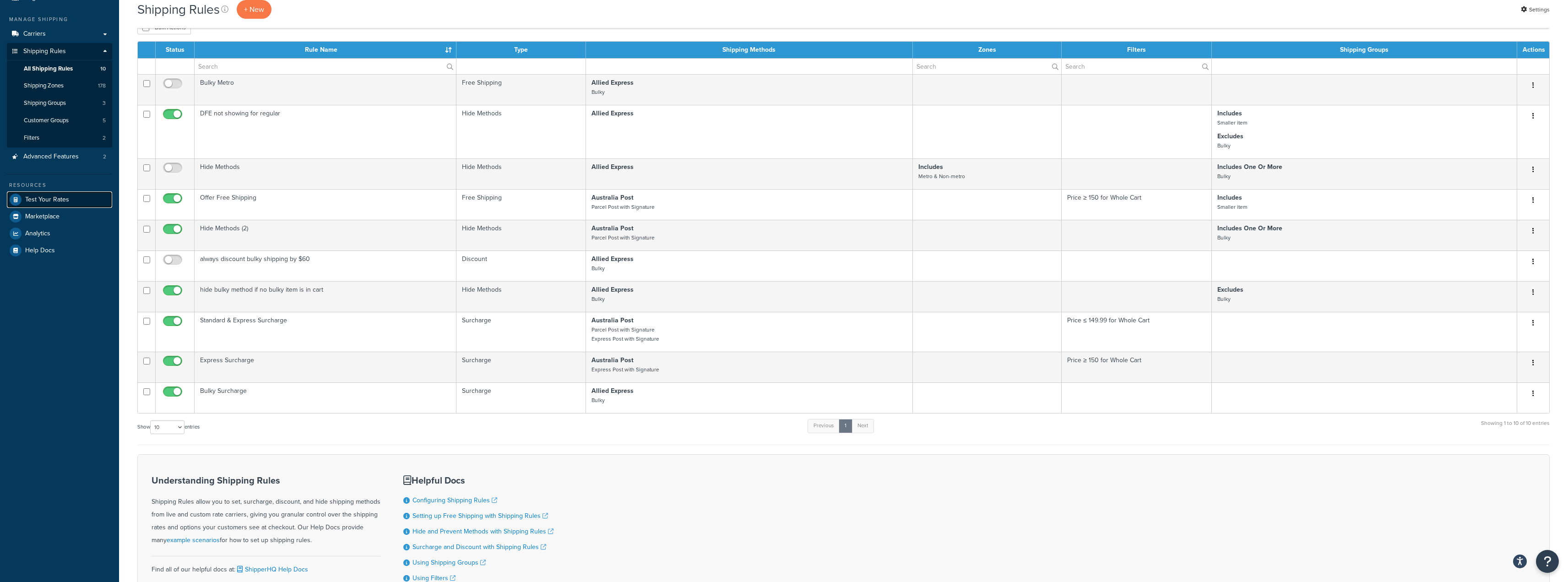
click at [50, 196] on span "Test Your Rates" at bounding box center [47, 200] width 44 height 8
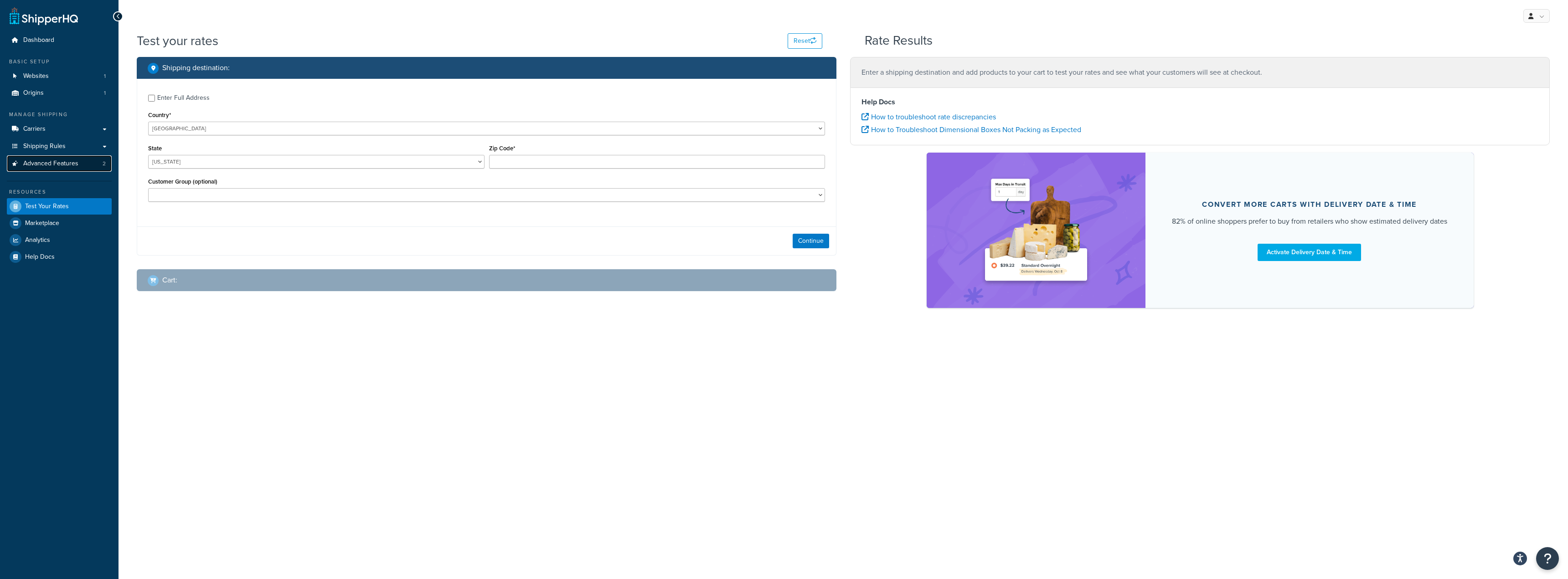
click at [48, 161] on span "Advanced Features" at bounding box center [51, 164] width 55 height 8
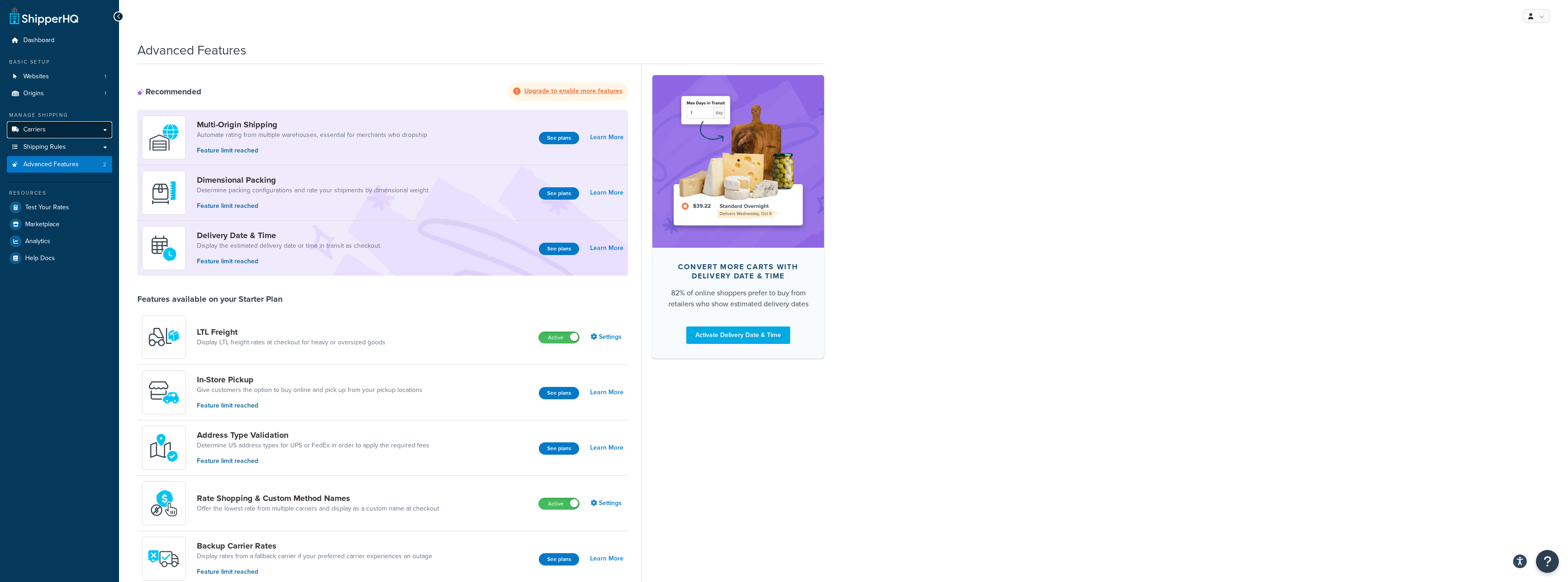
click at [97, 129] on link "Carriers" at bounding box center [59, 130] width 105 height 17
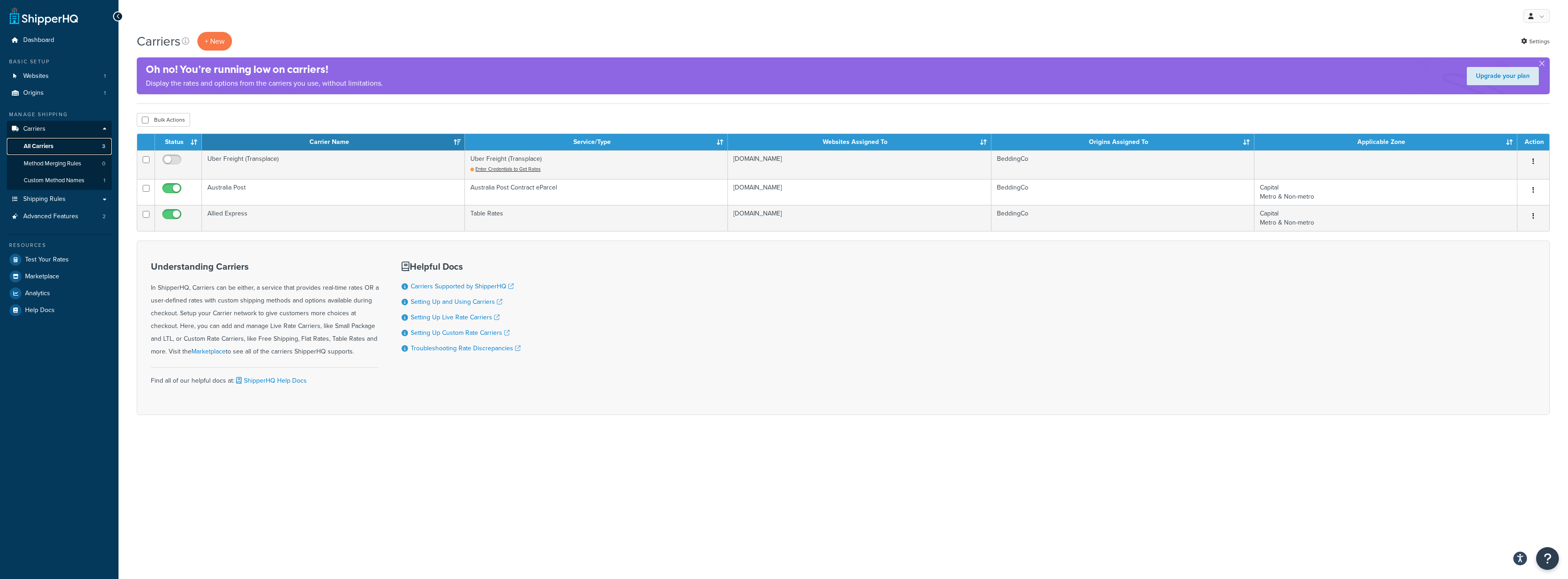
click at [43, 150] on span "All Carriers" at bounding box center [38, 146] width 30 height 8
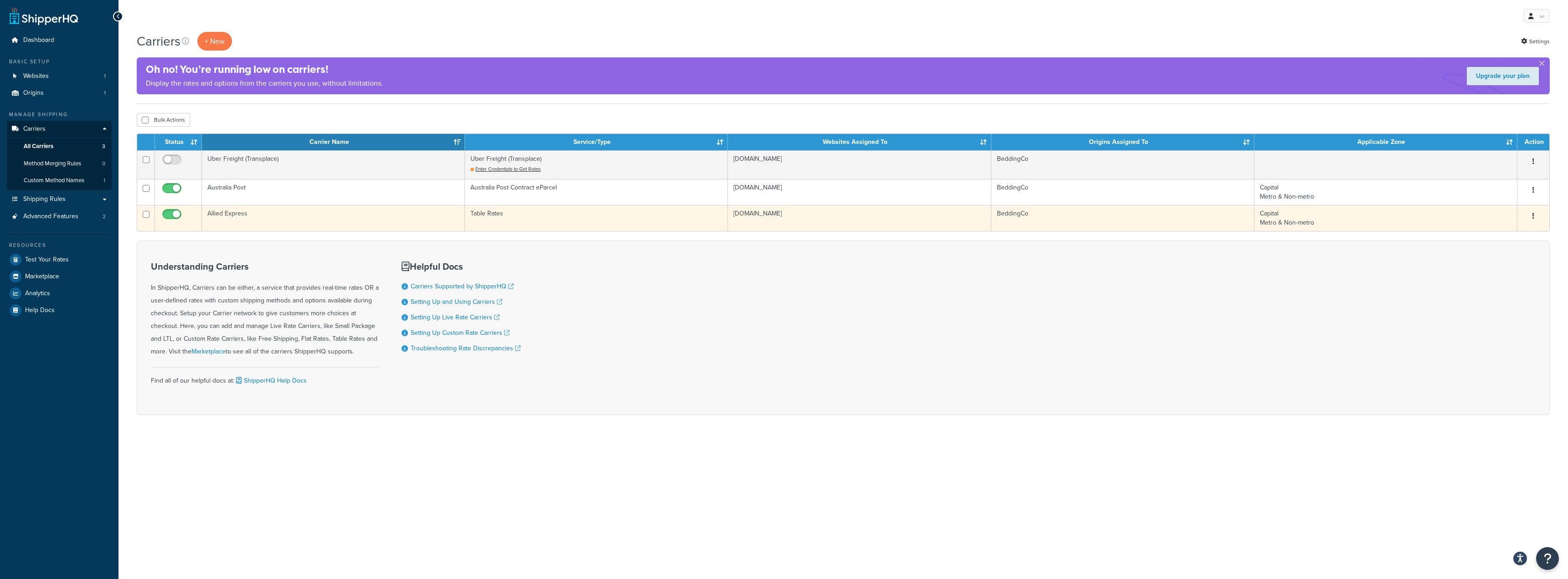
click at [1534, 215] on icon "button" at bounding box center [1533, 216] width 2 height 6
click at [1489, 234] on link "Edit" at bounding box center [1496, 234] width 72 height 19
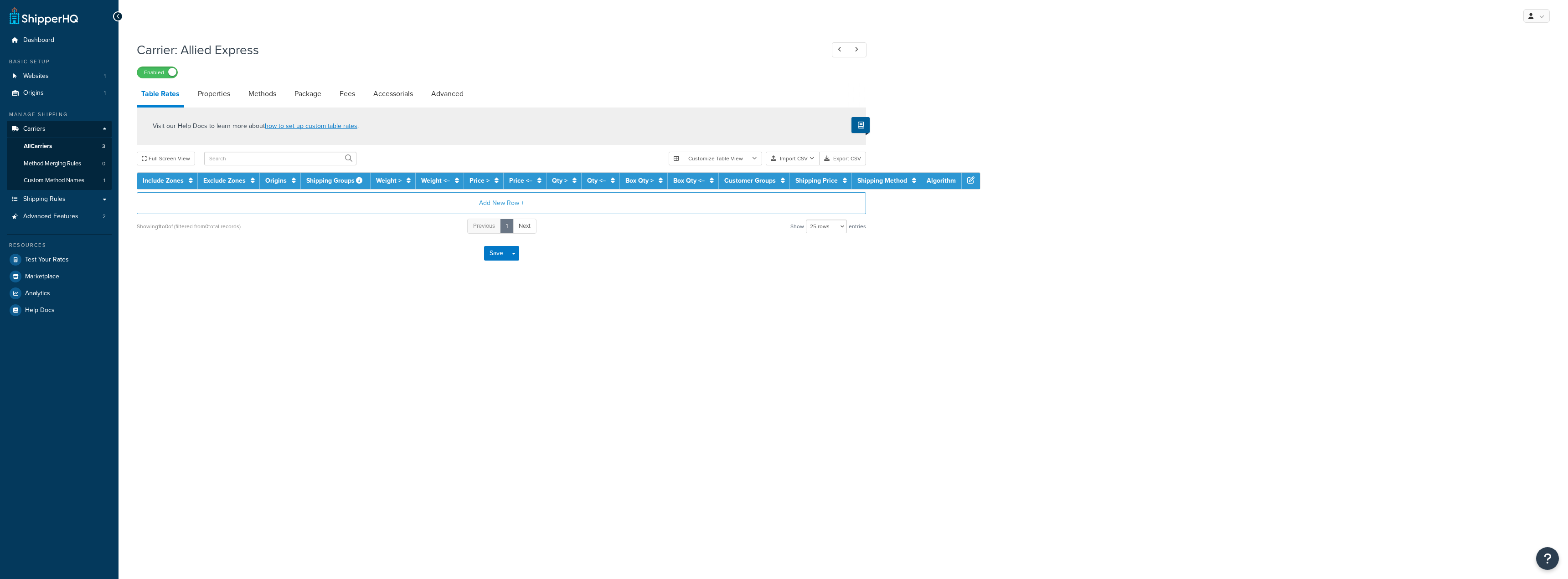
select select "25"
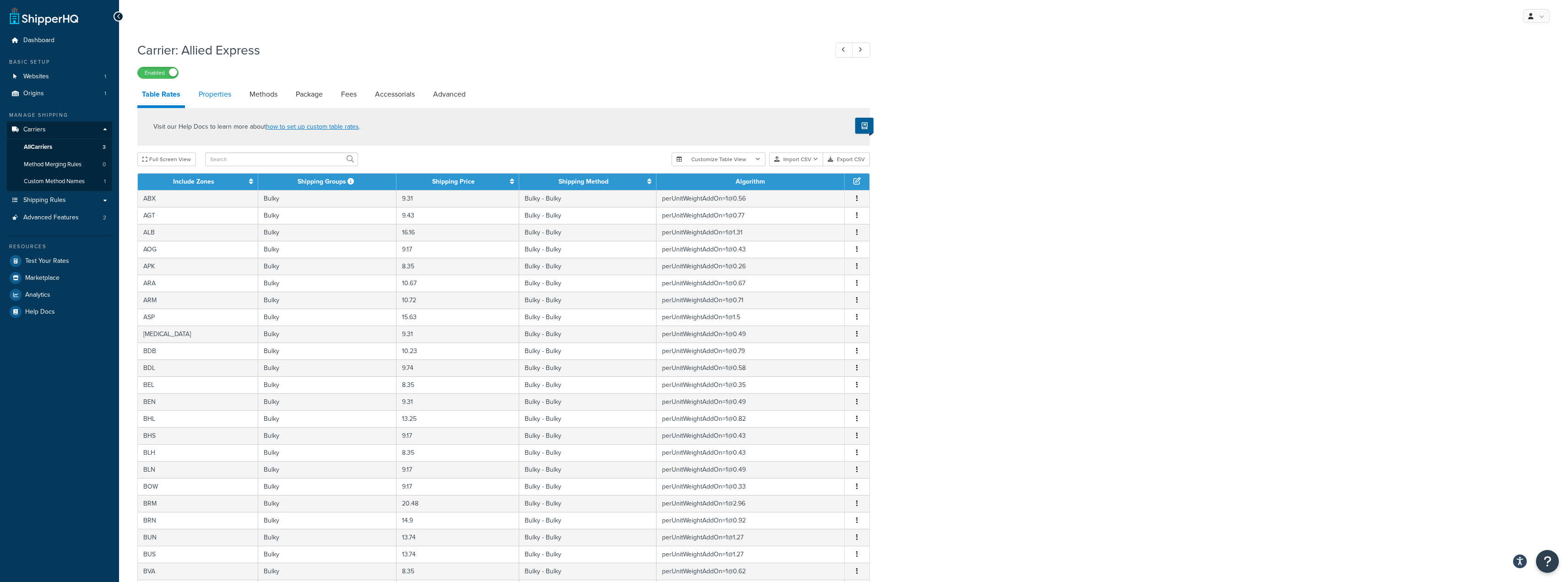
click at [219, 94] on link "Properties" at bounding box center [215, 94] width 42 height 22
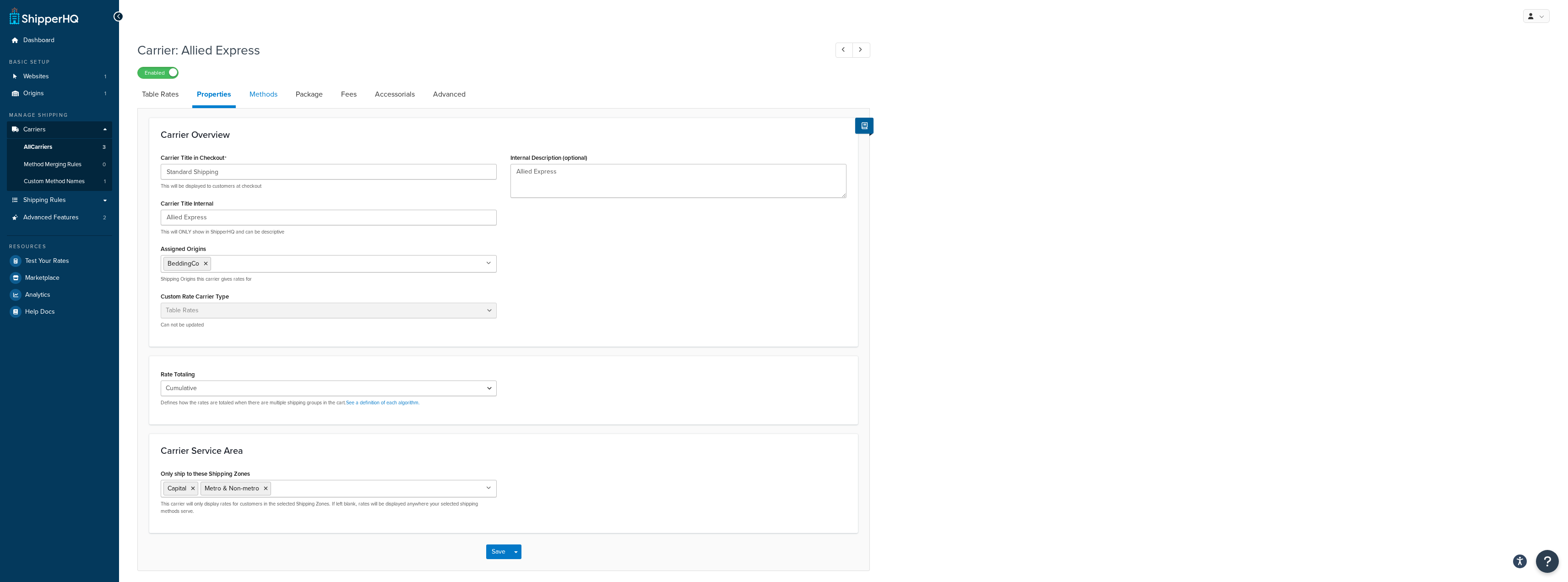
click at [255, 94] on link "Methods" at bounding box center [263, 94] width 37 height 22
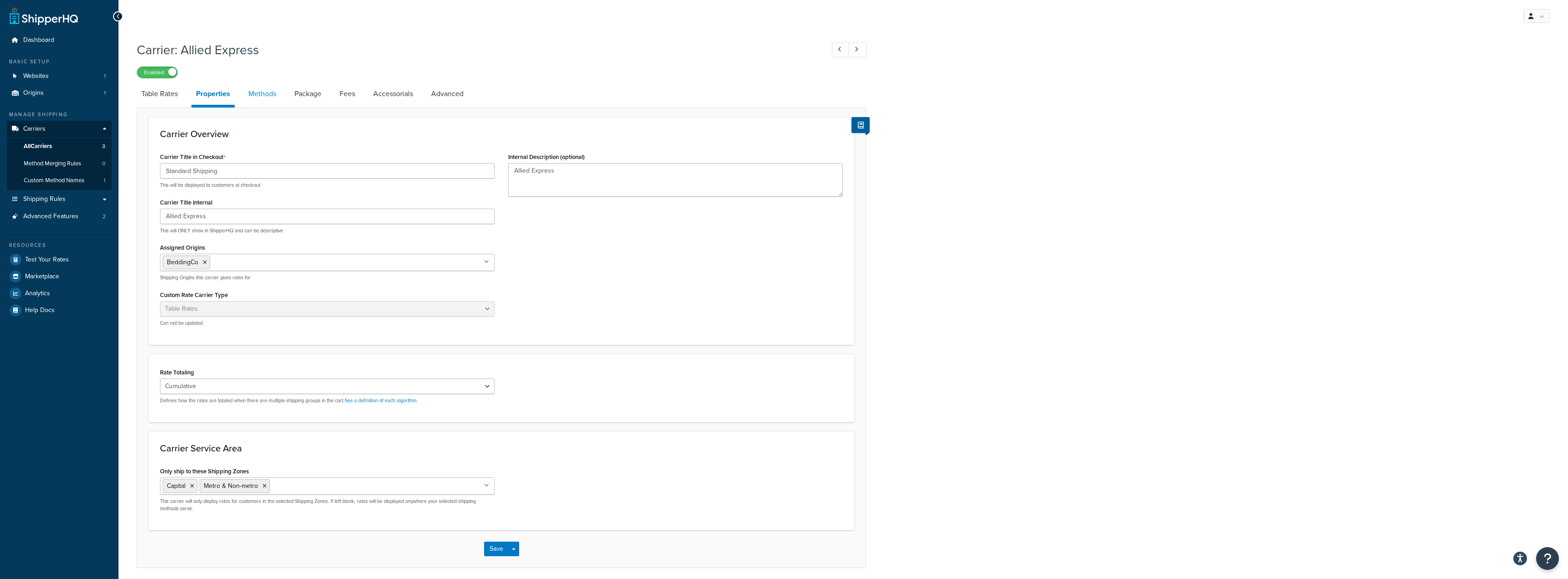
select select "25"
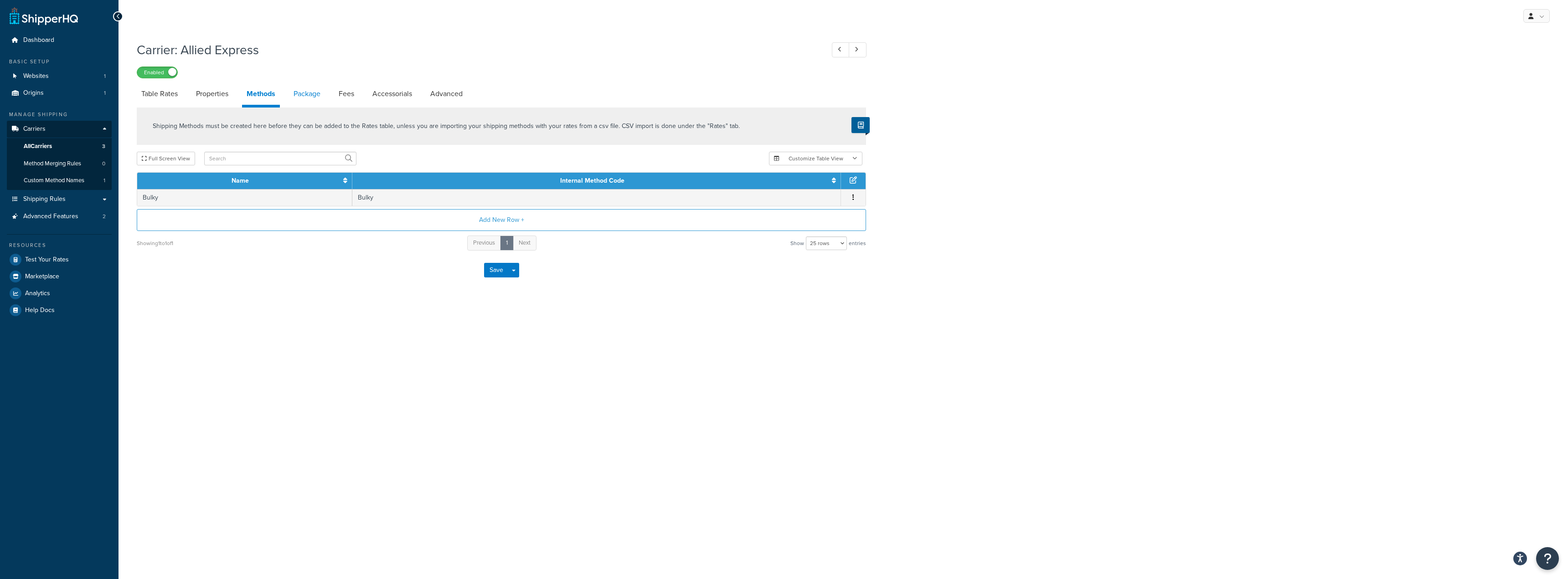
click at [304, 94] on link "Package" at bounding box center [307, 94] width 36 height 22
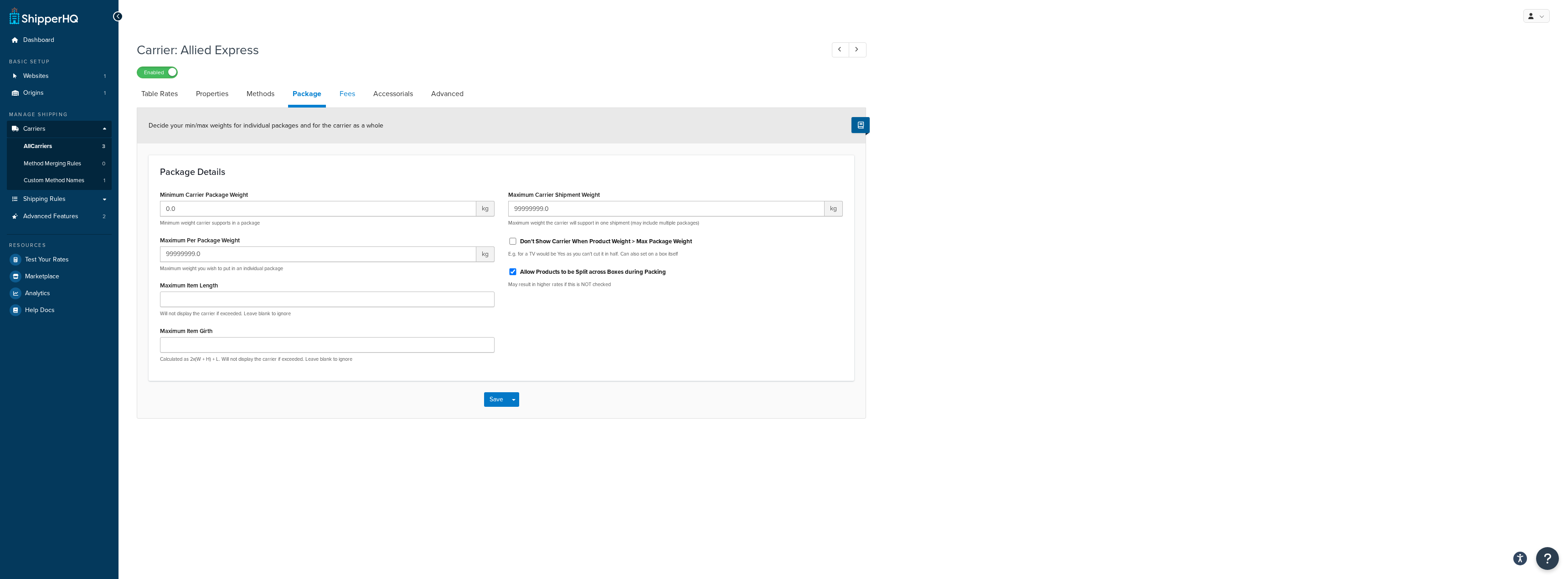
click at [355, 97] on link "Fees" at bounding box center [347, 94] width 24 height 22
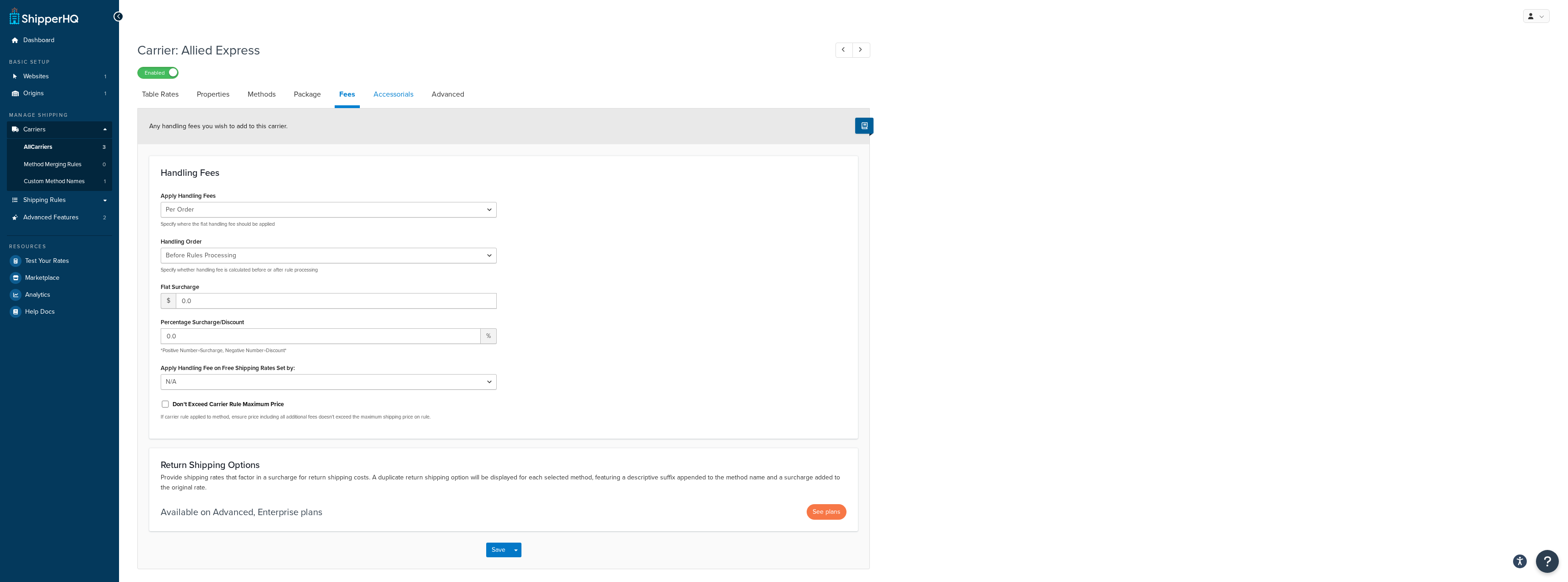
click at [400, 98] on link "Accessorials" at bounding box center [394, 94] width 49 height 22
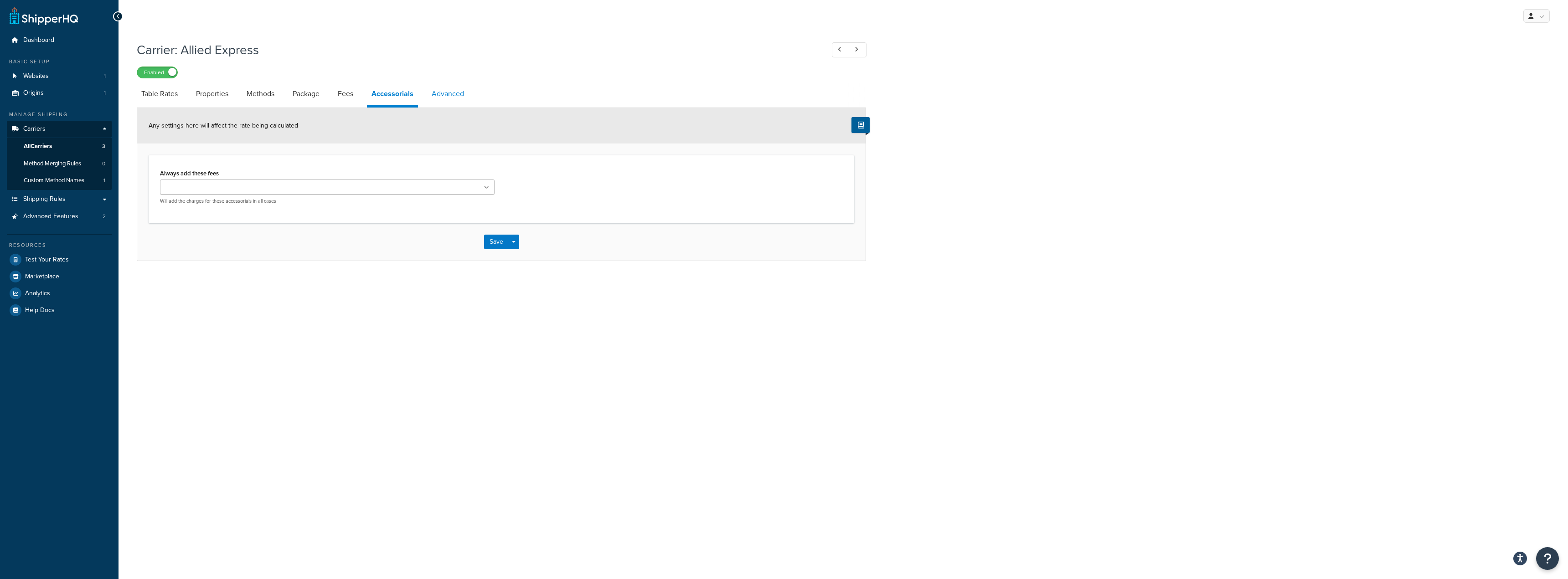
click at [442, 97] on link "Advanced" at bounding box center [448, 94] width 41 height 22
select select "false"
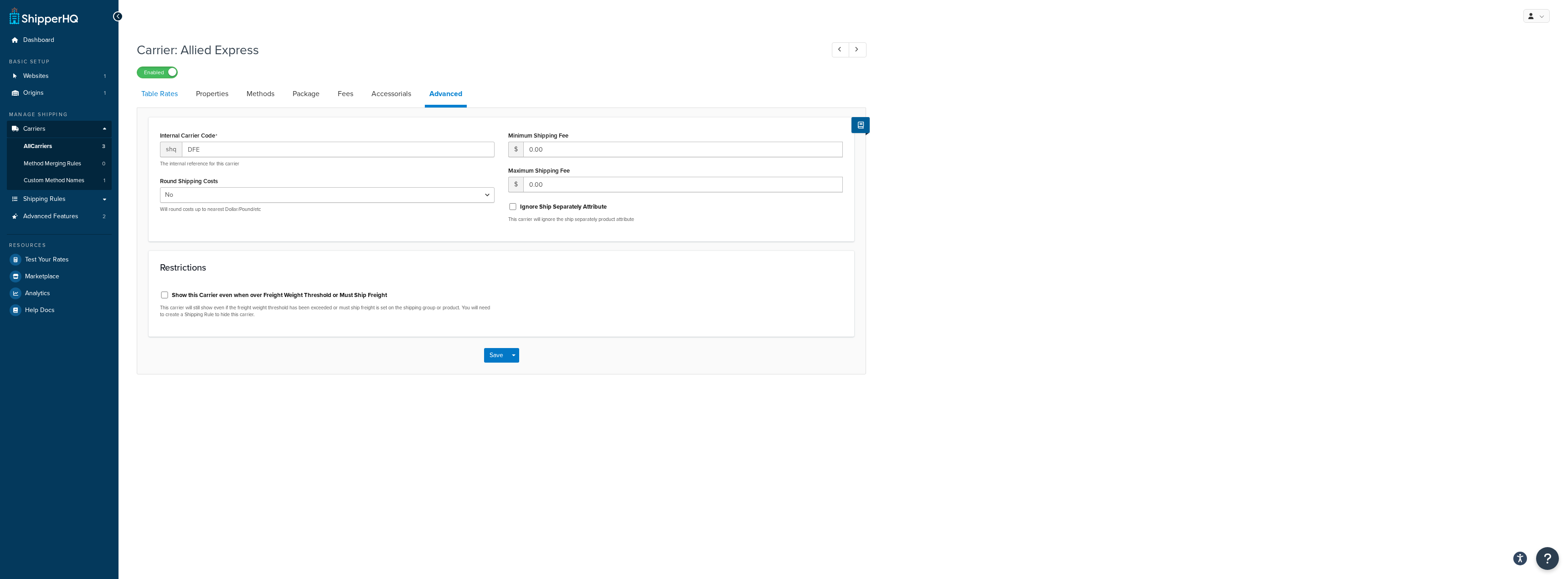
click at [169, 95] on link "Table Rates" at bounding box center [159, 94] width 46 height 22
select select "25"
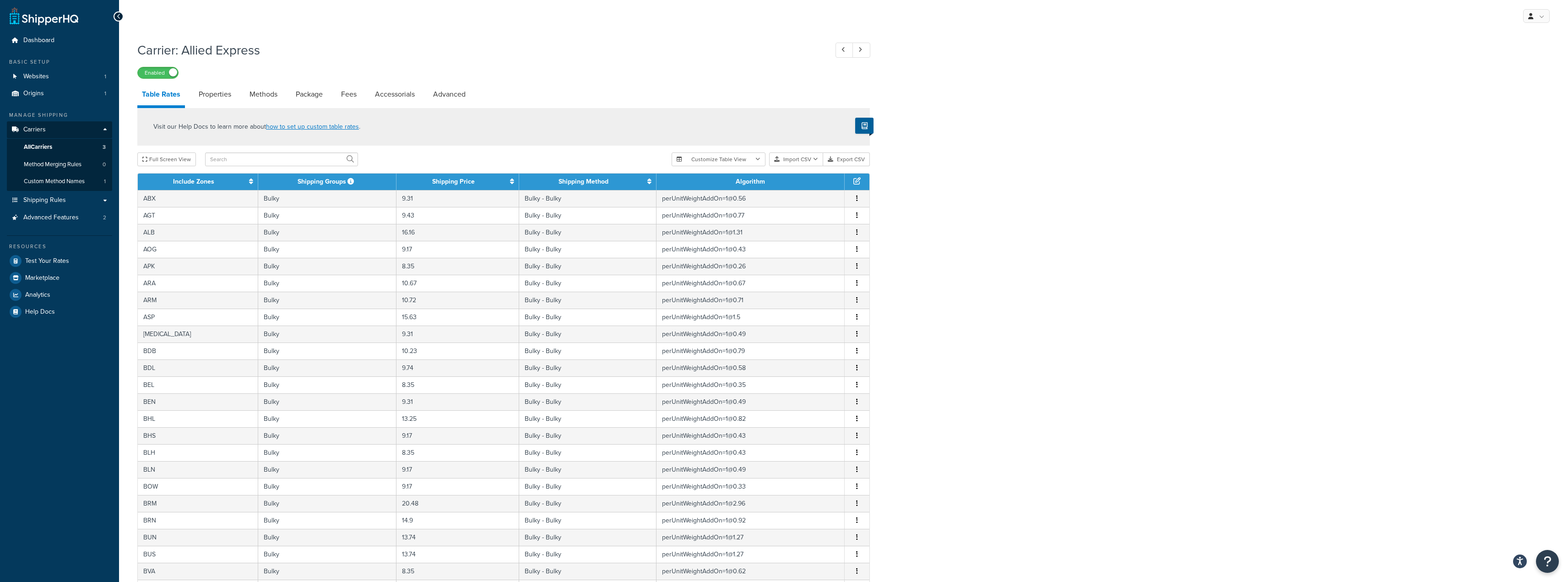
click at [858, 179] on icon at bounding box center [857, 181] width 7 height 7
click at [857, 198] on icon "button" at bounding box center [856, 198] width 2 height 6
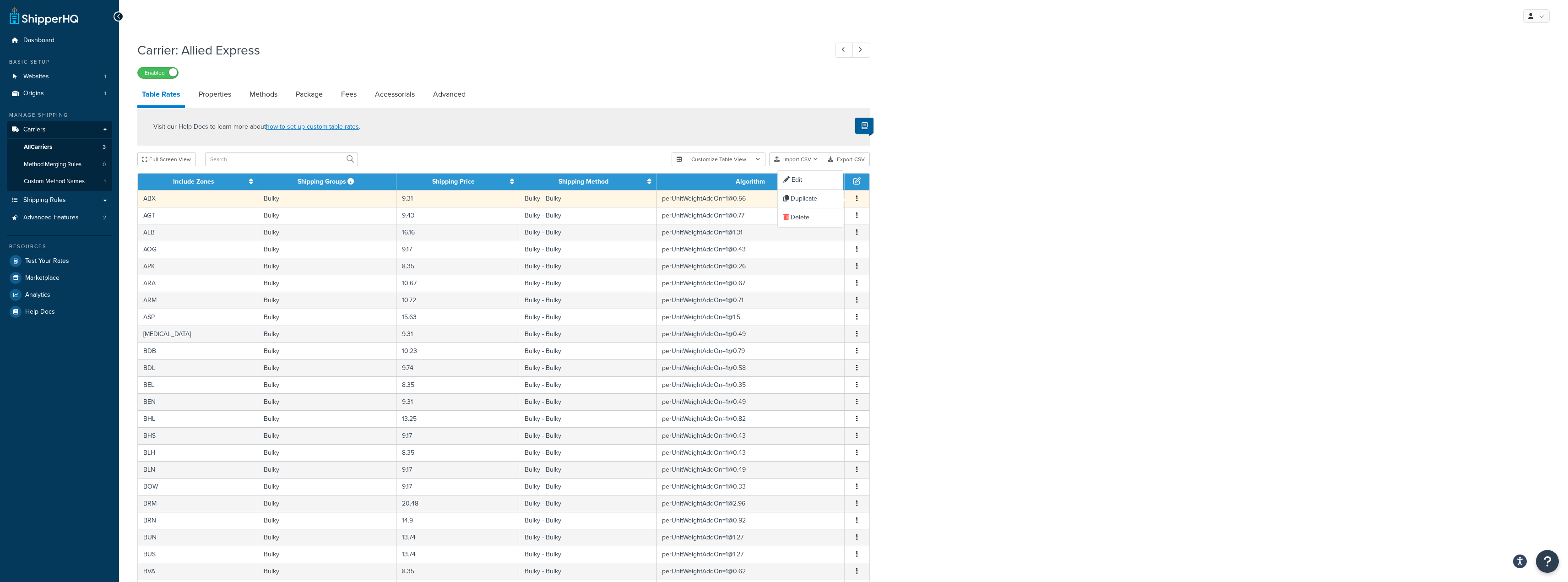
click at [959, 238] on div "Carrier: Allied Express Enabled Table Rates Properties Methods Package Fees Acc…" at bounding box center [844, 378] width 1449 height 683
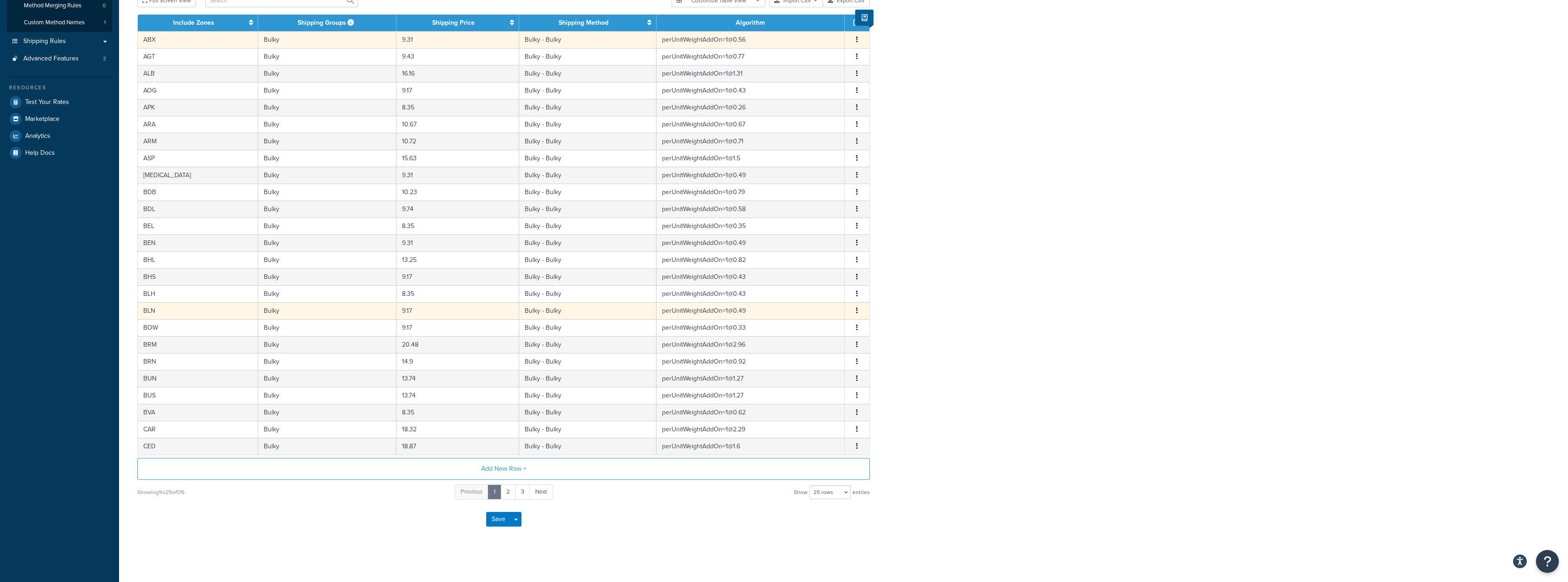
scroll to position [161, 0]
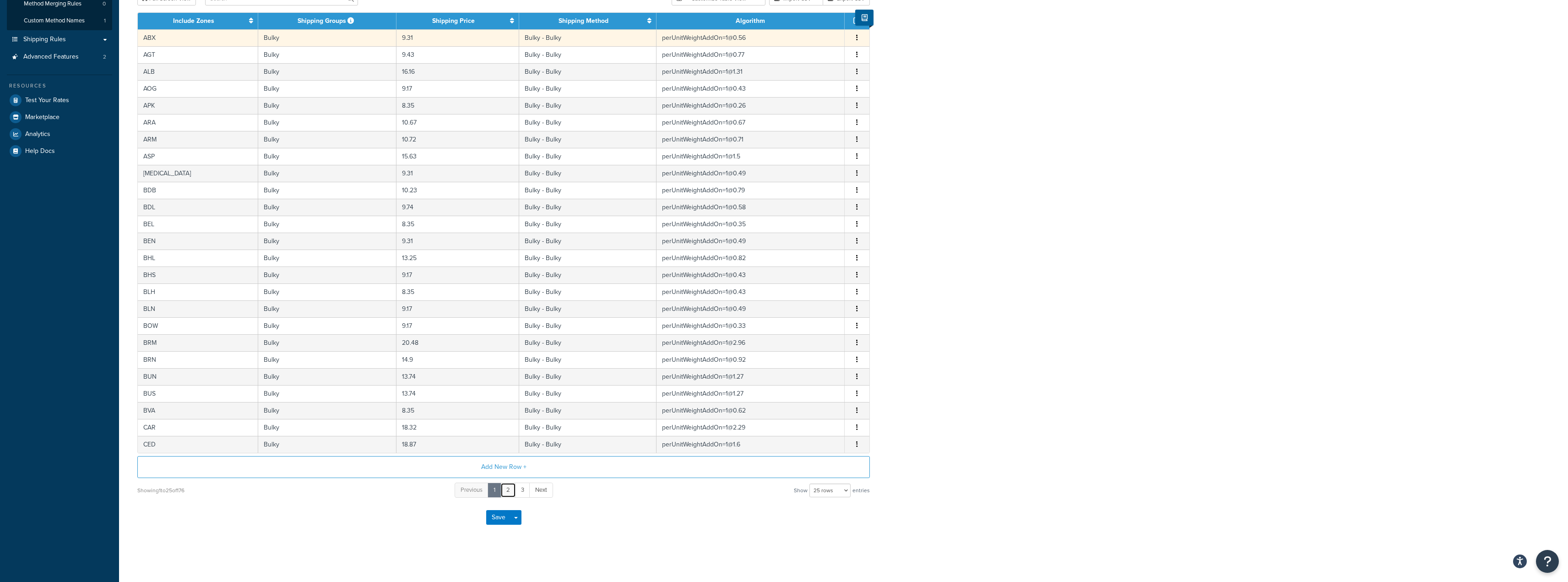
click at [510, 492] on link "2" at bounding box center [507, 490] width 15 height 15
click at [554, 490] on span "Next" at bounding box center [548, 490] width 12 height 9
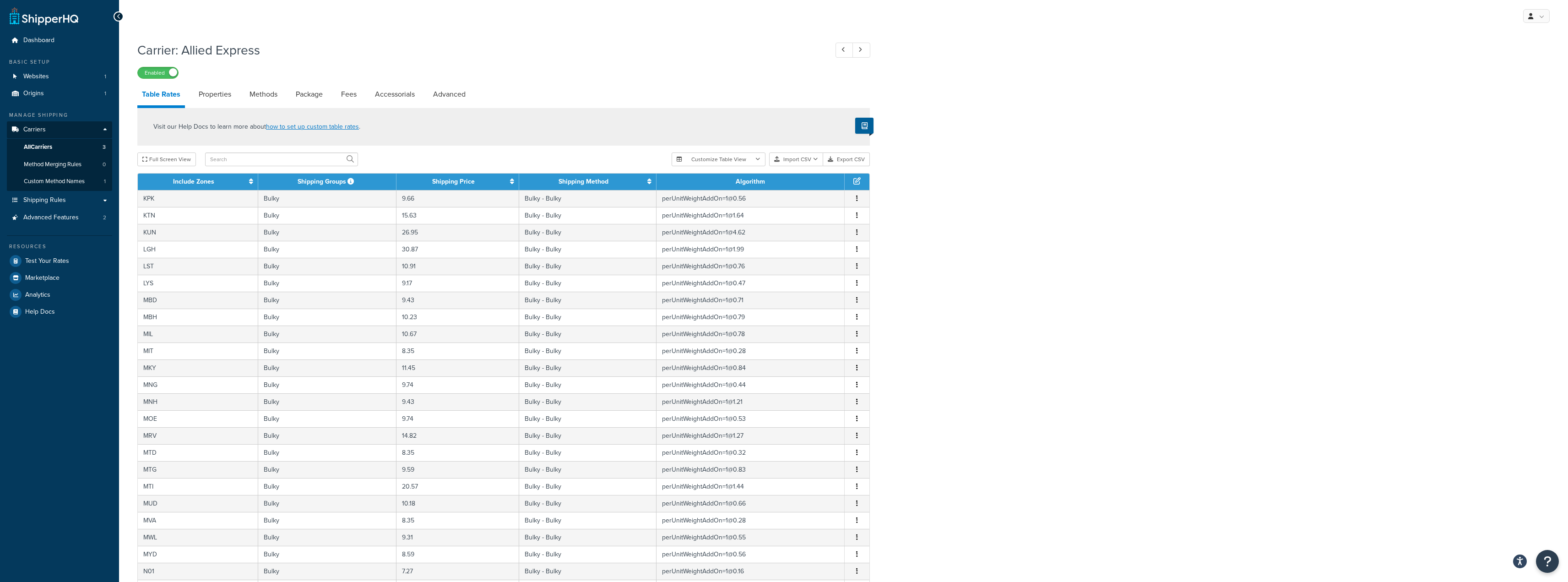
click at [325, 53] on h1 "Carrier: Allied Express" at bounding box center [478, 50] width 681 height 18
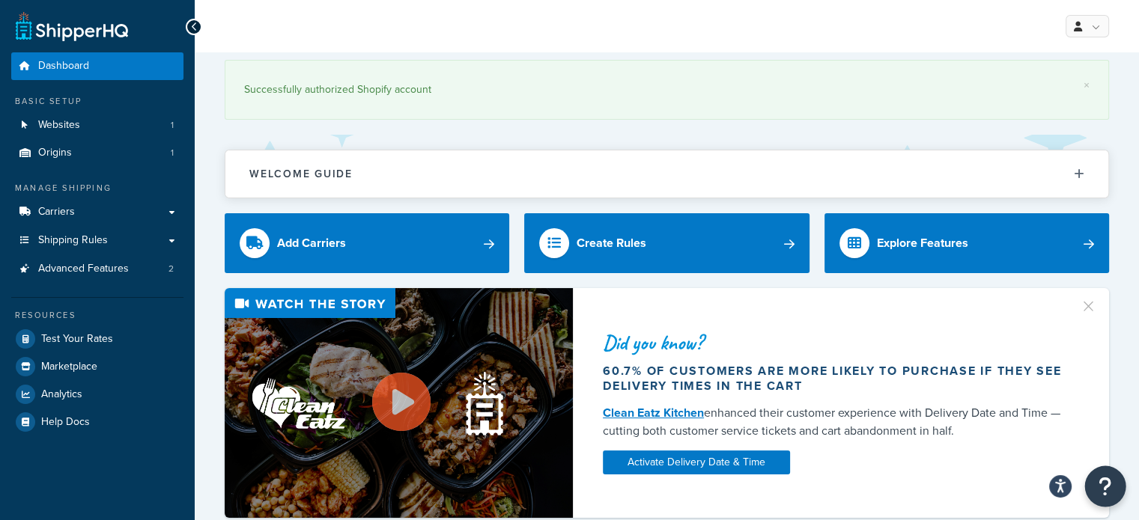
click at [1108, 479] on icon "Open Resource Center" at bounding box center [1106, 486] width 14 height 21
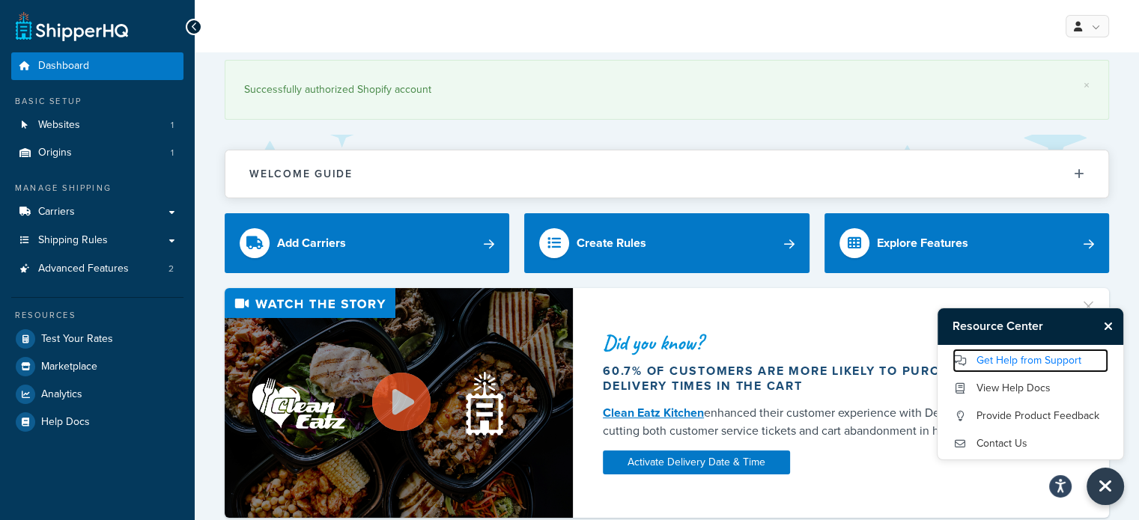
click at [1005, 362] on link "Get Help from Support" at bounding box center [1031, 361] width 156 height 24
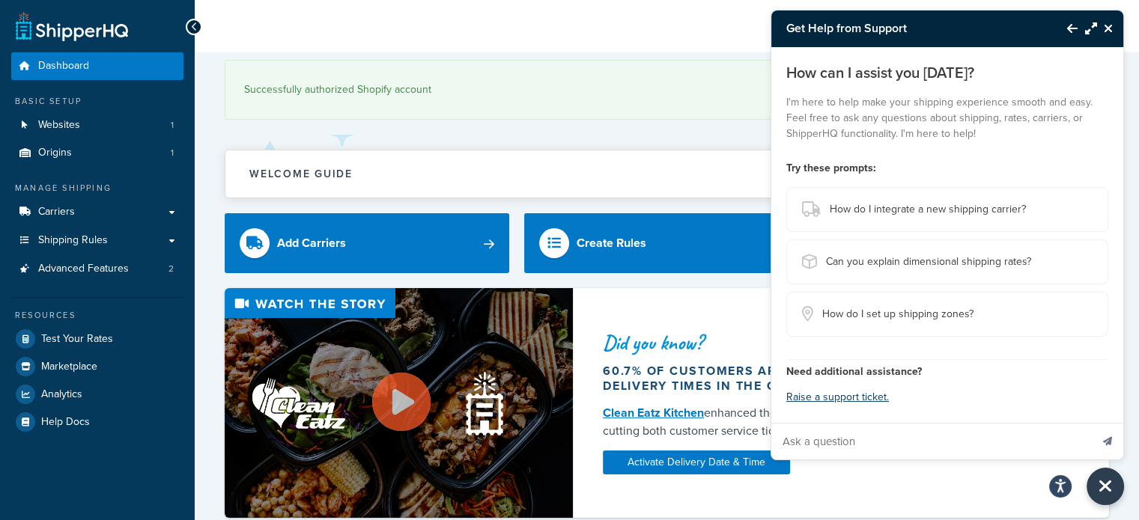
click at [830, 440] on input "Ask a question" at bounding box center [930, 442] width 319 height 36
type input "how to update live rates tabloe"
click at [1092, 423] on button "Send message" at bounding box center [1107, 441] width 31 height 37
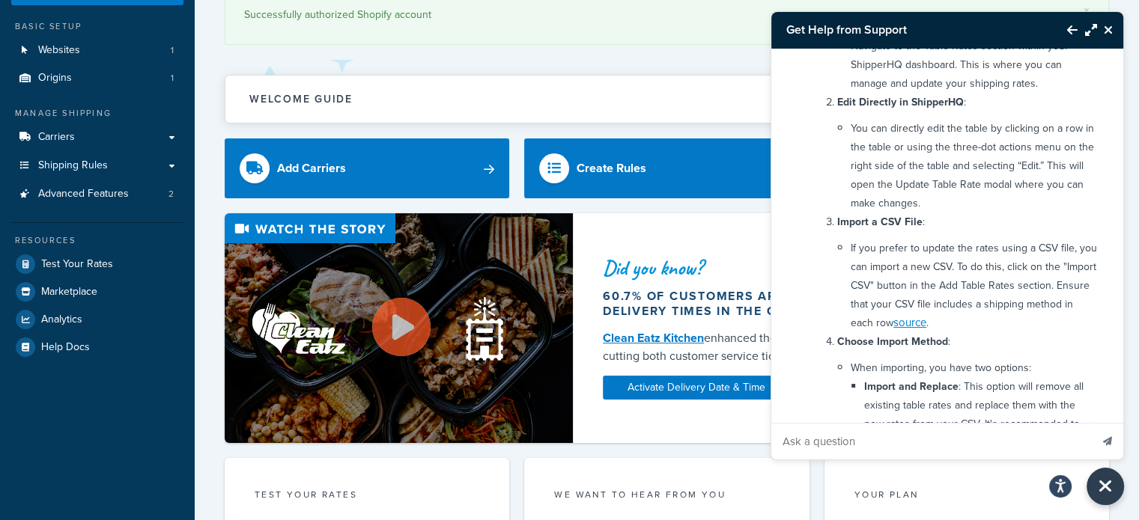
scroll to position [94, 0]
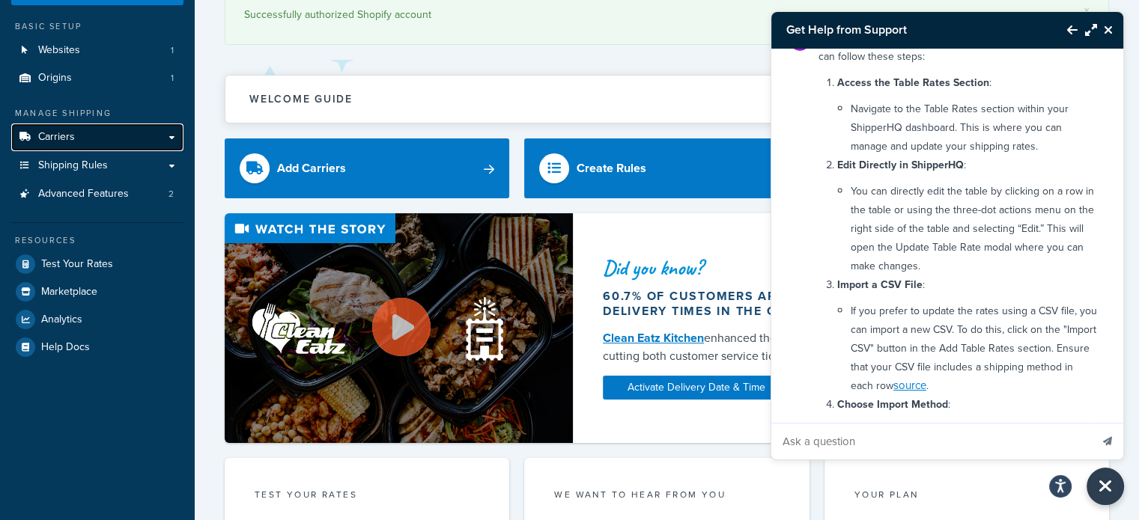
drag, startPoint x: 64, startPoint y: 136, endPoint x: 99, endPoint y: 143, distance: 35.3
click at [64, 136] on span "Carriers" at bounding box center [56, 137] width 37 height 13
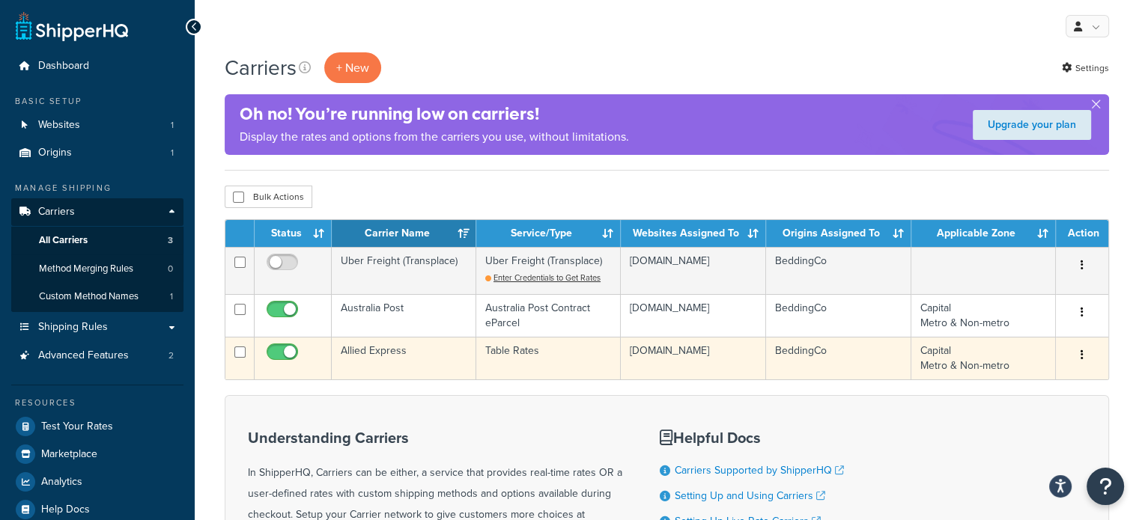
click at [1078, 354] on button "button" at bounding box center [1082, 356] width 21 height 24
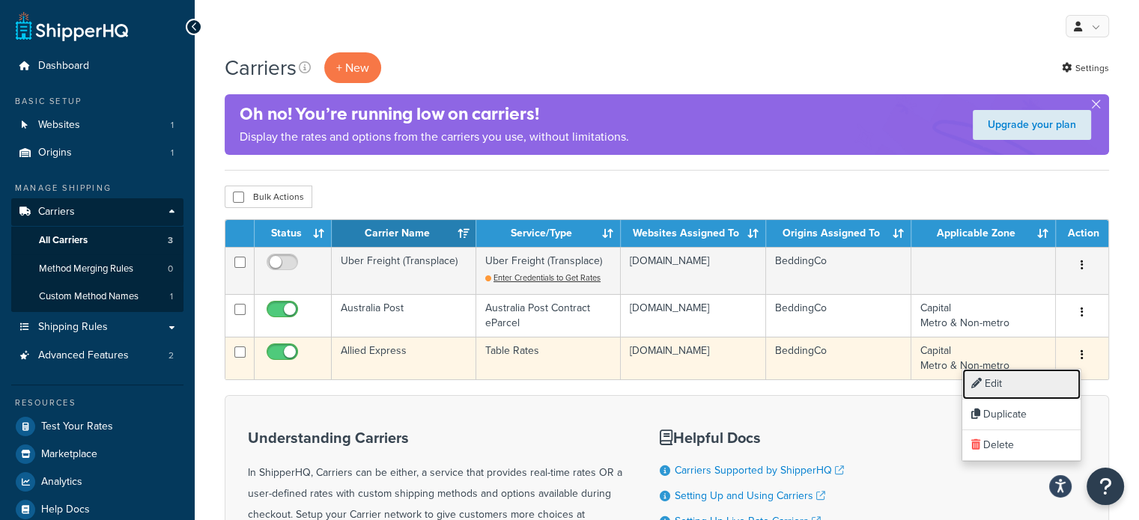
click at [991, 380] on link "Edit" at bounding box center [1021, 384] width 118 height 31
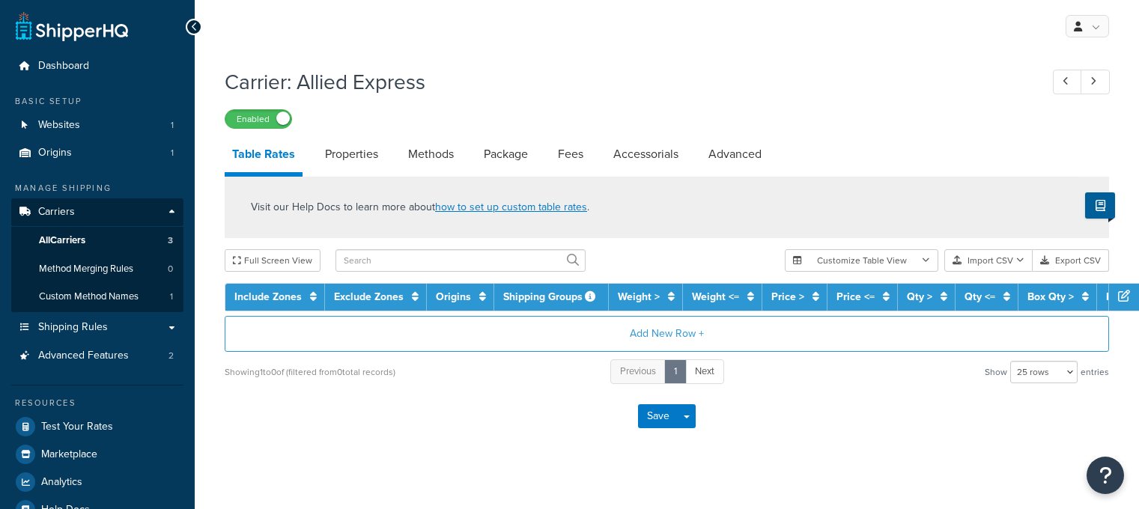
select select "25"
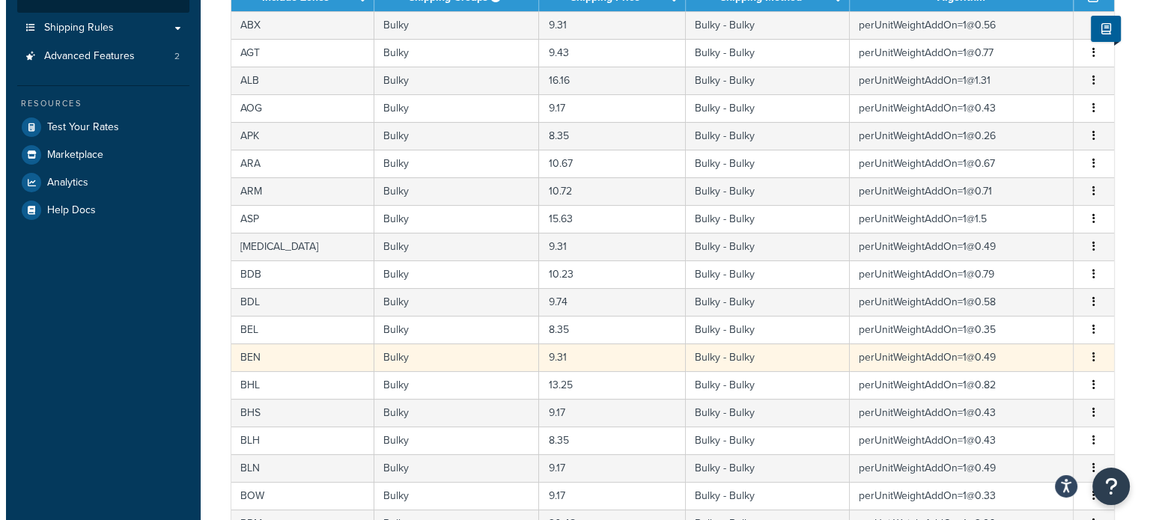
scroll to position [75, 0]
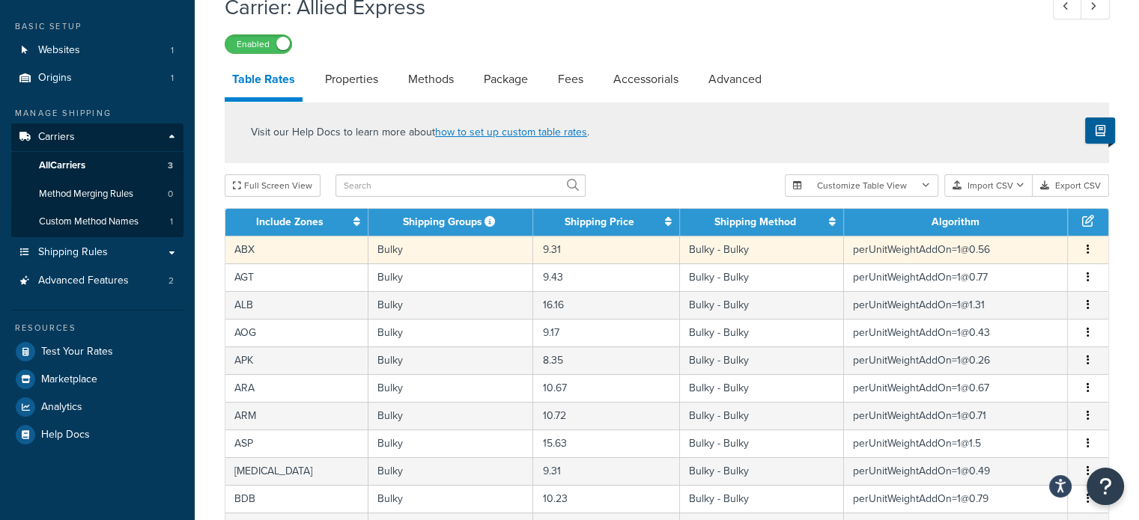
click at [1090, 249] on button "button" at bounding box center [1088, 250] width 12 height 16
click at [995, 219] on div "Edit" at bounding box center [1012, 219] width 106 height 31
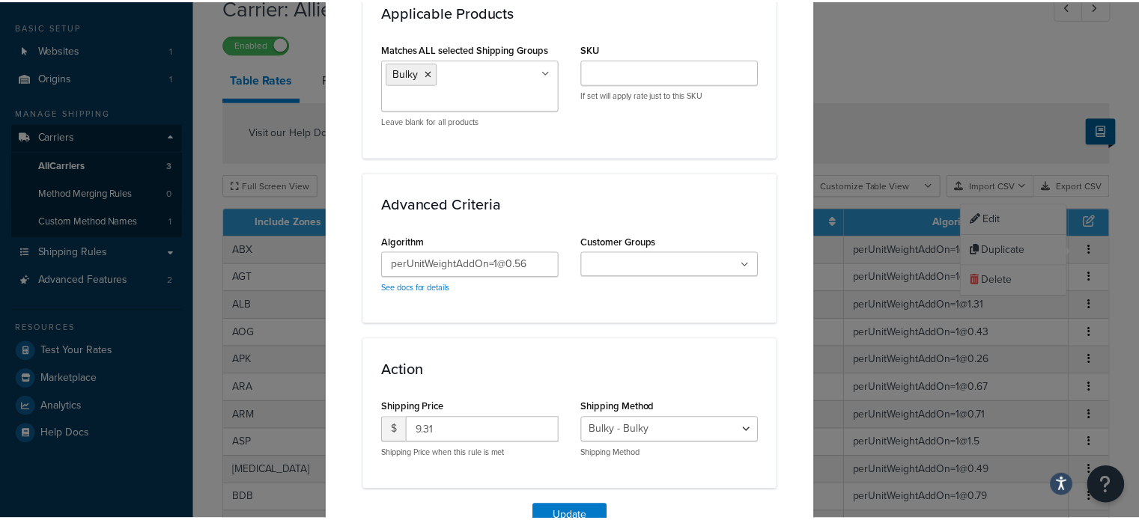
scroll to position [941, 0]
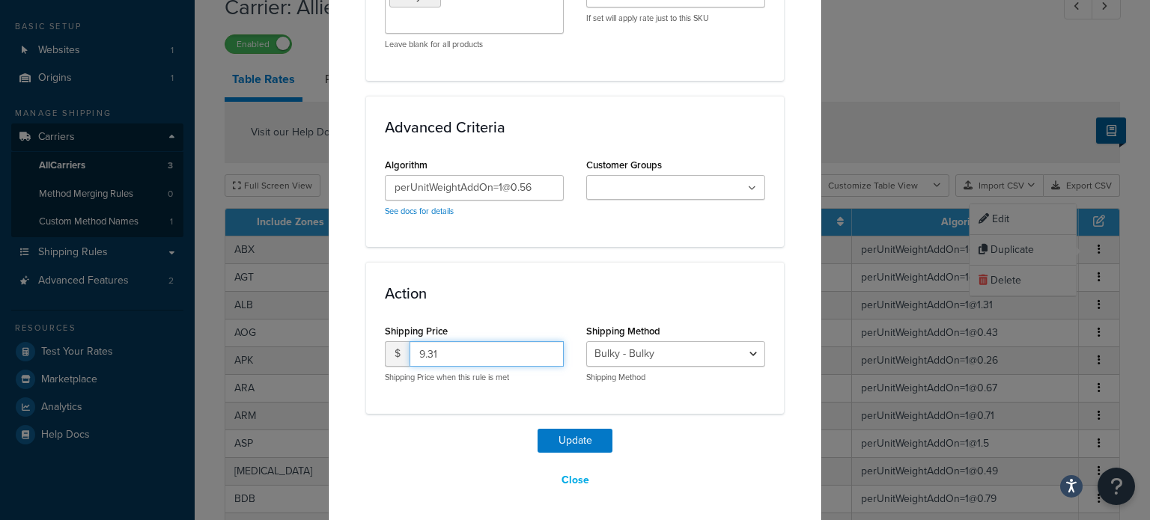
click at [452, 348] on input "9.31" at bounding box center [487, 353] width 154 height 25
type input "9"
type input "10.71"
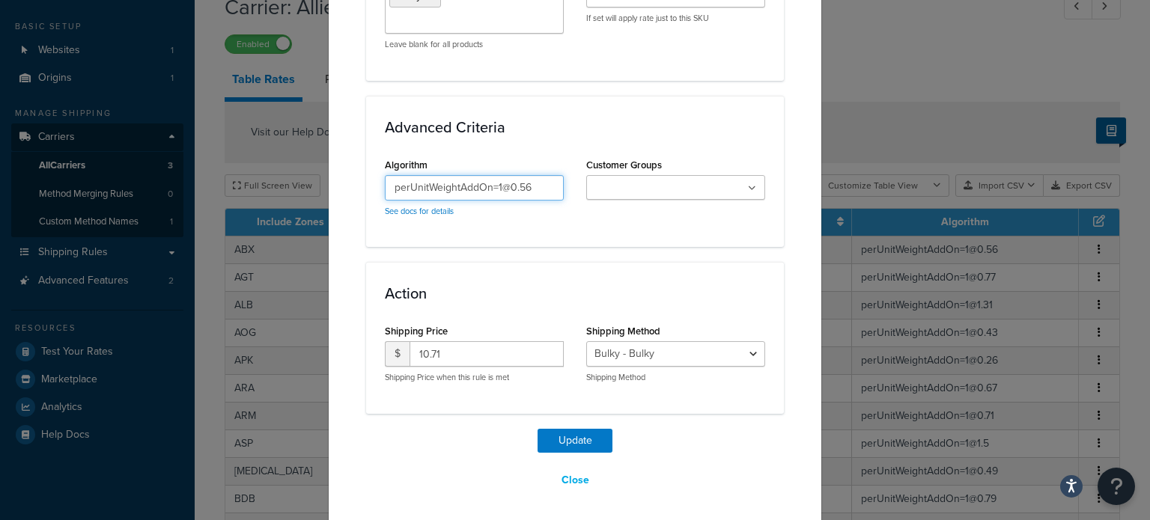
click at [533, 182] on input "perUnitWeightAddOn=1@0.56" at bounding box center [474, 187] width 179 height 25
click at [520, 182] on input "perUnitWeightAddOn=1@0.56" at bounding box center [474, 187] width 179 height 25
type input "perUnitWeightAddOn=1@0.66"
drag, startPoint x: 695, startPoint y: 464, endPoint x: 687, endPoint y: 461, distance: 8.8
click at [694, 464] on div "Update Close" at bounding box center [575, 461] width 418 height 64
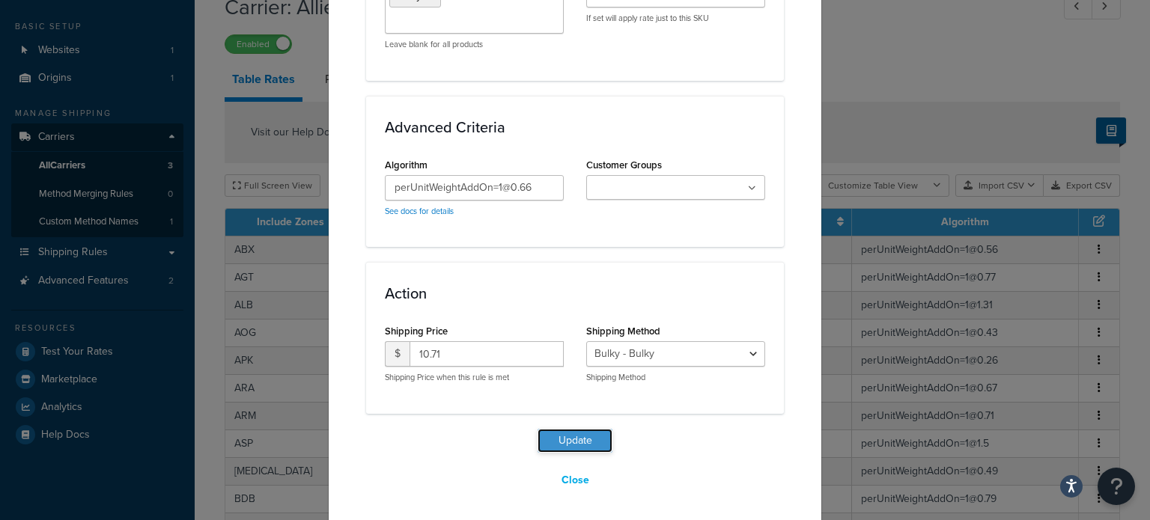
click at [587, 439] on button "Update" at bounding box center [575, 441] width 75 height 24
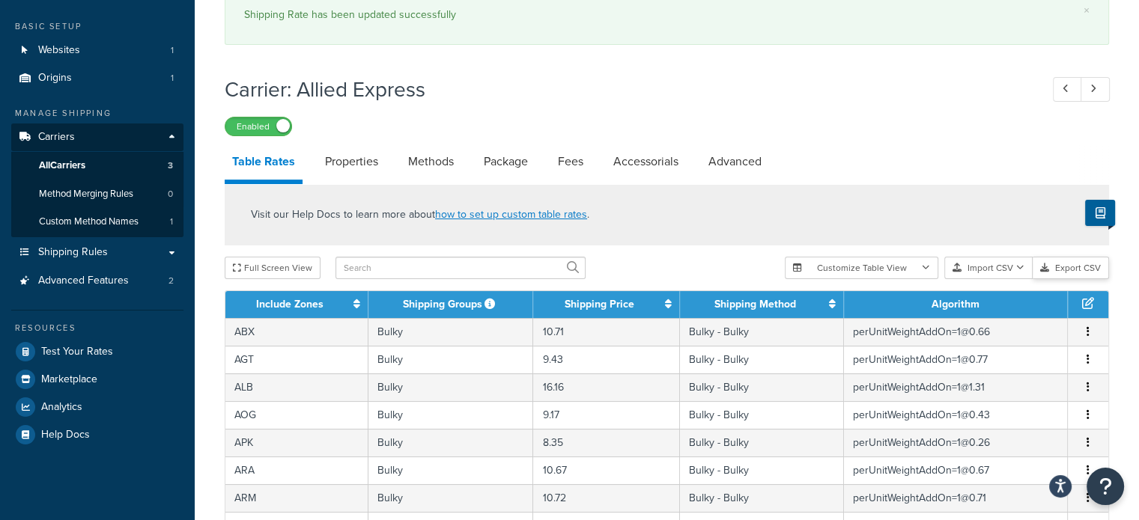
click at [1071, 266] on button "Export CSV" at bounding box center [1071, 268] width 76 height 22
